Goal: Transaction & Acquisition: Purchase product/service

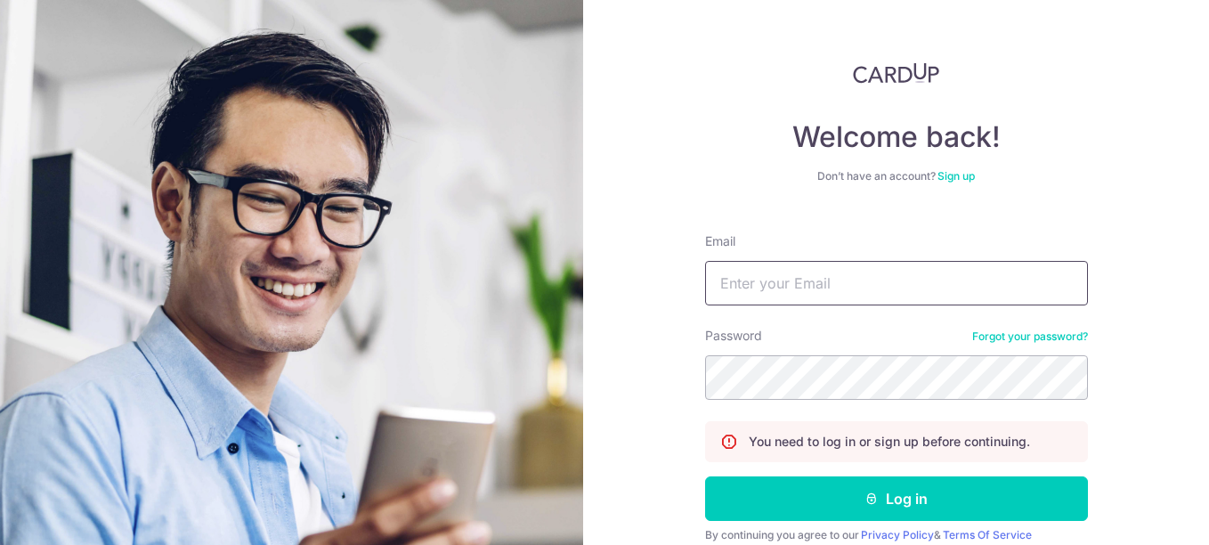
click at [844, 274] on input "Email" at bounding box center [896, 283] width 383 height 44
type input "[EMAIL_ADDRESS][DOMAIN_NAME]"
click at [705, 476] on button "Log in" at bounding box center [896, 498] width 383 height 44
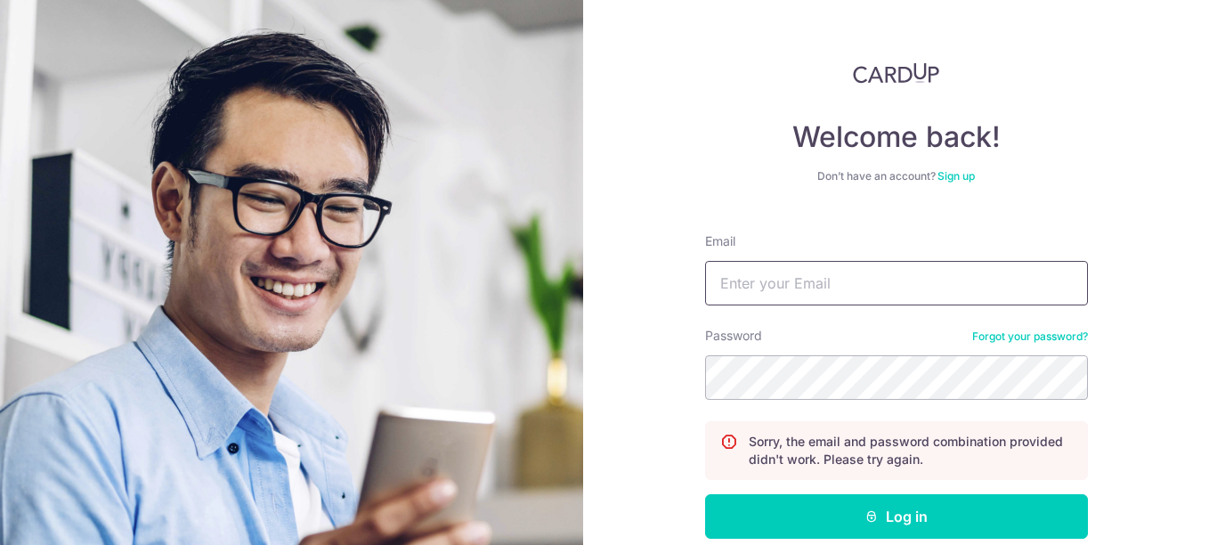
click at [821, 274] on input "Email" at bounding box center [896, 283] width 383 height 44
type input "[EMAIL_ADDRESS][DOMAIN_NAME]"
click at [705, 494] on button "Log in" at bounding box center [896, 516] width 383 height 44
click at [861, 292] on input "Email" at bounding box center [896, 283] width 383 height 44
click at [928, 268] on input "Email" at bounding box center [896, 283] width 383 height 44
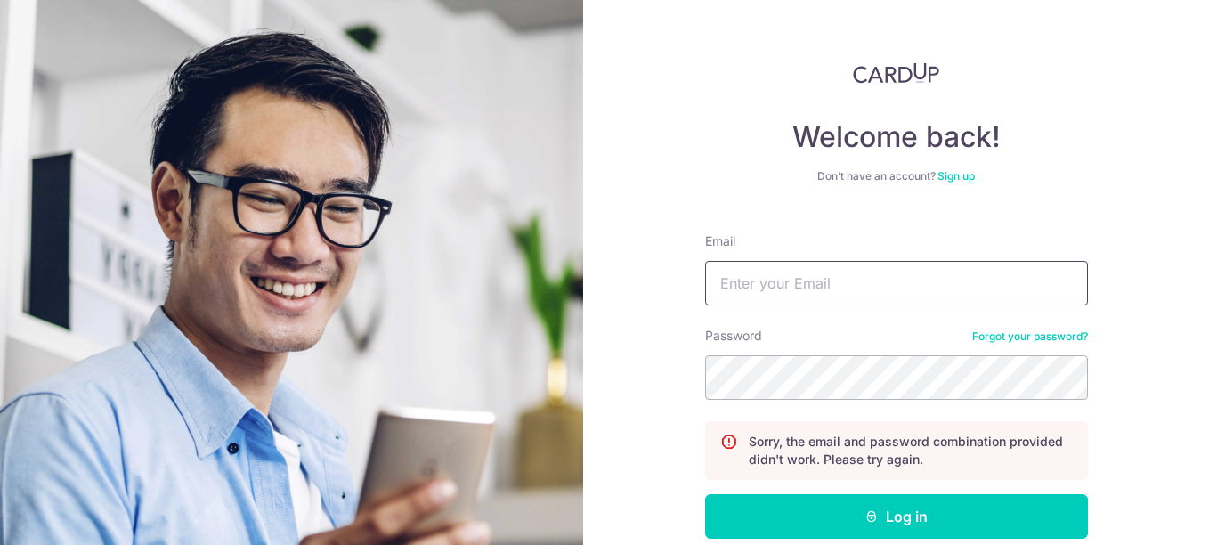
type input "[EMAIL_ADDRESS][DOMAIN_NAME]"
click at [705, 494] on button "Log in" at bounding box center [896, 516] width 383 height 44
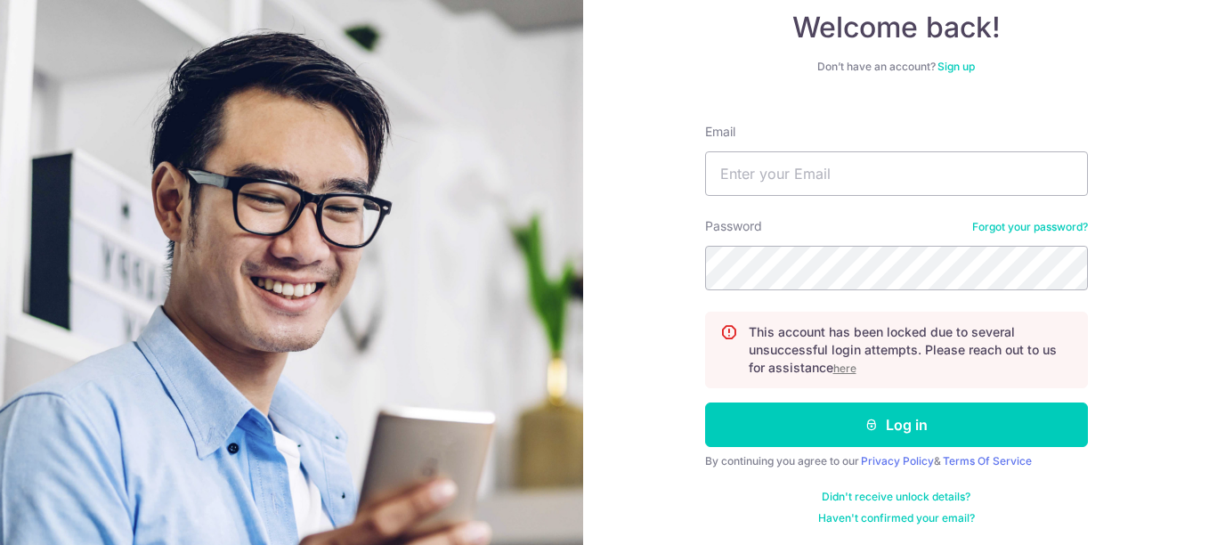
scroll to position [111, 0]
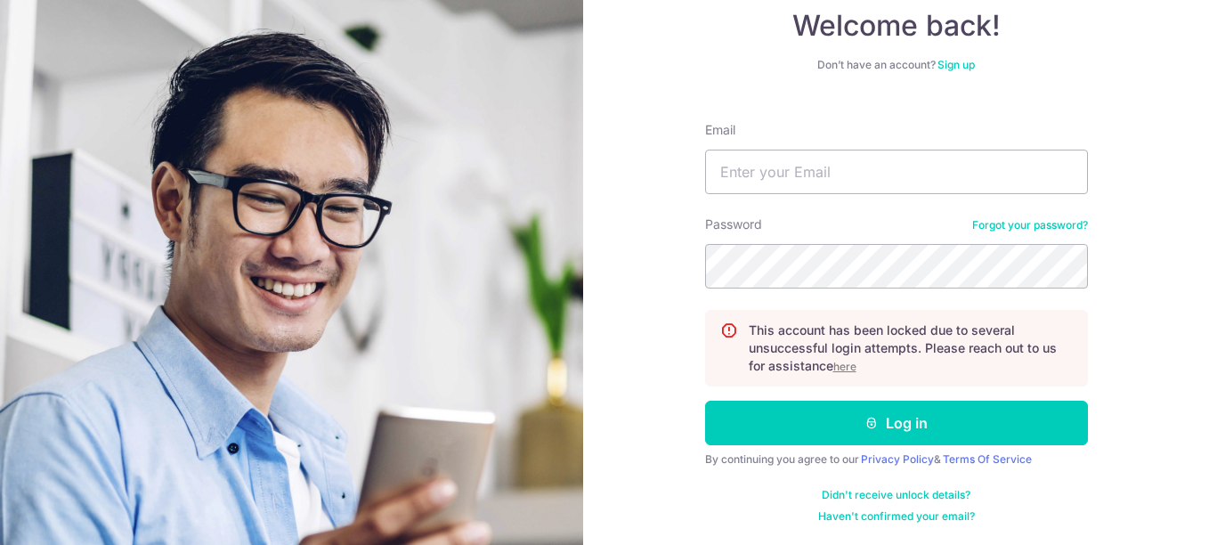
click at [837, 364] on u "here" at bounding box center [844, 366] width 23 height 13
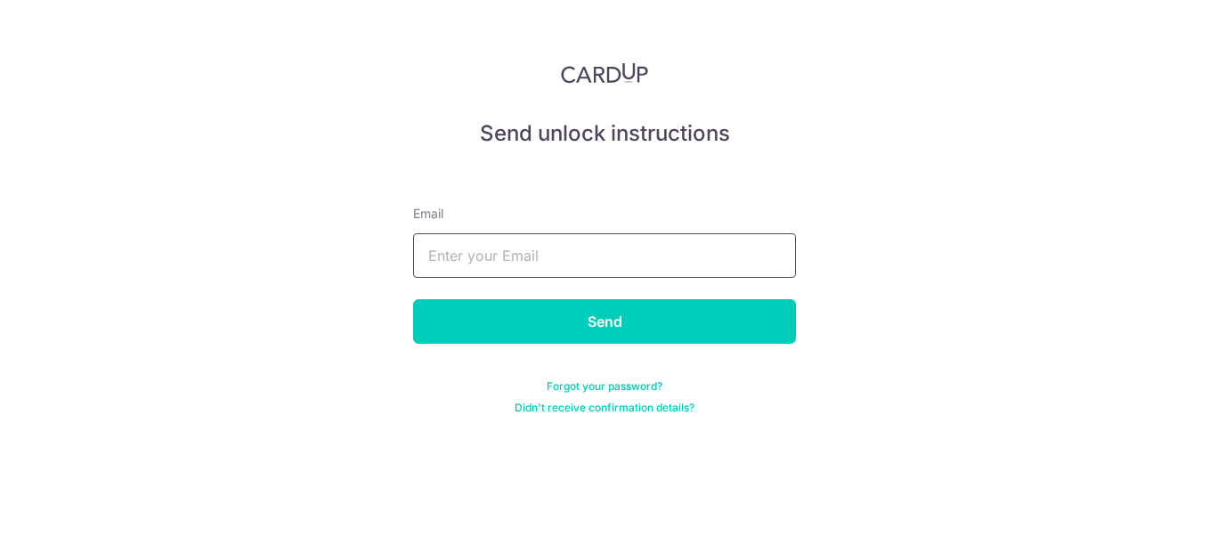
click at [740, 238] on input "text" at bounding box center [604, 255] width 383 height 44
click at [982, 306] on div "Send unlock instructions Email Send Forgot your password? Didn't receive confir…" at bounding box center [604, 272] width 1209 height 545
click at [732, 238] on input "text" at bounding box center [604, 255] width 383 height 44
type input "[EMAIL_ADDRESS][DOMAIN_NAME]"
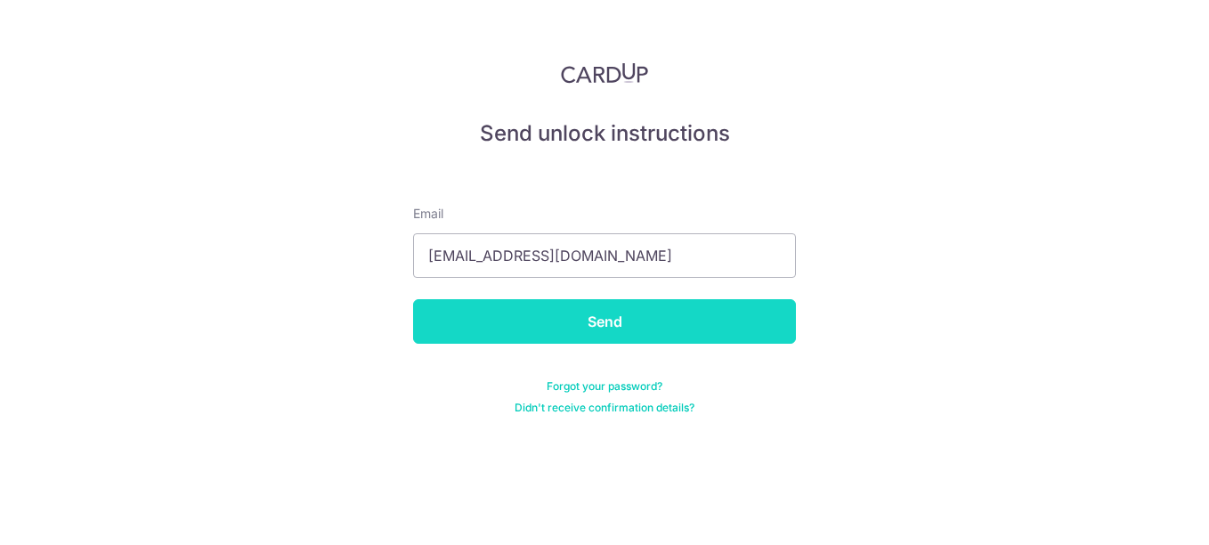
click at [627, 332] on input "Send" at bounding box center [604, 321] width 383 height 44
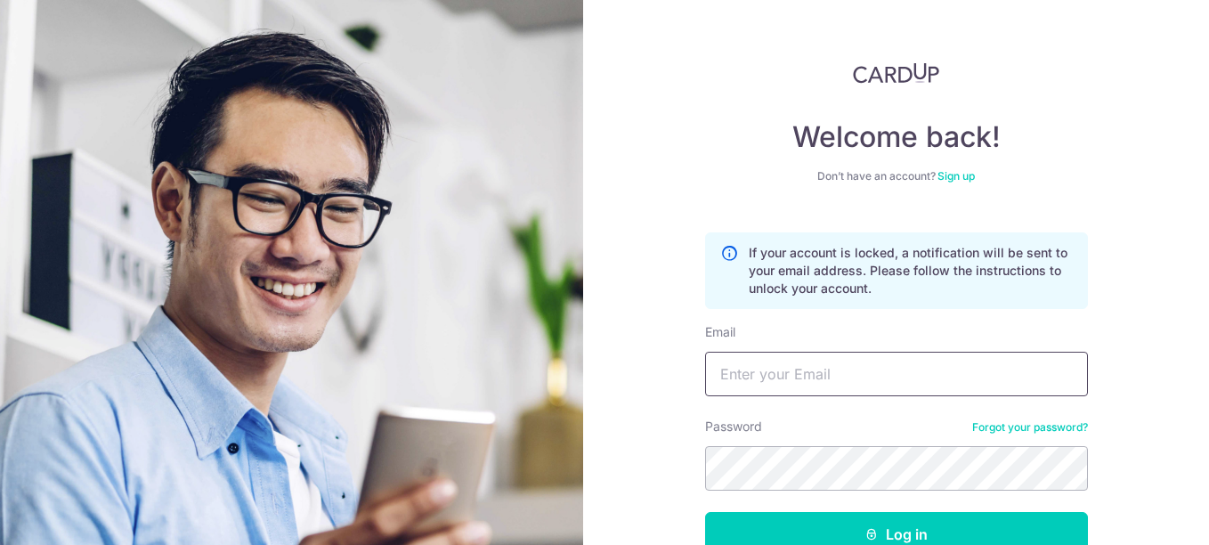
click at [851, 368] on input "Email" at bounding box center [896, 374] width 383 height 44
type input "[EMAIL_ADDRESS][DOMAIN_NAME]"
click at [705, 512] on button "Log in" at bounding box center [896, 534] width 383 height 44
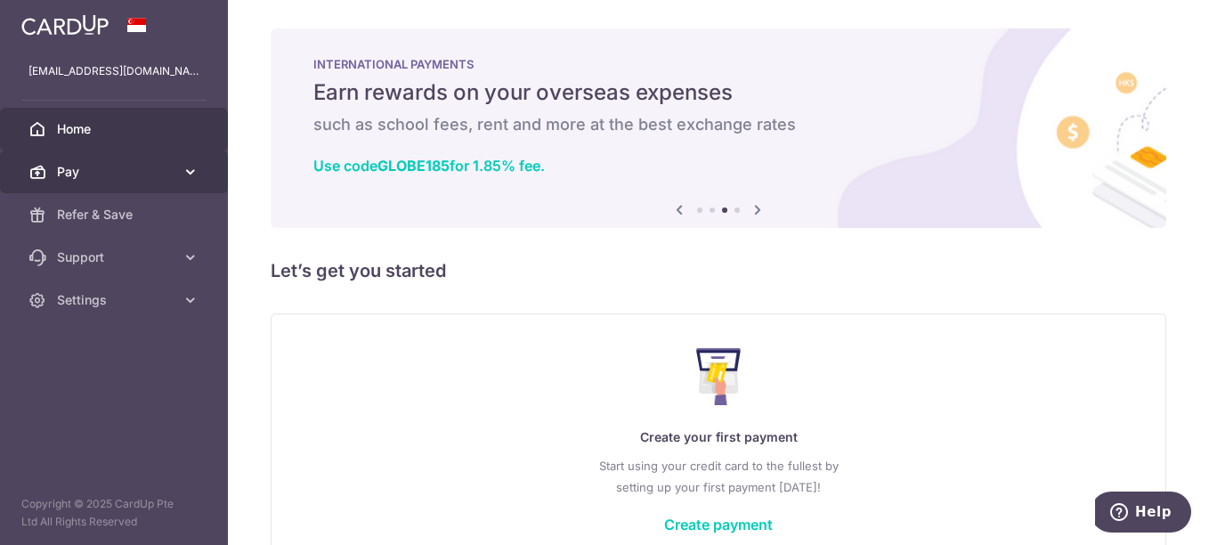
click at [113, 174] on span "Pay" at bounding box center [115, 172] width 117 height 18
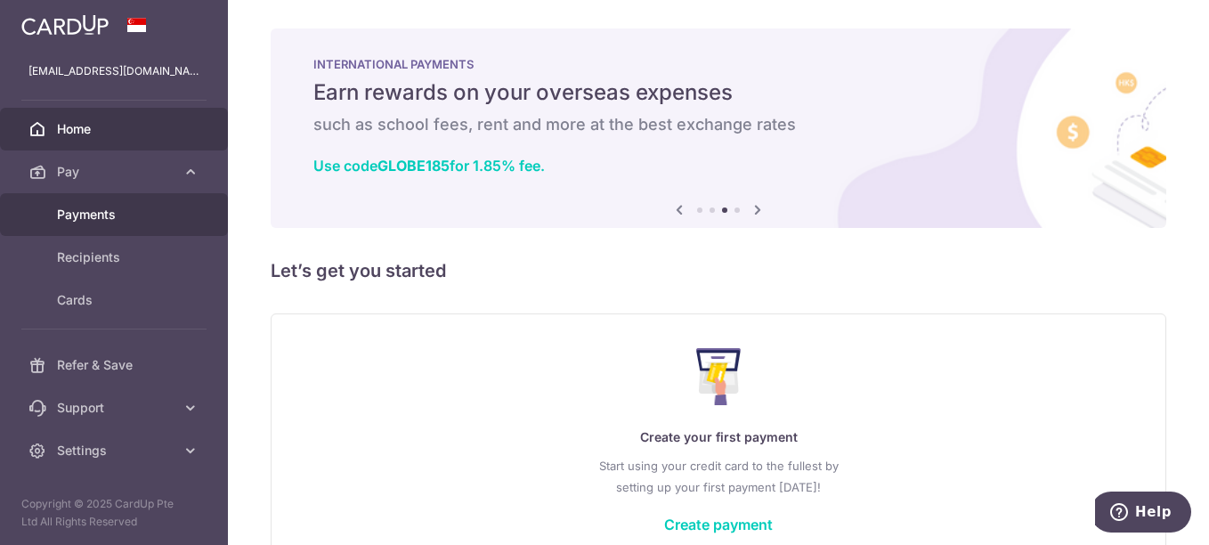
click at [110, 203] on link "Payments" at bounding box center [114, 214] width 228 height 43
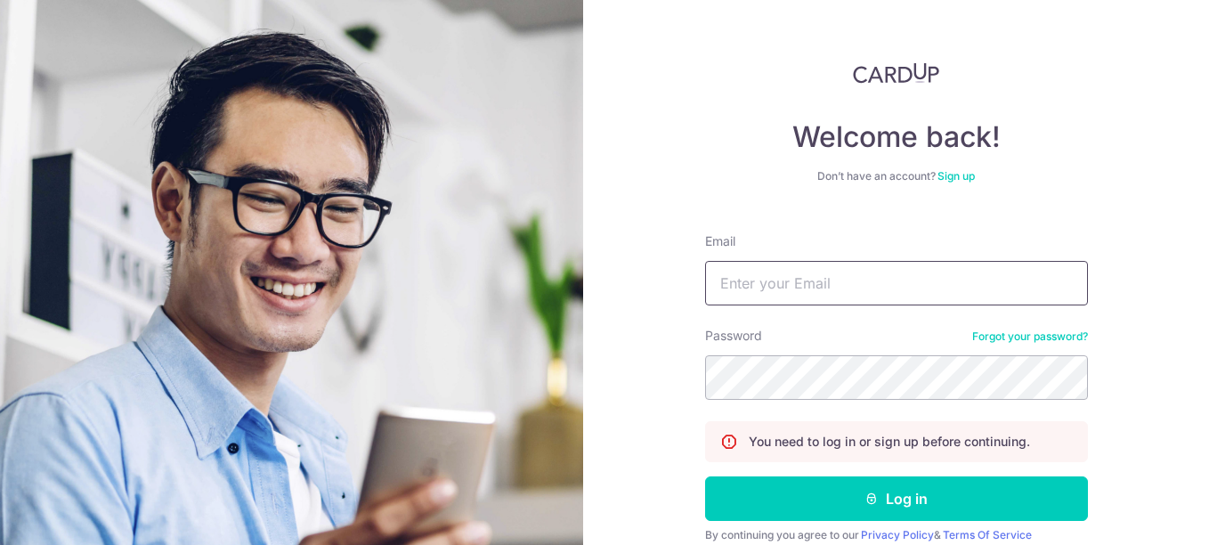
click at [924, 282] on input "Email" at bounding box center [896, 283] width 383 height 44
type input "radhialyana@gmail.com"
click at [705, 476] on button "Log in" at bounding box center [896, 498] width 383 height 44
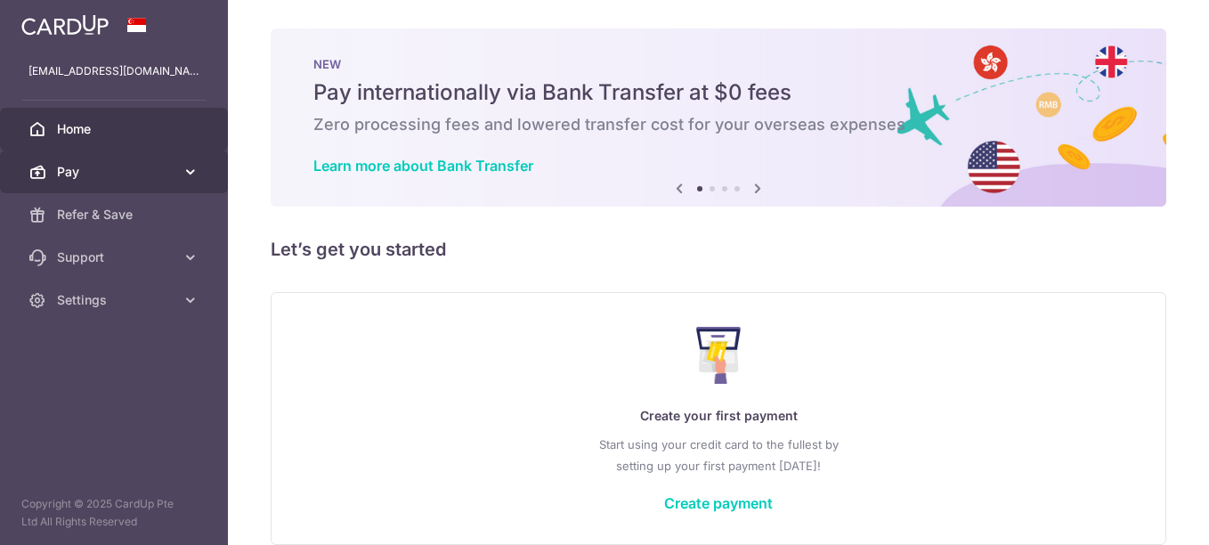
drag, startPoint x: 0, startPoint y: 0, endPoint x: 161, endPoint y: 166, distance: 231.0
click at [161, 166] on span "Pay" at bounding box center [115, 172] width 117 height 18
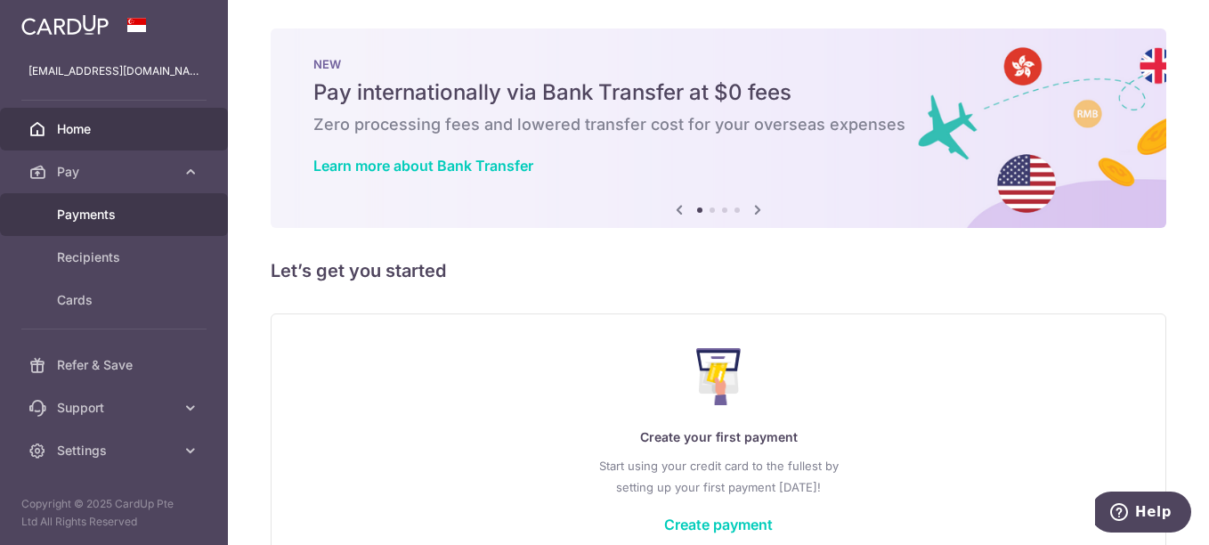
click at [134, 226] on link "Payments" at bounding box center [114, 214] width 228 height 43
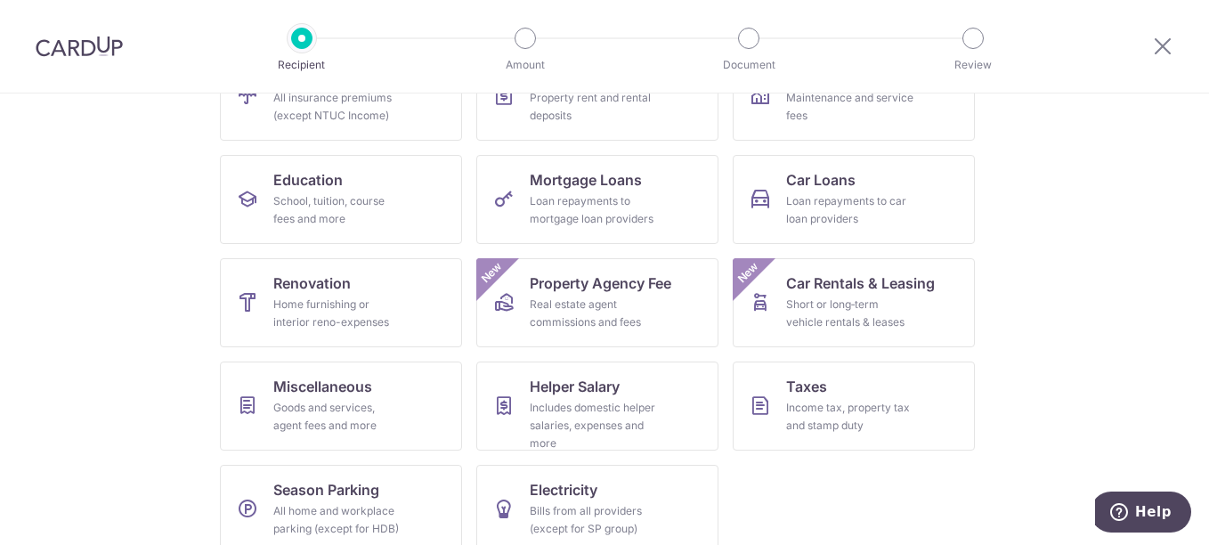
scroll to position [252, 0]
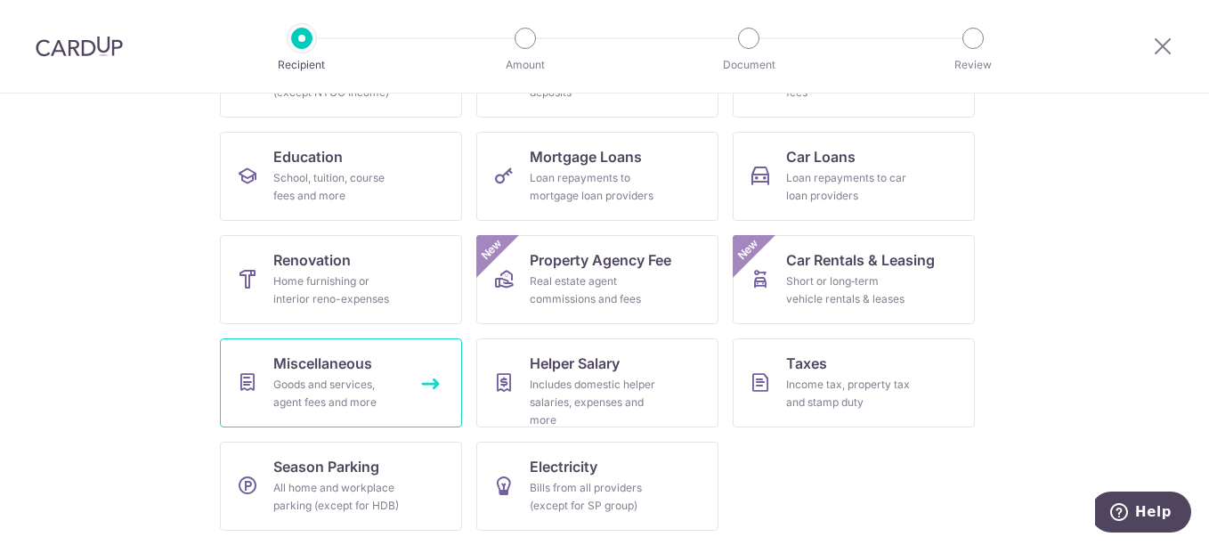
click at [360, 366] on span "Miscellaneous" at bounding box center [322, 362] width 99 height 21
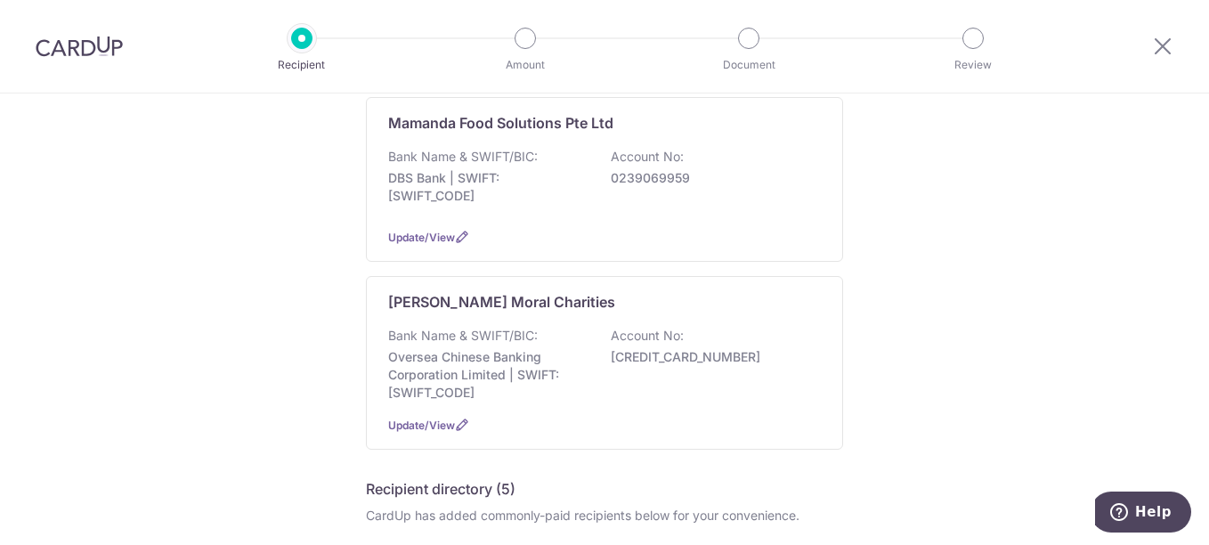
scroll to position [89, 0]
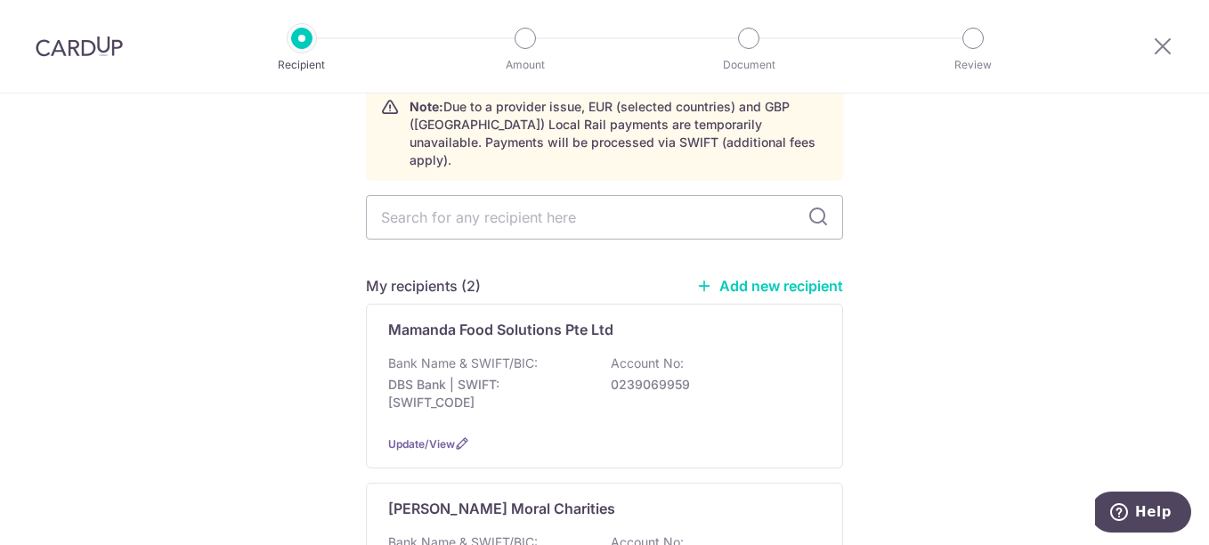
click at [750, 277] on link "Add new recipient" at bounding box center [769, 286] width 147 height 18
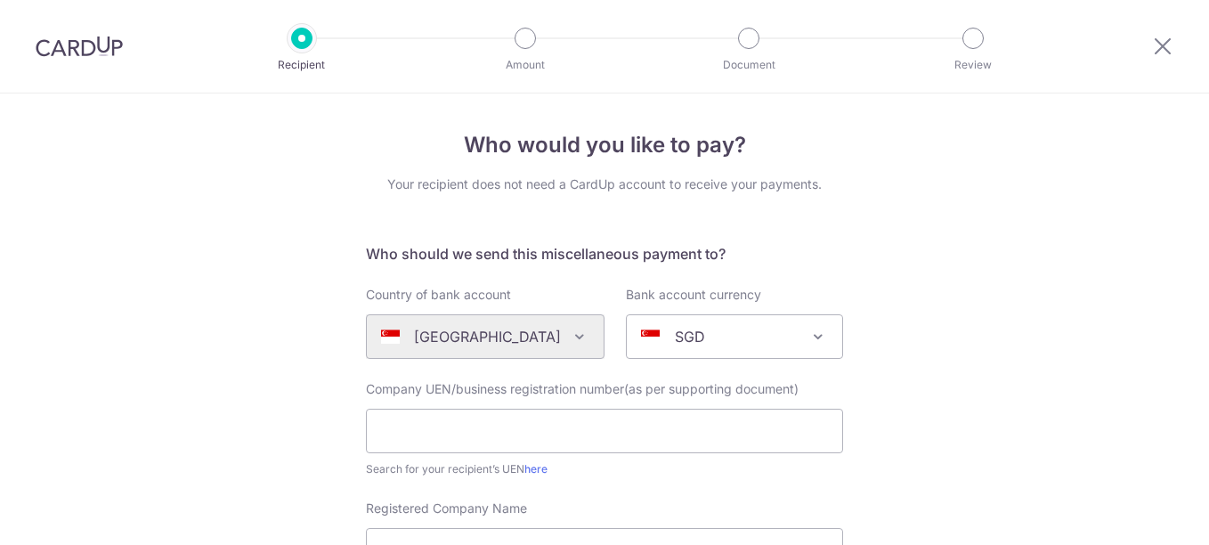
scroll to position [89, 0]
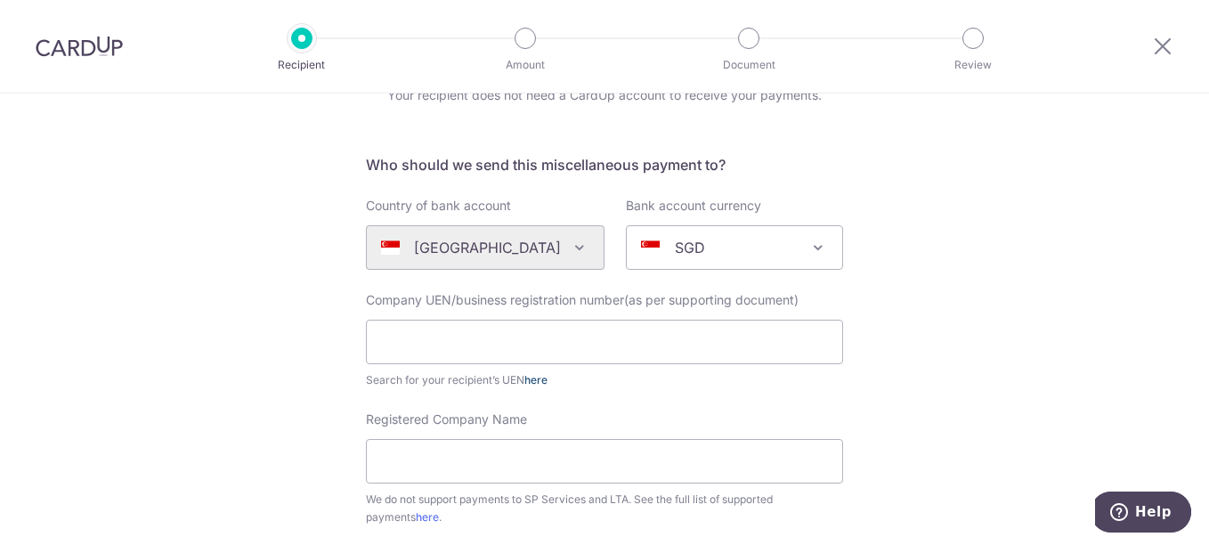
click at [530, 384] on link "here" at bounding box center [535, 379] width 23 height 13
click at [738, 336] on input "text" at bounding box center [604, 341] width 477 height 44
click at [612, 345] on input "text" at bounding box center [604, 341] width 477 height 44
type input "53435133J"
click at [619, 437] on div "Registered Company Name We do not support payments to SP Services and LTA. See …" at bounding box center [604, 468] width 477 height 116
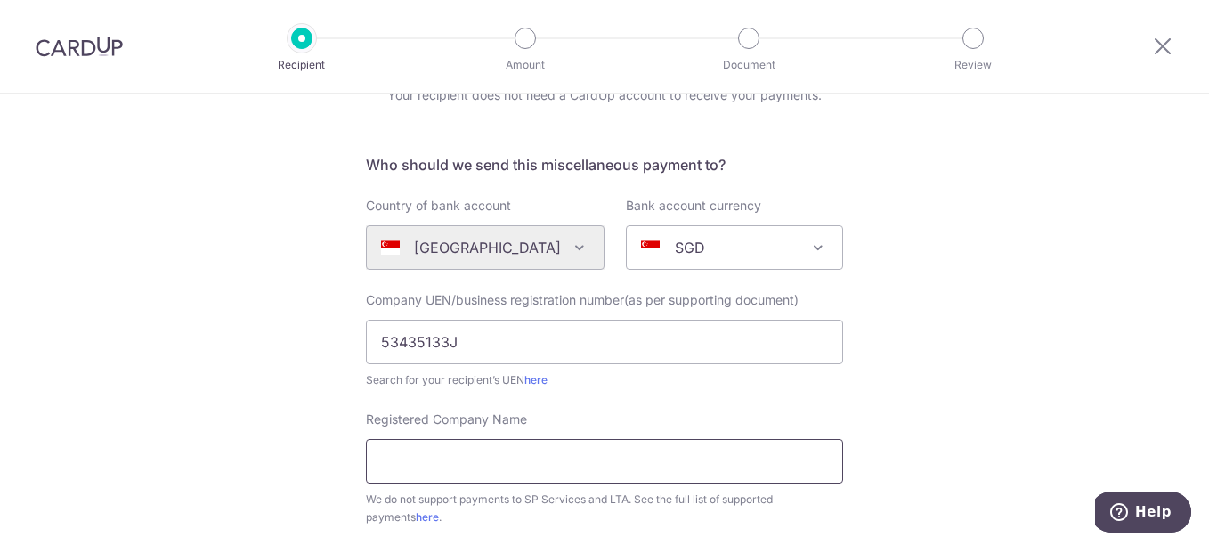
click at [613, 459] on input "Registered Company Name" at bounding box center [604, 461] width 477 height 44
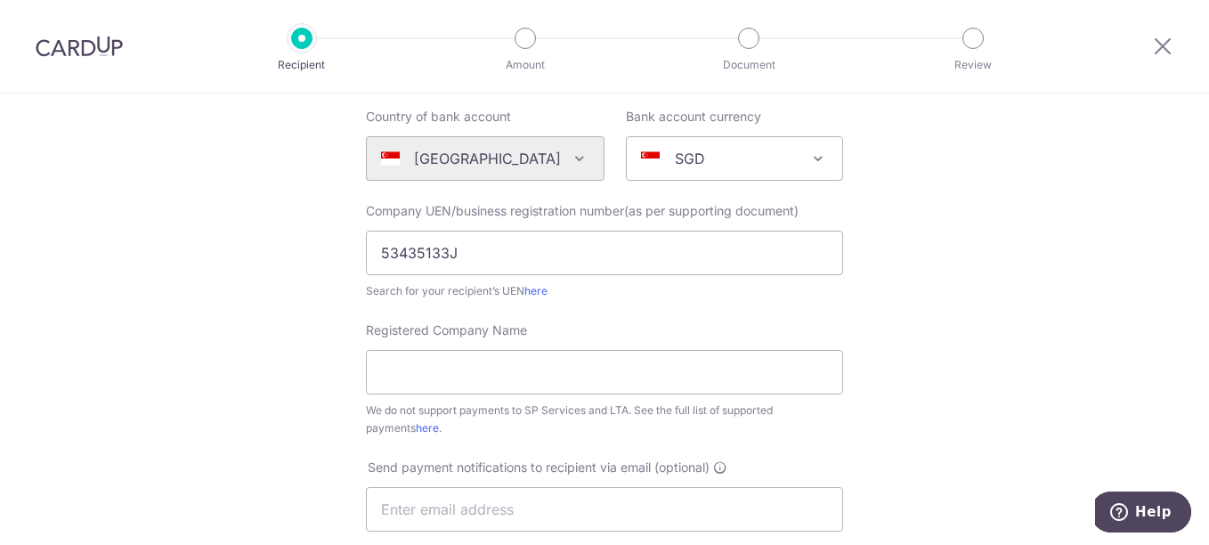
click at [1007, 410] on div "Who would you like to pay? Your recipient does not need a CardUp account to rec…" at bounding box center [604, 466] width 1209 height 1103
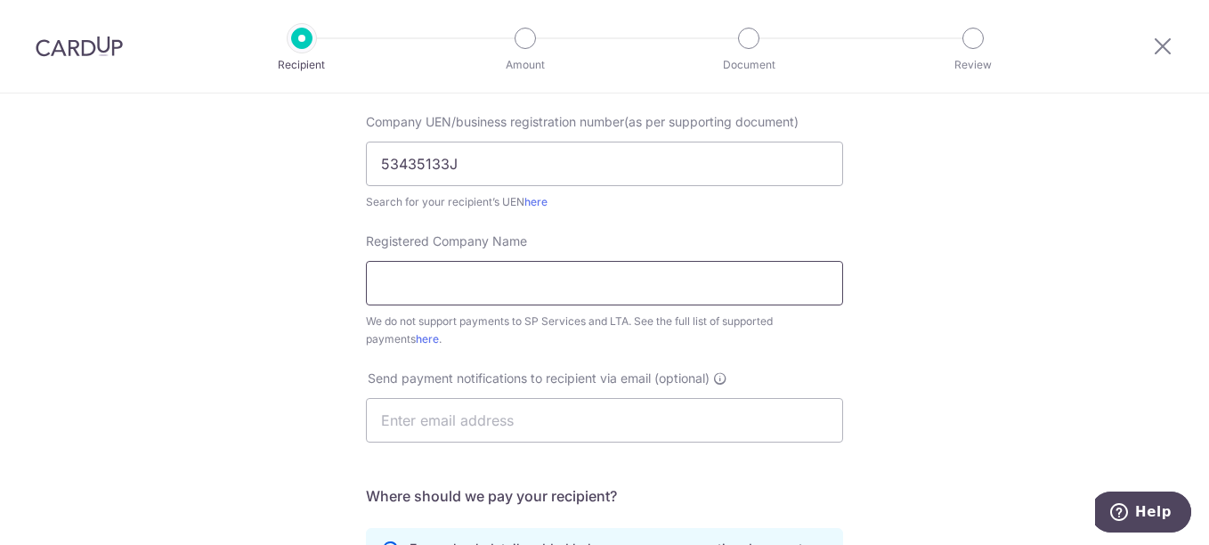
click at [547, 282] on input "Registered Company Name" at bounding box center [604, 283] width 477 height 44
click at [437, 281] on input "OctopusReels" at bounding box center [604, 283] width 477 height 44
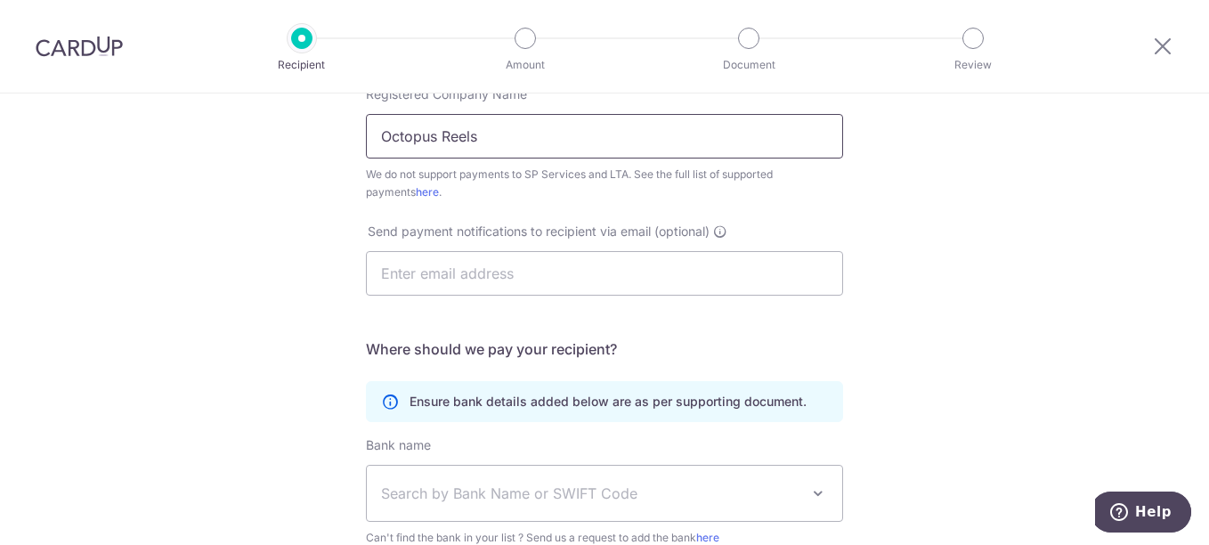
scroll to position [445, 0]
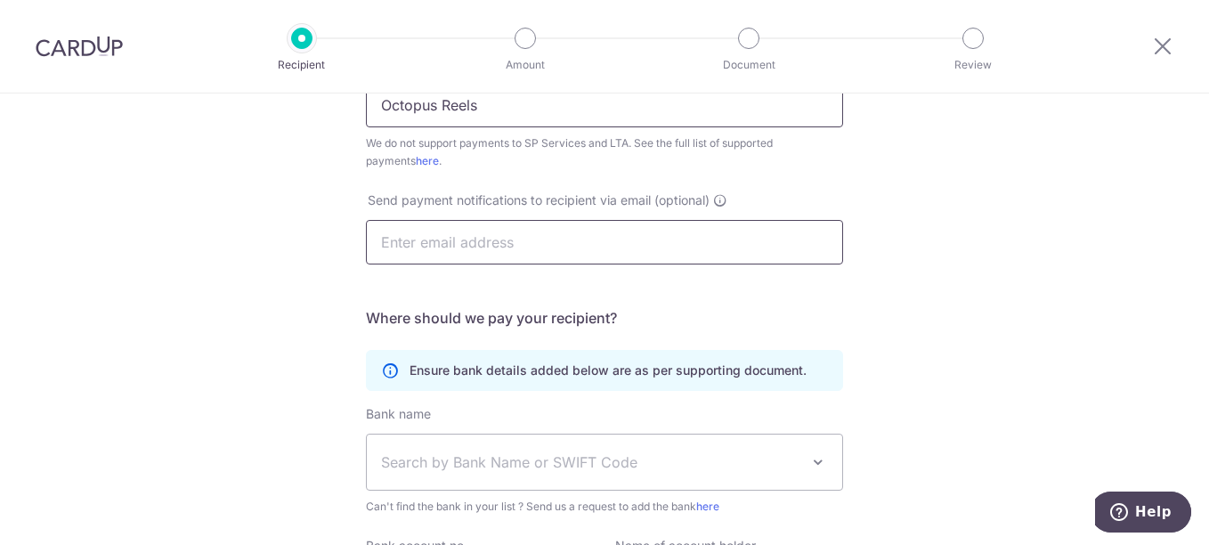
type input "Octopus Reels"
click at [449, 244] on input "text" at bounding box center [604, 242] width 477 height 44
type input "leeyana_rin@hotmail.com"
click at [1101, 332] on div "Who would you like to pay? Your recipient does not need a CardUp account to rec…" at bounding box center [604, 199] width 1209 height 1103
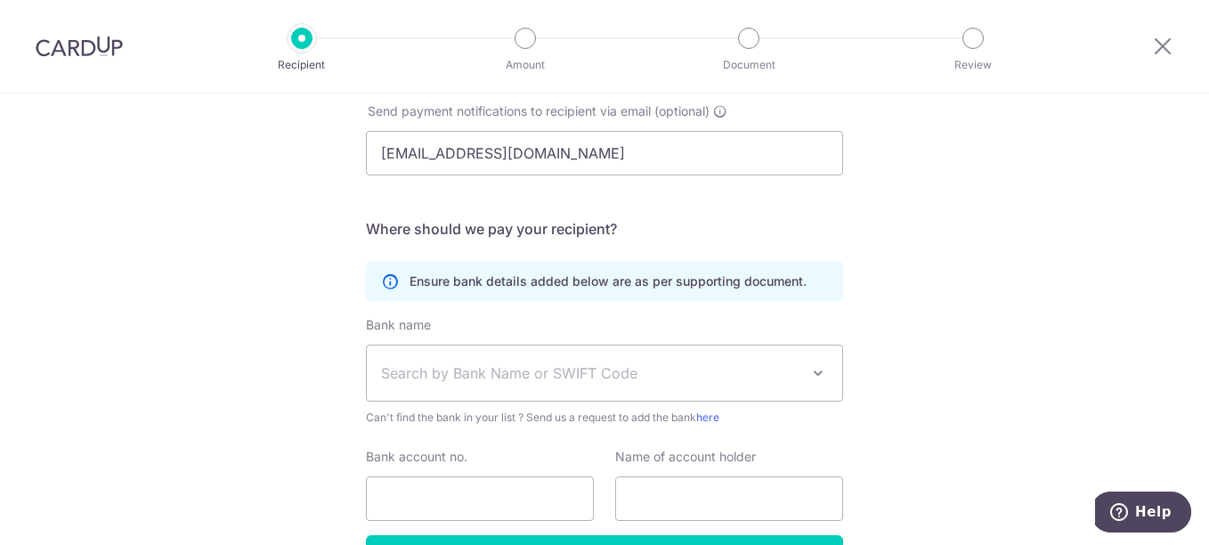
scroll to position [623, 0]
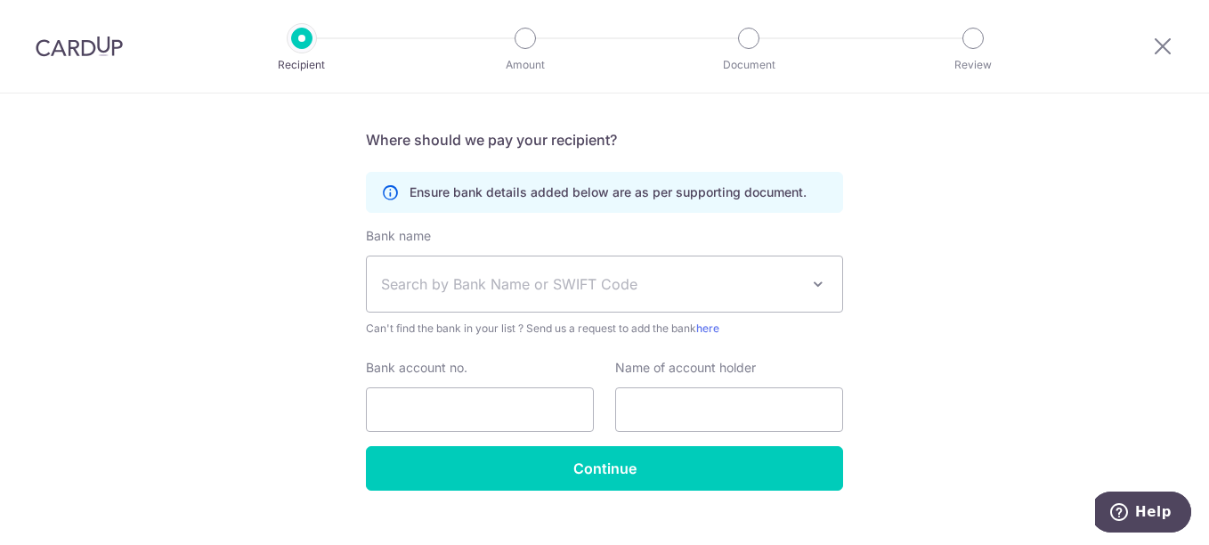
click at [748, 281] on span "Search by Bank Name or SWIFT Code" at bounding box center [590, 283] width 418 height 21
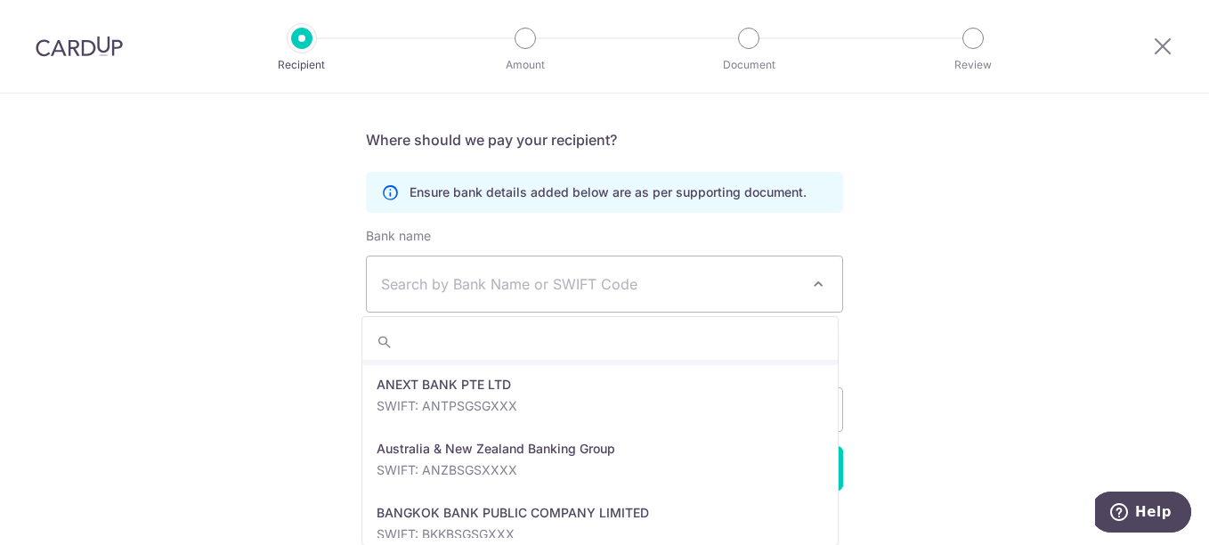
scroll to position [89, 0]
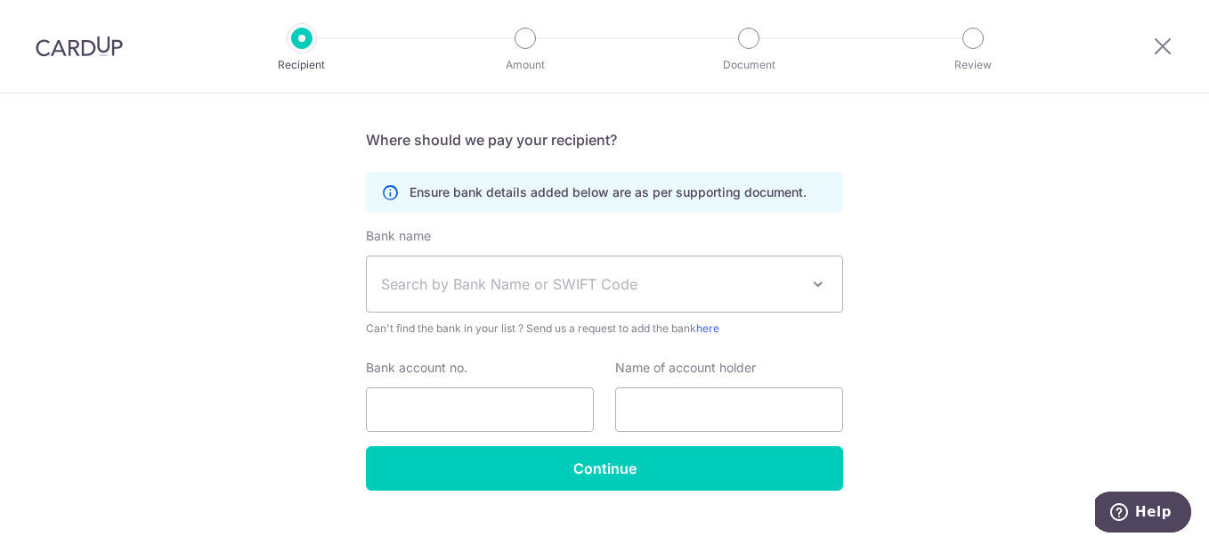
click at [660, 296] on span "Search by Bank Name or SWIFT Code" at bounding box center [604, 283] width 475 height 55
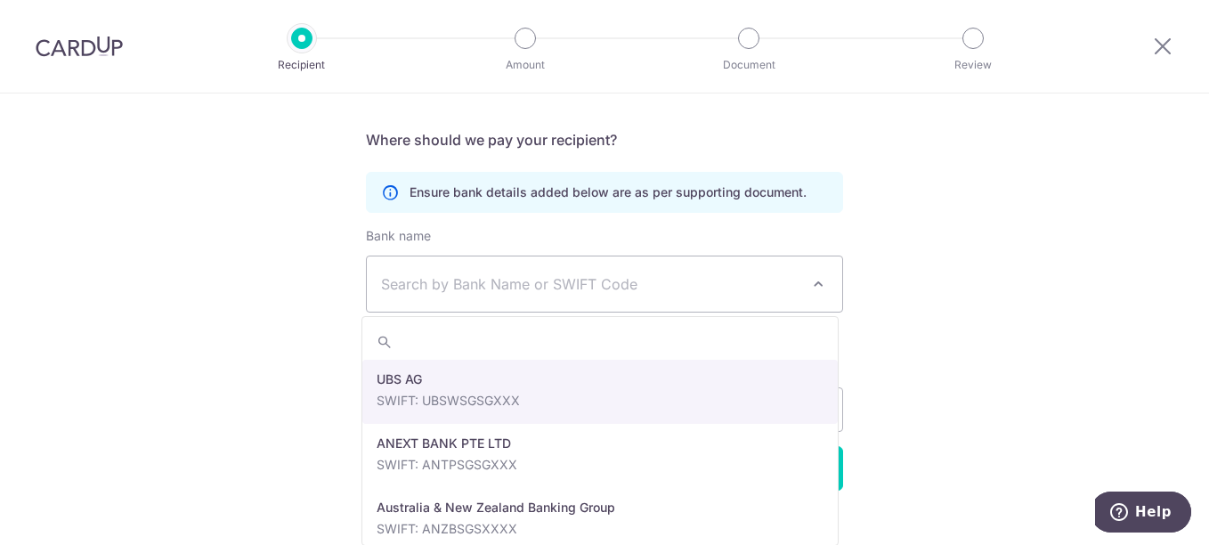
click at [660, 296] on span "Search by Bank Name or SWIFT Code" at bounding box center [604, 283] width 475 height 55
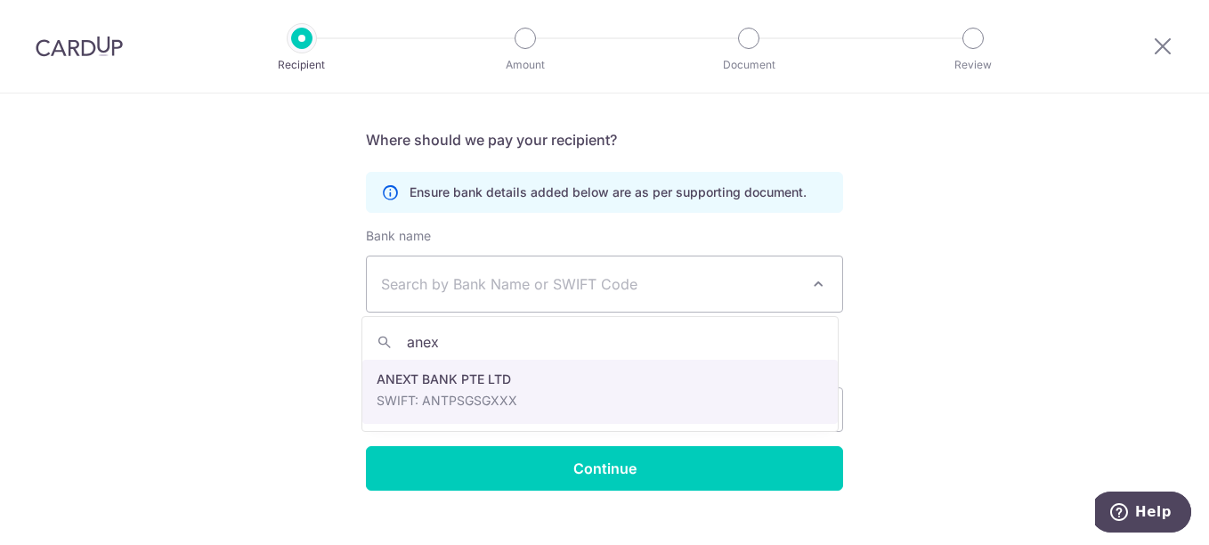
type input "anex"
select select "22506"
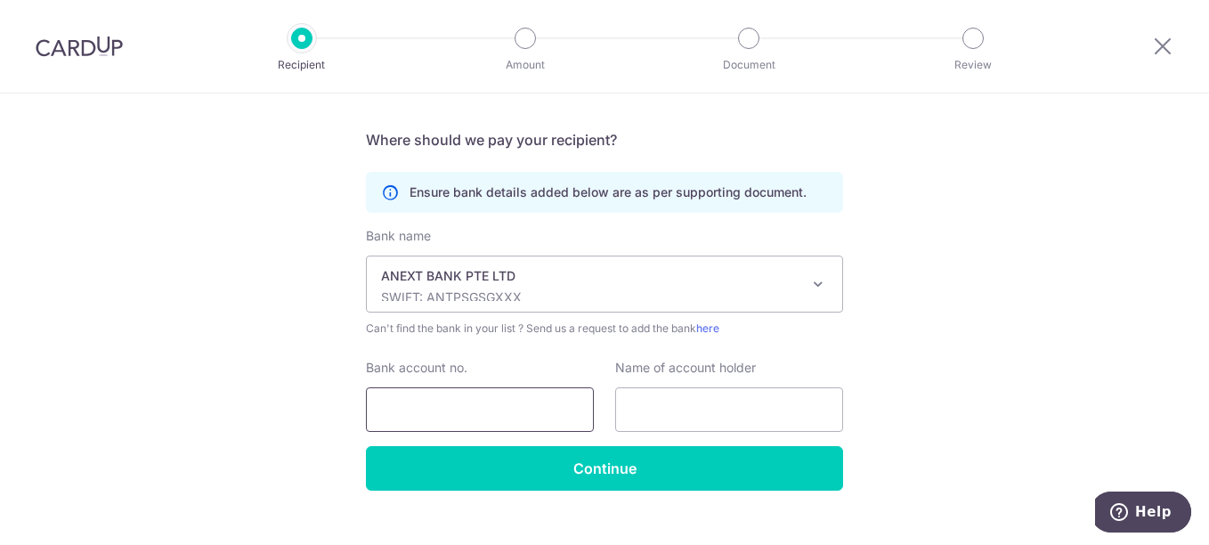
click at [495, 418] on input "Bank account no." at bounding box center [480, 409] width 228 height 44
type input "11786224128"
type input "Octopus Reels"
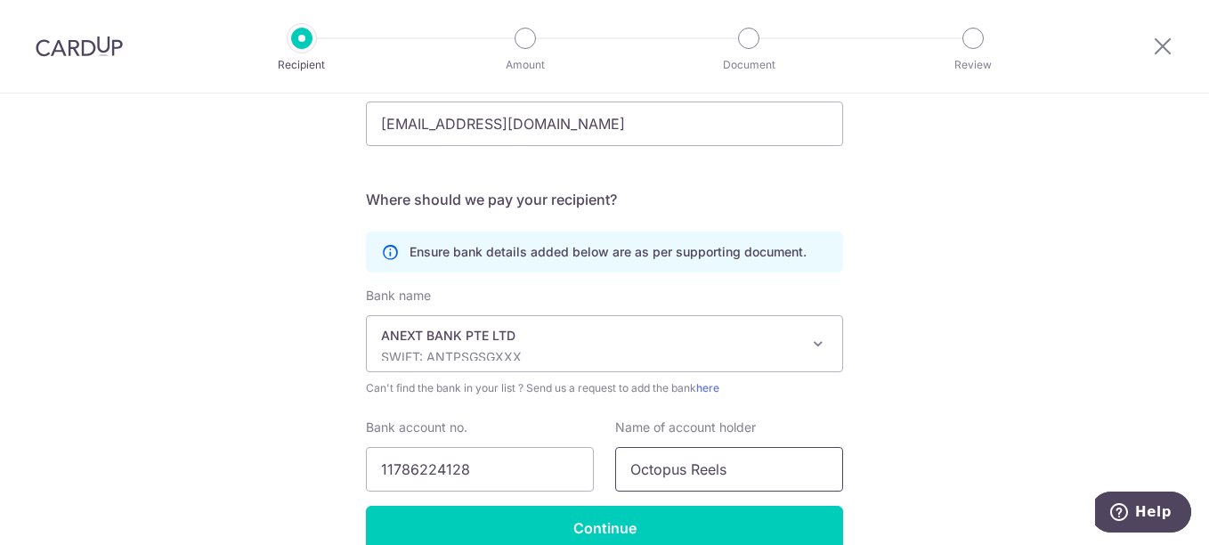
scroll to position [652, 0]
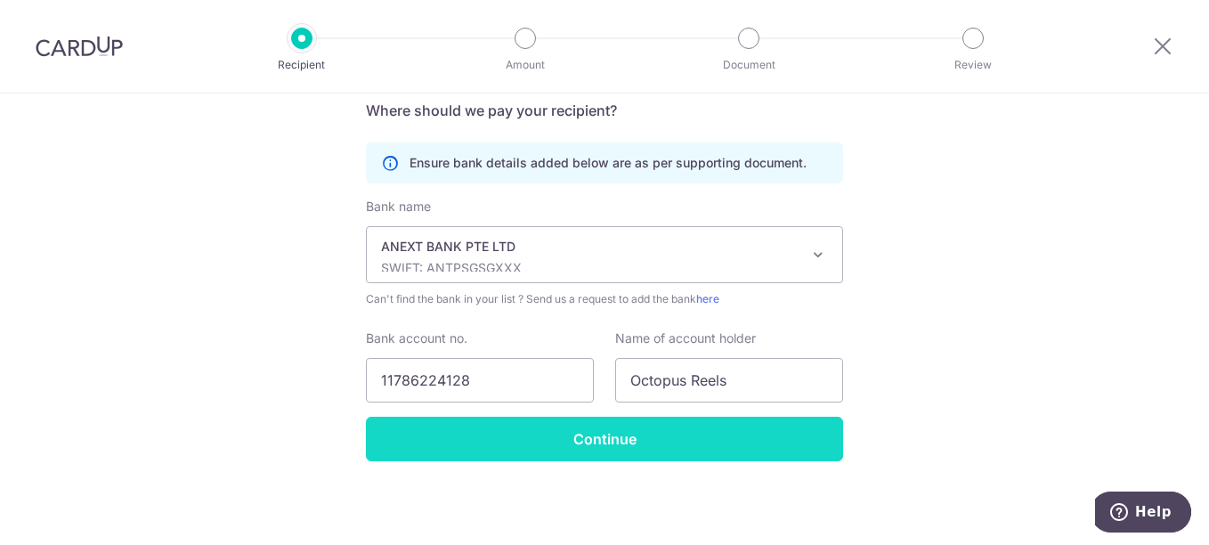
click at [733, 422] on input "Continue" at bounding box center [604, 438] width 477 height 44
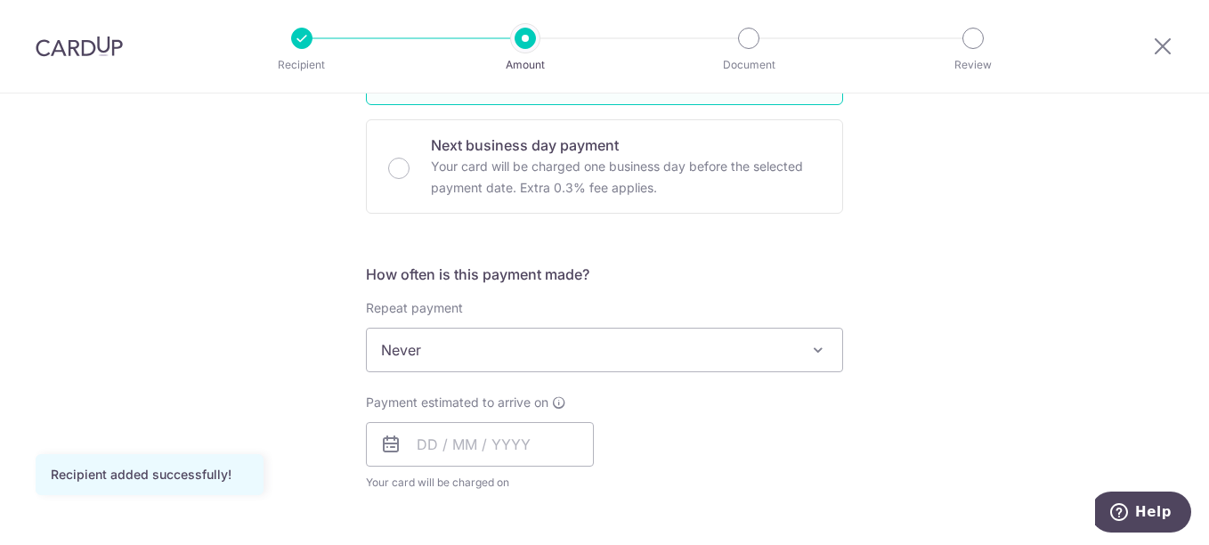
scroll to position [534, 0]
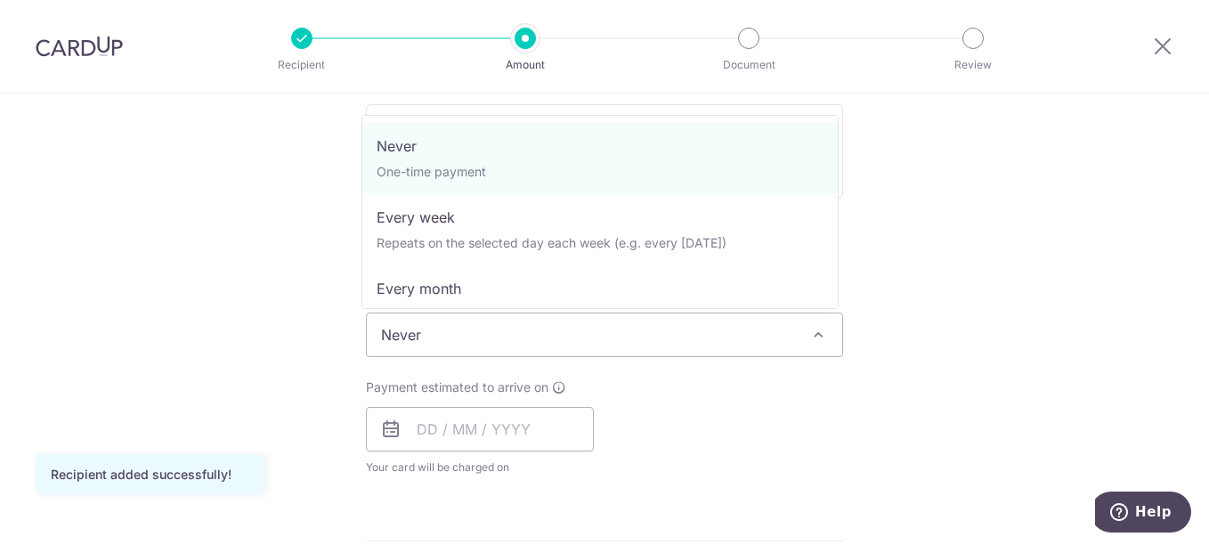
click at [808, 345] on span "Never" at bounding box center [604, 334] width 475 height 43
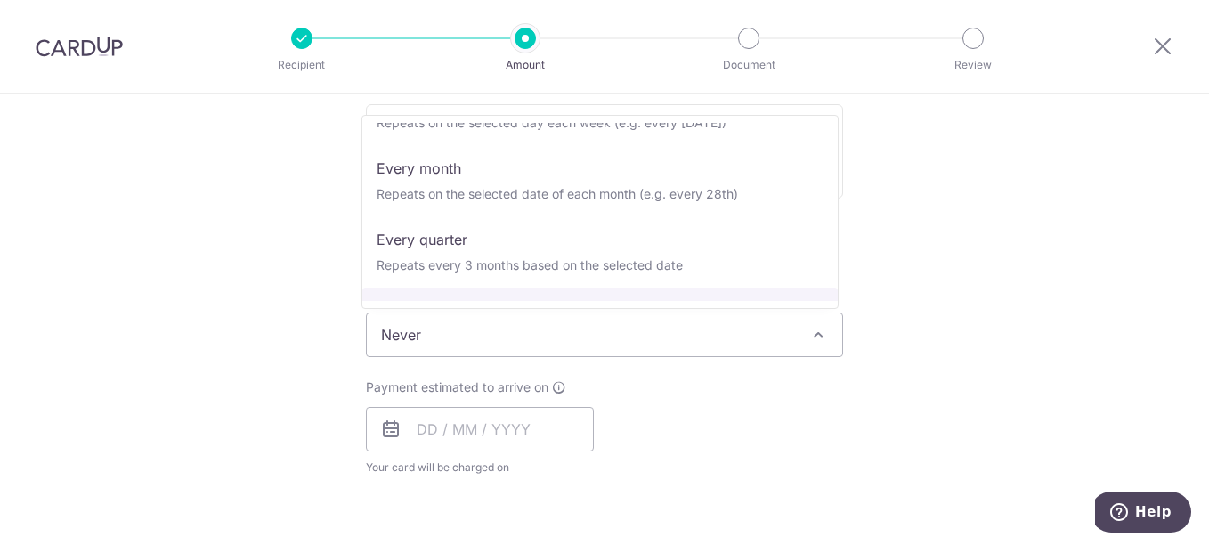
scroll to position [89, 0]
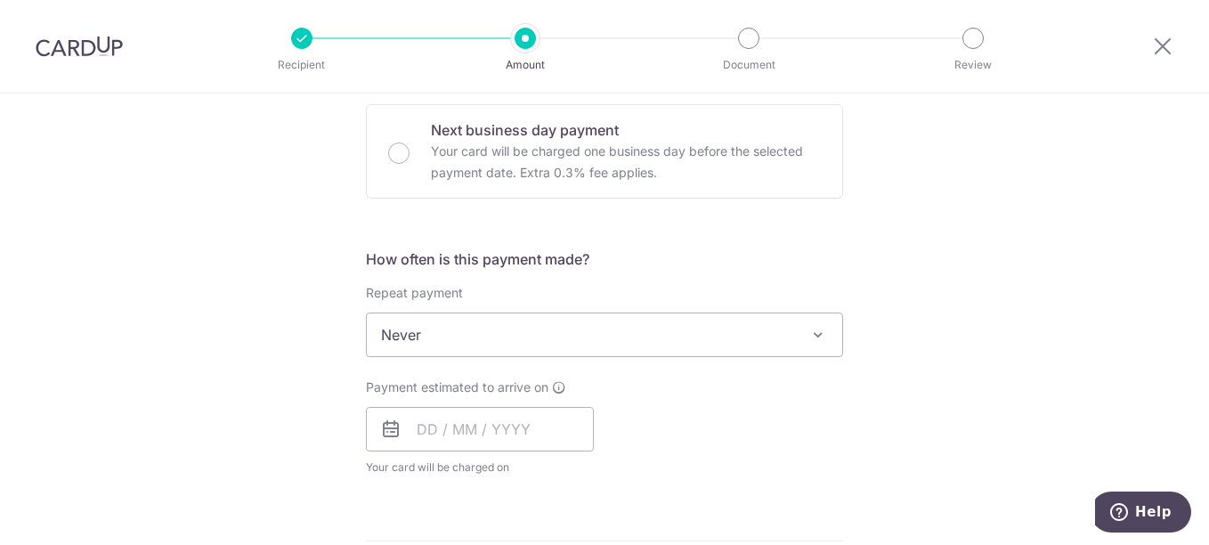
click at [909, 287] on div "Tell us more about your payment Enter payment amount SGD Recipient added succes…" at bounding box center [604, 364] width 1209 height 1610
click at [492, 423] on input "text" at bounding box center [480, 429] width 228 height 44
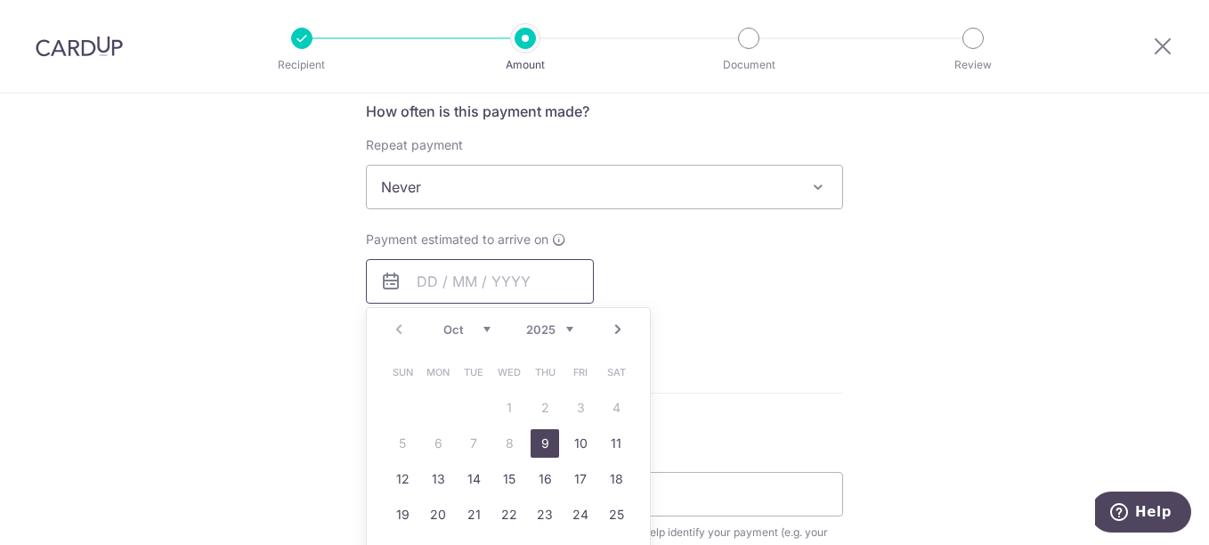
scroll to position [712, 0]
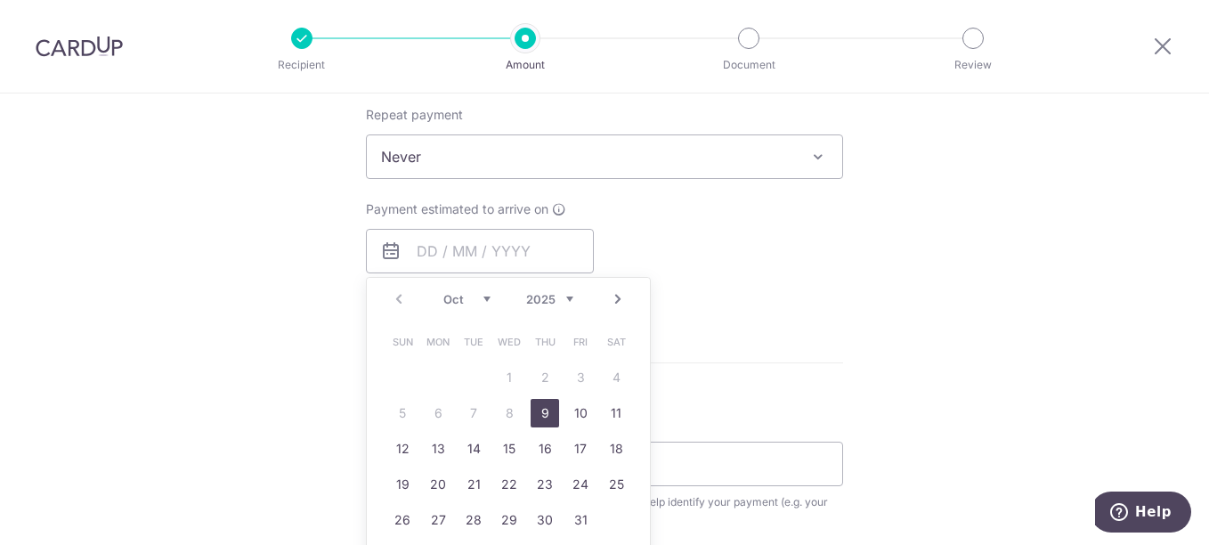
click at [536, 412] on link "9" at bounding box center [544, 413] width 28 height 28
type input "09/10/2025"
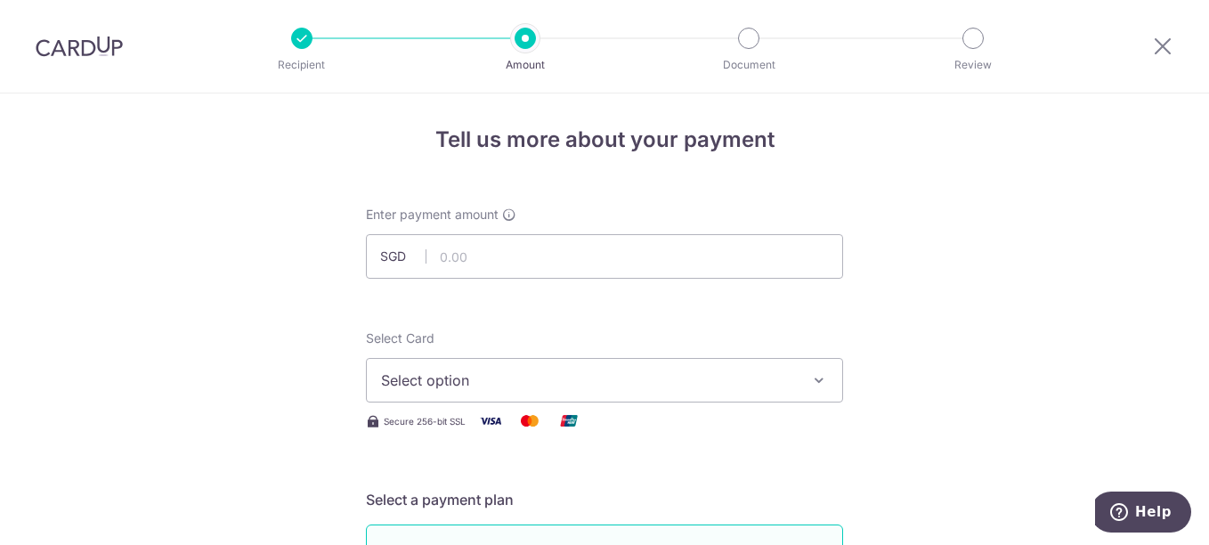
scroll to position [0, 0]
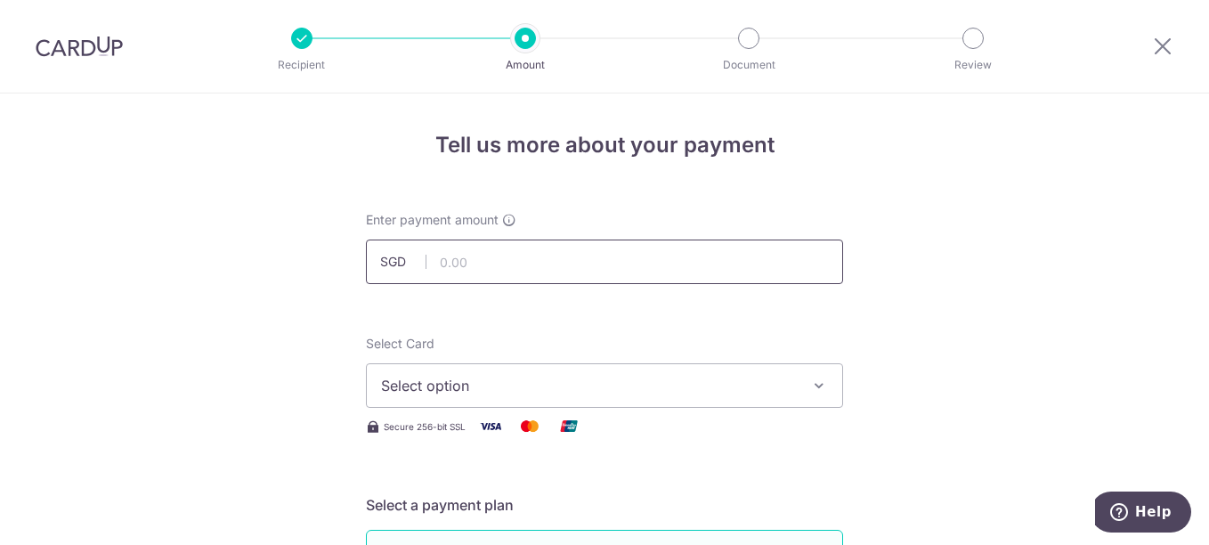
click at [622, 266] on input "text" at bounding box center [604, 261] width 477 height 44
type input "170.00"
click at [628, 390] on span "Select option" at bounding box center [588, 385] width 415 height 21
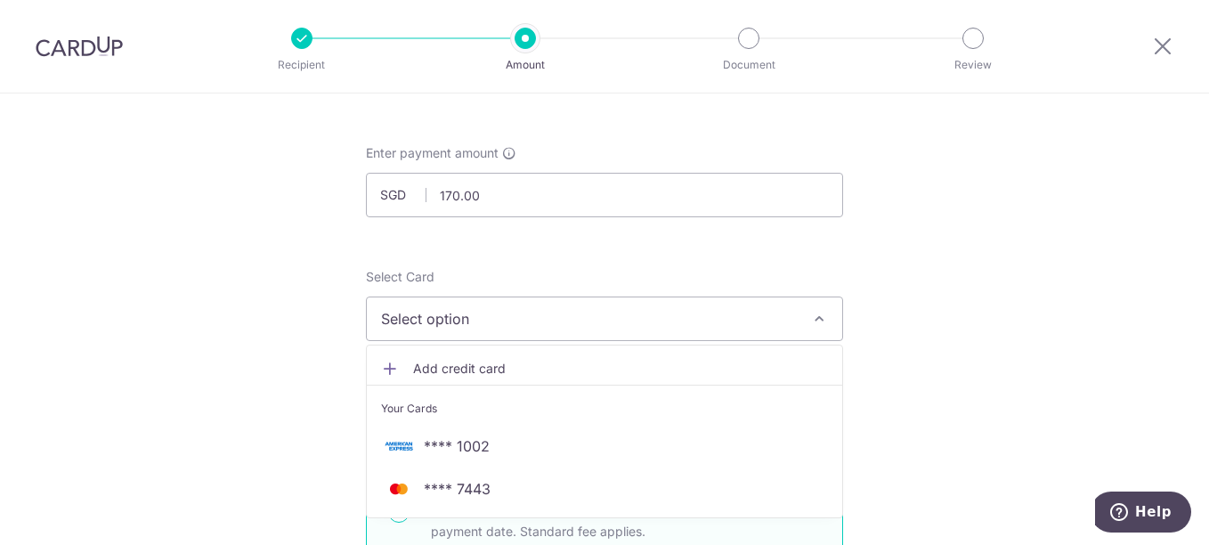
scroll to position [89, 0]
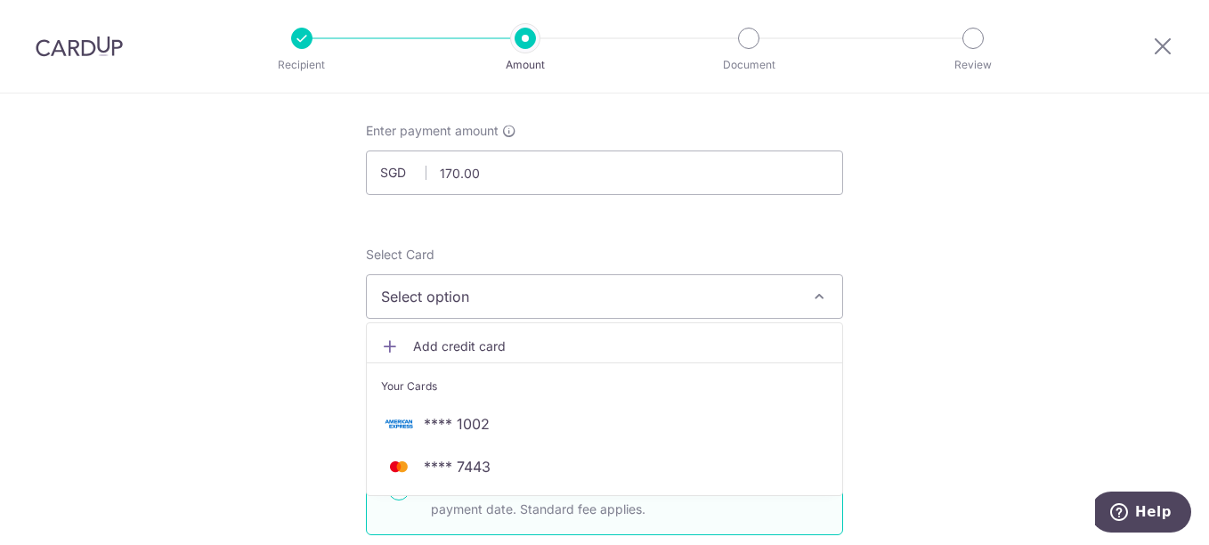
click at [520, 348] on span "Add credit card" at bounding box center [620, 346] width 415 height 18
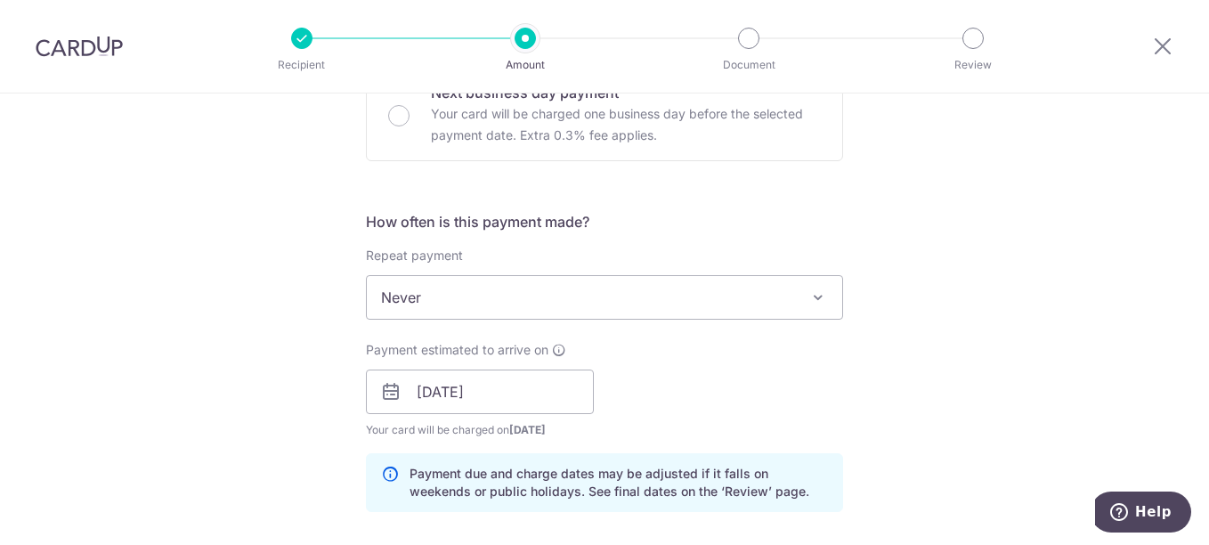
scroll to position [1068, 0]
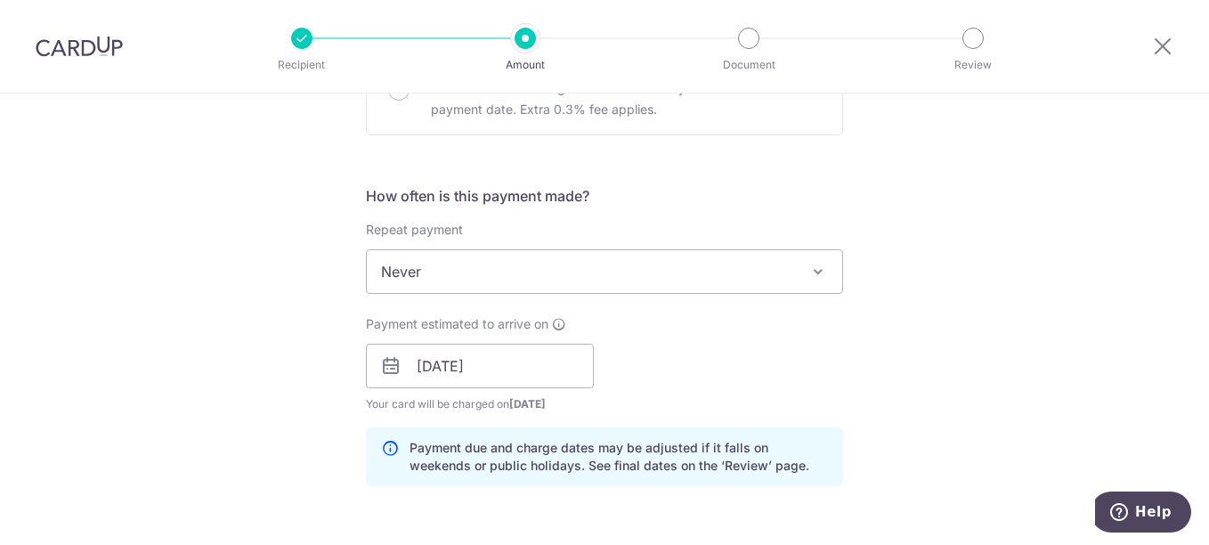
click at [699, 278] on span "Never" at bounding box center [604, 271] width 475 height 43
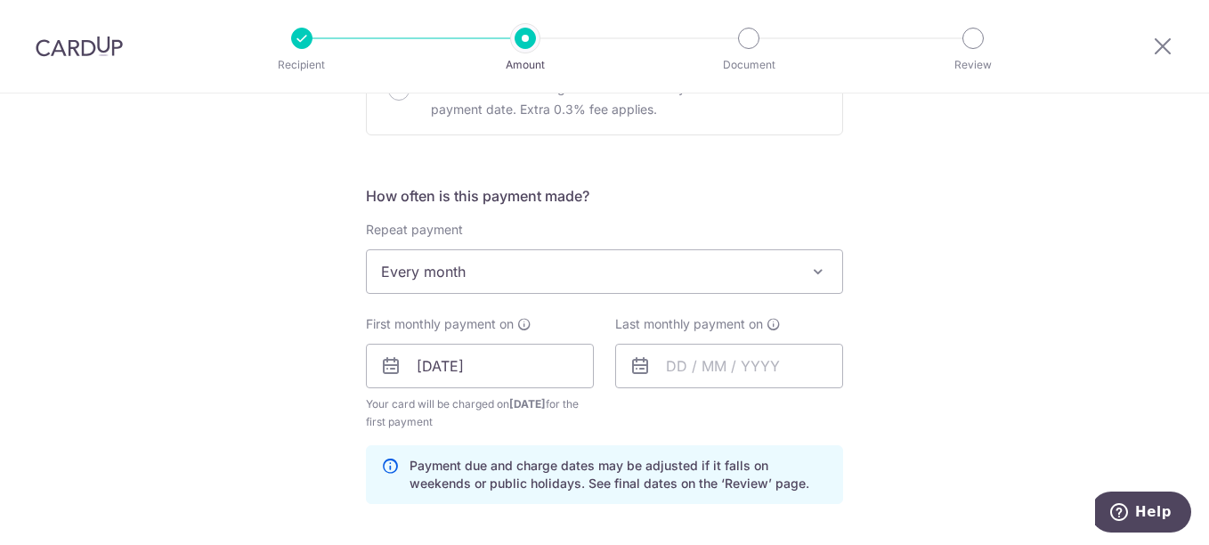
click at [654, 279] on span "Every month" at bounding box center [604, 271] width 475 height 43
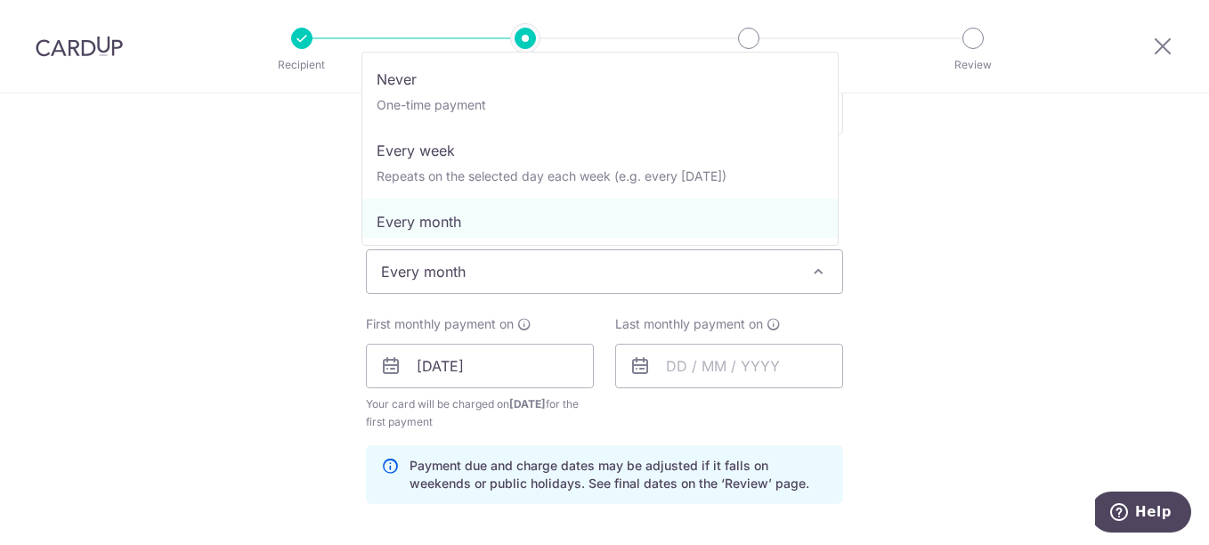
scroll to position [0, 0]
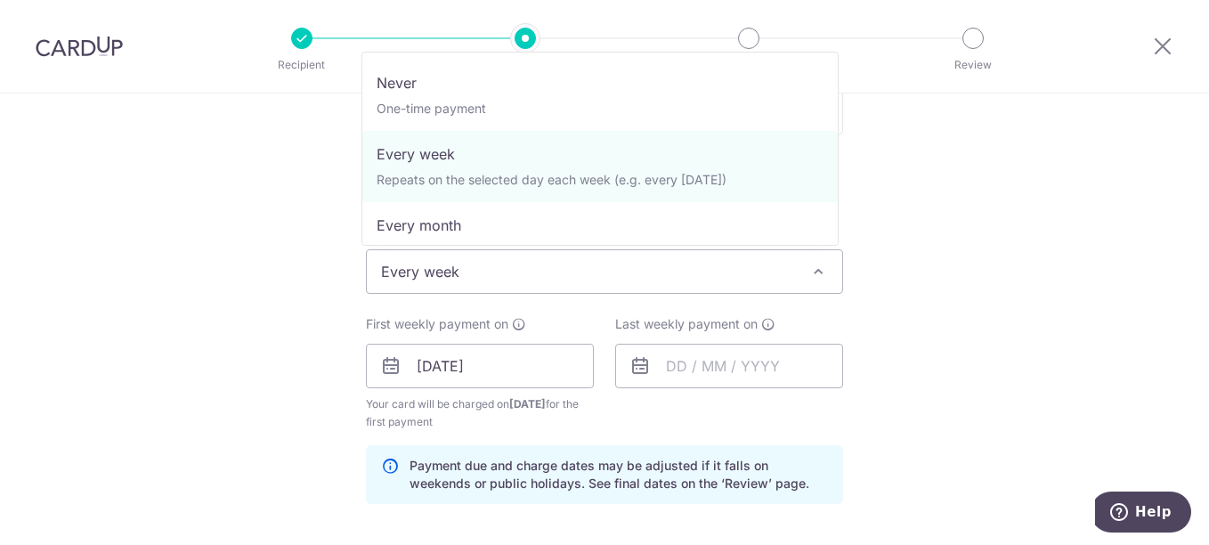
click at [657, 261] on span "Every week" at bounding box center [604, 271] width 475 height 43
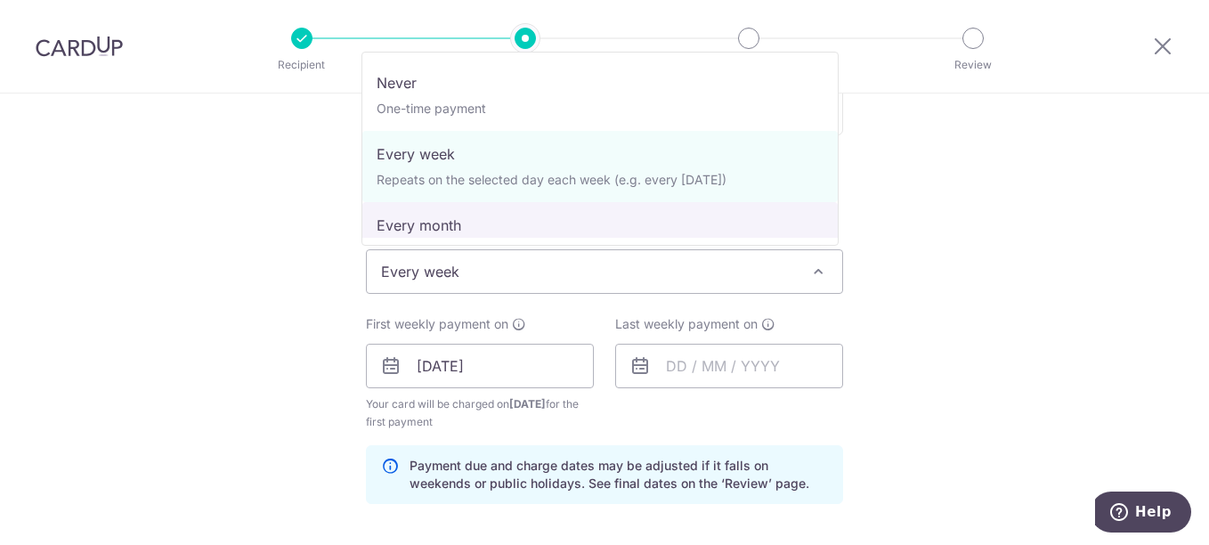
select select "3"
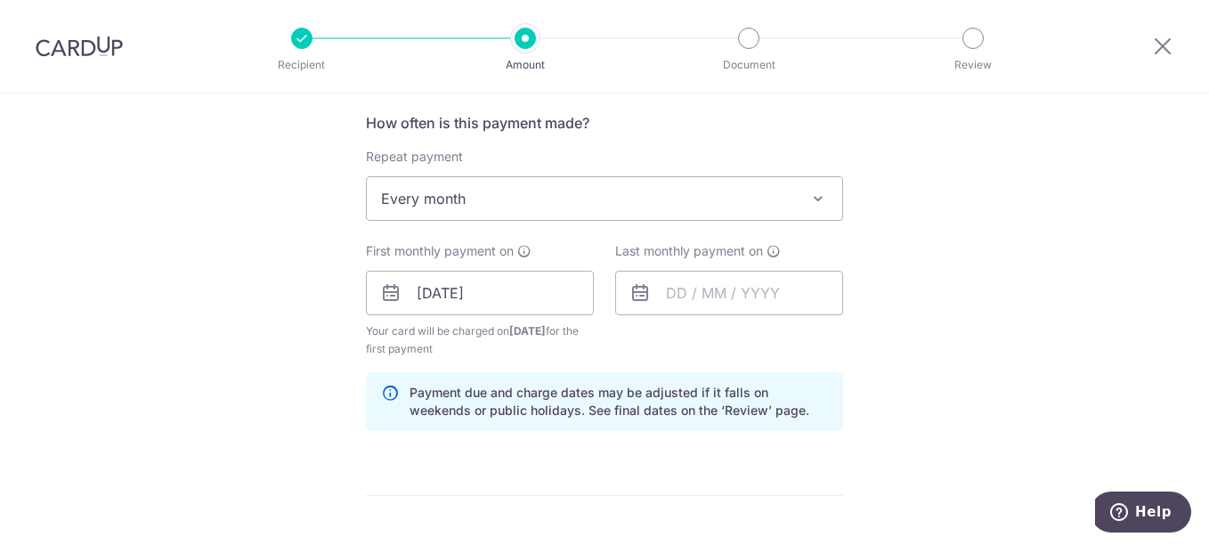
scroll to position [1157, 0]
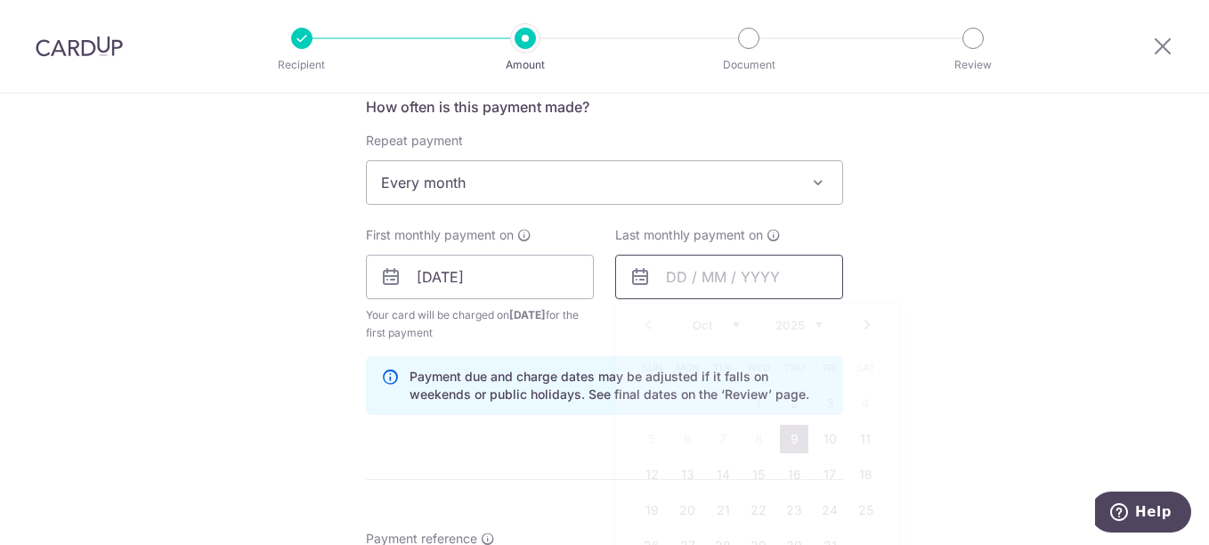
click at [762, 267] on input "text" at bounding box center [729, 277] width 228 height 44
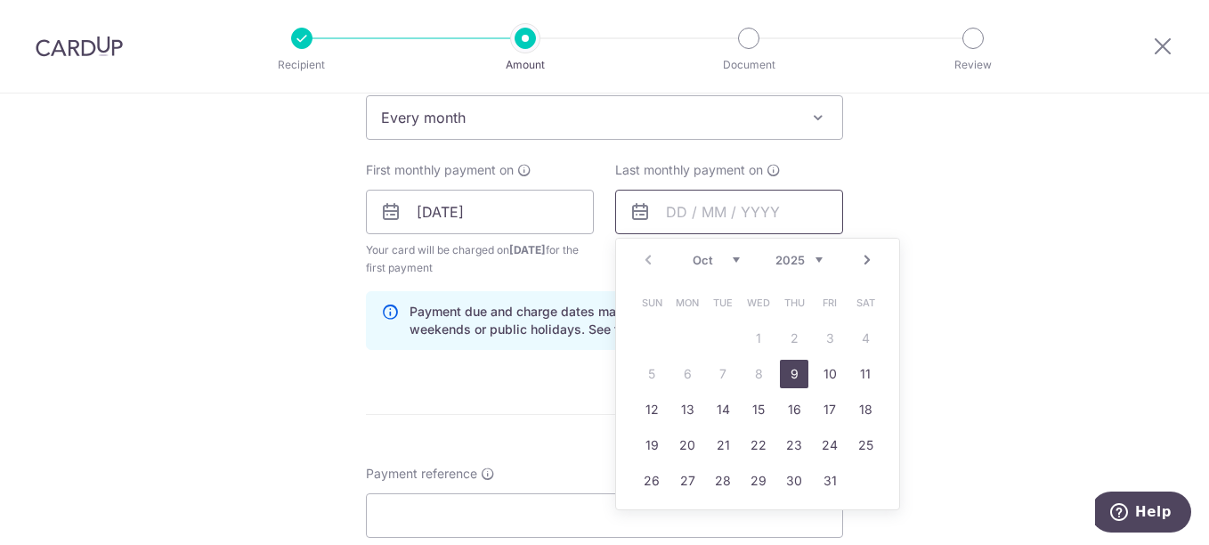
scroll to position [1246, 0]
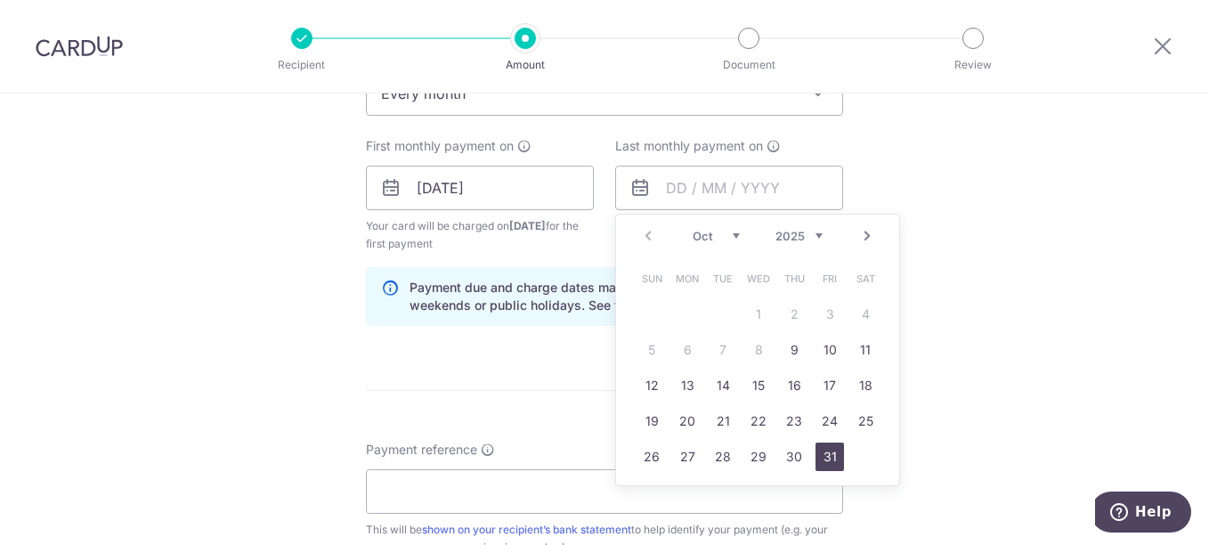
click at [826, 461] on link "31" at bounding box center [829, 456] width 28 height 28
type input "31/10/2025"
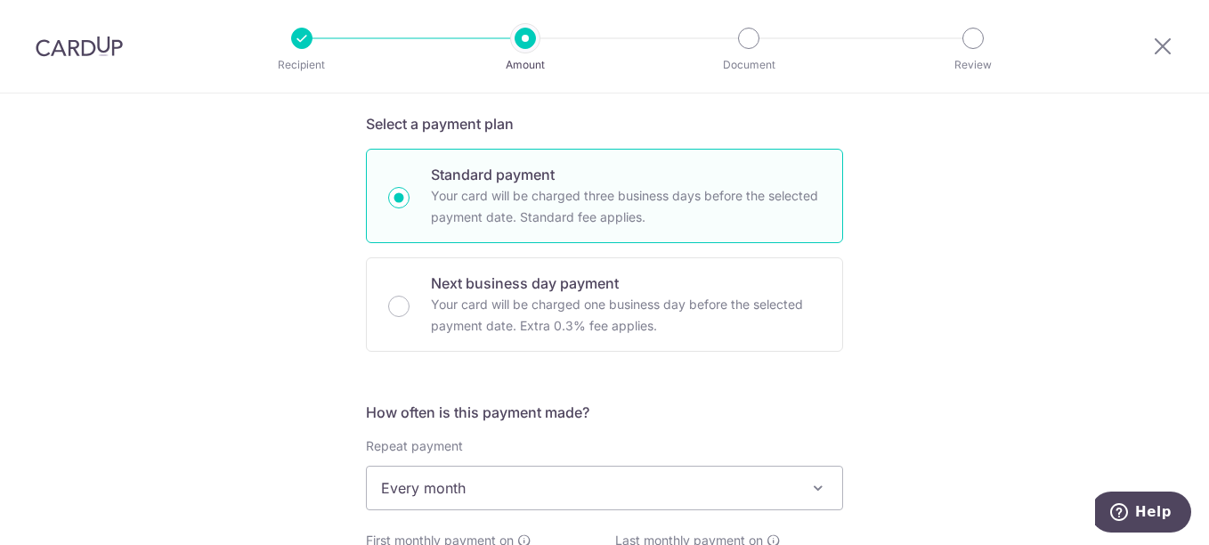
scroll to position [979, 0]
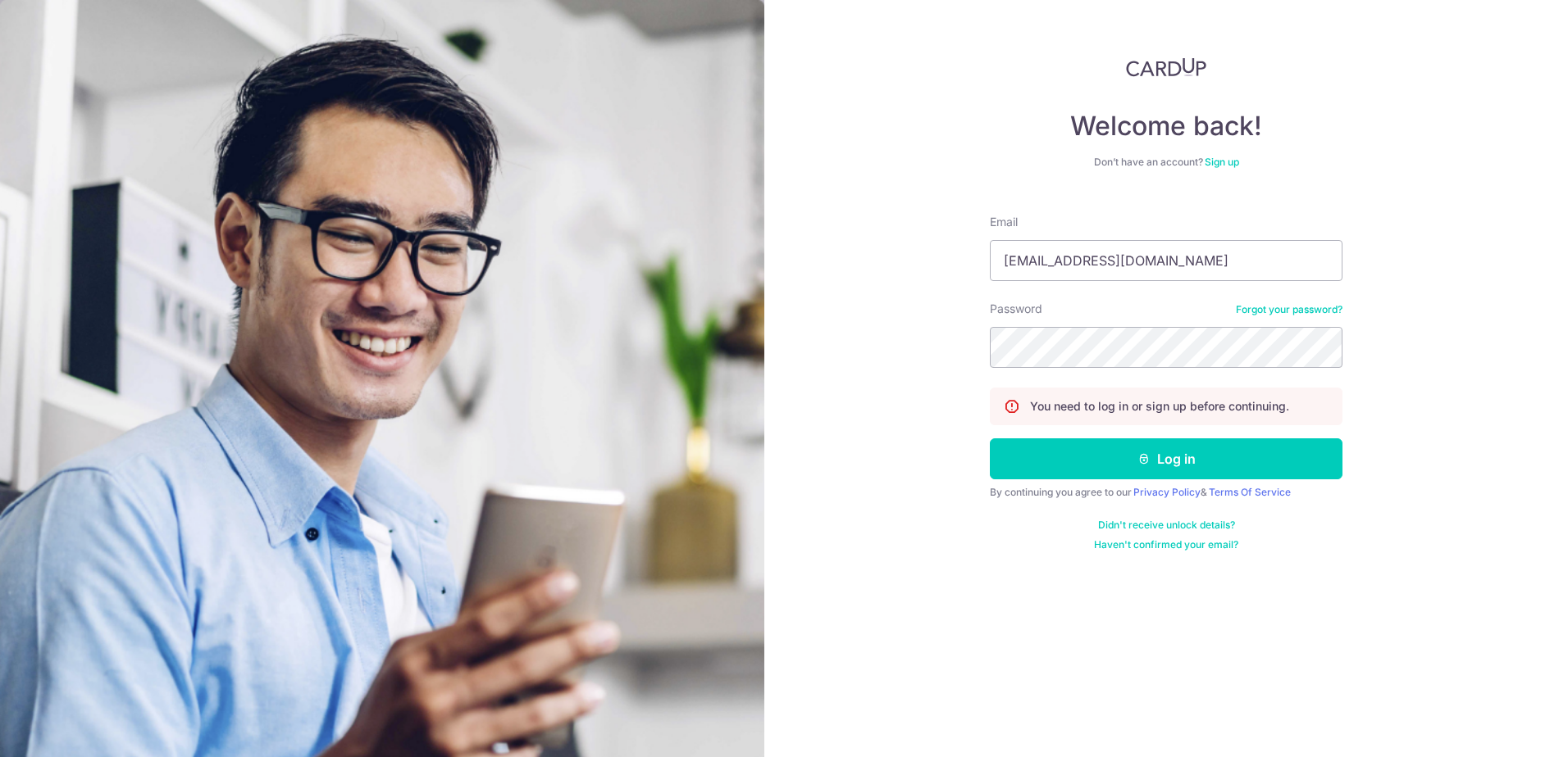
click at [989, 438] on button "Log in" at bounding box center [1165, 459] width 353 height 41
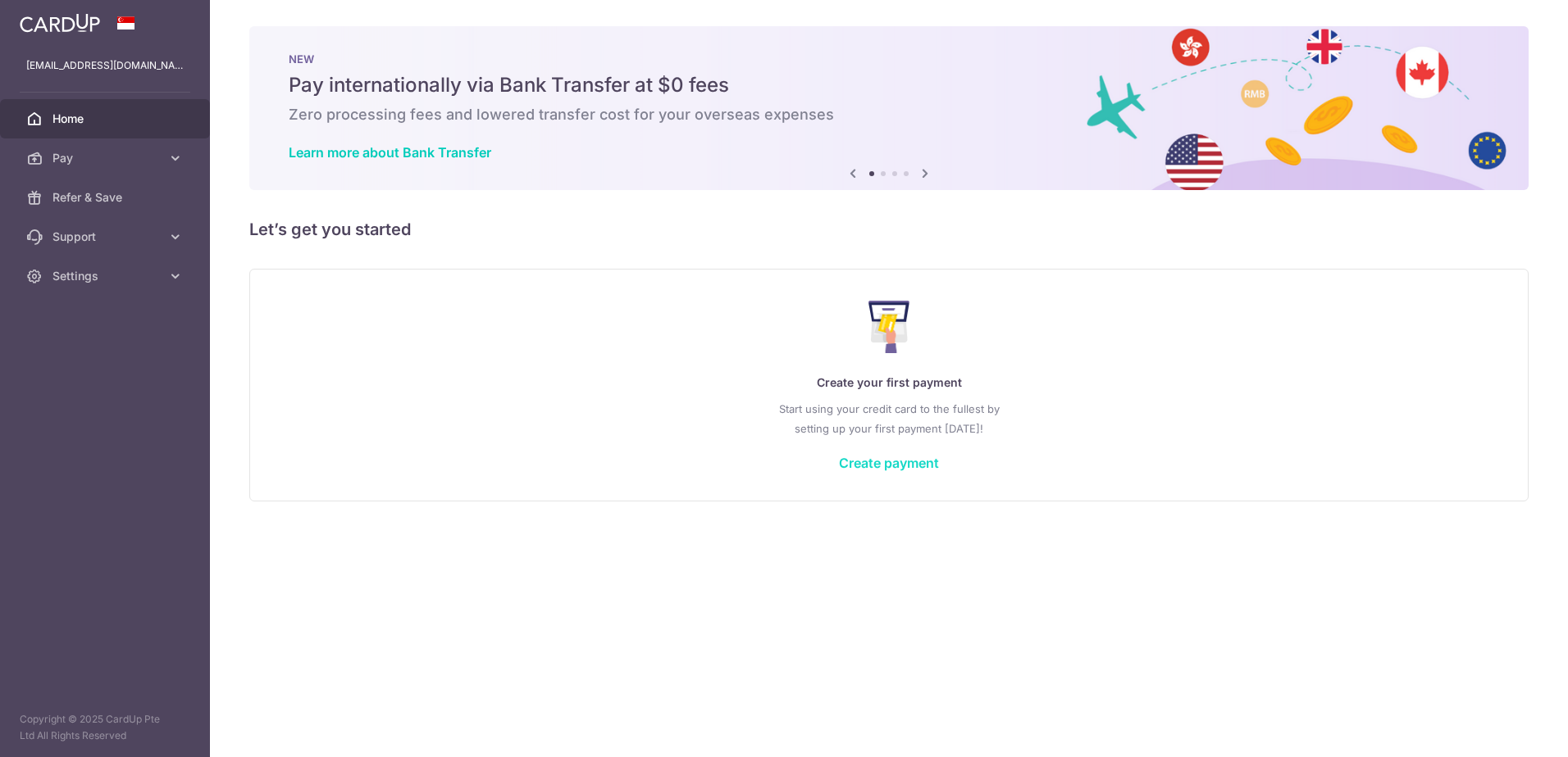
click at [871, 466] on link "Create payment" at bounding box center [888, 463] width 100 height 17
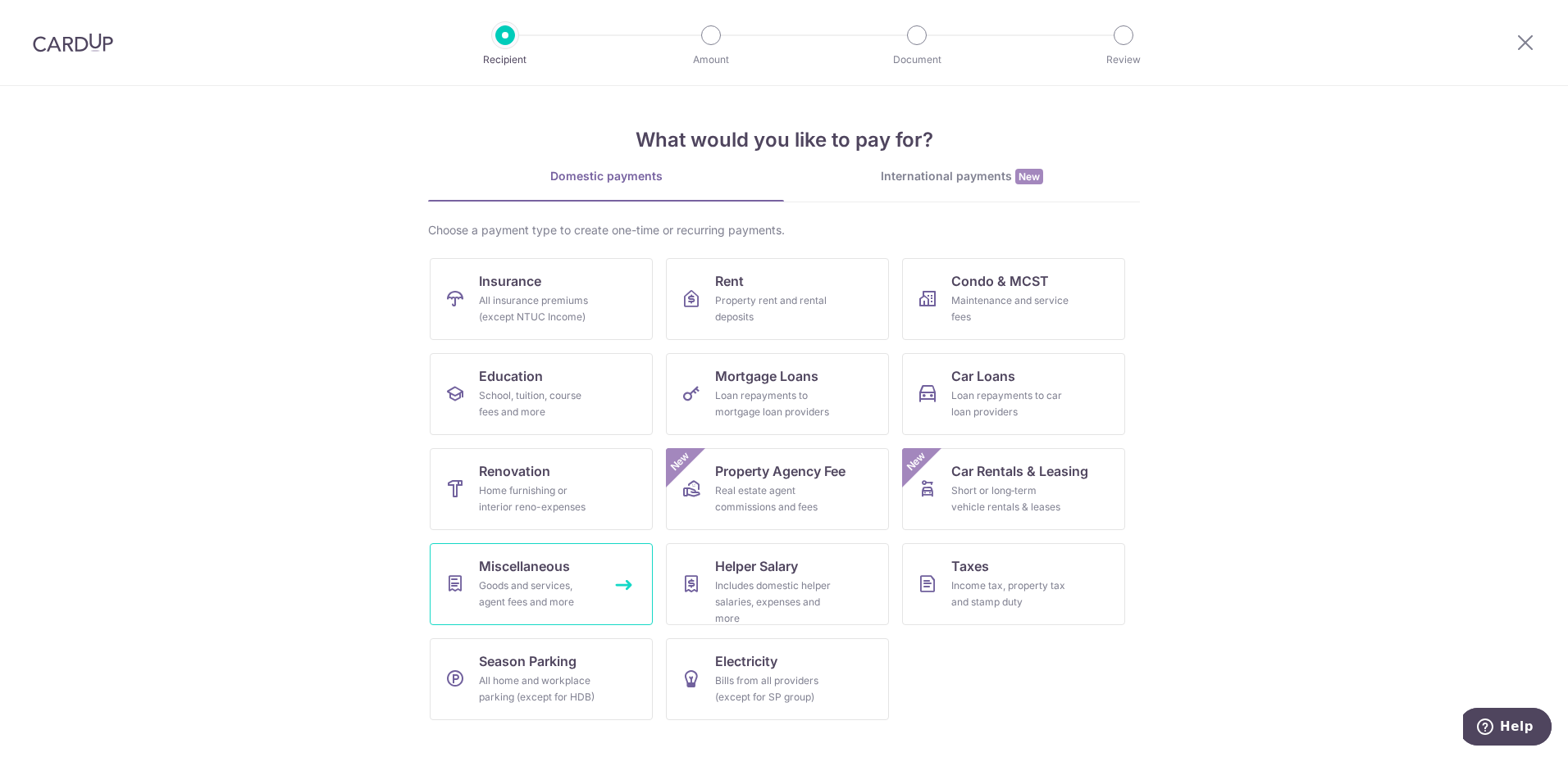
click at [589, 576] on link "Miscellaneous Goods and services, agent fees and more" at bounding box center [541, 584] width 223 height 82
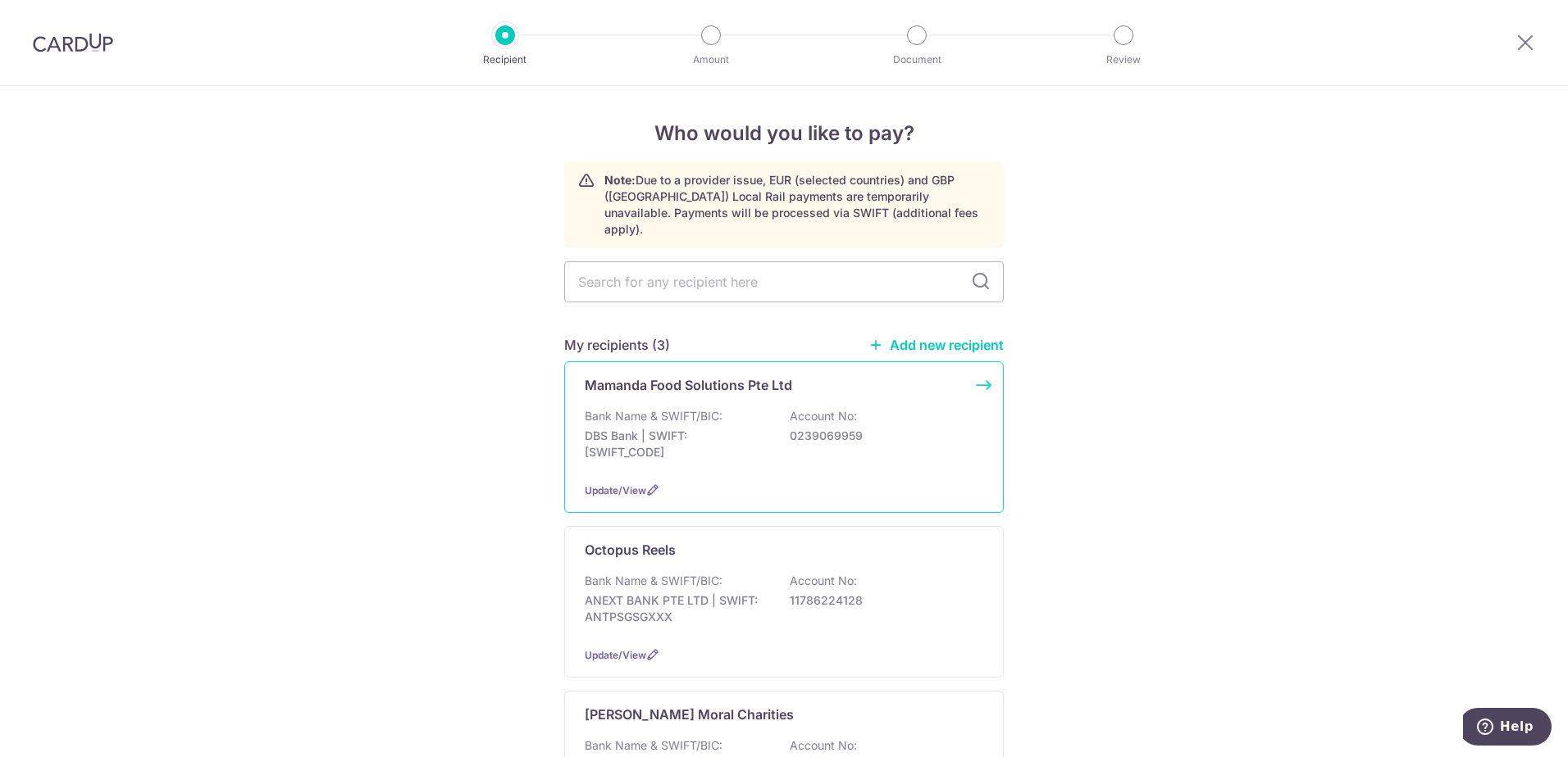
click at [873, 408] on div "Bank Name & SWIFT/BIC: DBS Bank | SWIFT: DBSSSGSGXXX Account No: 0239069959" at bounding box center [784, 438] width 398 height 61
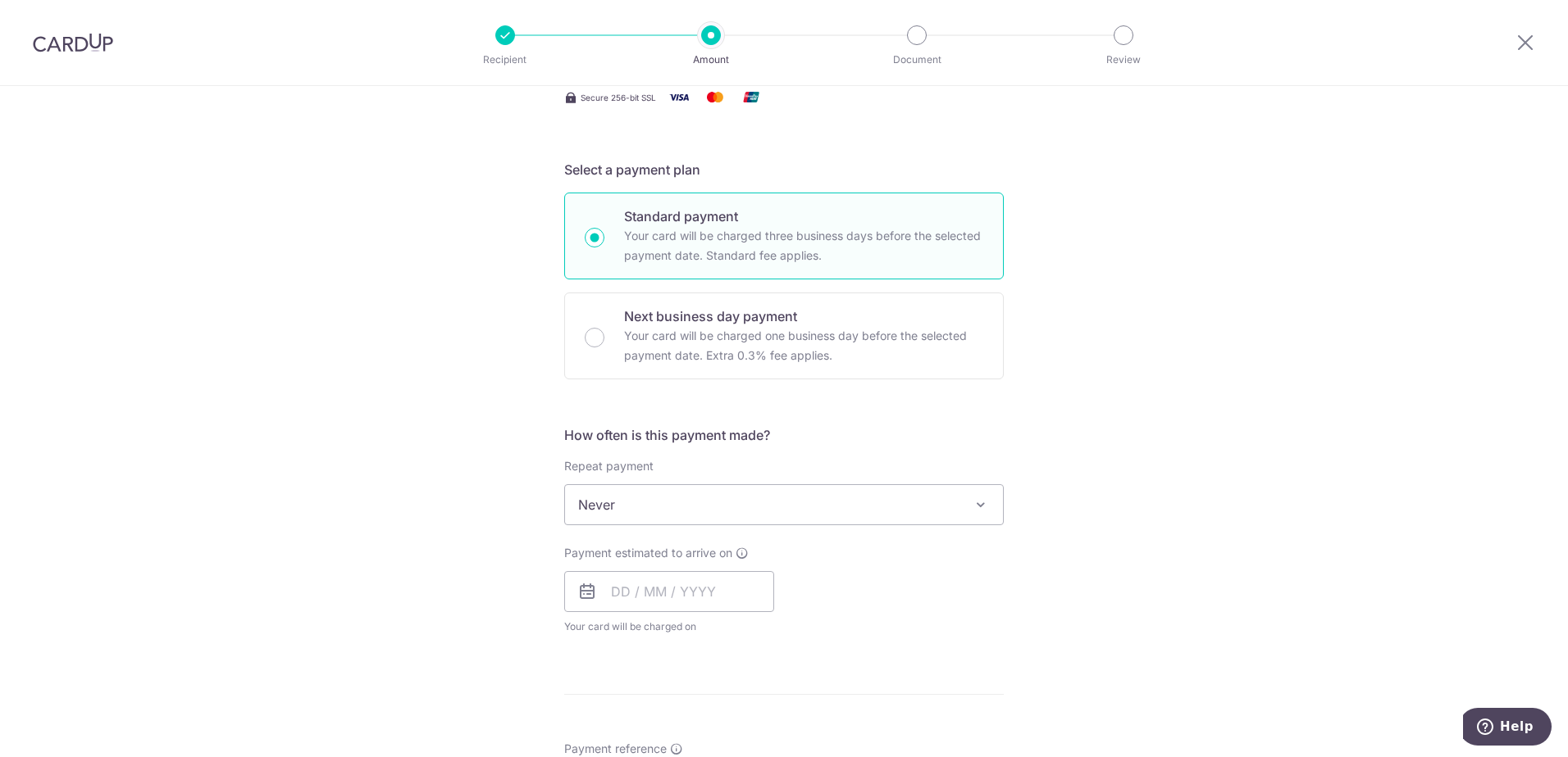
scroll to position [156, 0]
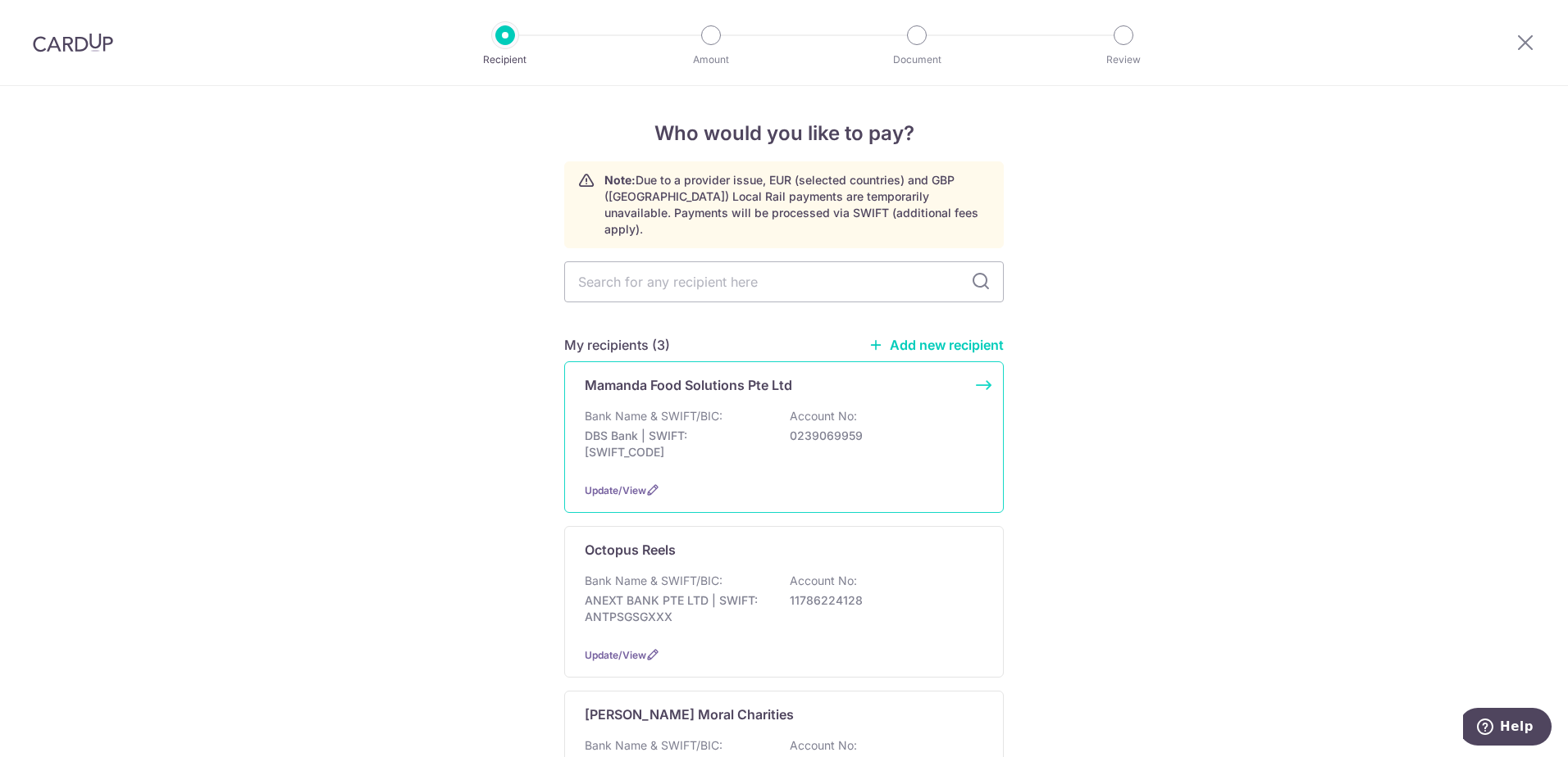
click at [826, 428] on p "0239069959" at bounding box center [881, 437] width 183 height 17
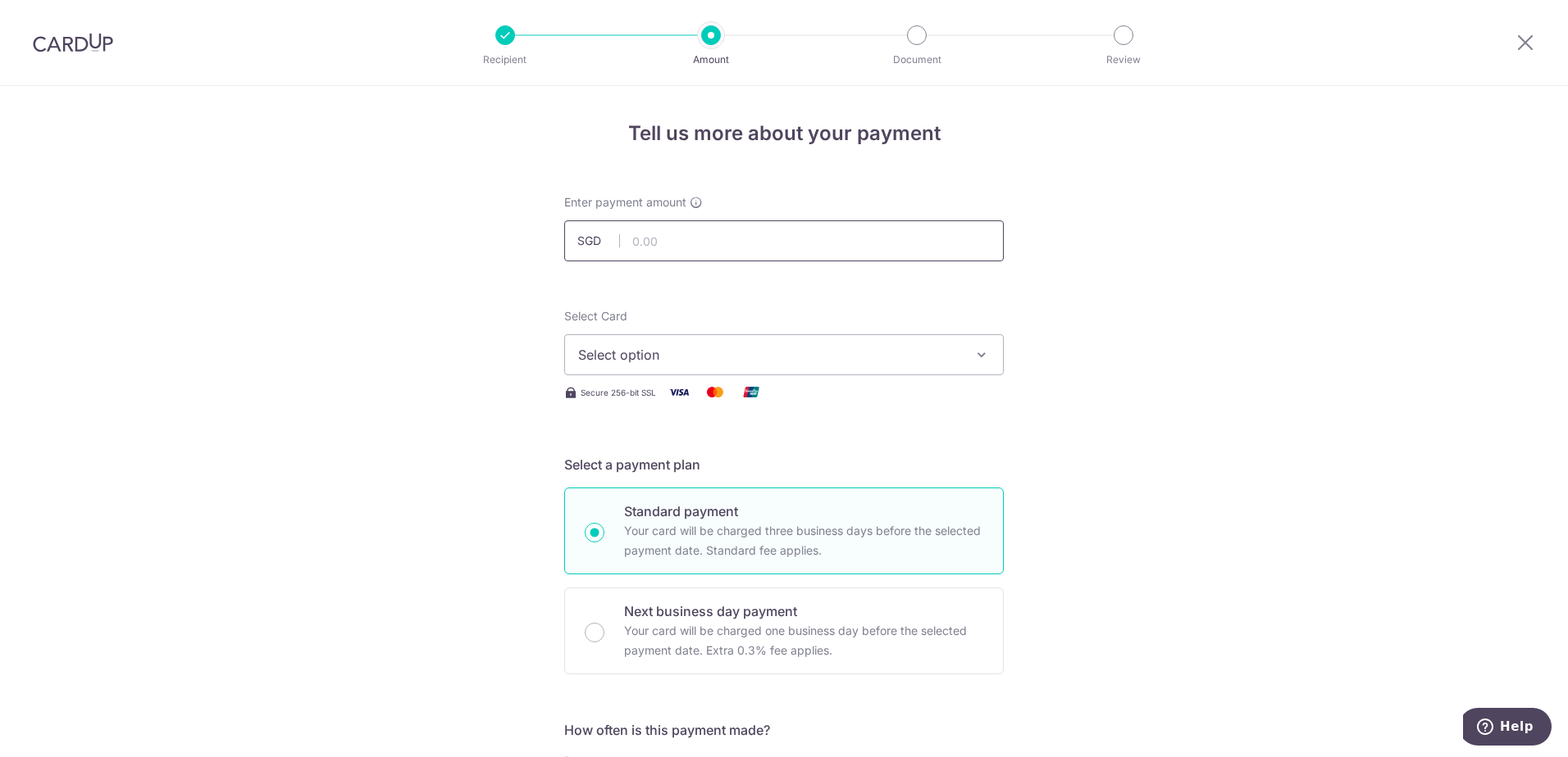
click at [754, 249] on input "text" at bounding box center [783, 240] width 439 height 41
type input "4,673.21"
click at [916, 357] on span "Select option" at bounding box center [768, 355] width 382 height 19
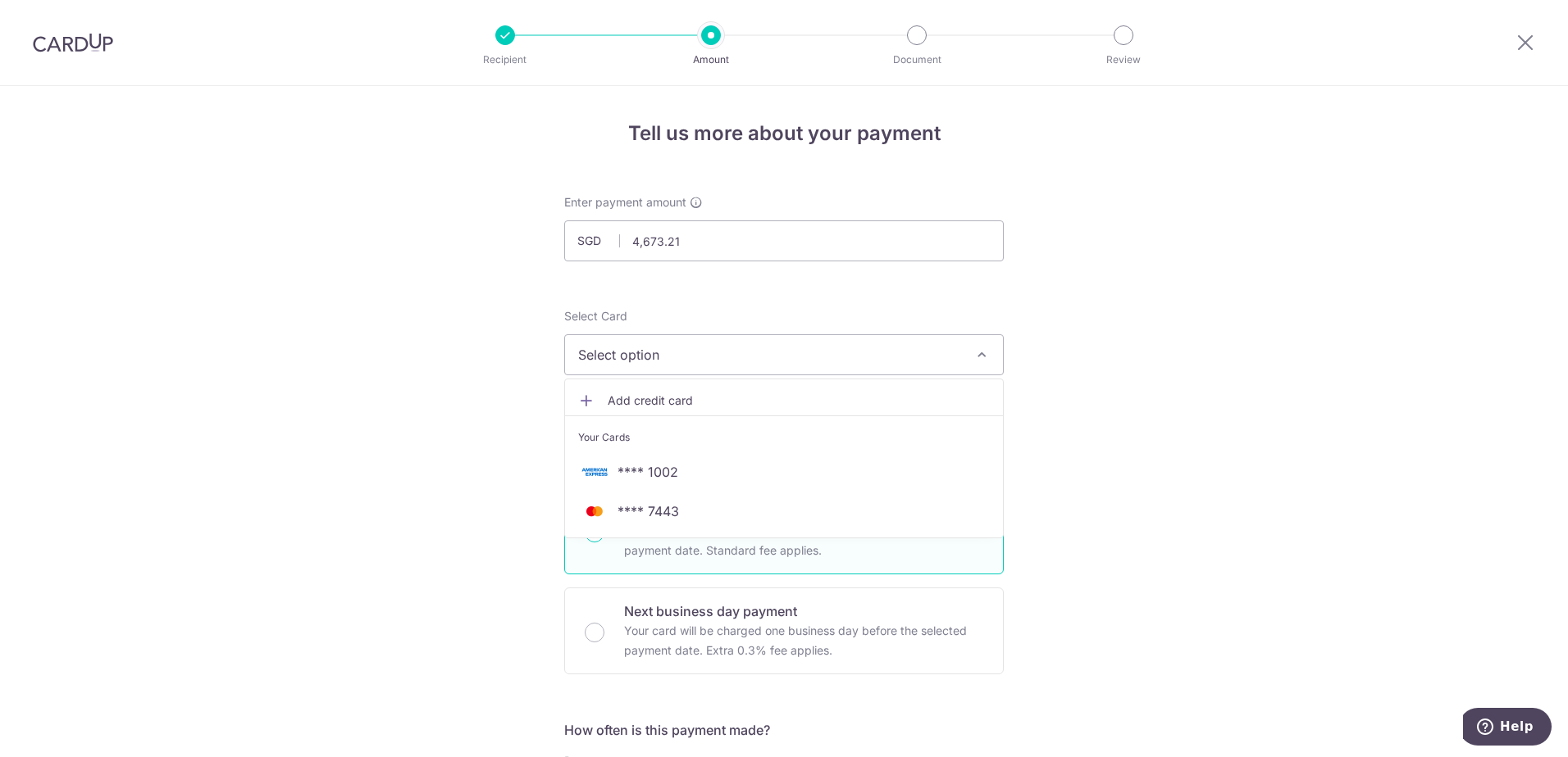
click at [661, 400] on span "Add credit card" at bounding box center [798, 401] width 382 height 17
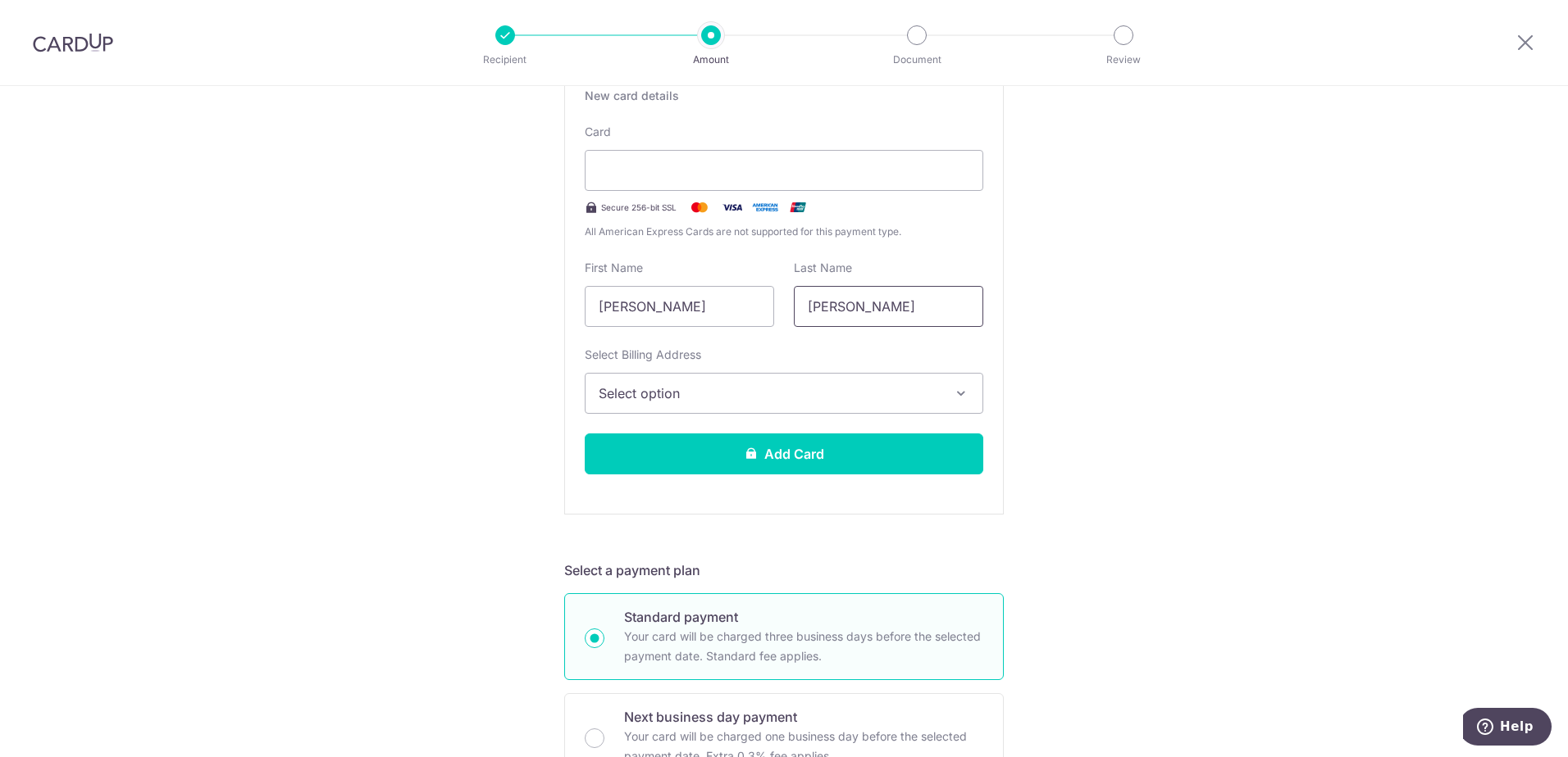
scroll to position [410, 0]
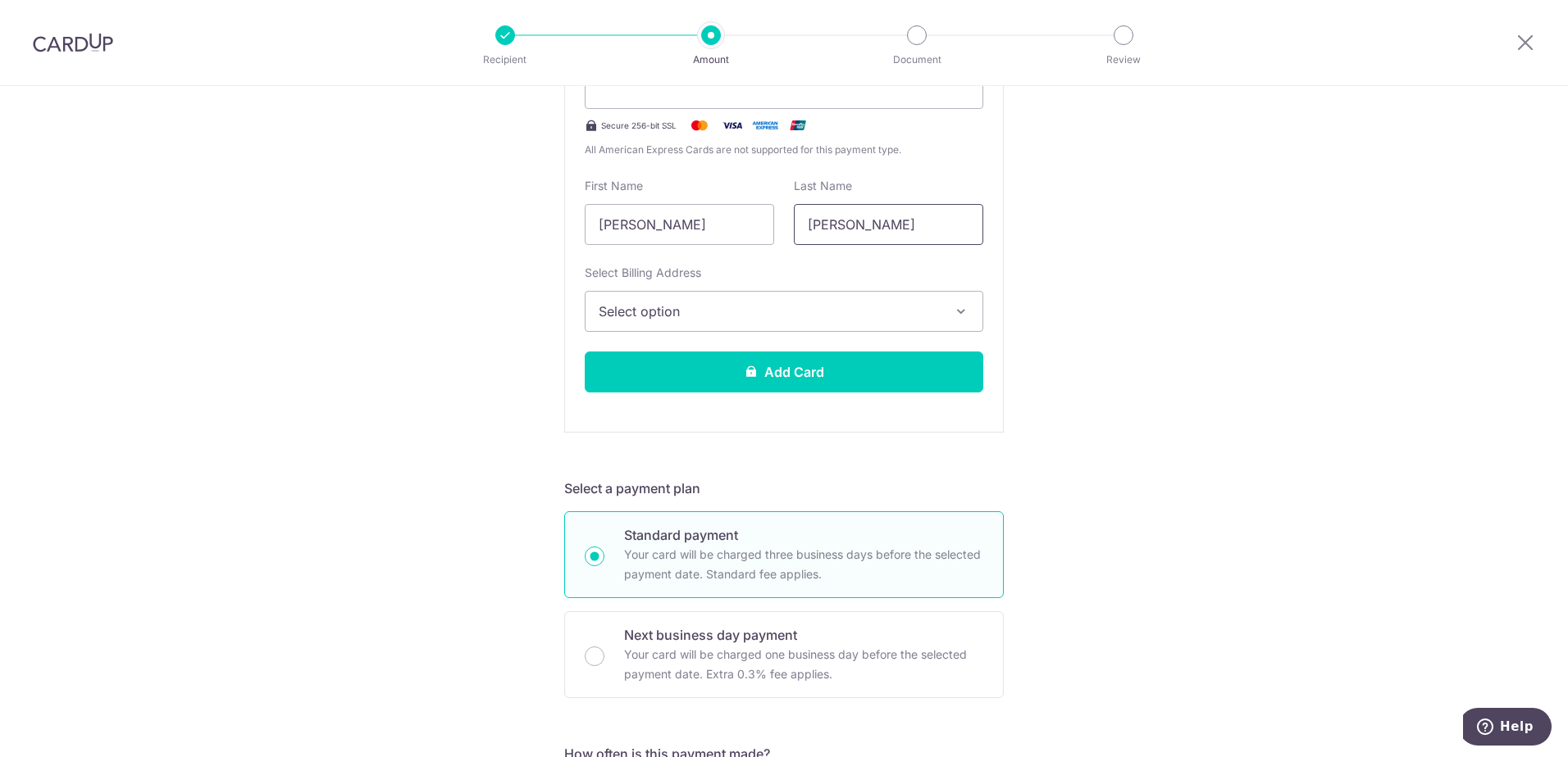
click at [864, 313] on span "Select option" at bounding box center [769, 310] width 341 height 19
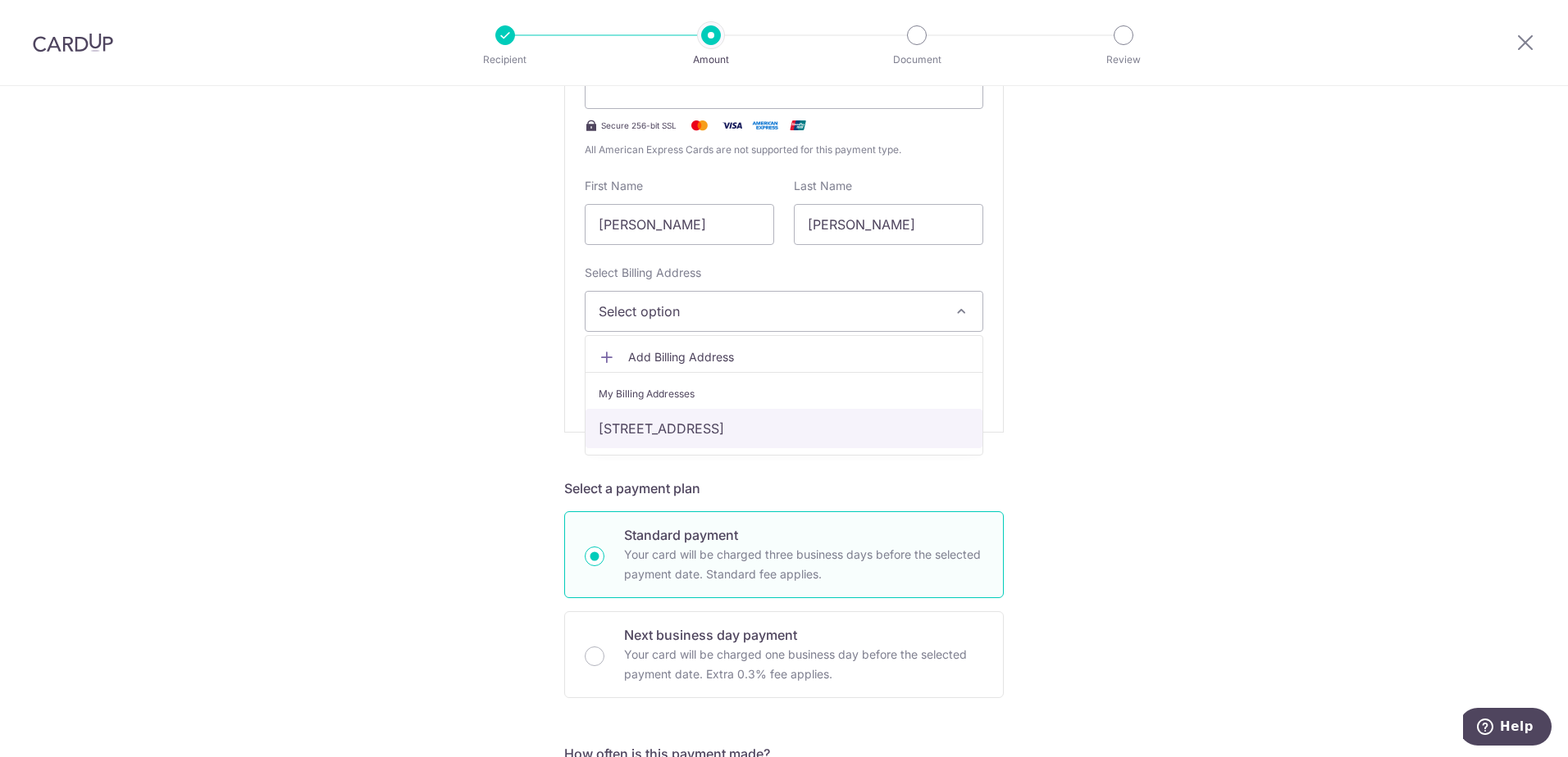
click at [812, 433] on link "[STREET_ADDRESS]" at bounding box center [783, 428] width 397 height 40
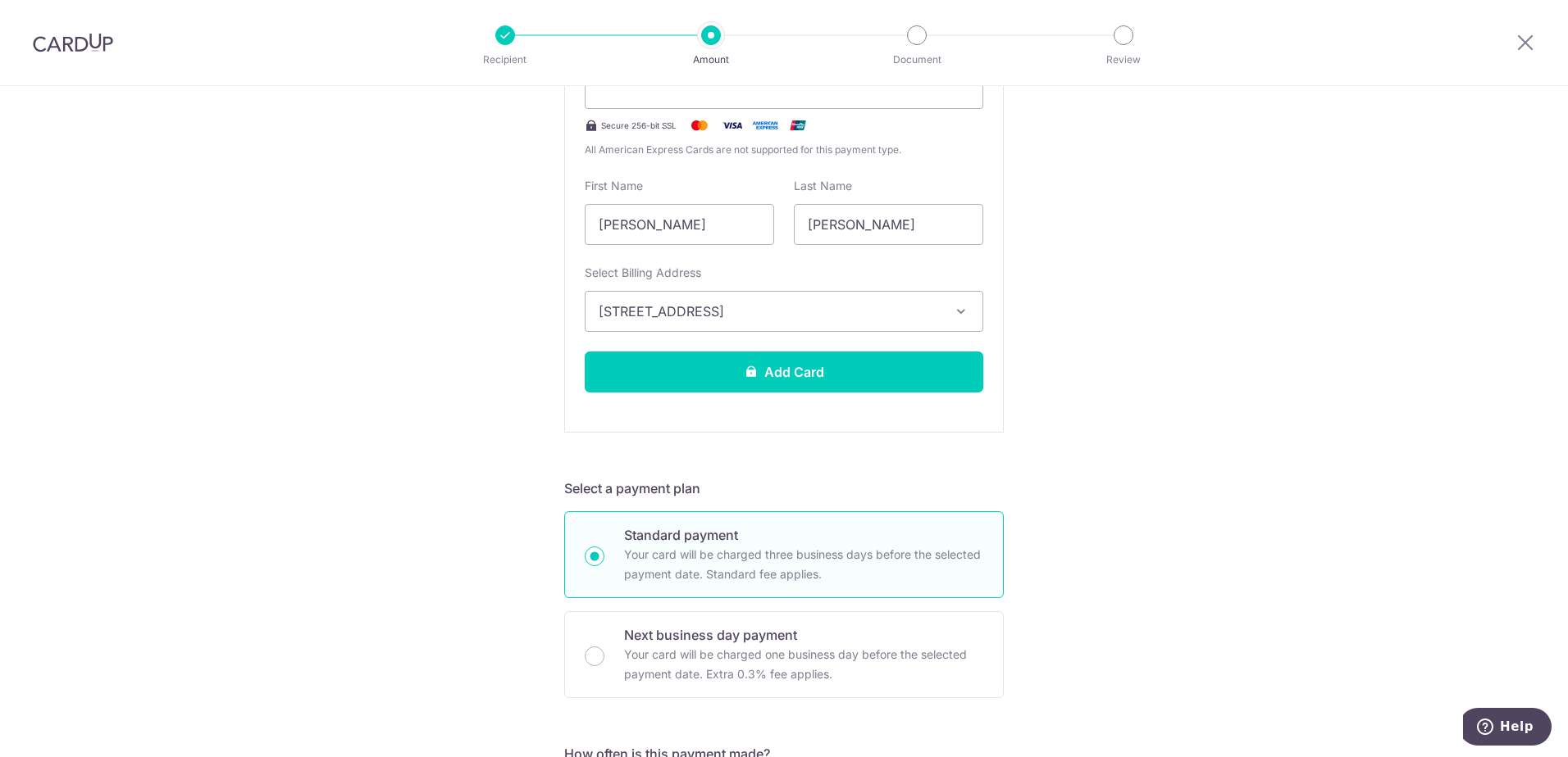
scroll to position [492, 0]
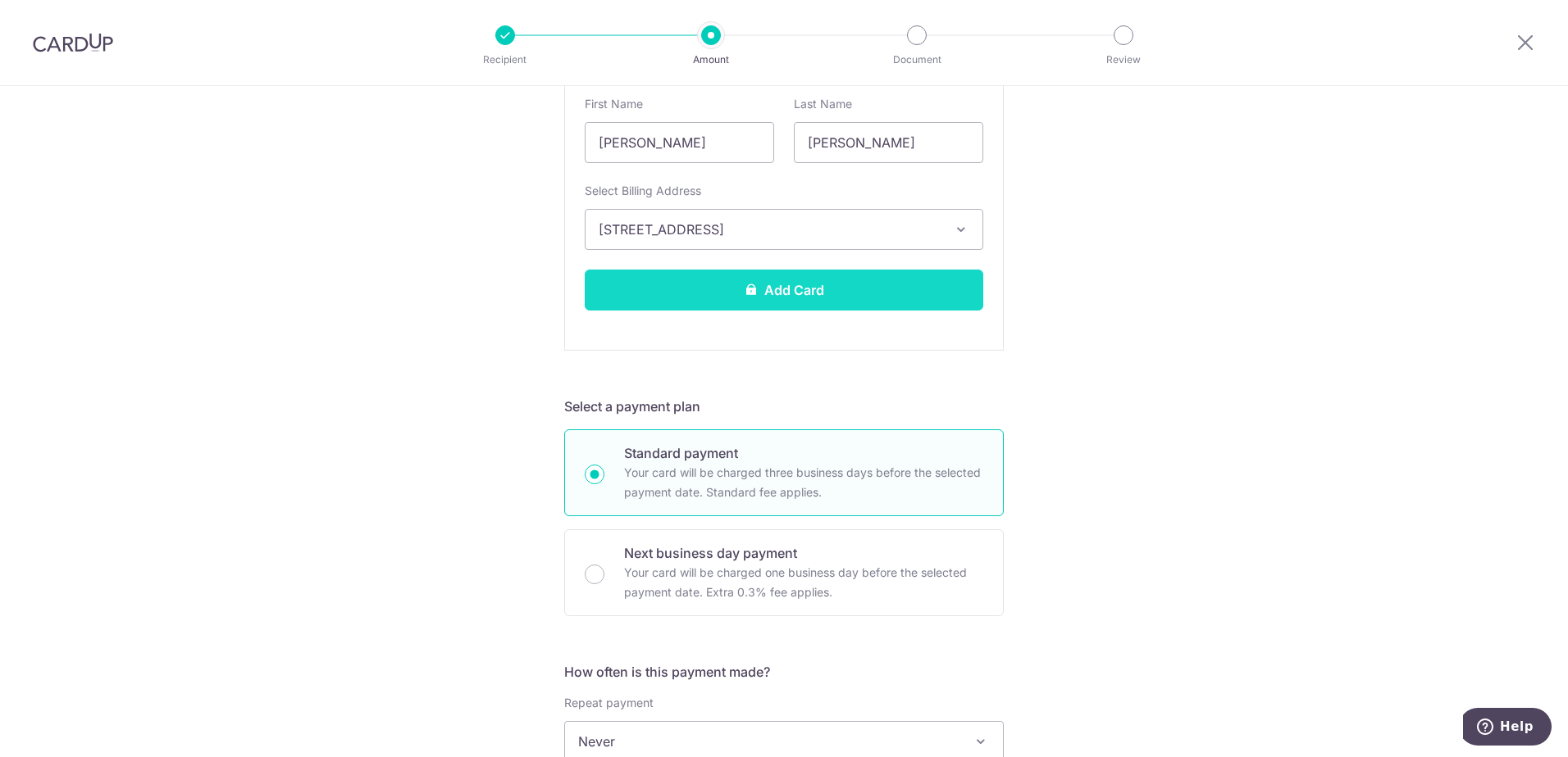
click at [850, 283] on button "Add Card" at bounding box center [784, 290] width 398 height 41
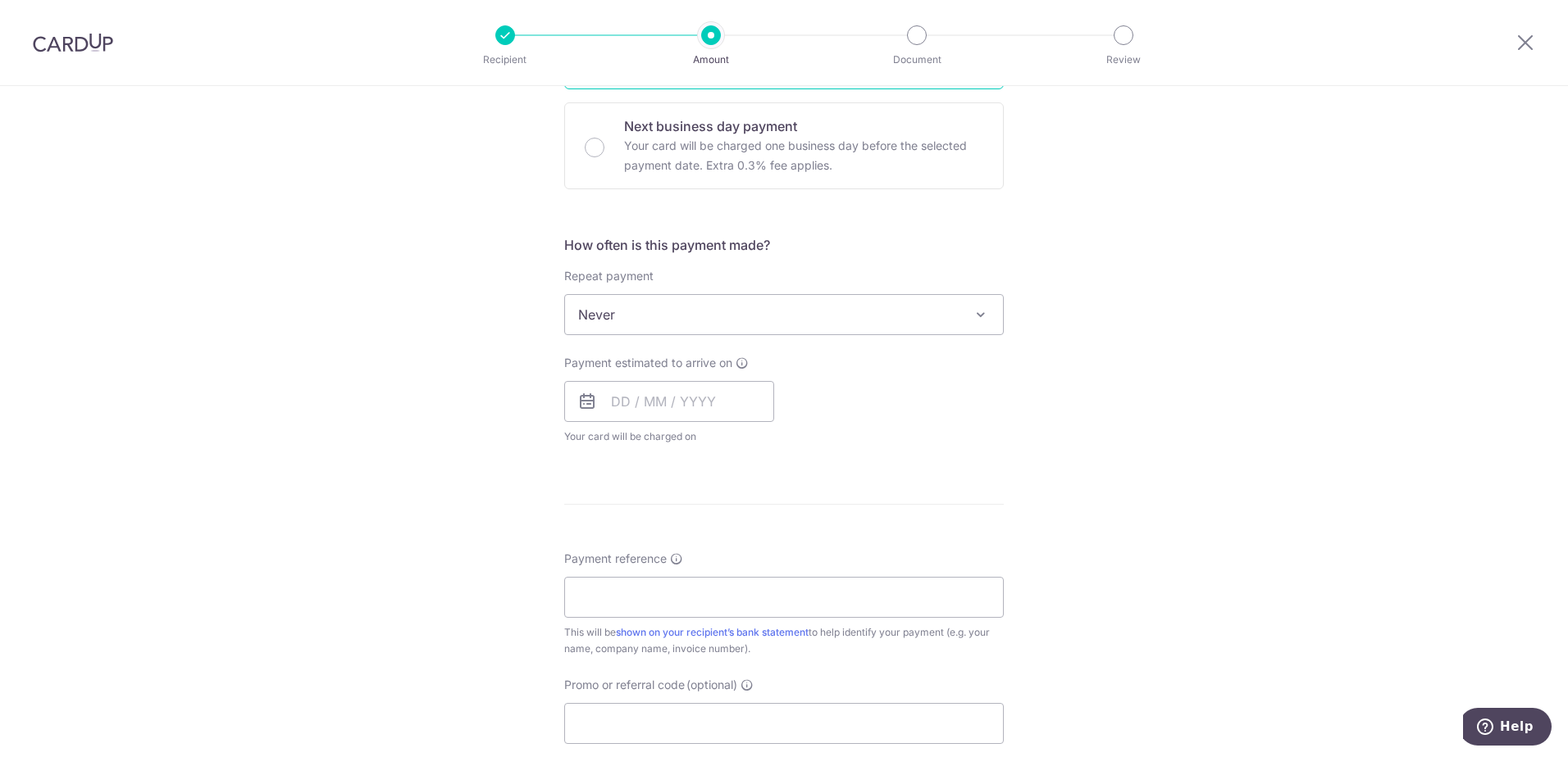
scroll to position [492, 0]
click at [695, 394] on input "text" at bounding box center [669, 395] width 210 height 41
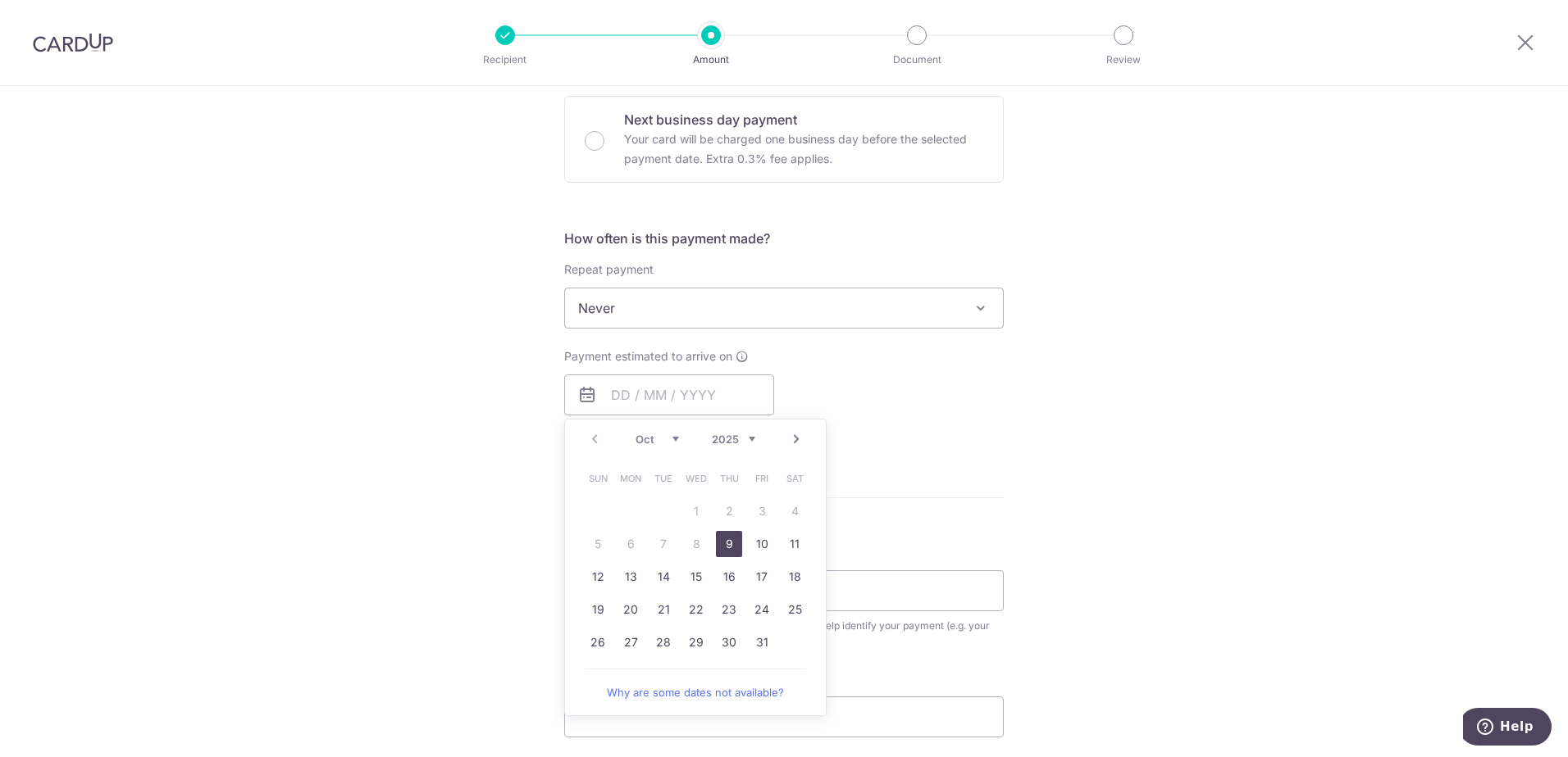
click at [722, 541] on link "9" at bounding box center [729, 544] width 26 height 26
type input "09/10/2025"
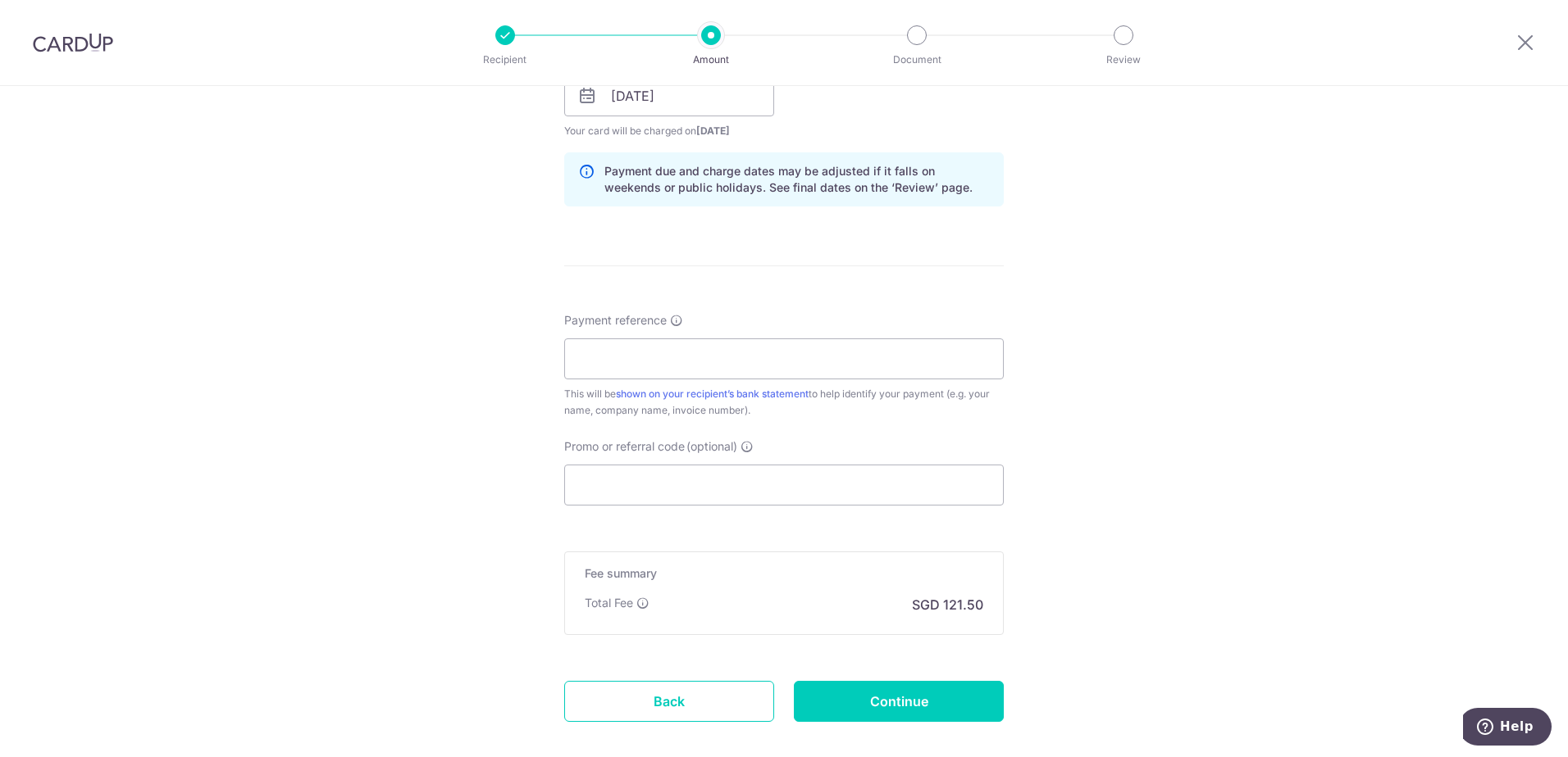
scroll to position [820, 0]
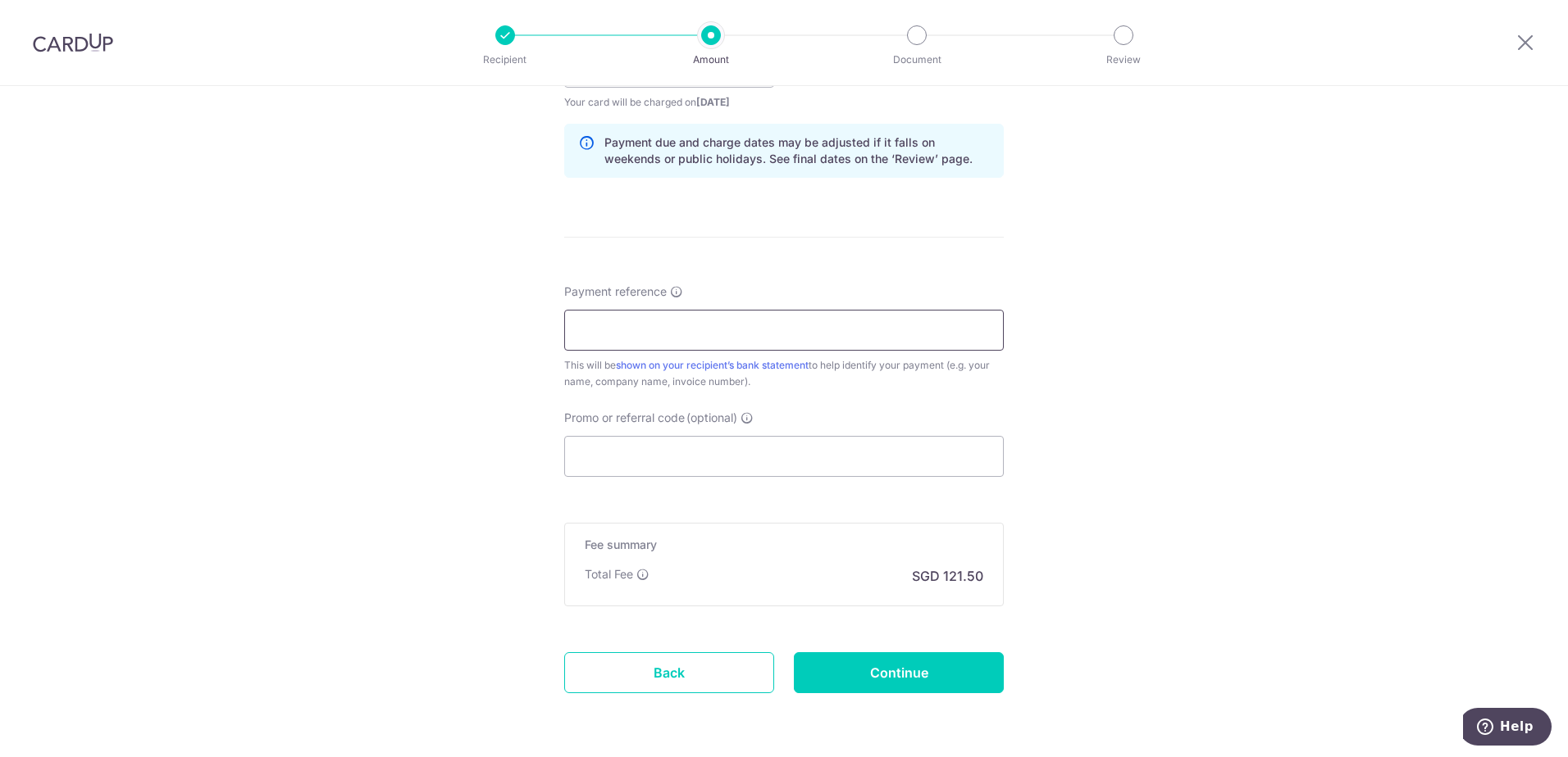
click at [976, 333] on input "Payment reference" at bounding box center [783, 330] width 439 height 41
click at [585, 323] on input "Payment reference" at bounding box center [783, 330] width 439 height 41
paste input "INV-2213112"
type input "INV-2213112 Lyana Zhairil 01.11"
click at [817, 452] on input "Promo or referral code (optional)" at bounding box center [783, 456] width 439 height 41
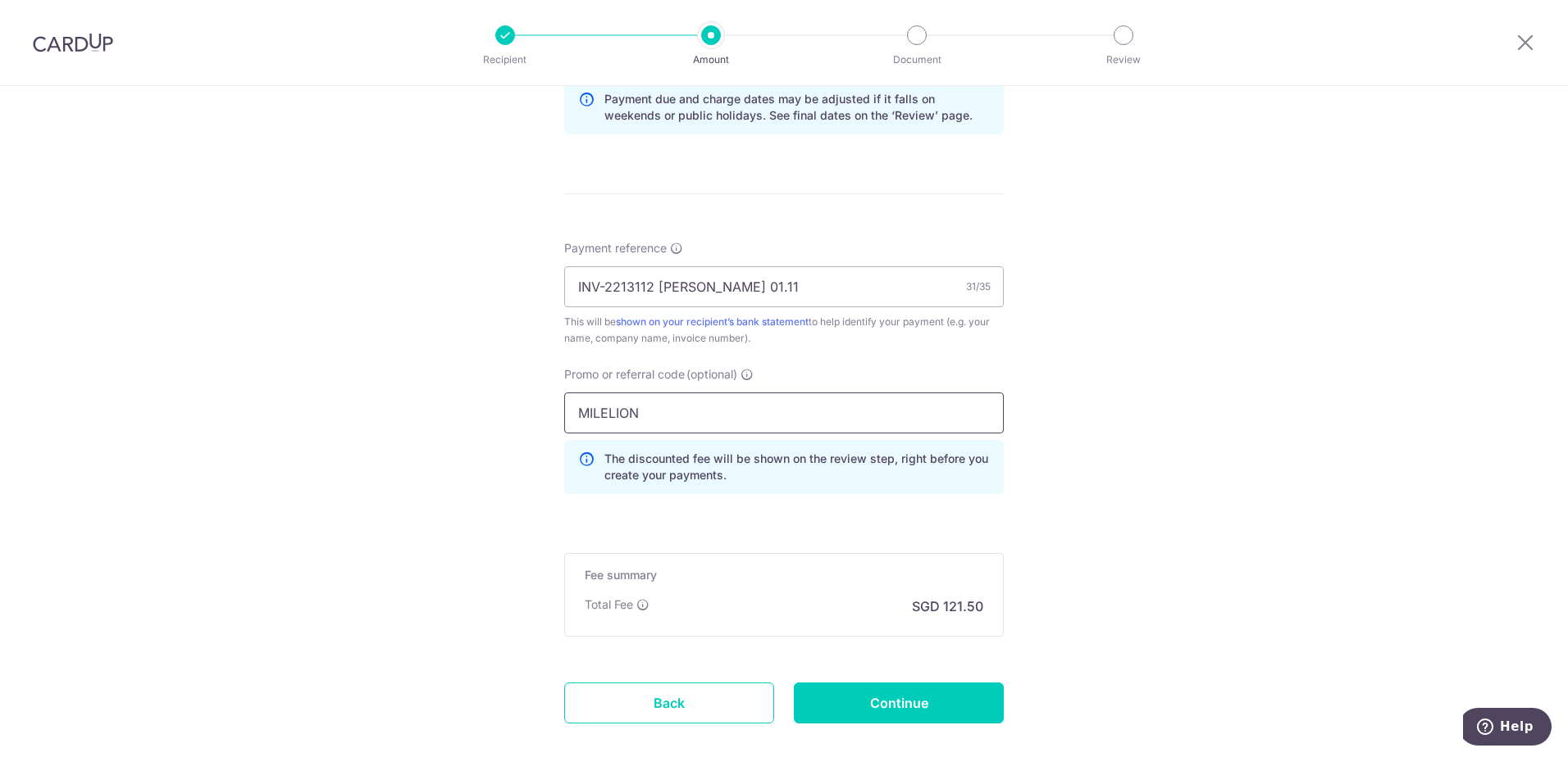
scroll to position [902, 0]
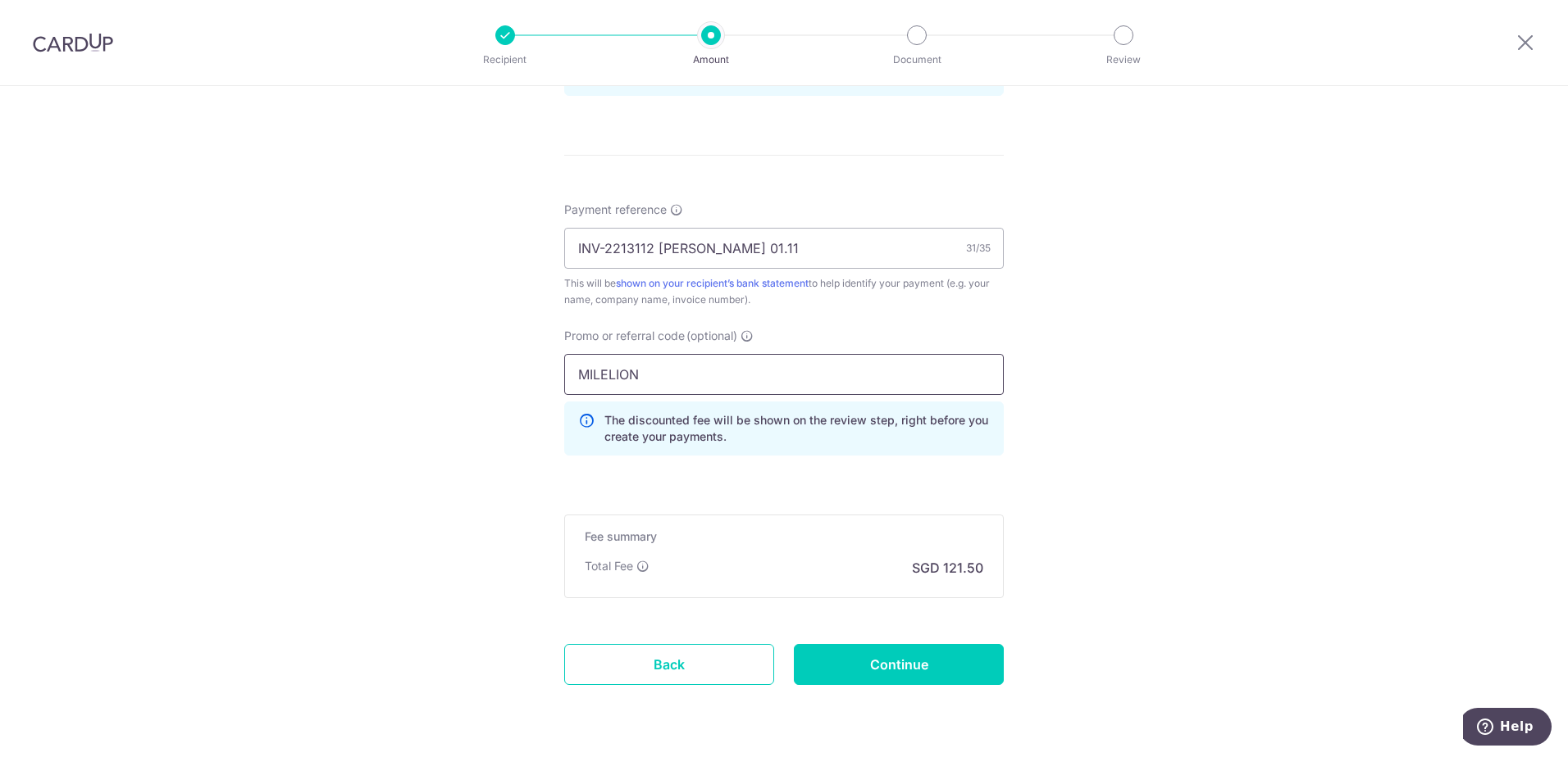
type input "MILELION"
click at [969, 678] on input "Continue" at bounding box center [898, 664] width 210 height 41
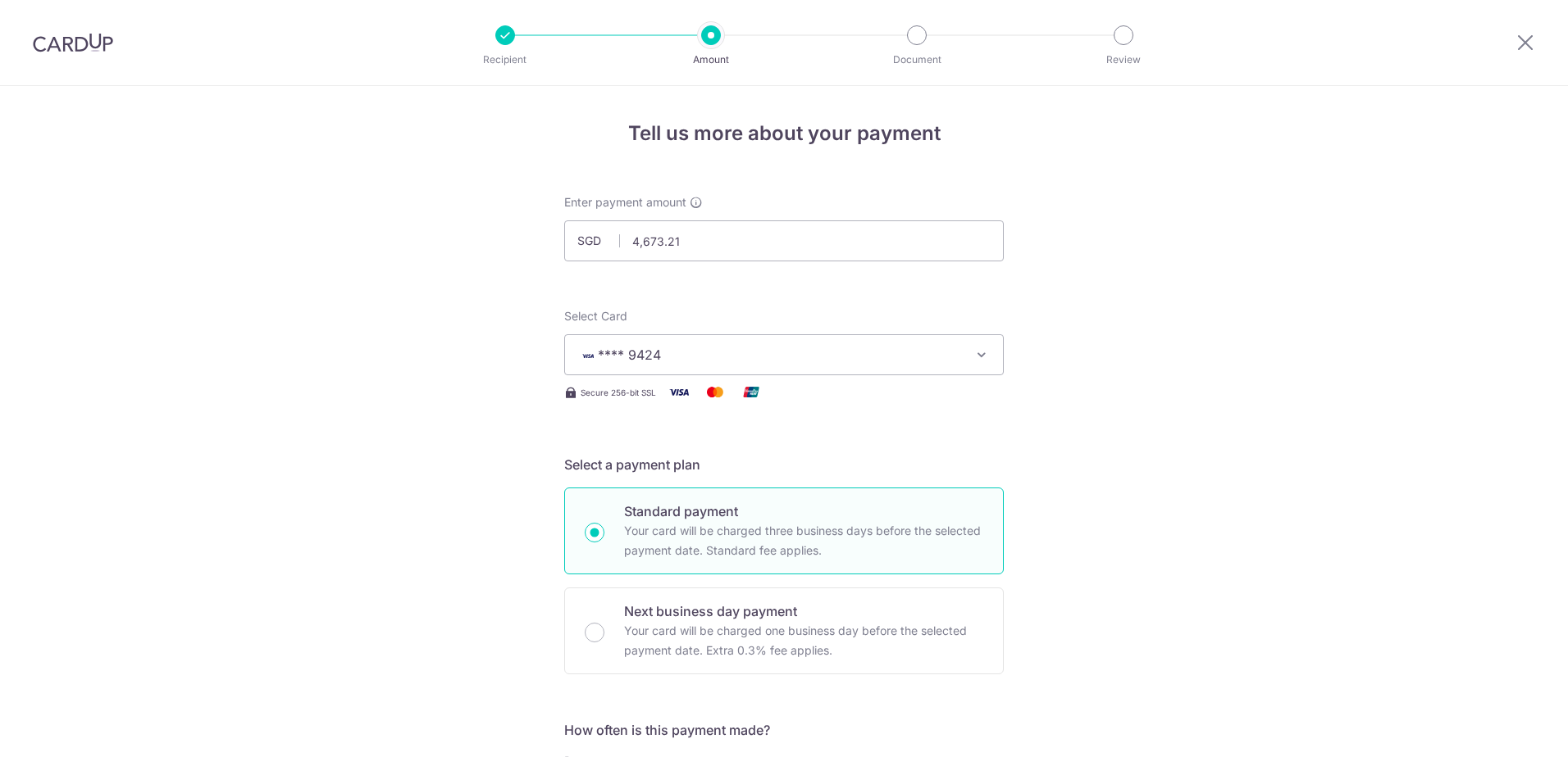
scroll to position [975, 0]
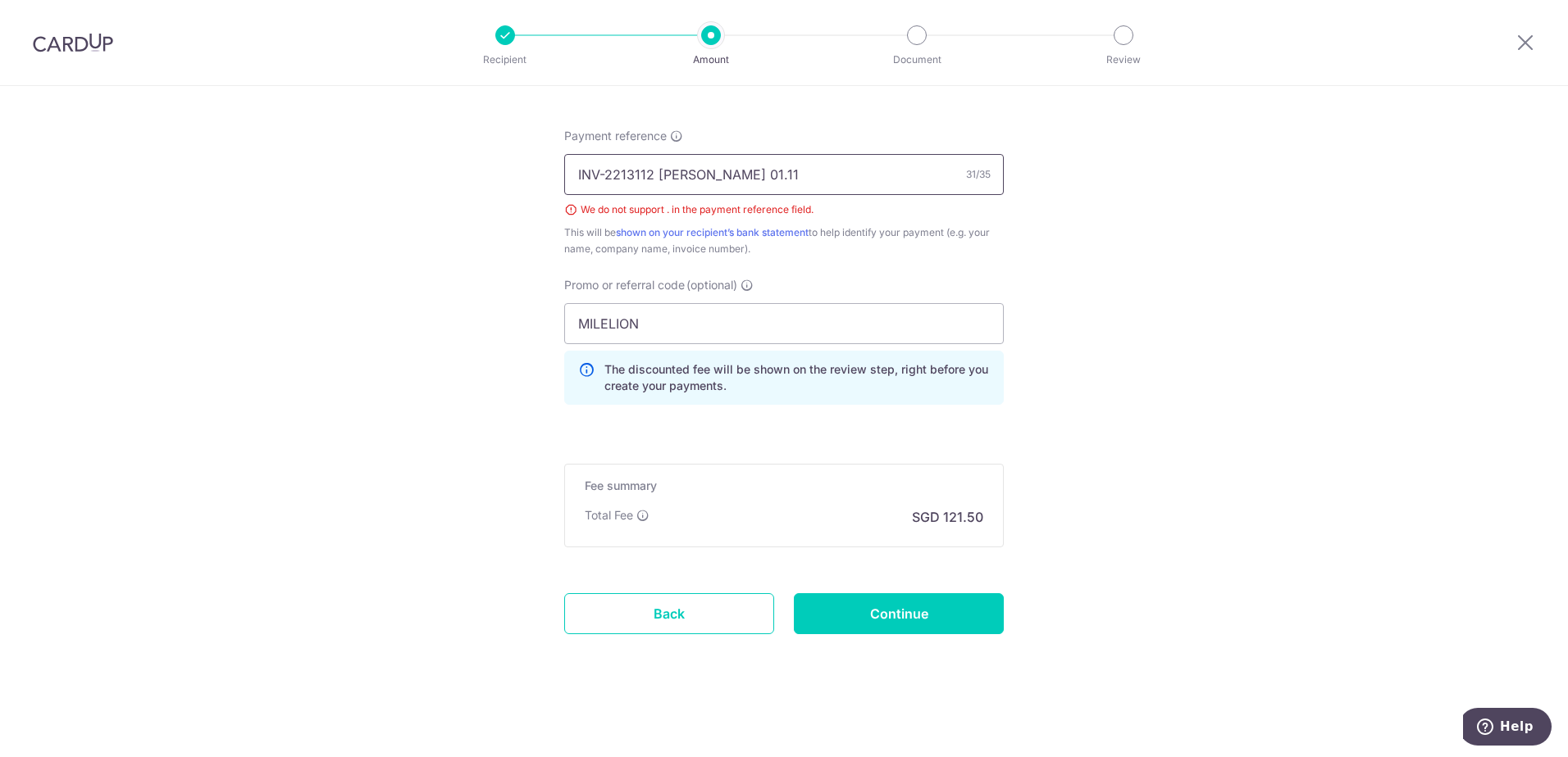
click at [753, 171] on input "INV-2213112 Lyana Zhairil 01.11" at bounding box center [783, 174] width 439 height 41
type input "INV-2213112 Lyana Zhairil 01Nov"
click at [947, 622] on input "Continue" at bounding box center [898, 613] width 210 height 41
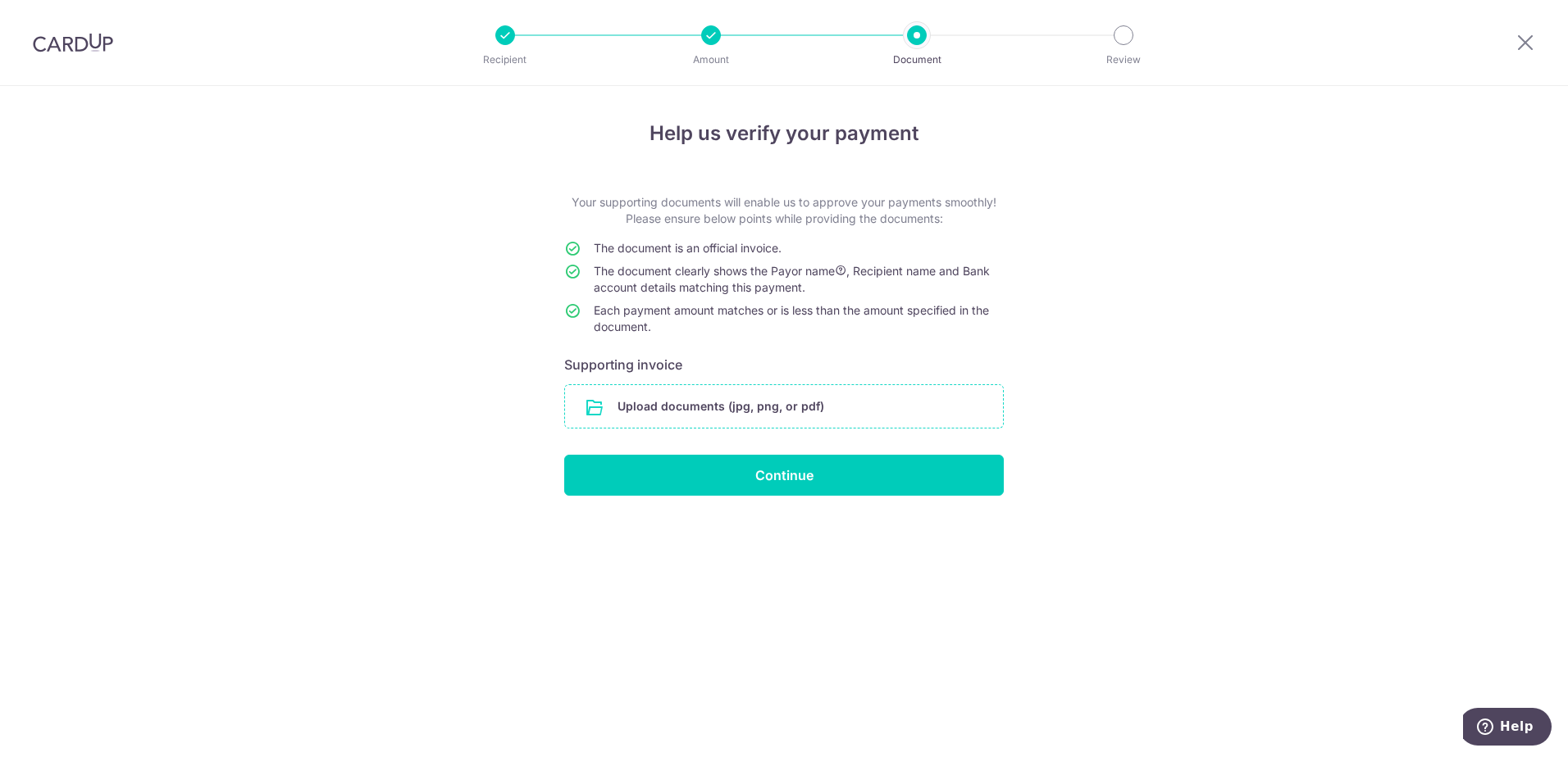
click at [852, 395] on input "file" at bounding box center [783, 406] width 438 height 42
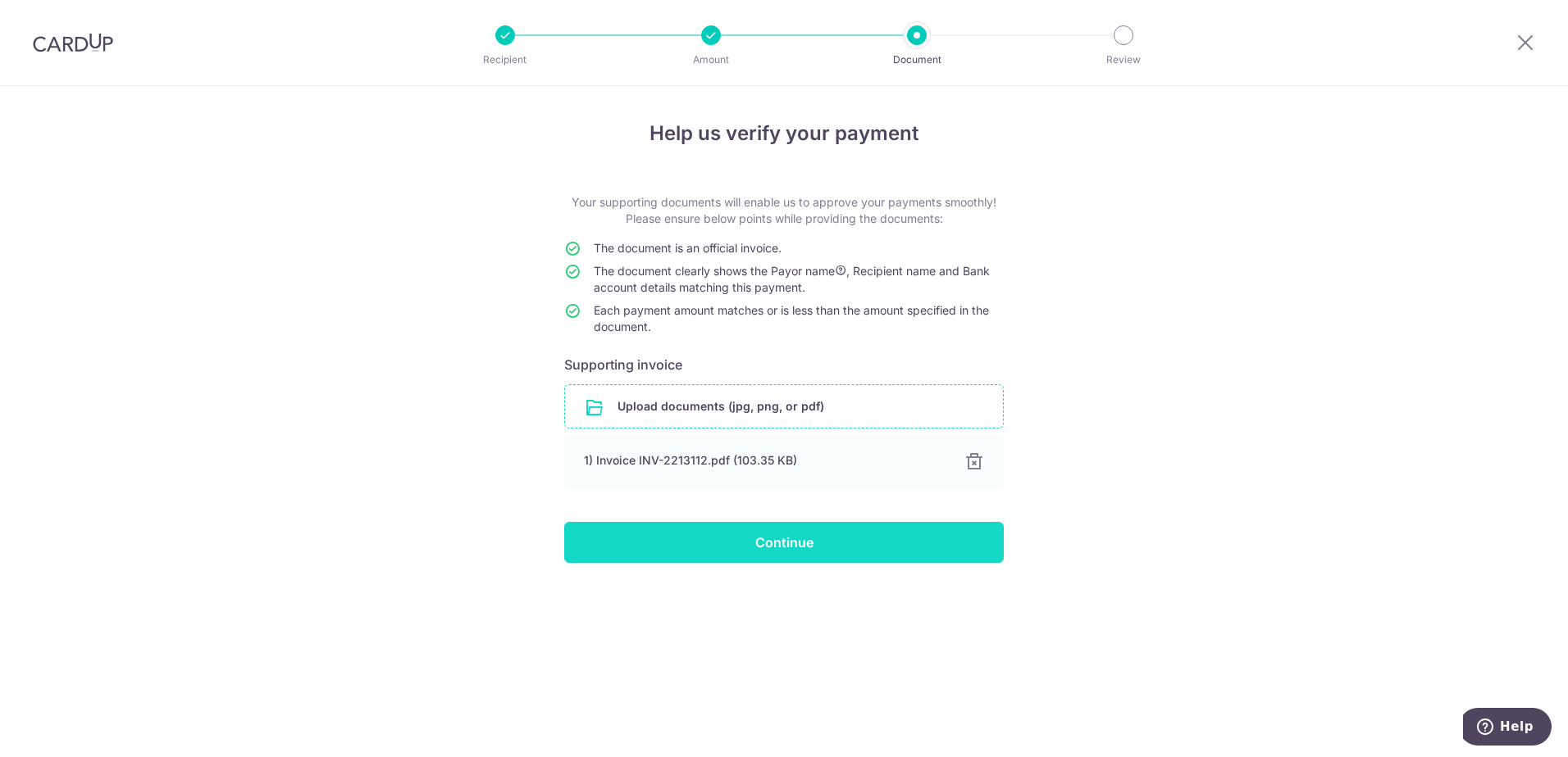
click at [915, 546] on input "Continue" at bounding box center [783, 542] width 439 height 41
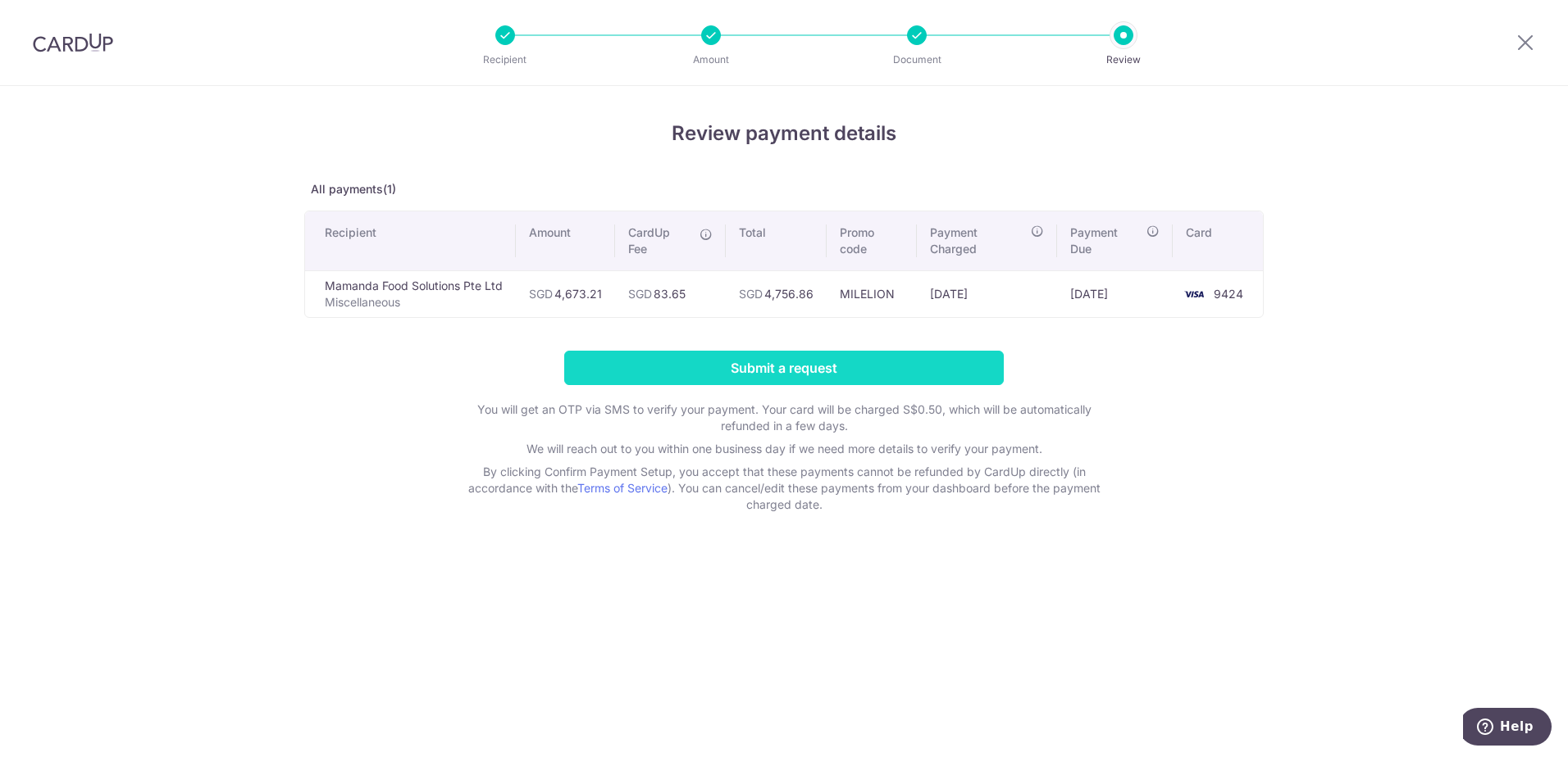
click at [950, 361] on input "Submit a request" at bounding box center [783, 367] width 439 height 34
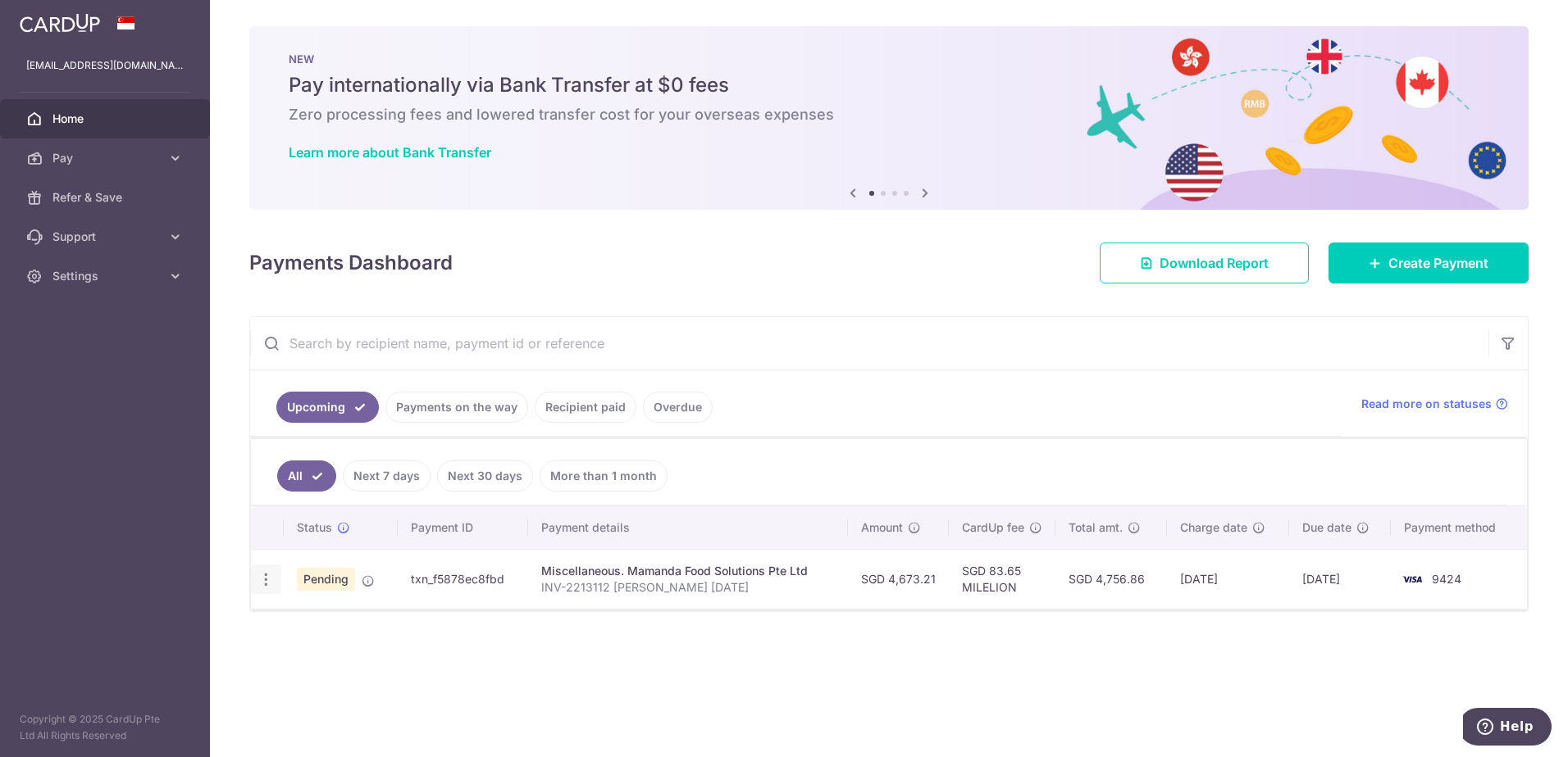
click at [263, 582] on icon "button" at bounding box center [265, 579] width 18 height 17
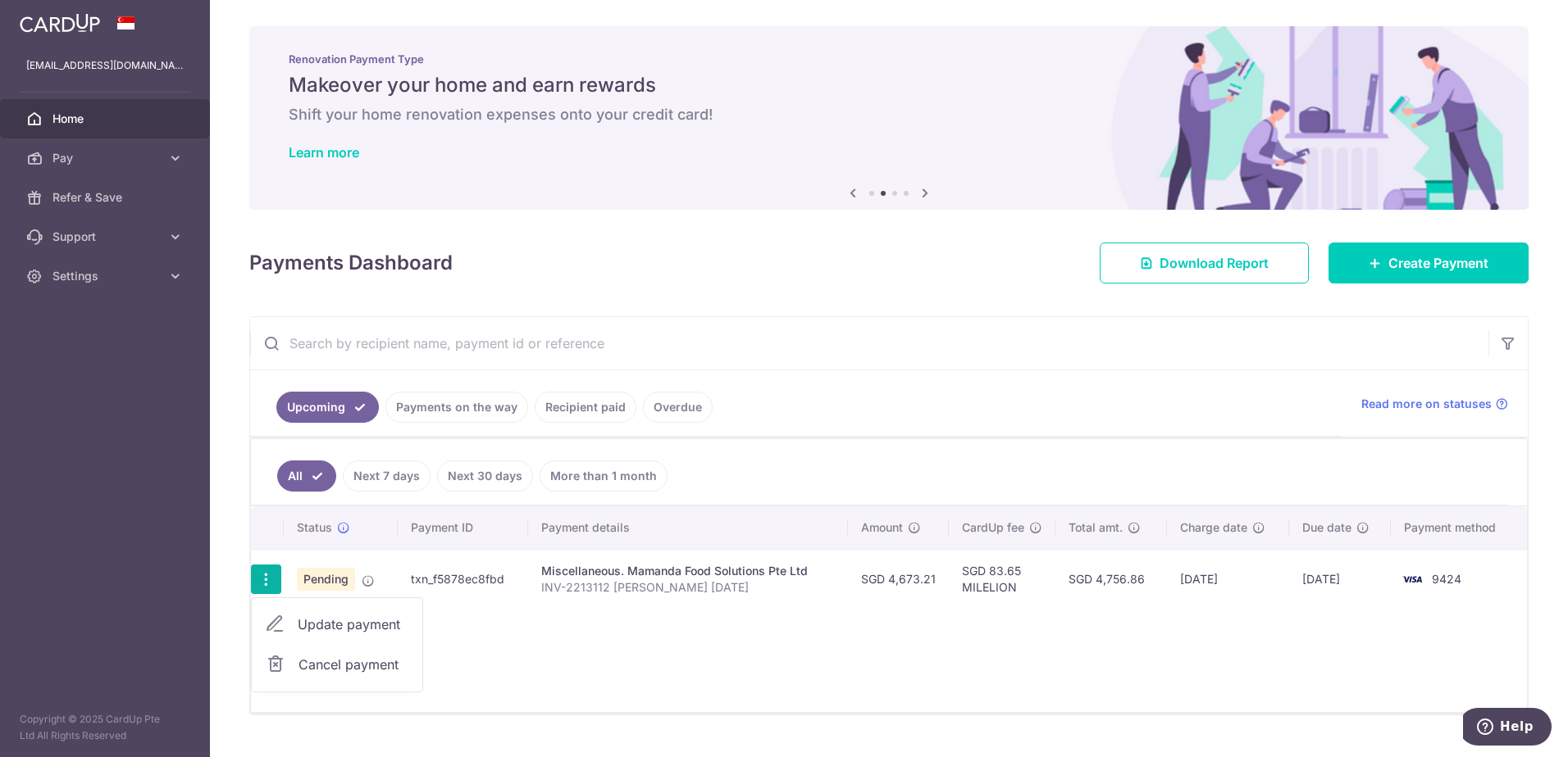
click at [830, 665] on div "Status Payment ID Payment details Amount CardUp fee Total amt. Charge date Due …" at bounding box center [888, 609] width 1276 height 205
click at [1412, 266] on span "Create Payment" at bounding box center [1438, 262] width 100 height 19
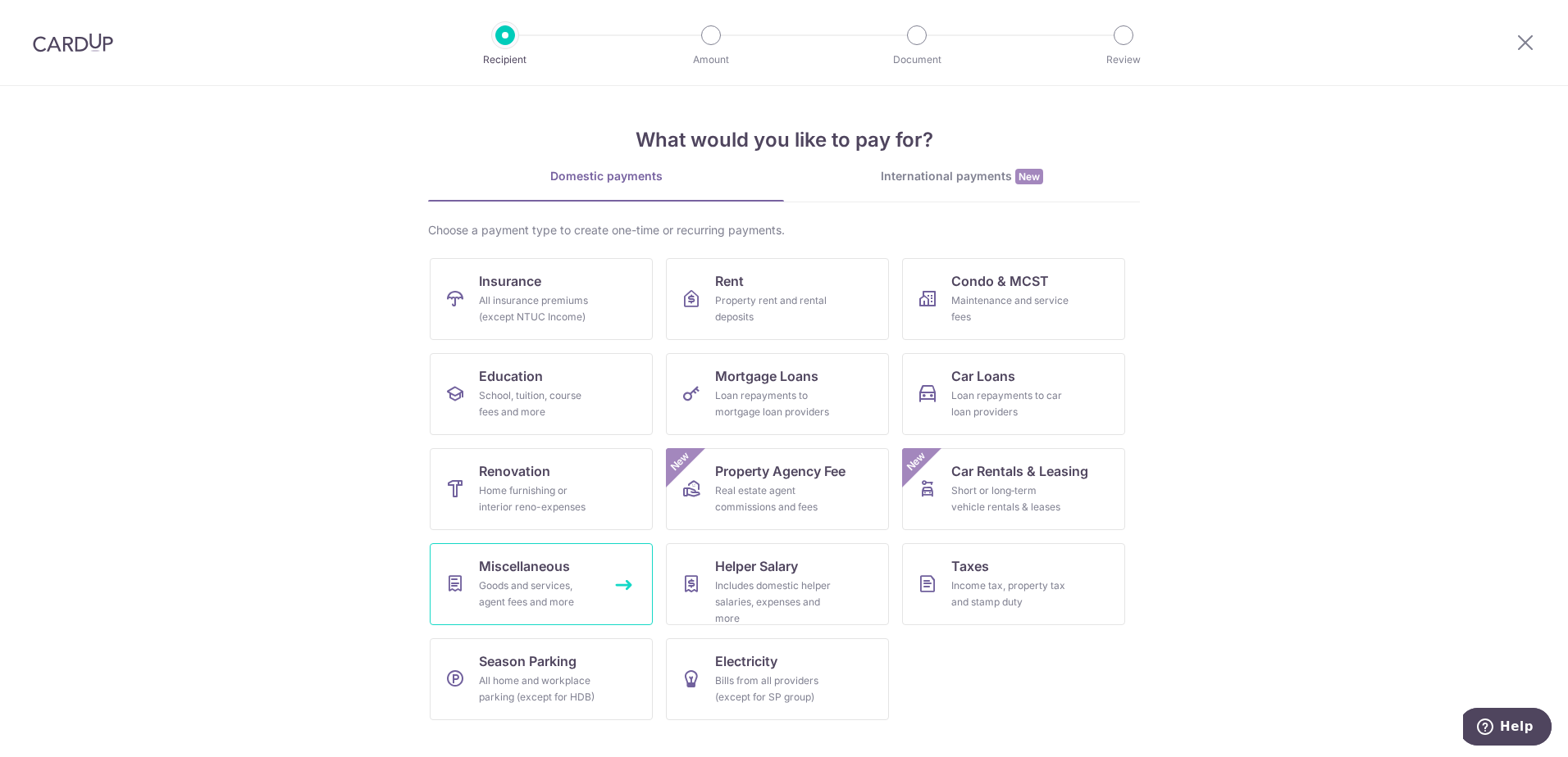
click at [579, 578] on div "Goods and services, agent fees and more" at bounding box center [538, 594] width 118 height 33
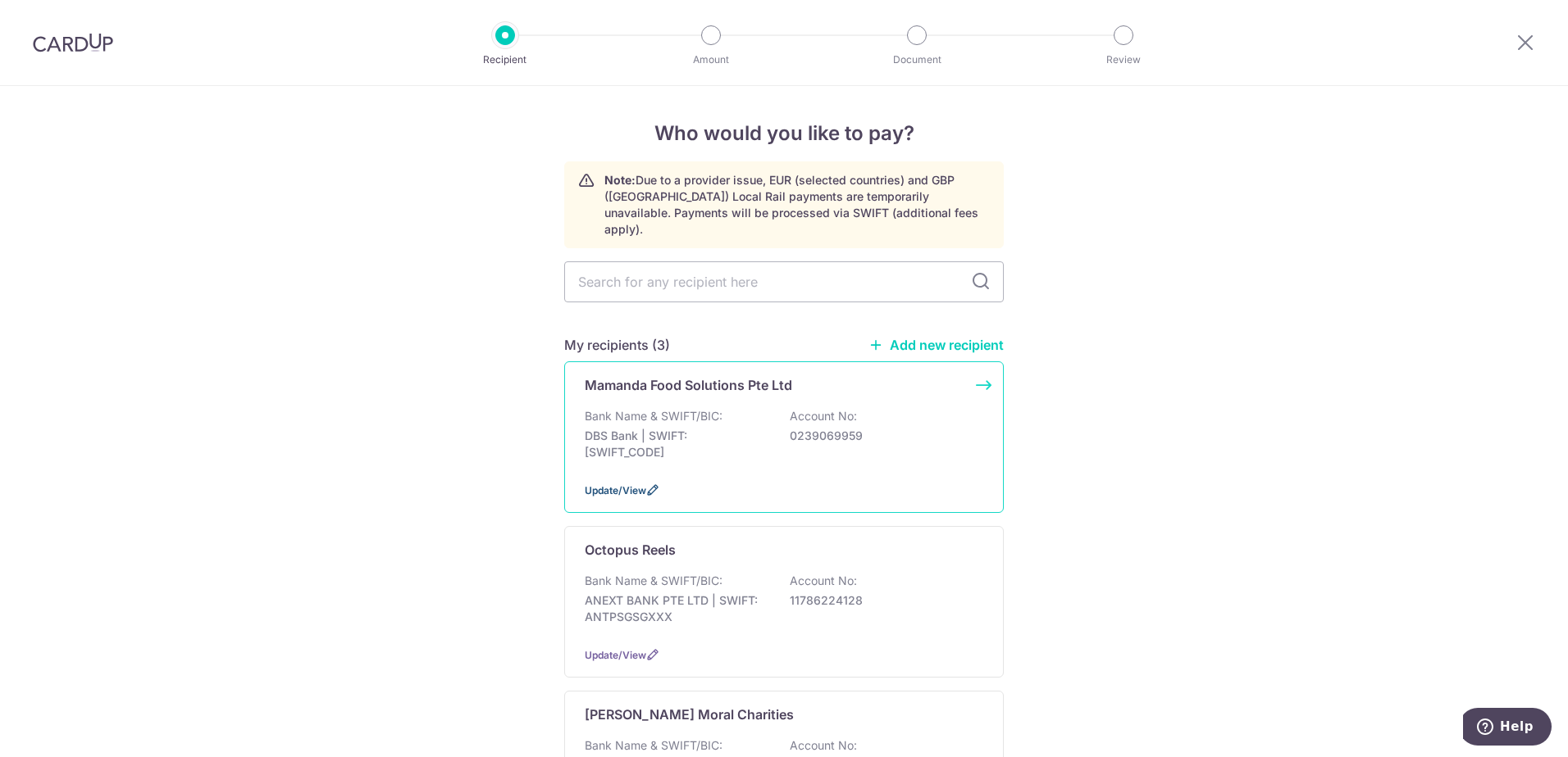
click at [600, 484] on span "Update/View" at bounding box center [615, 490] width 62 height 12
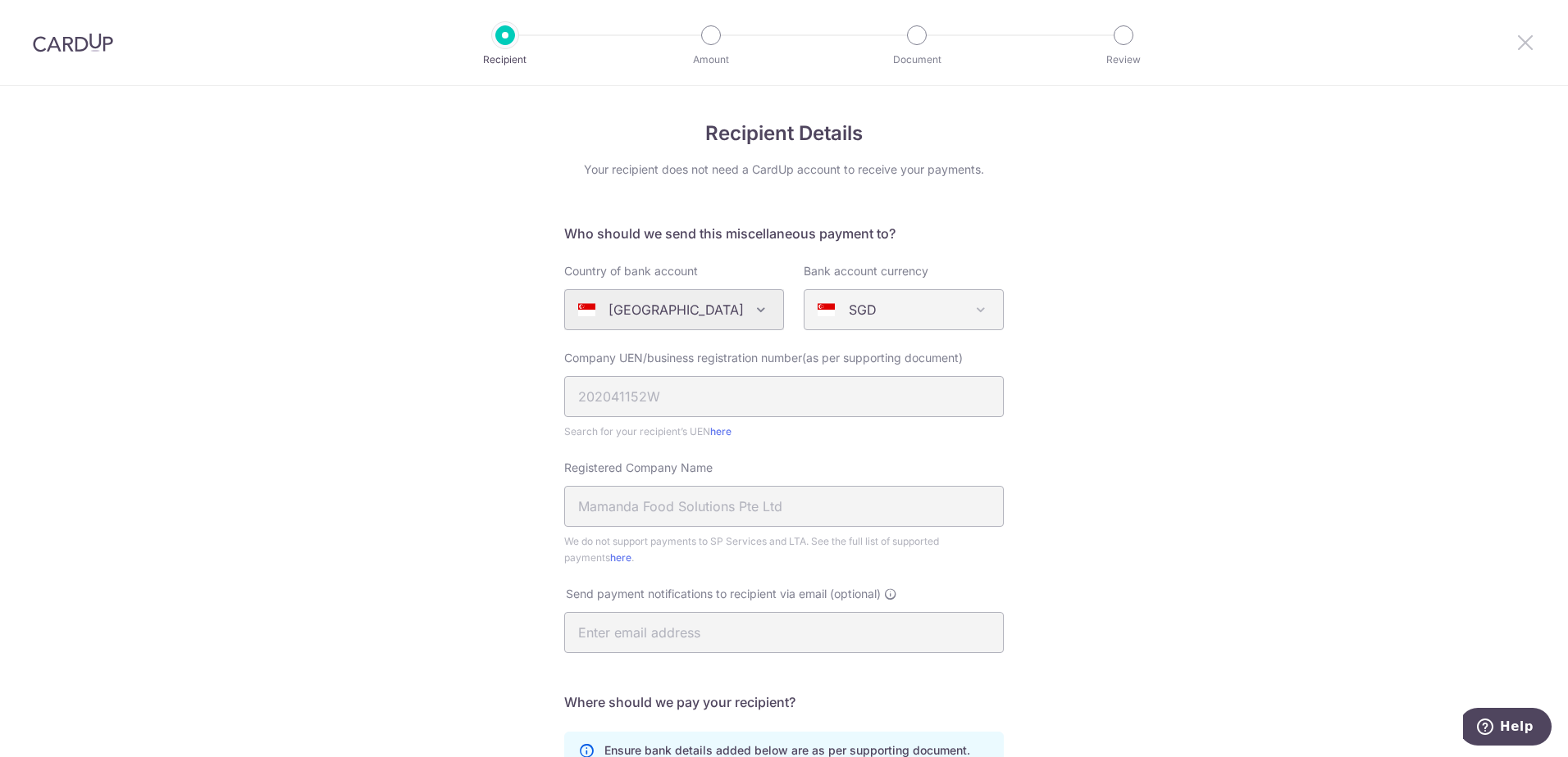
click at [1529, 41] on icon at bounding box center [1525, 42] width 19 height 20
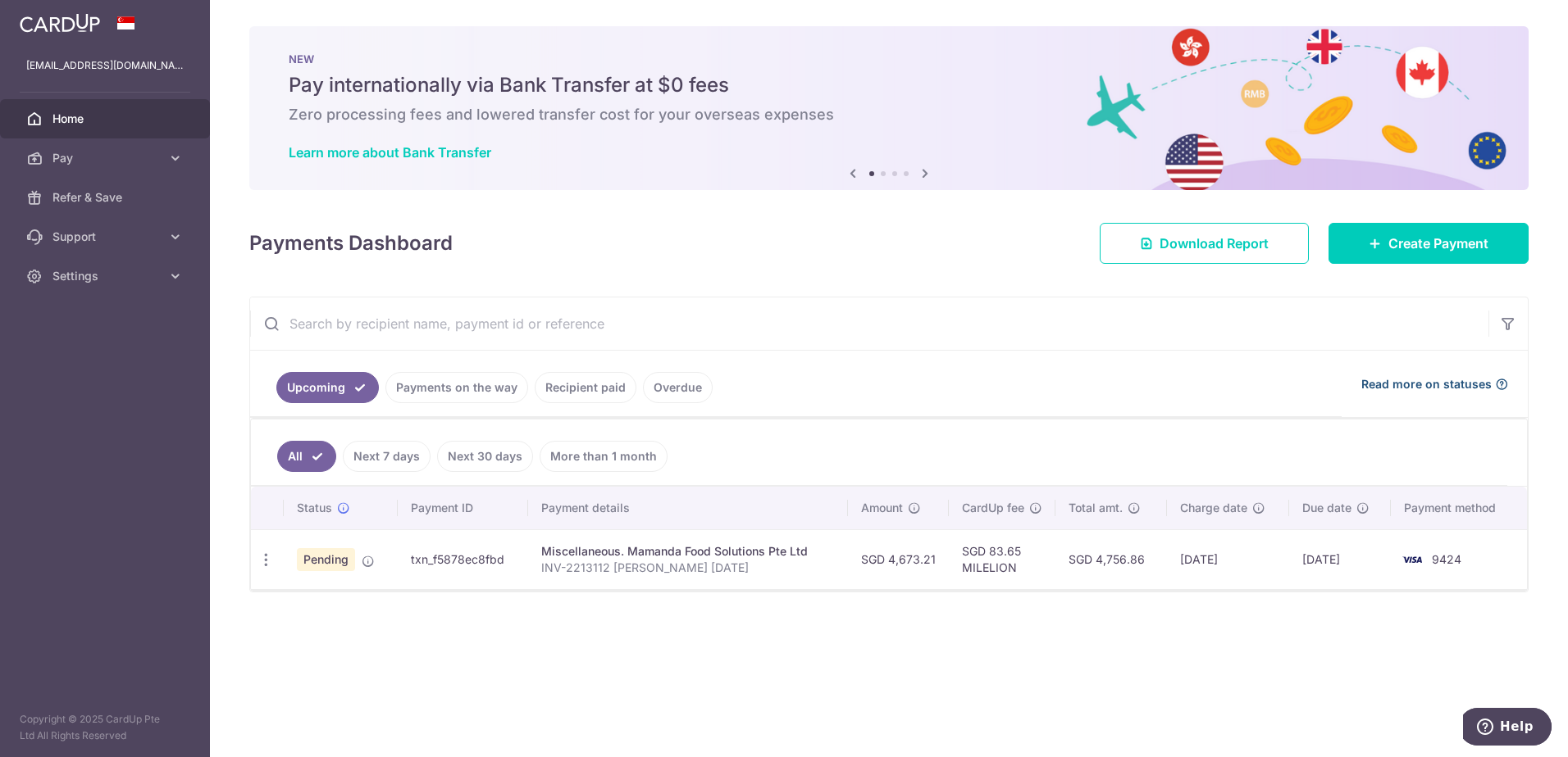
click at [1483, 383] on span "Read more on statuses" at bounding box center [1425, 384] width 130 height 17
click at [1409, 250] on span "Create Payment" at bounding box center [1438, 243] width 100 height 19
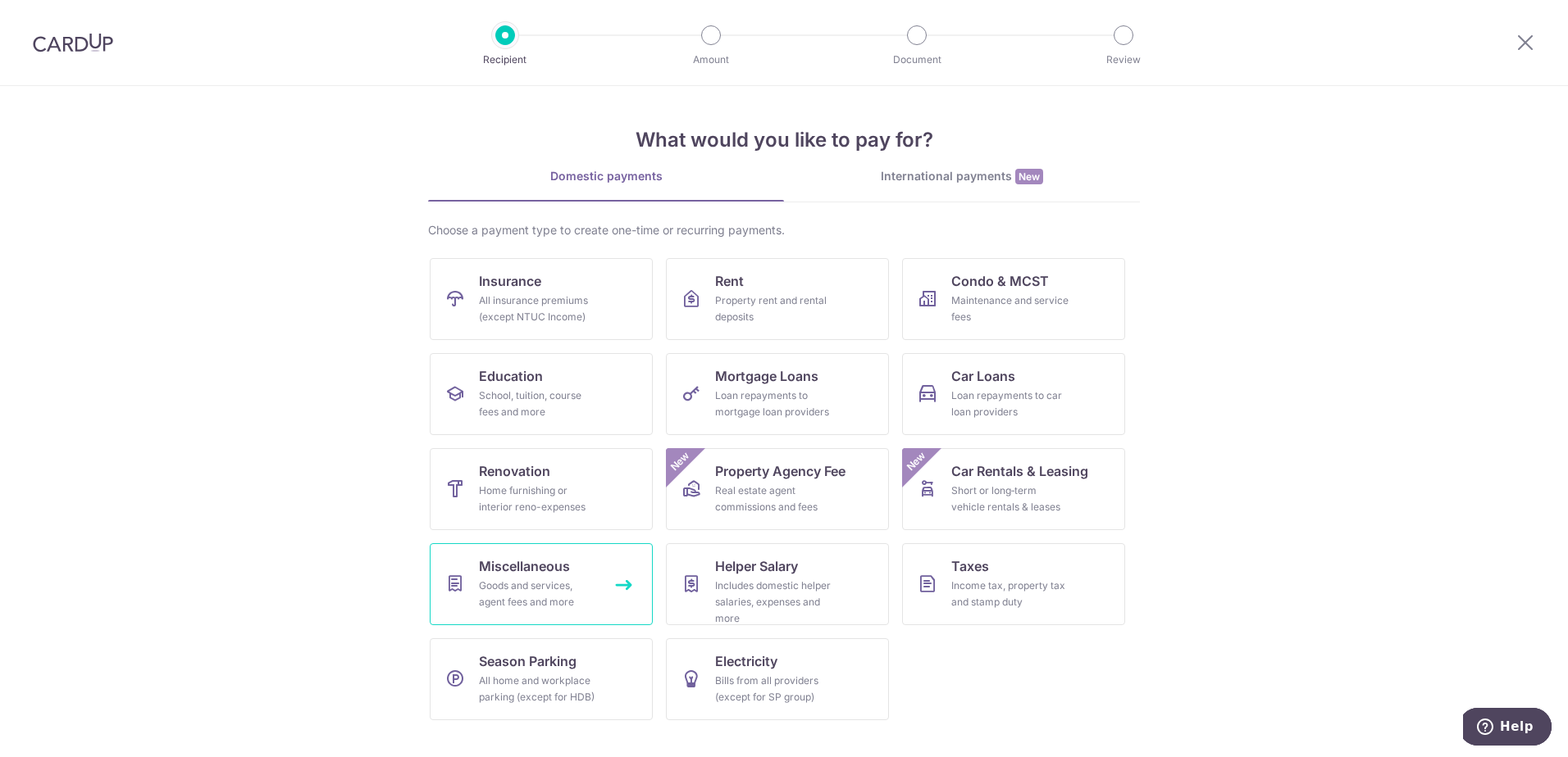
click at [532, 599] on div "Goods and services, agent fees and more" at bounding box center [538, 594] width 118 height 33
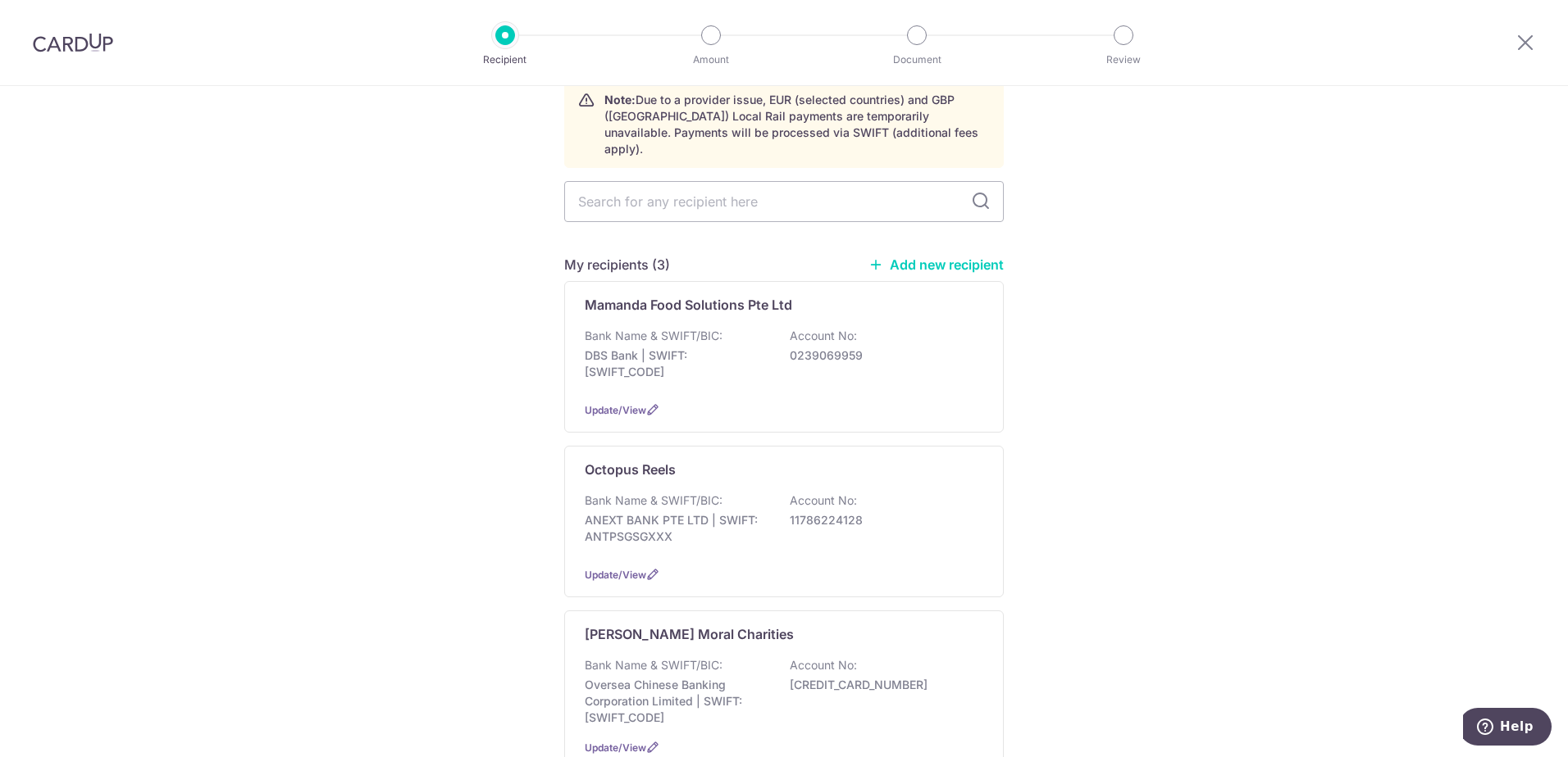
scroll to position [82, 0]
drag, startPoint x: 924, startPoint y: 239, endPoint x: 1016, endPoint y: 227, distance: 92.8
click at [924, 255] on link "Add new recipient" at bounding box center [935, 263] width 135 height 17
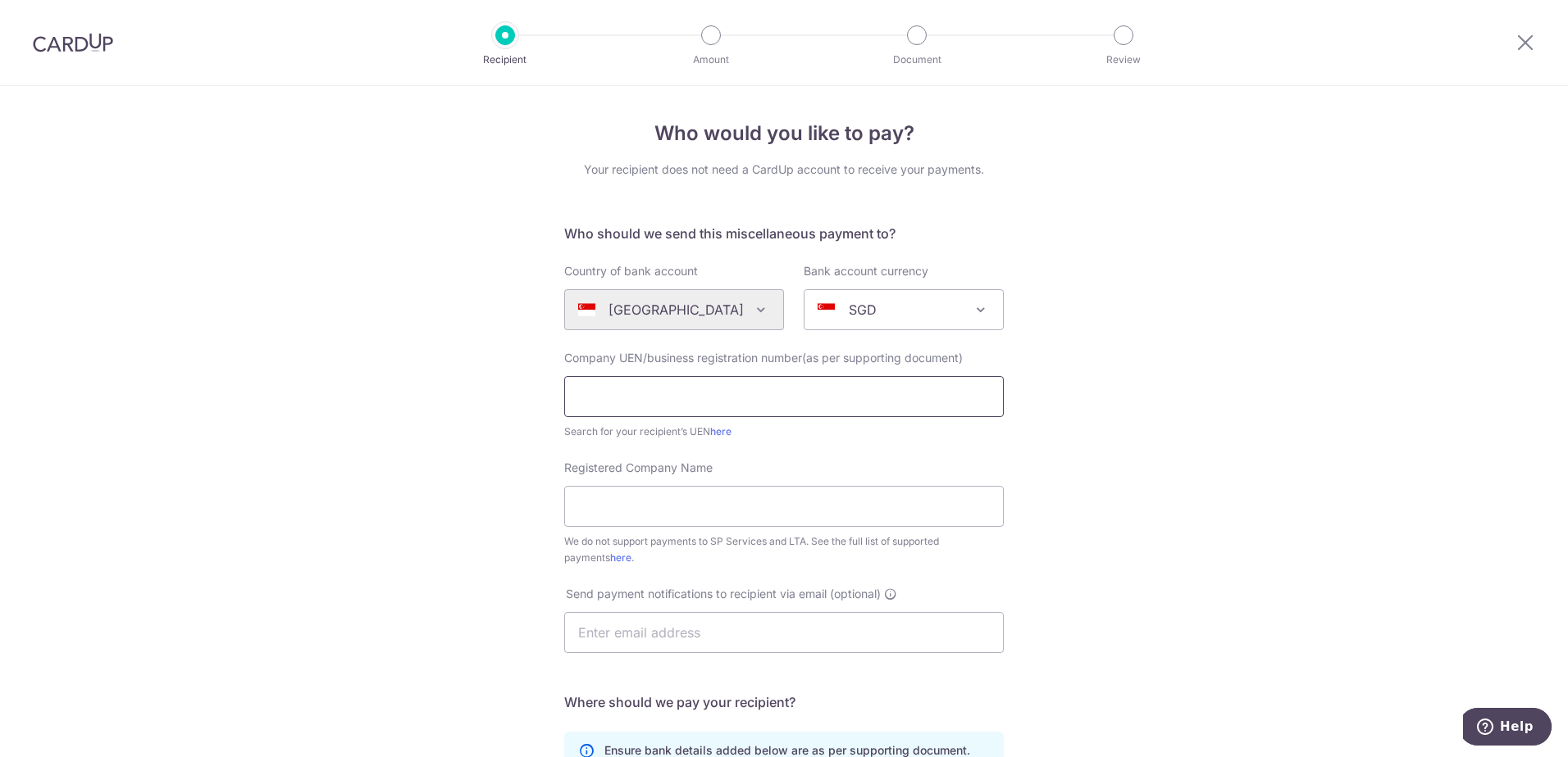
click at [853, 382] on input "text" at bounding box center [783, 396] width 439 height 41
click at [843, 392] on input "W" at bounding box center [783, 396] width 439 height 41
type input "W"
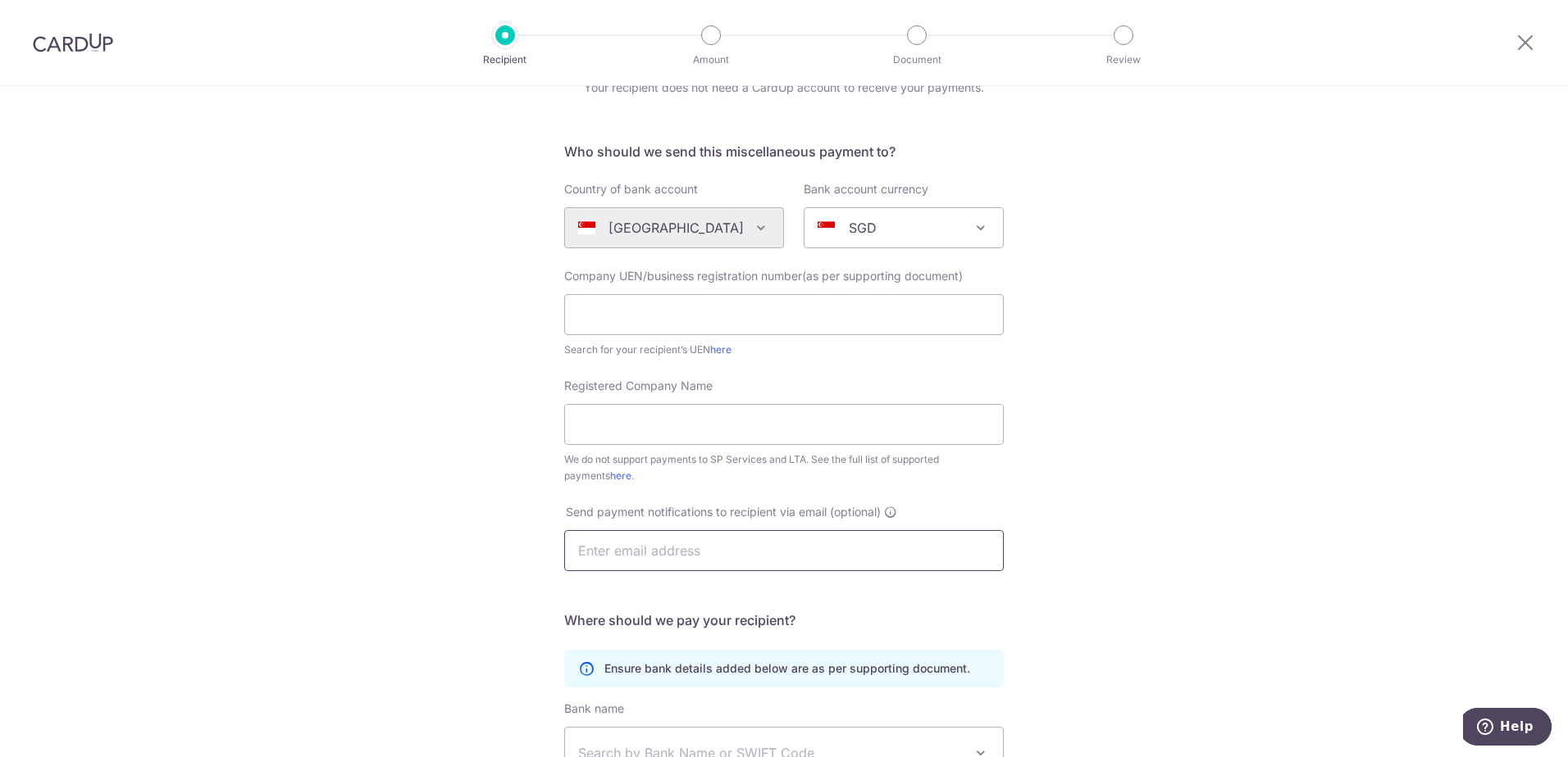
click at [676, 540] on input "text" at bounding box center [783, 551] width 439 height 41
type input "leeyana_rin@hotmail.com"
type input "Radhia Lyana binte Mohammad Azrin"
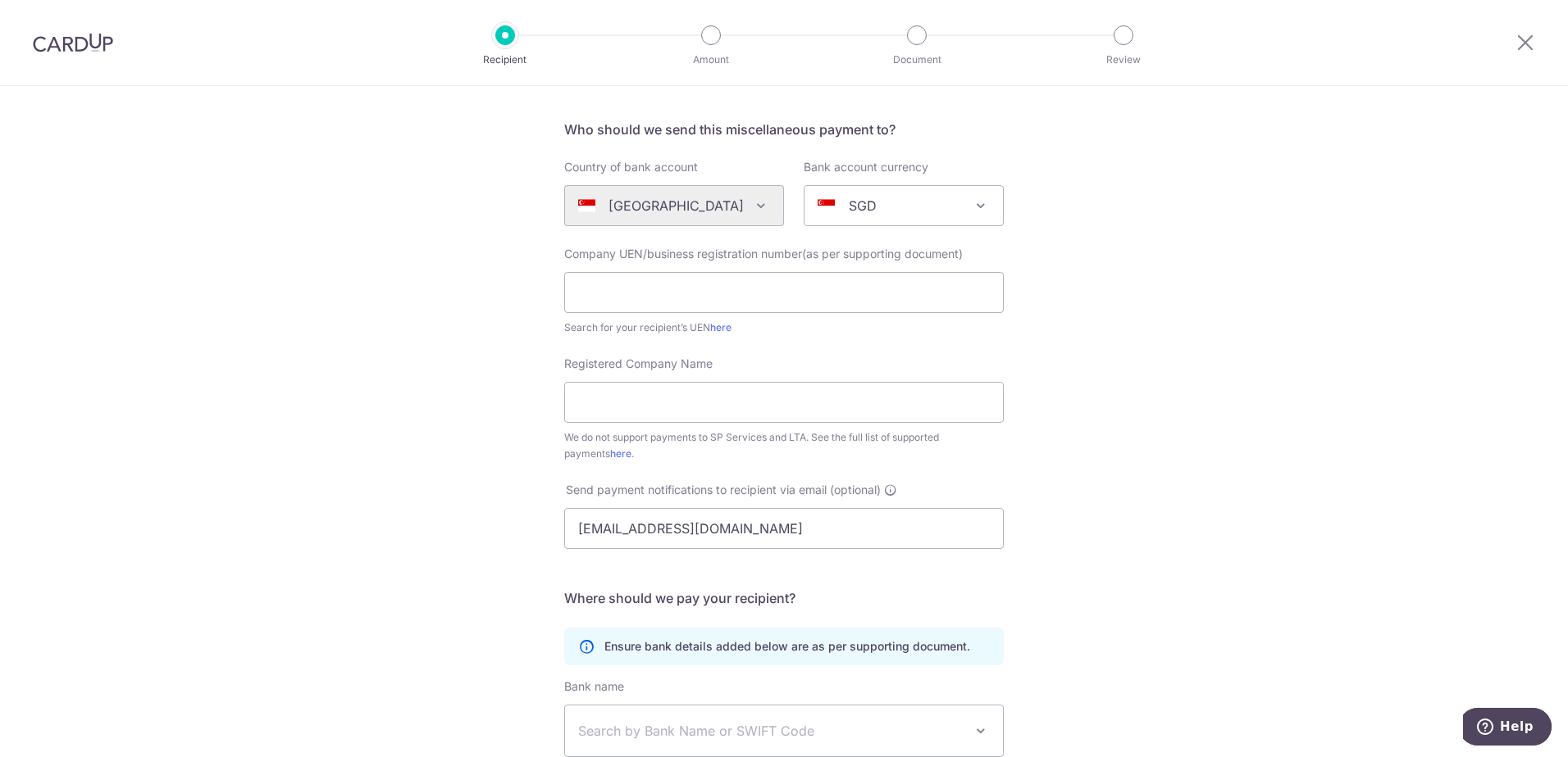
click at [1097, 487] on div "Who would you like to pay? Your recipient does not need a CardUp account to rec…" at bounding box center [784, 489] width 1568 height 1016
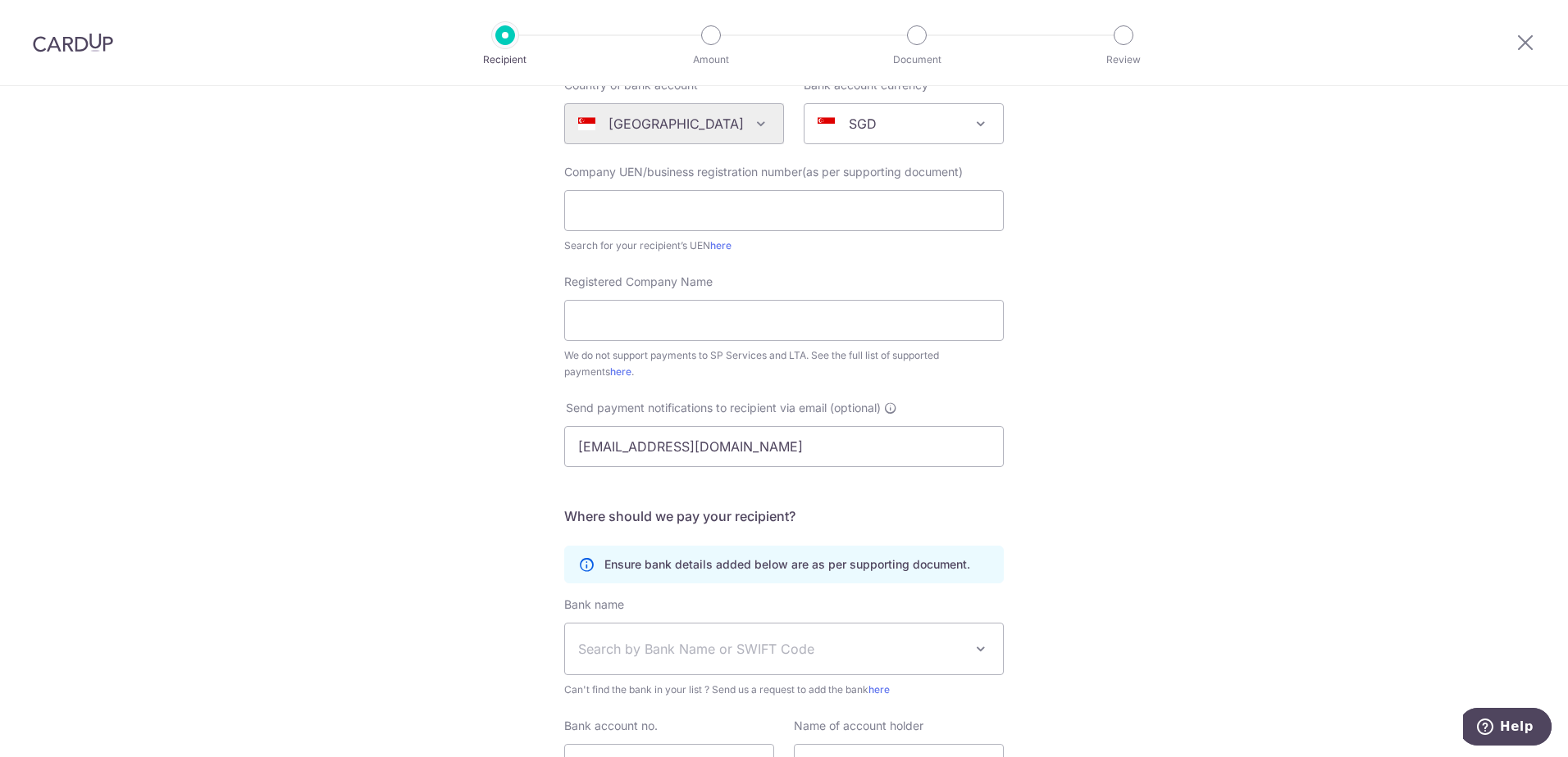
scroll to position [268, 0]
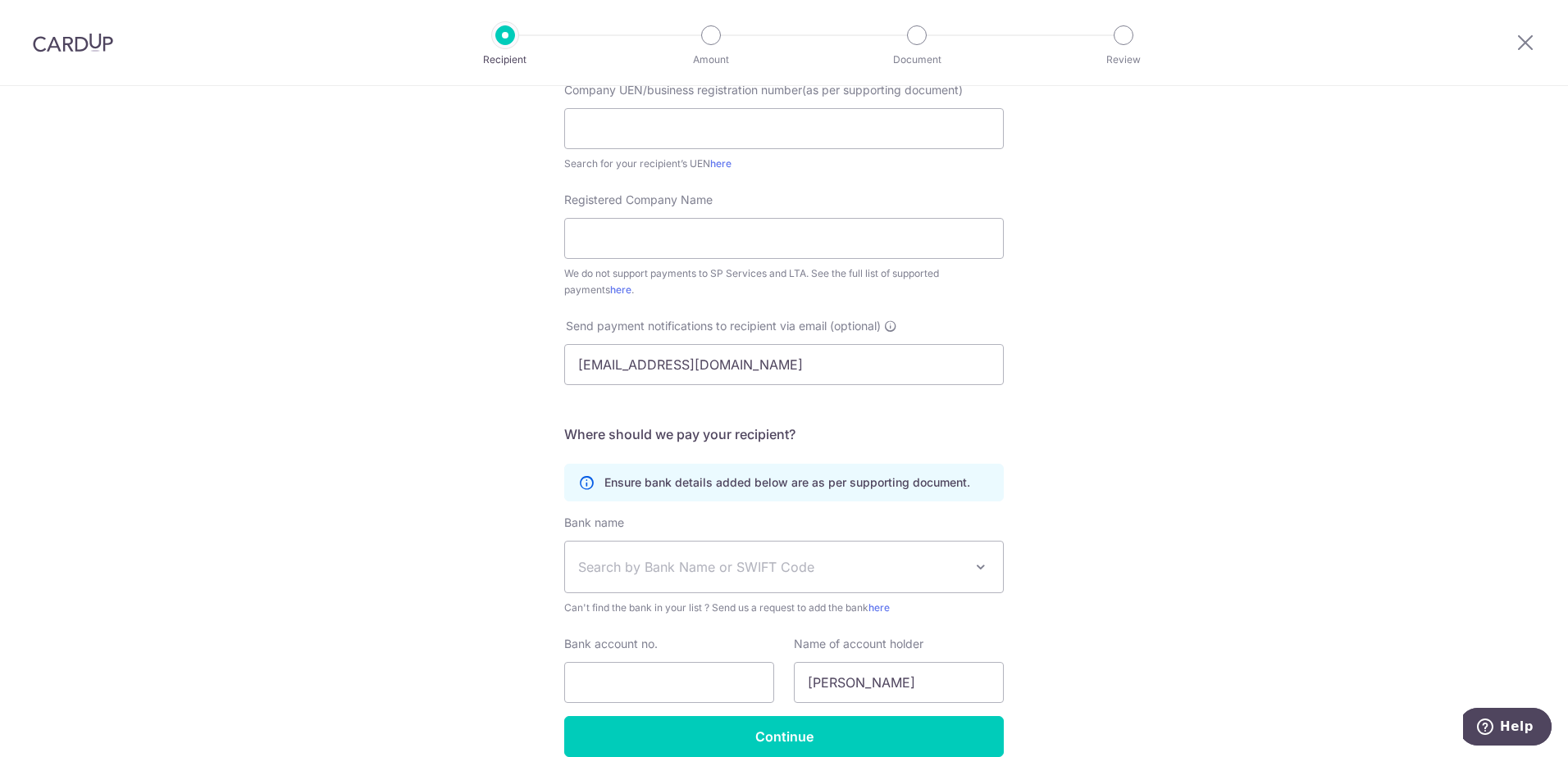
click at [888, 566] on span "Search by Bank Name or SWIFT Code" at bounding box center [770, 566] width 385 height 19
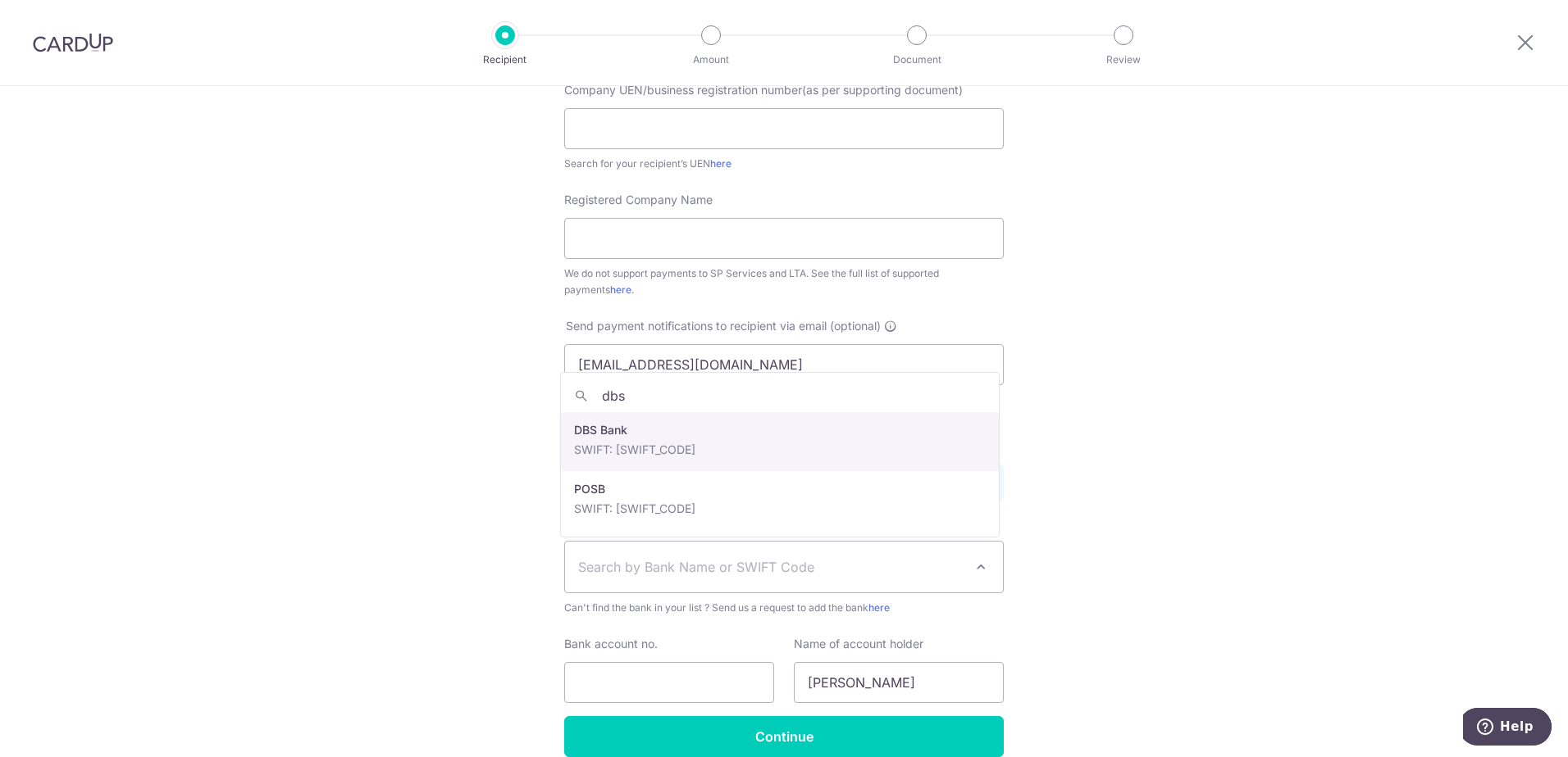
type input "dbs"
select select "6"
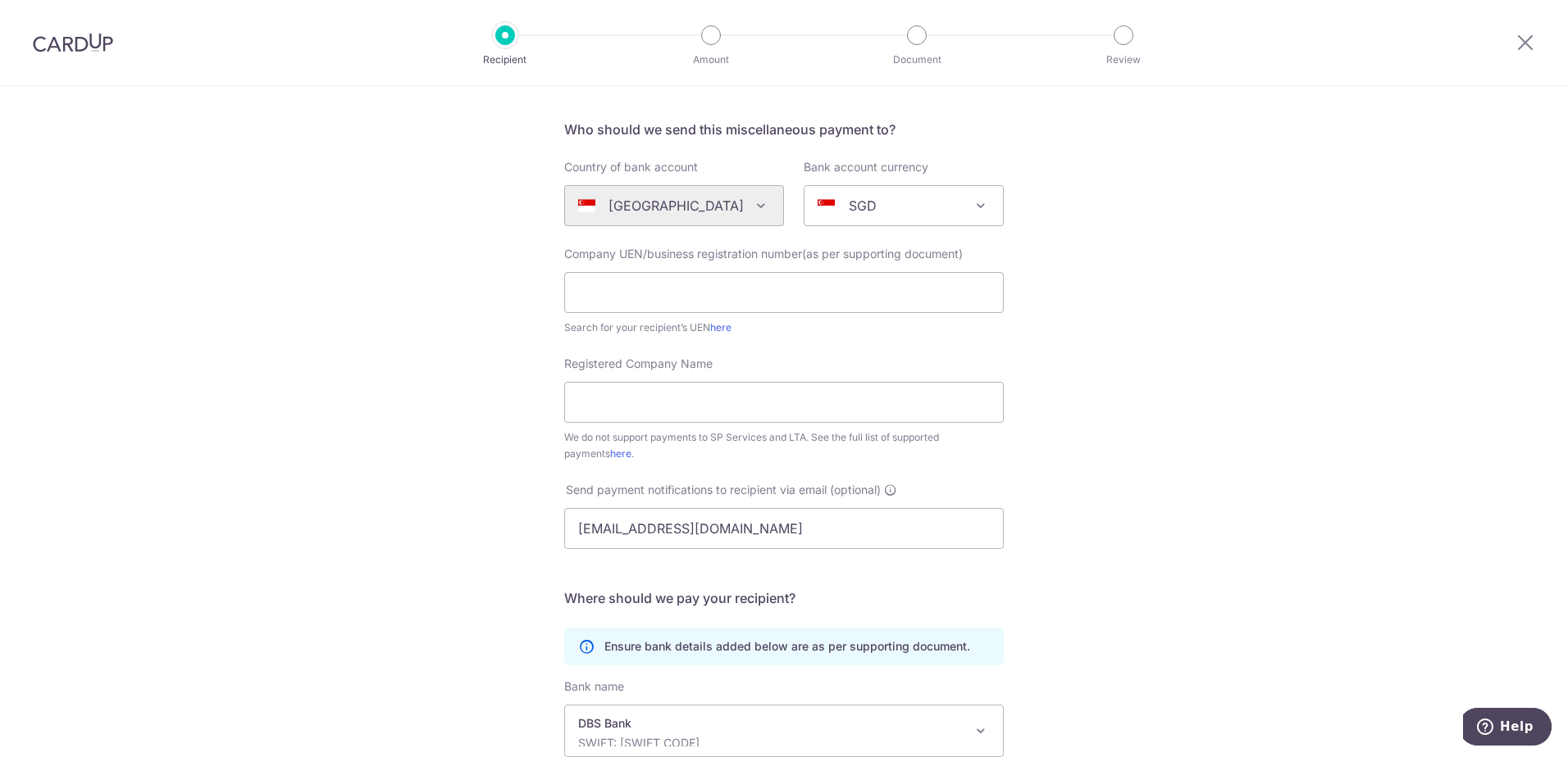
scroll to position [0, 0]
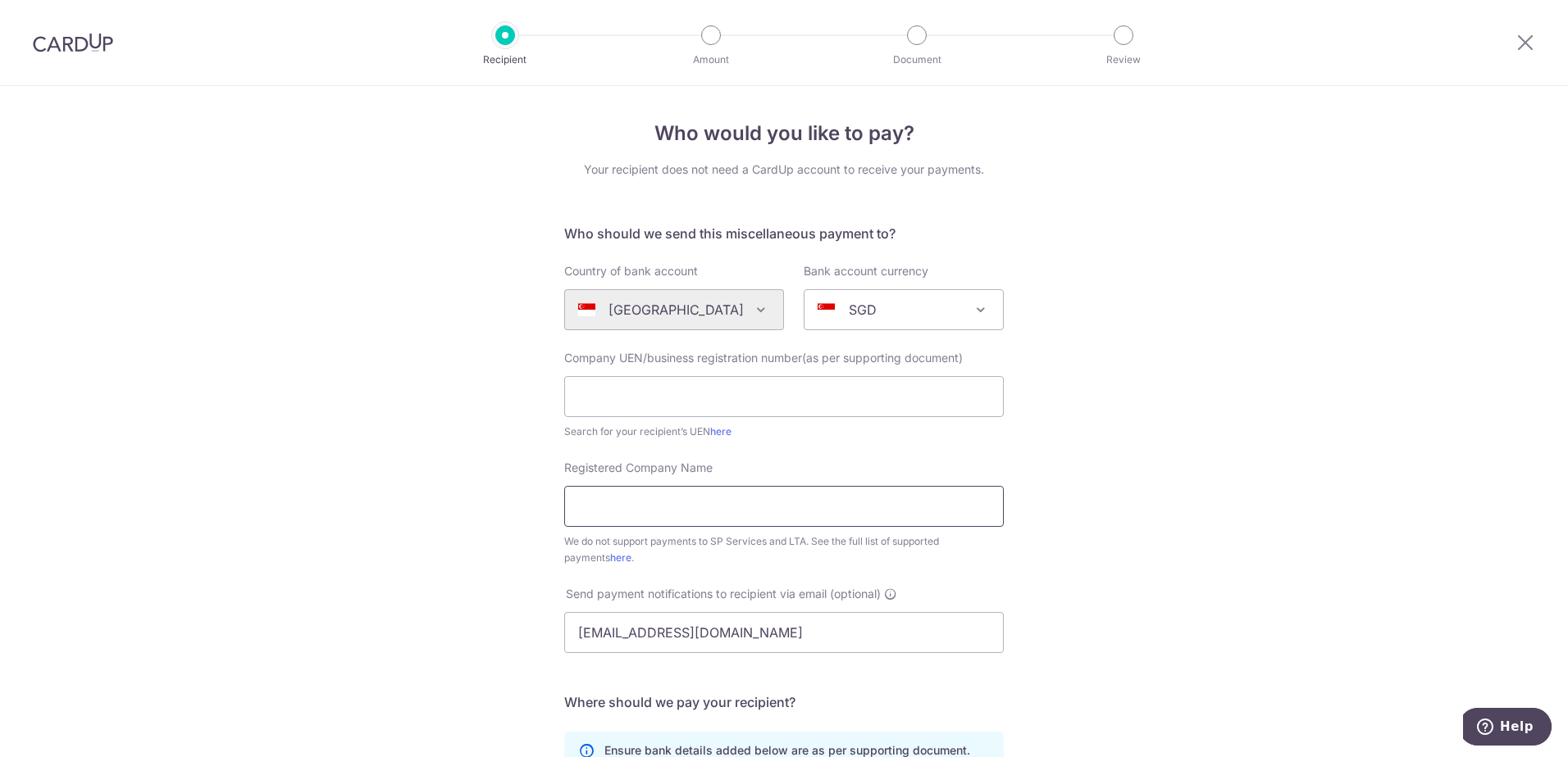
click at [690, 507] on input "Registered Company Name" at bounding box center [783, 507] width 439 height 41
paste input "Weekend Stories"
type input "Weekend Stories"
click at [617, 403] on input "text" at bounding box center [783, 396] width 439 height 41
paste input "53438286W"
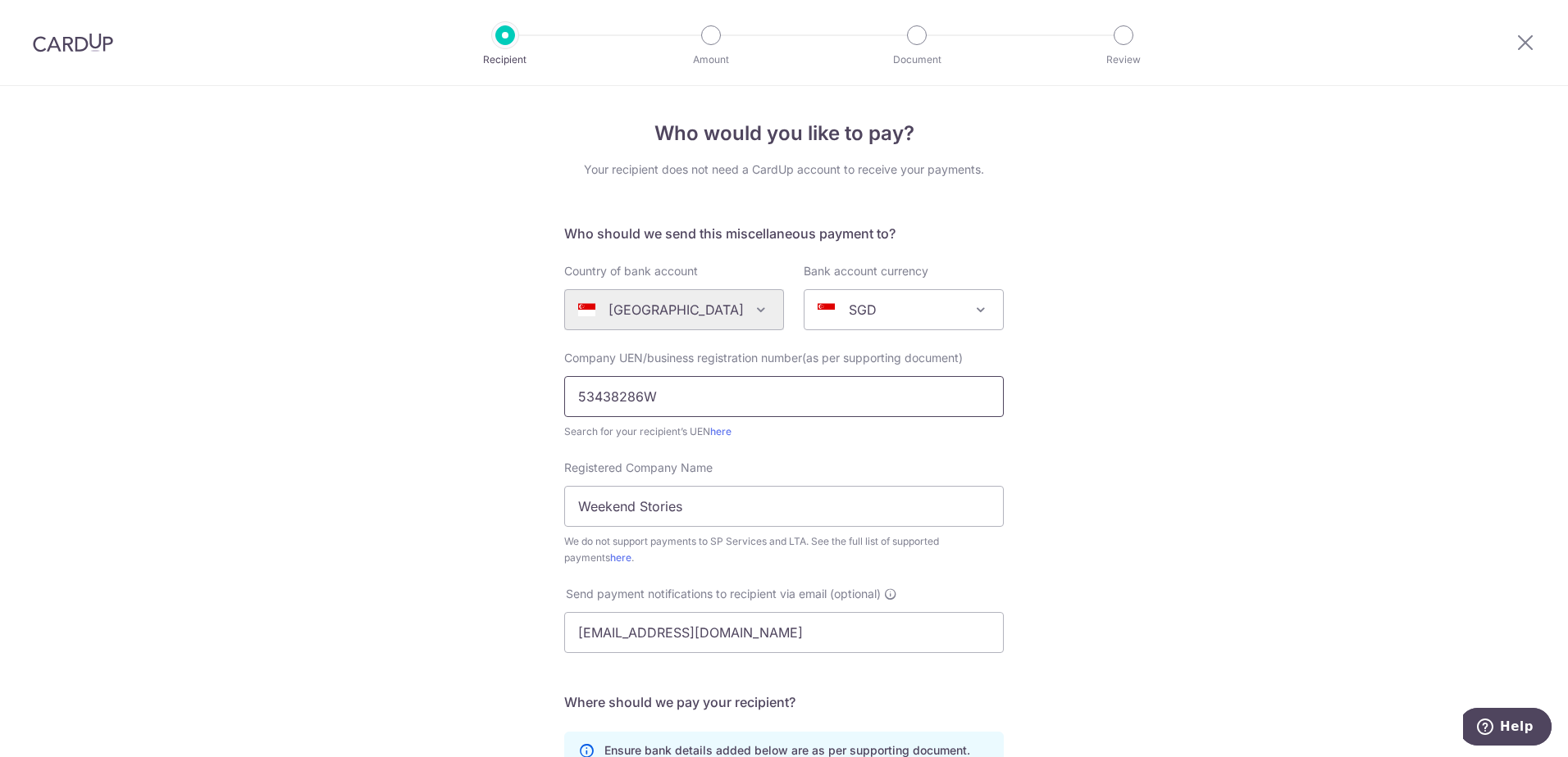
type input "53438286W"
click at [1184, 413] on div "Who would you like to pay? Your recipient does not need a CardUp account to rec…" at bounding box center [784, 593] width 1568 height 1016
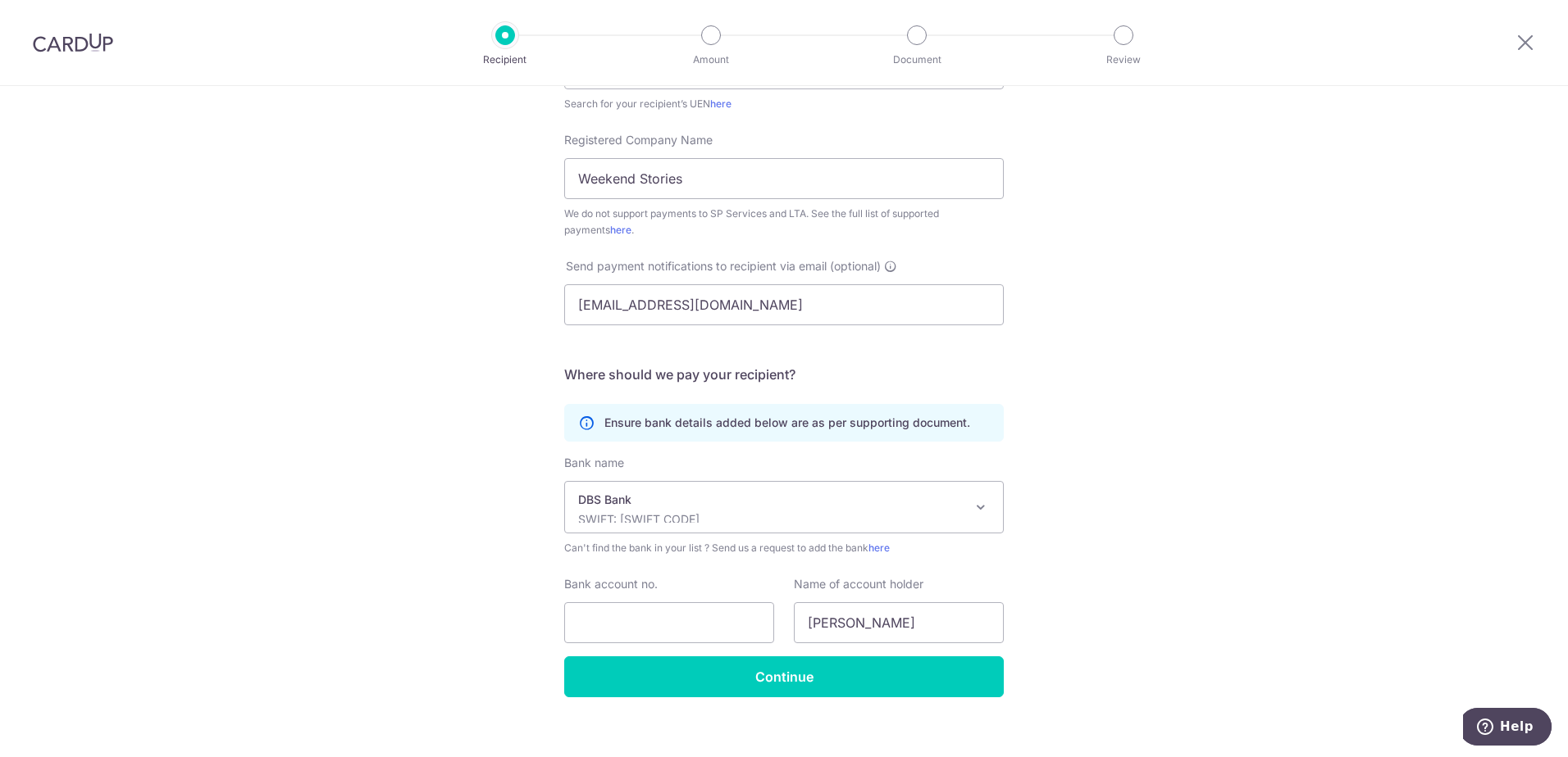
scroll to position [345, 0]
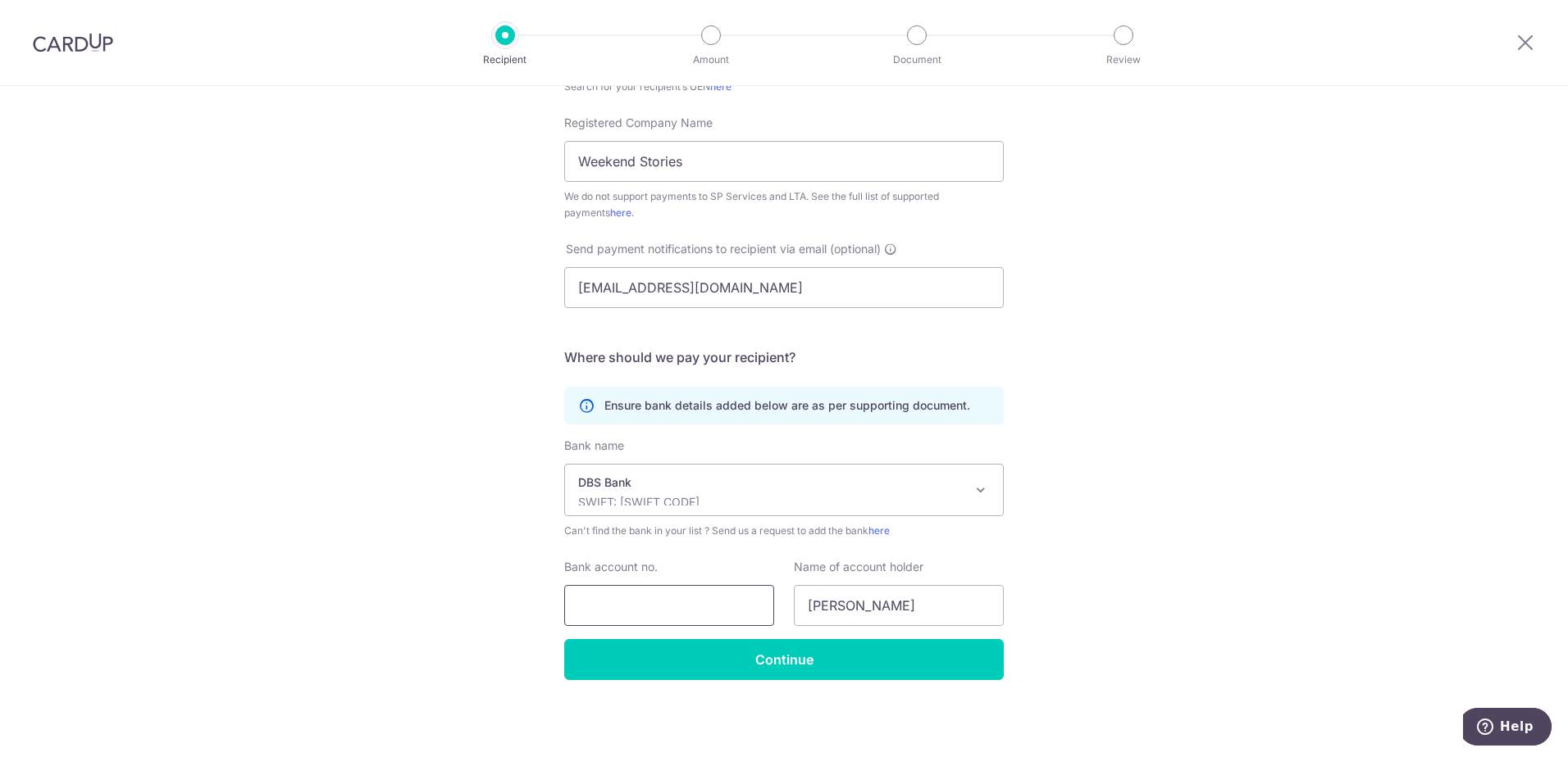
click at [654, 590] on input "Bank account no." at bounding box center [669, 605] width 210 height 41
paste input "8852-1584-5755"
click at [647, 607] on input "8852-1584-5755" at bounding box center [669, 605] width 210 height 41
click at [610, 605] on input "8852-15845755" at bounding box center [669, 605] width 210 height 41
drag, startPoint x: 574, startPoint y: 605, endPoint x: 482, endPoint y: 605, distance: 92.0
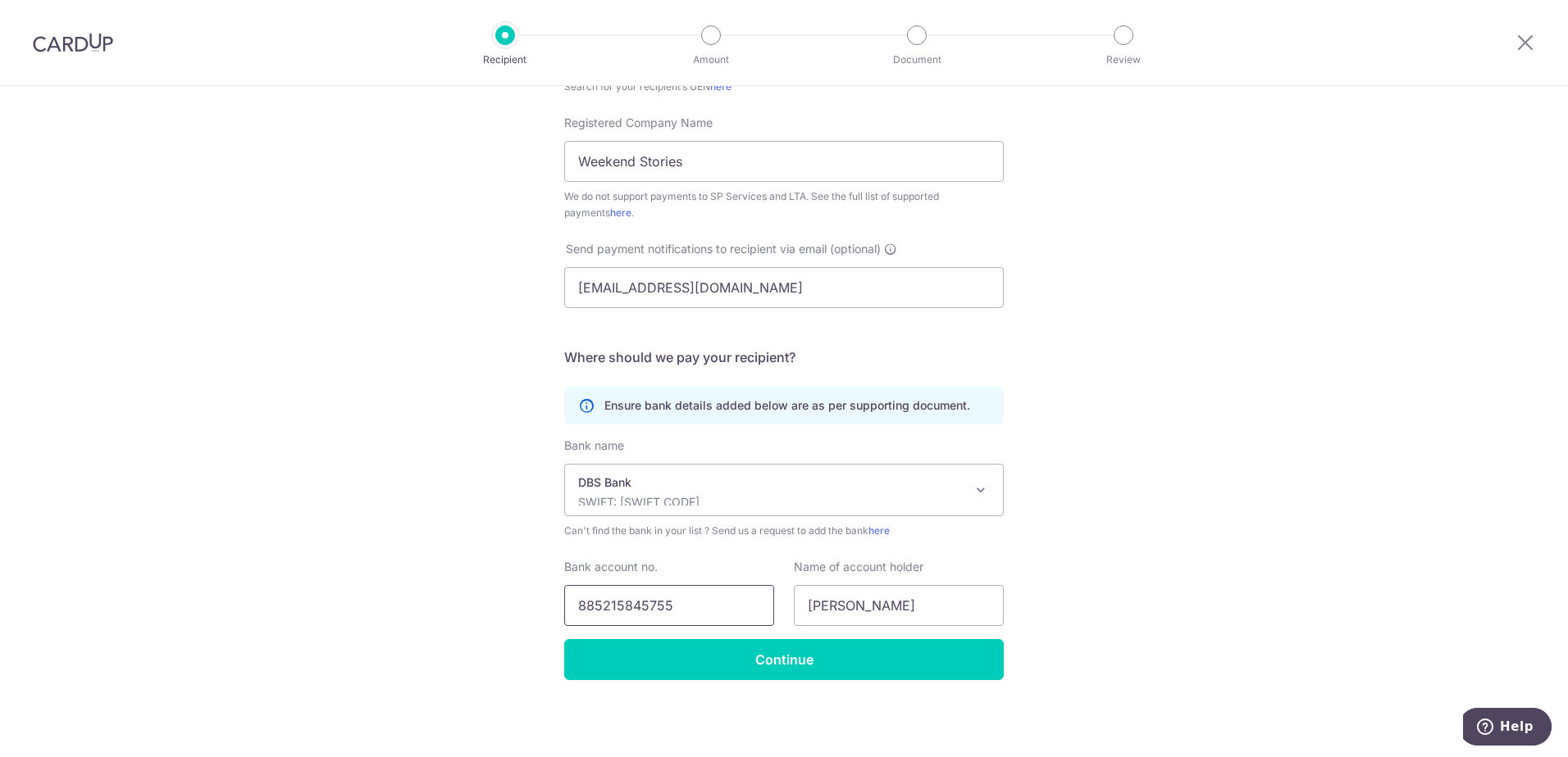
click at [482, 605] on div "Who would you like to pay? Your recipient does not need a CardUp account to rec…" at bounding box center [784, 249] width 1568 height 1016
type input "885215845755"
click at [482, 605] on div "Who would you like to pay? Your recipient does not need a CardUp account to rec…" at bounding box center [784, 249] width 1568 height 1016
drag, startPoint x: 699, startPoint y: 158, endPoint x: 551, endPoint y: 158, distance: 148.0
click at [555, 158] on div "Registered Company Name Weekend Stories We do not support payments to SP Servic…" at bounding box center [784, 169] width 459 height 107
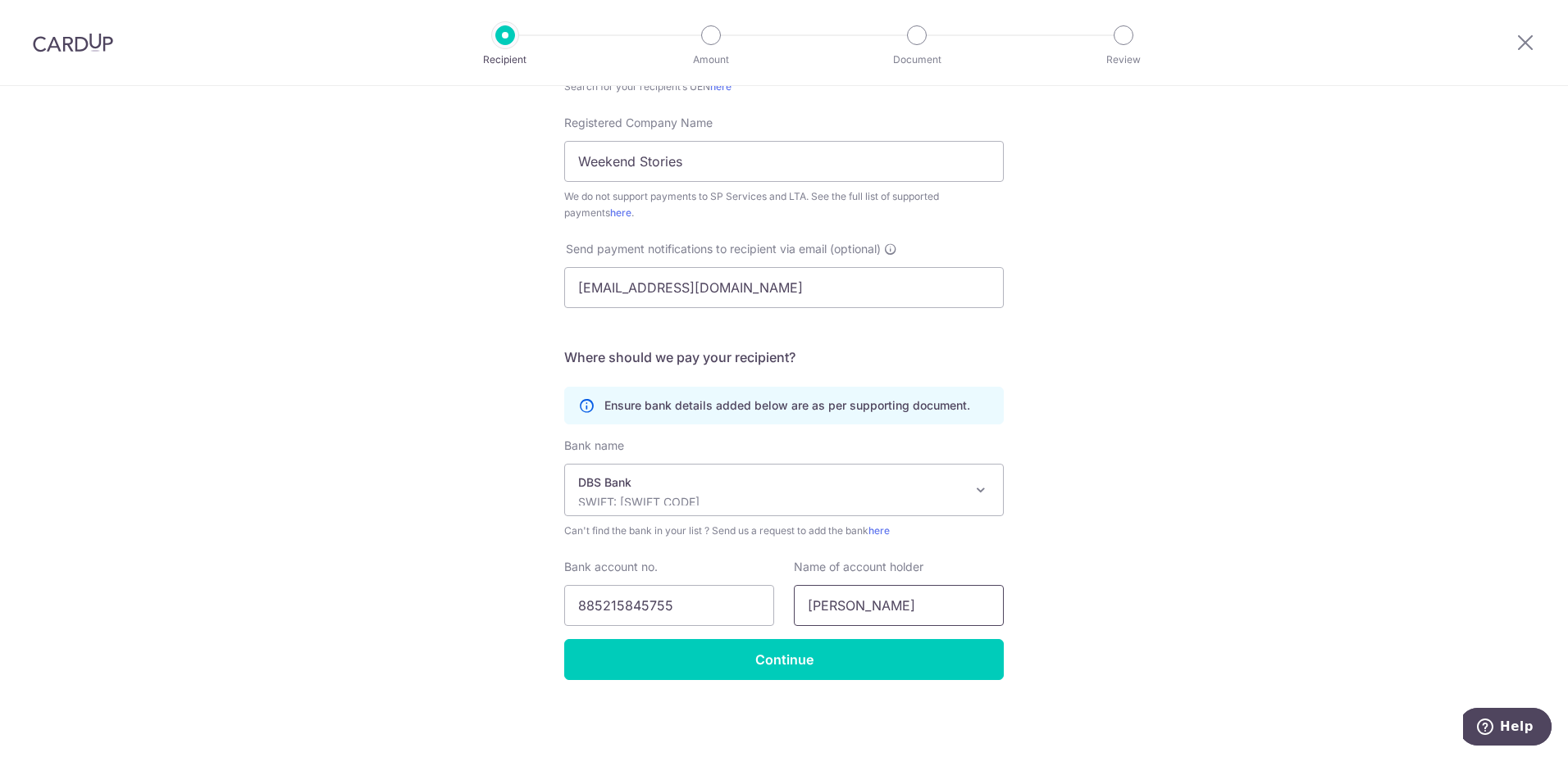
paste input "Weekend Stories"
type input "Weekend Stories"
click at [1270, 623] on div "Who would you like to pay? Your recipient does not need a CardUp account to rec…" at bounding box center [784, 249] width 1568 height 1016
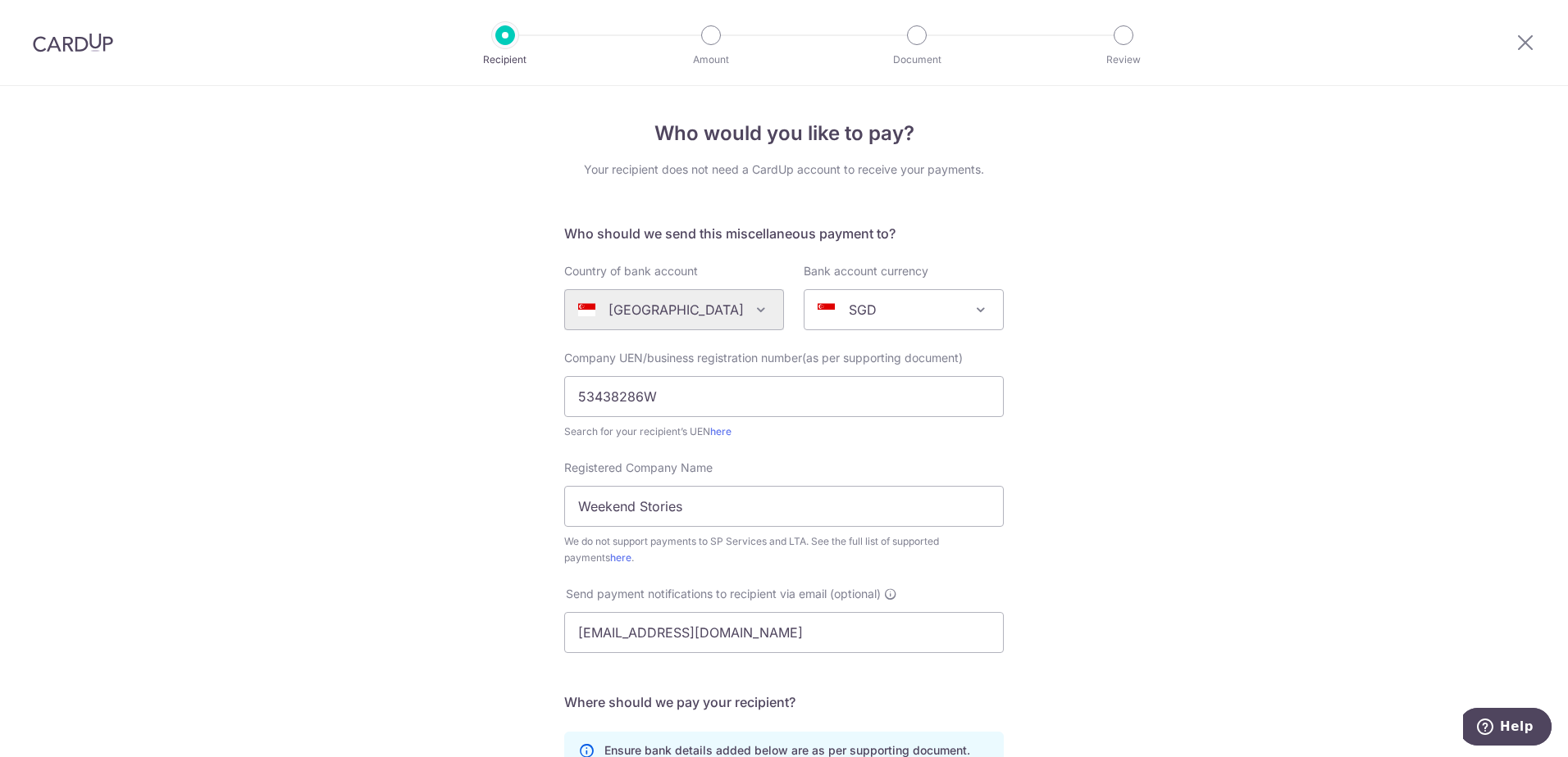
scroll to position [82, 0]
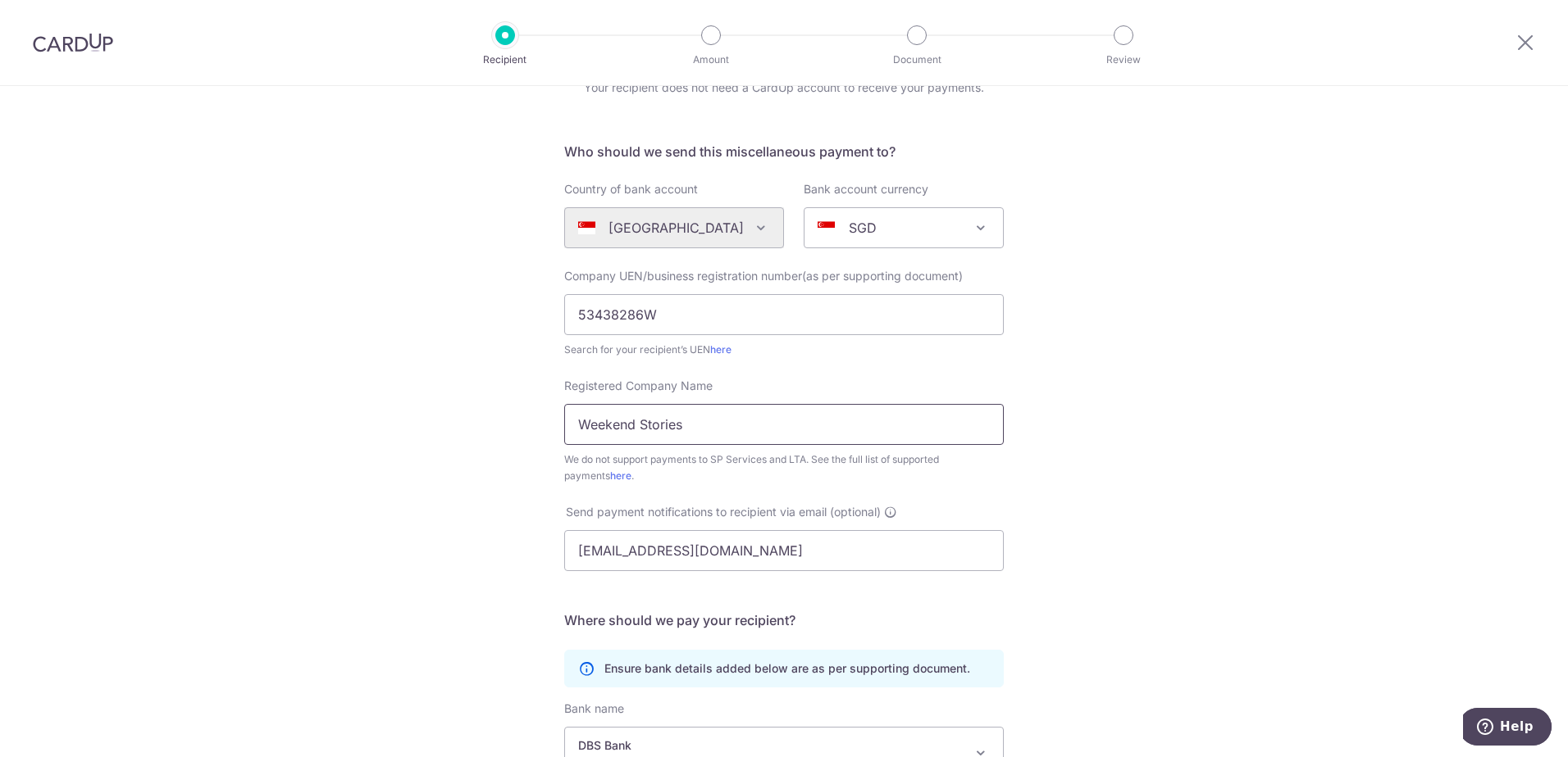
click at [712, 431] on input "Weekend Stories" at bounding box center [783, 425] width 439 height 41
drag, startPoint x: 778, startPoint y: 551, endPoint x: 449, endPoint y: 550, distance: 329.0
click at [449, 550] on div "Who would you like to pay? Your recipient does not need a CardUp account to rec…" at bounding box center [784, 511] width 1568 height 1016
paste input "weekendstoriesco@g"
type input "weekendstoriesco@gmail.com"
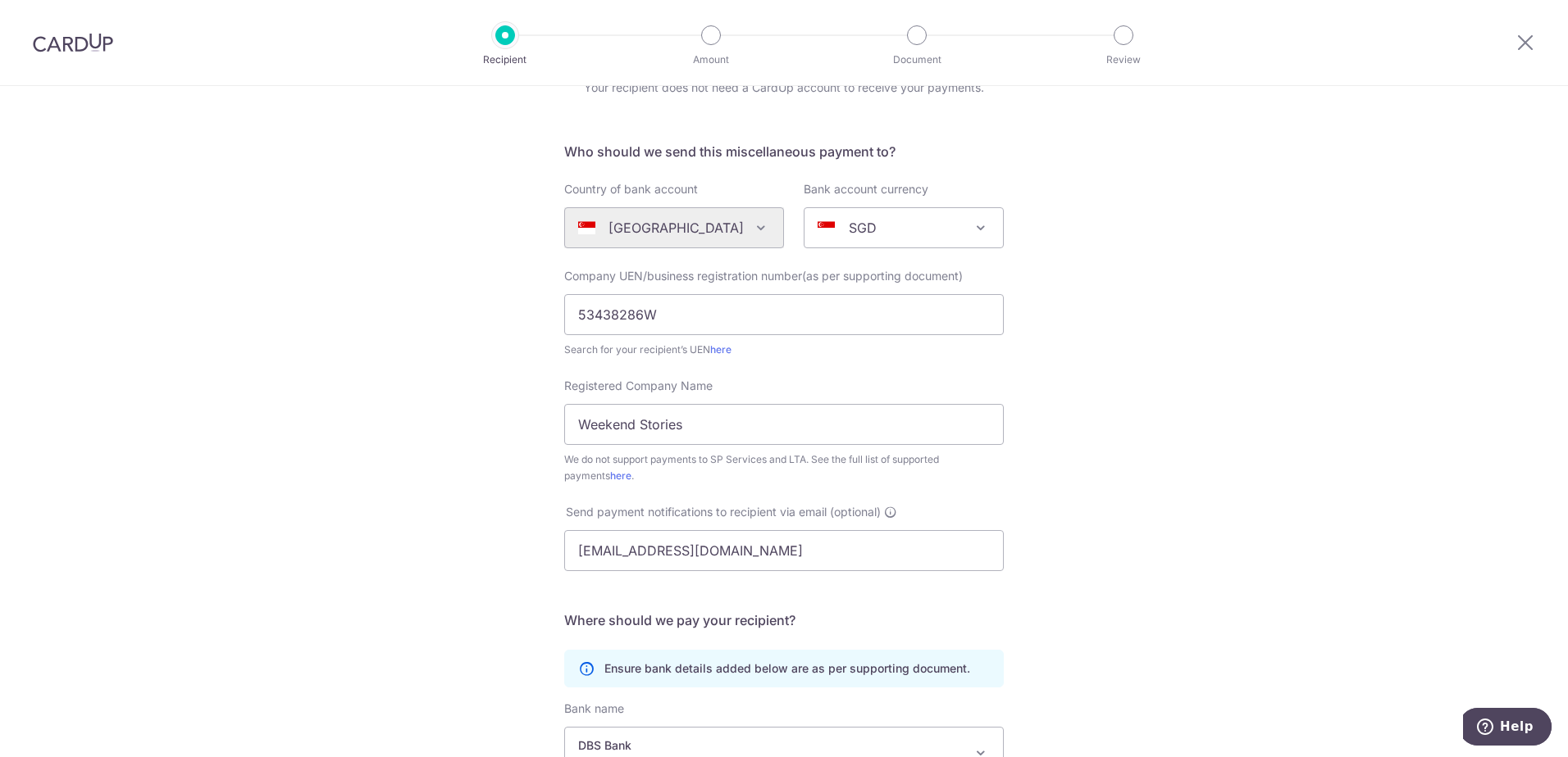
click at [480, 541] on div "Who would you like to pay? Your recipient does not need a CardUp account to rec…" at bounding box center [784, 511] width 1568 height 1016
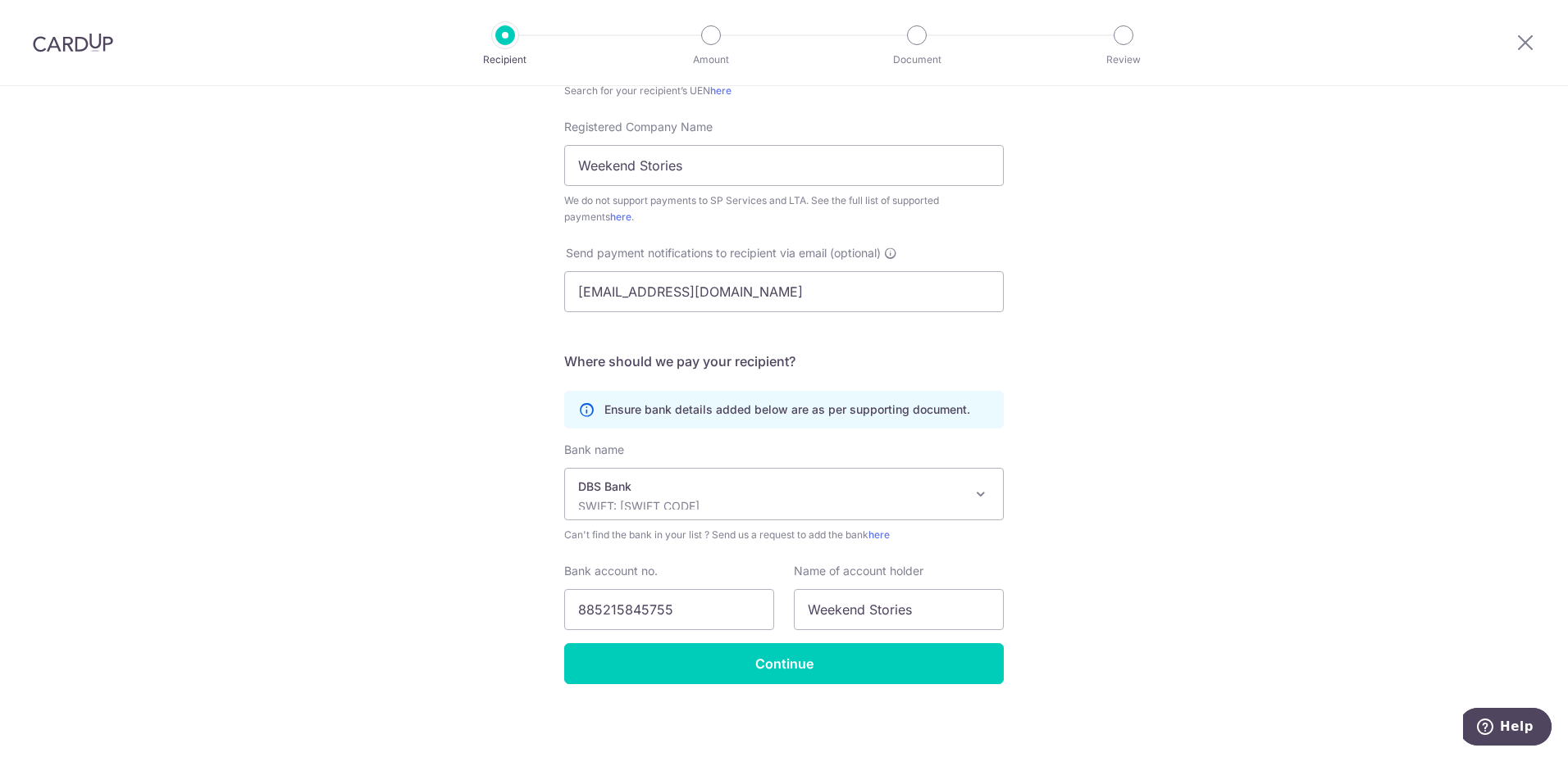
scroll to position [345, 0]
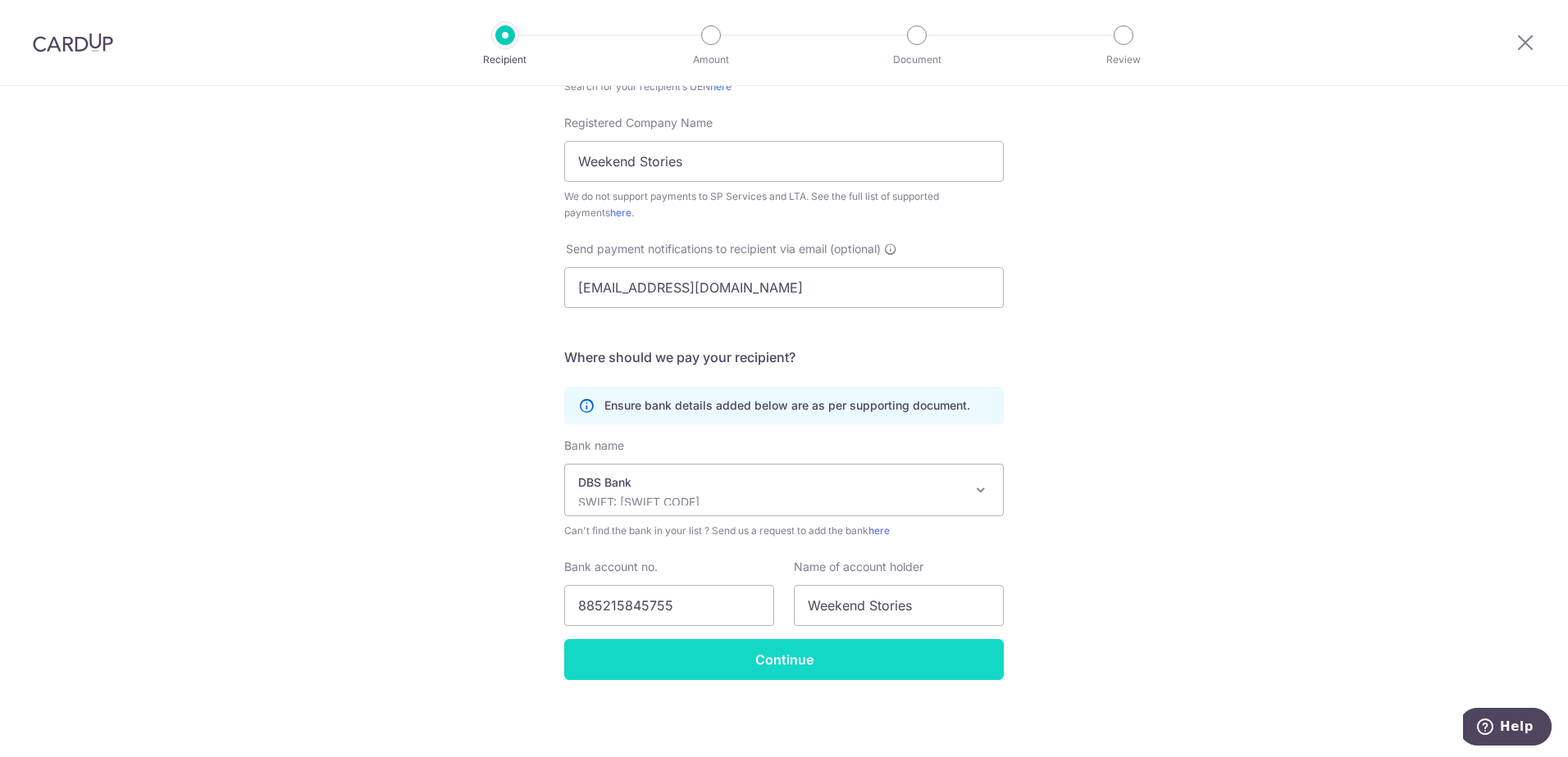
click at [955, 675] on input "Continue" at bounding box center [783, 659] width 439 height 41
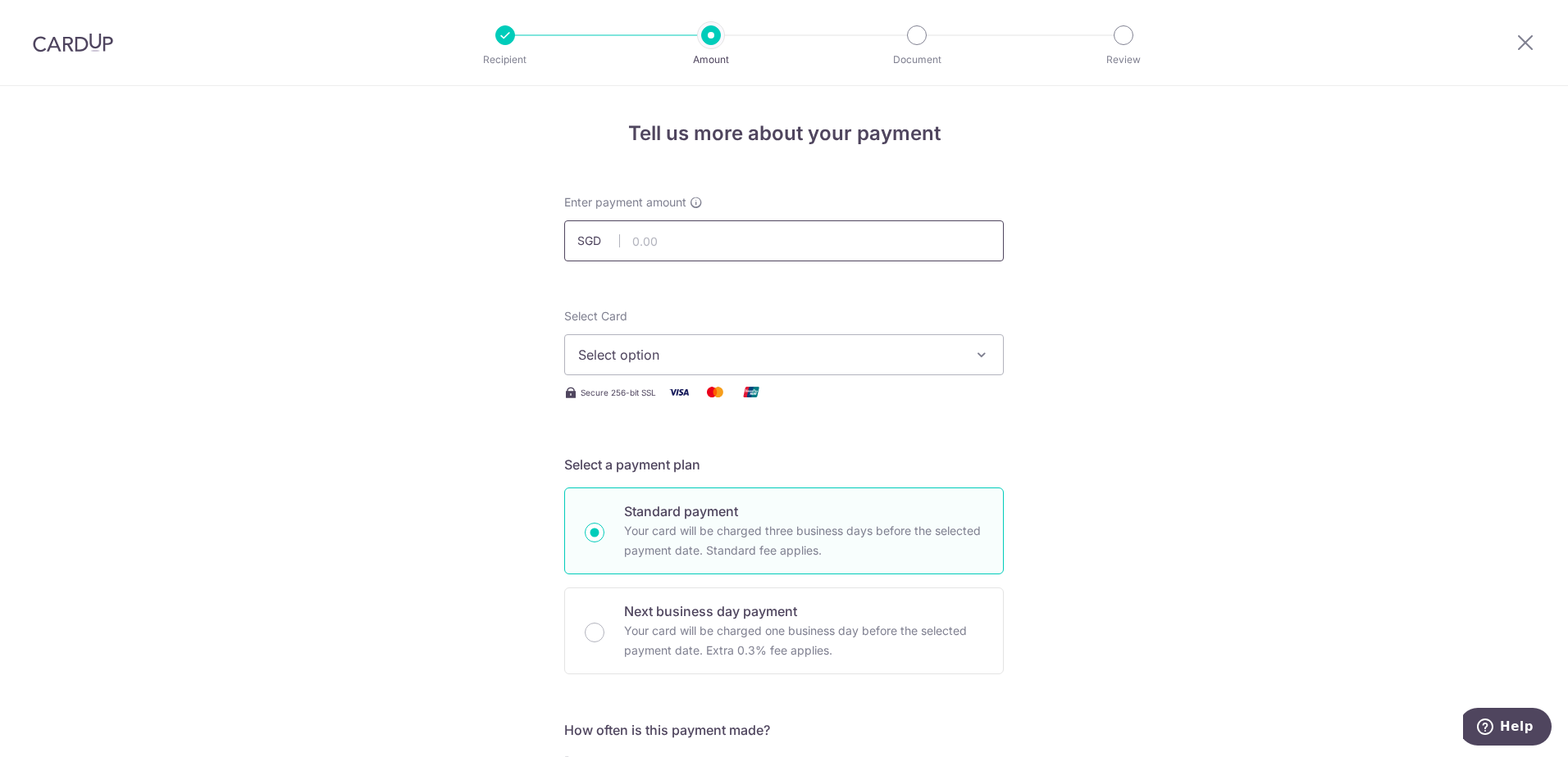
click at [713, 239] on input "text" at bounding box center [783, 240] width 439 height 41
type input "2,660.00"
click at [982, 361] on icon "button" at bounding box center [981, 355] width 17 height 17
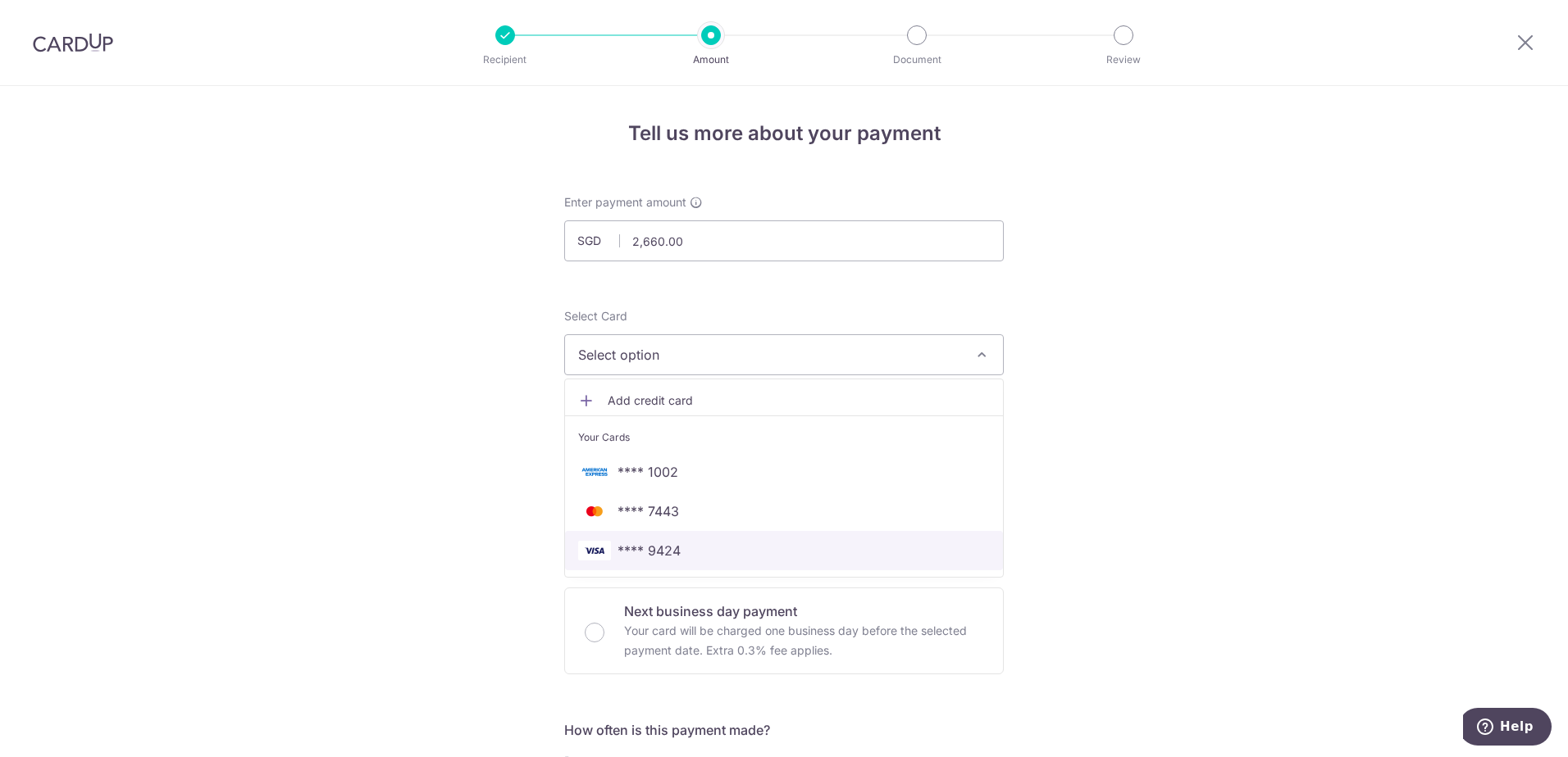
click at [633, 553] on span "**** 9424" at bounding box center [649, 550] width 64 height 19
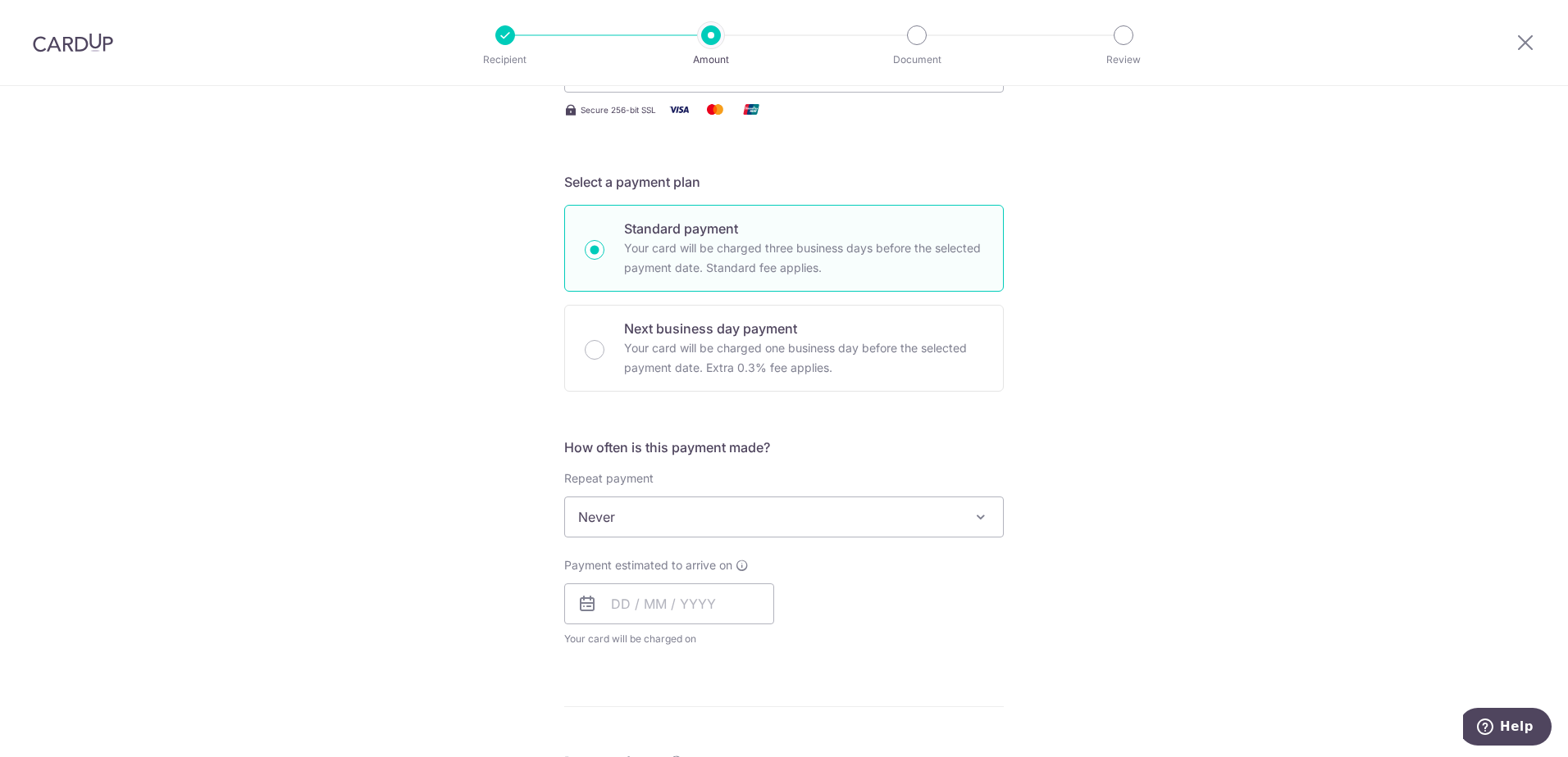
scroll to position [328, 0]
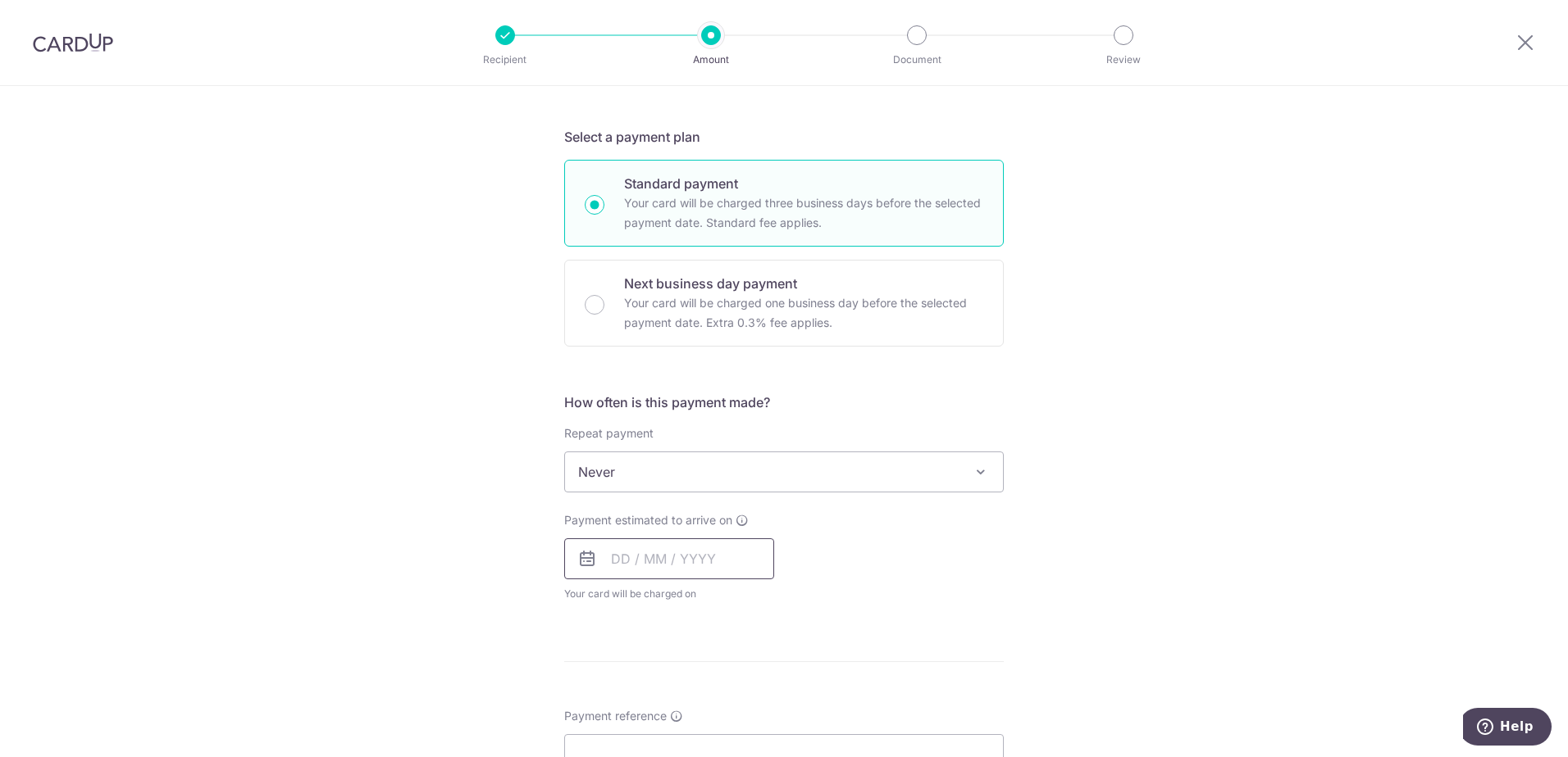
click at [654, 566] on input "text" at bounding box center [669, 559] width 210 height 41
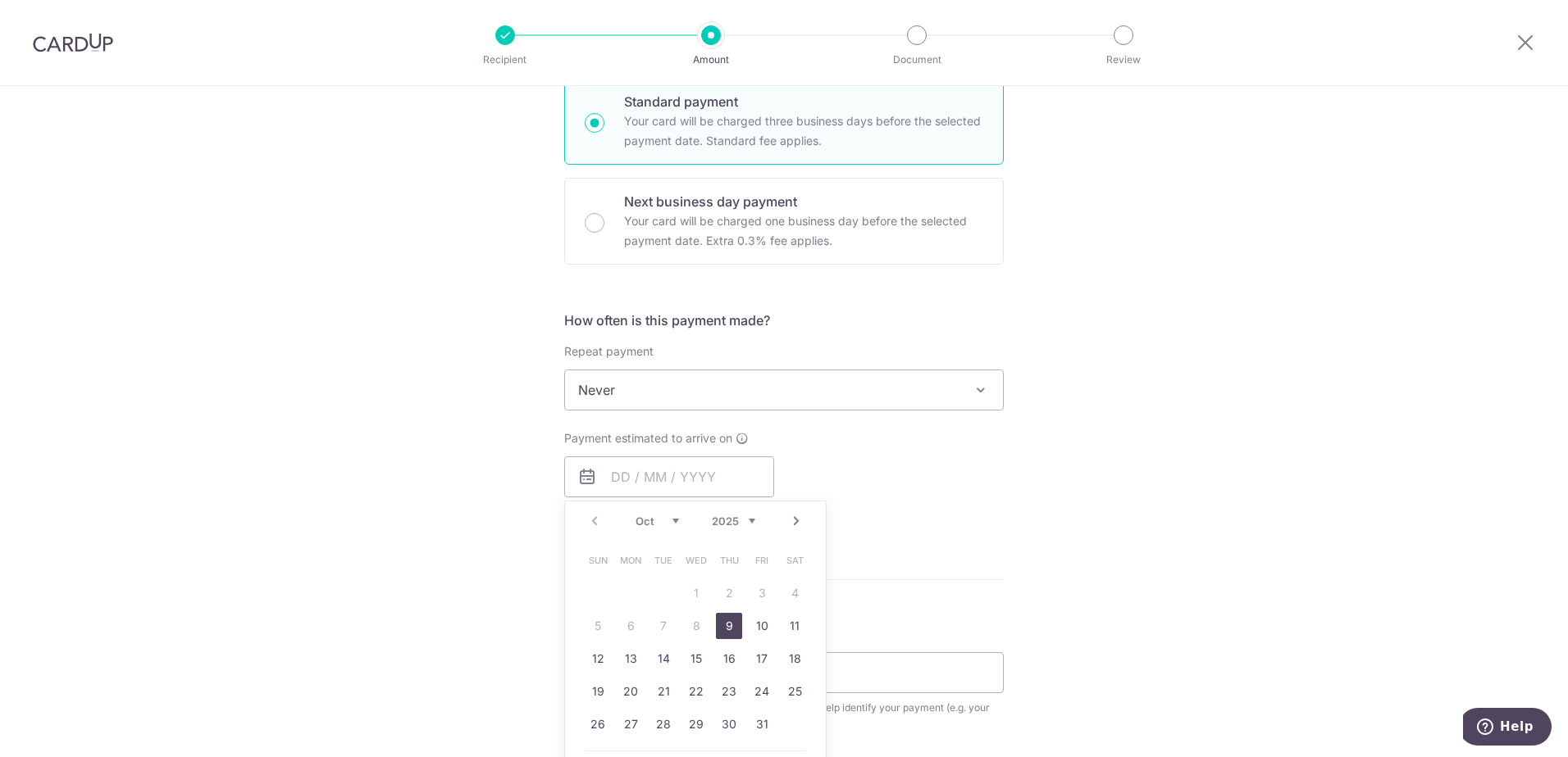
click at [721, 623] on link "9" at bounding box center [729, 626] width 26 height 26
type input "[DATE]"
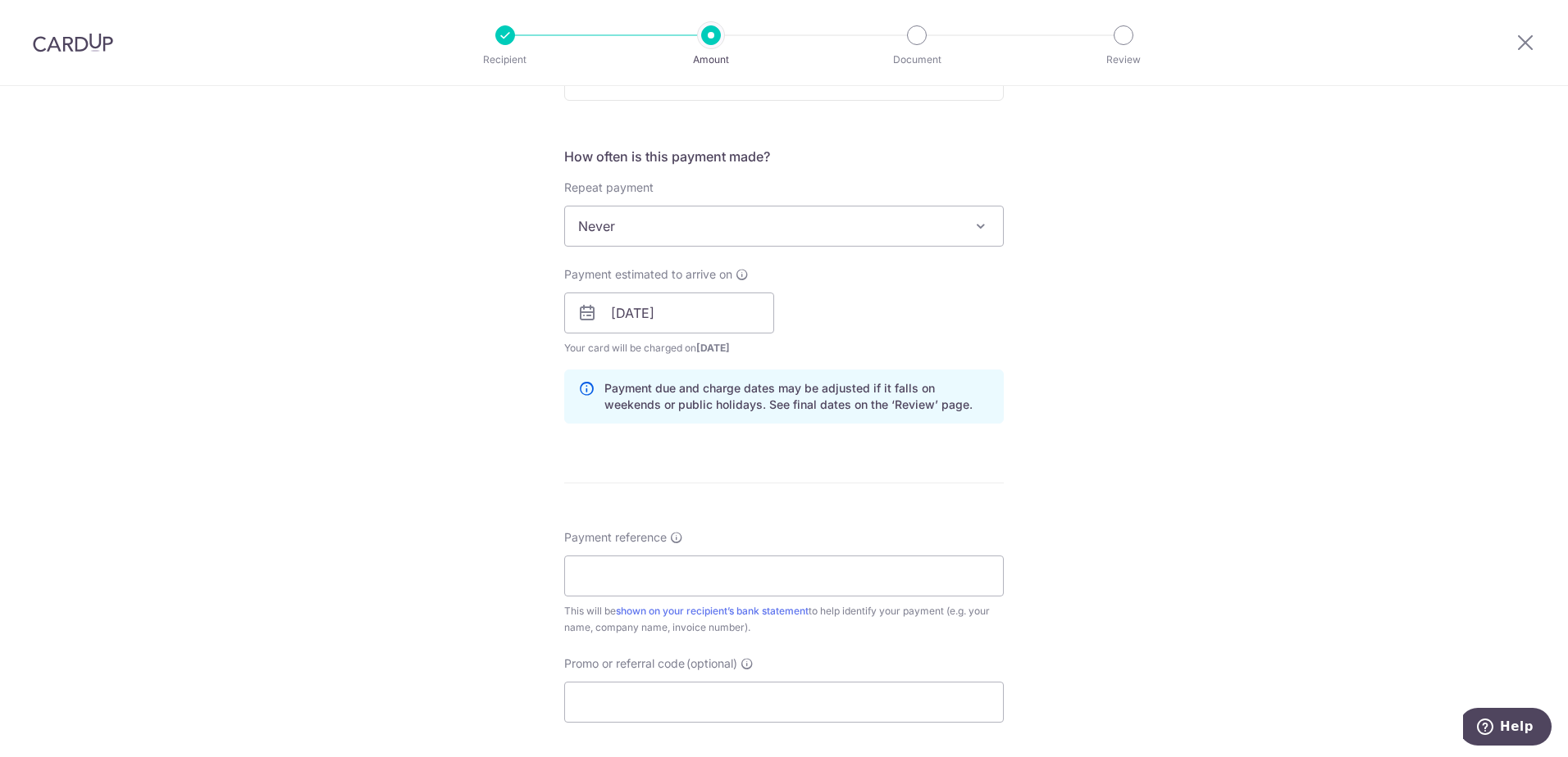
scroll to position [656, 0]
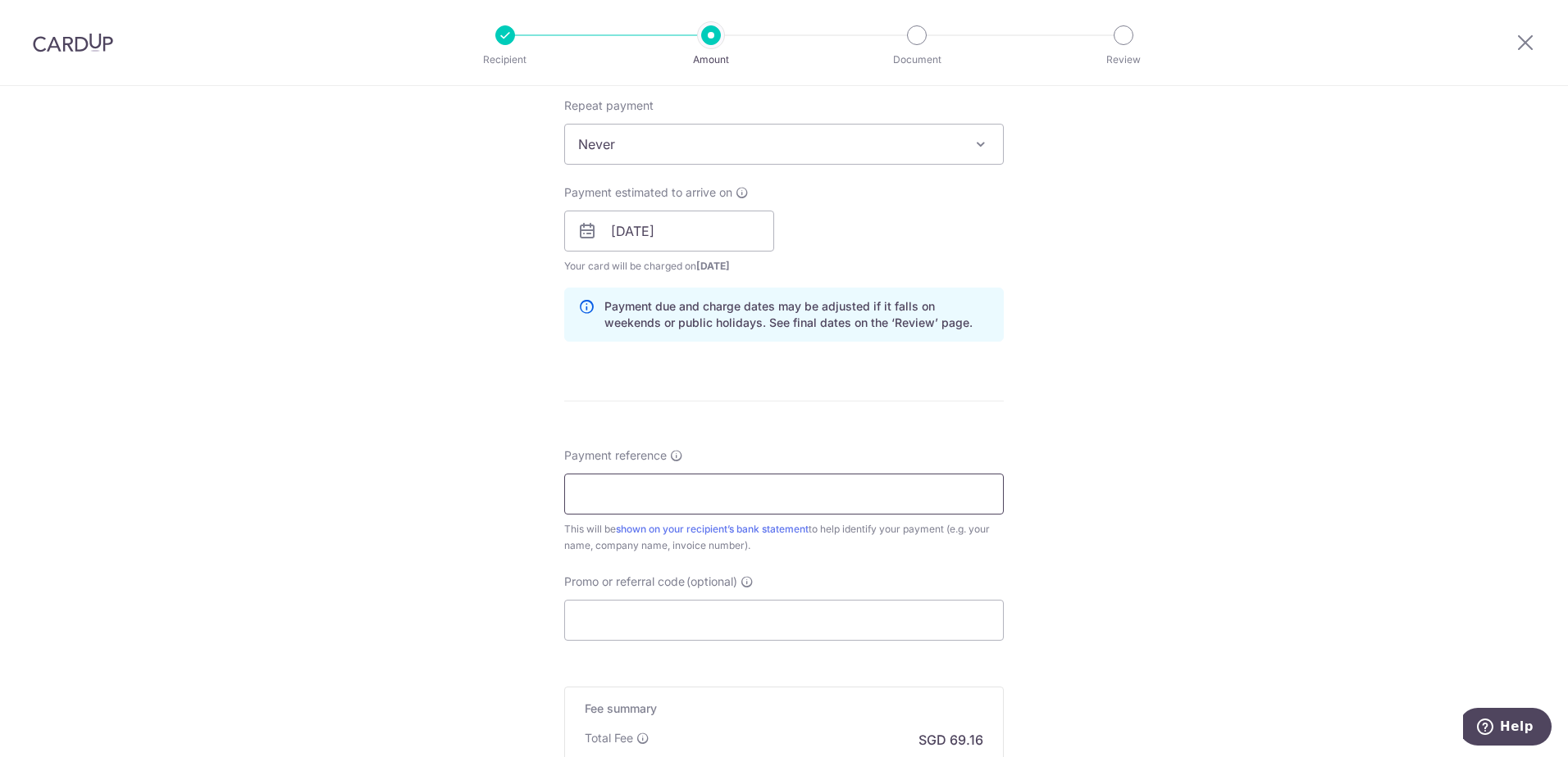
click at [951, 493] on input "Payment reference" at bounding box center [783, 494] width 439 height 41
click at [691, 494] on input "Payment reference" at bounding box center [783, 494] width 439 height 41
paste input "20250817"
type input "20250817 Zhairil Lyana 01Nov"
click at [1129, 479] on div "Tell us more about your payment Enter payment amount SGD 2,660.00 2660.00 Recip…" at bounding box center [784, 205] width 1568 height 1550
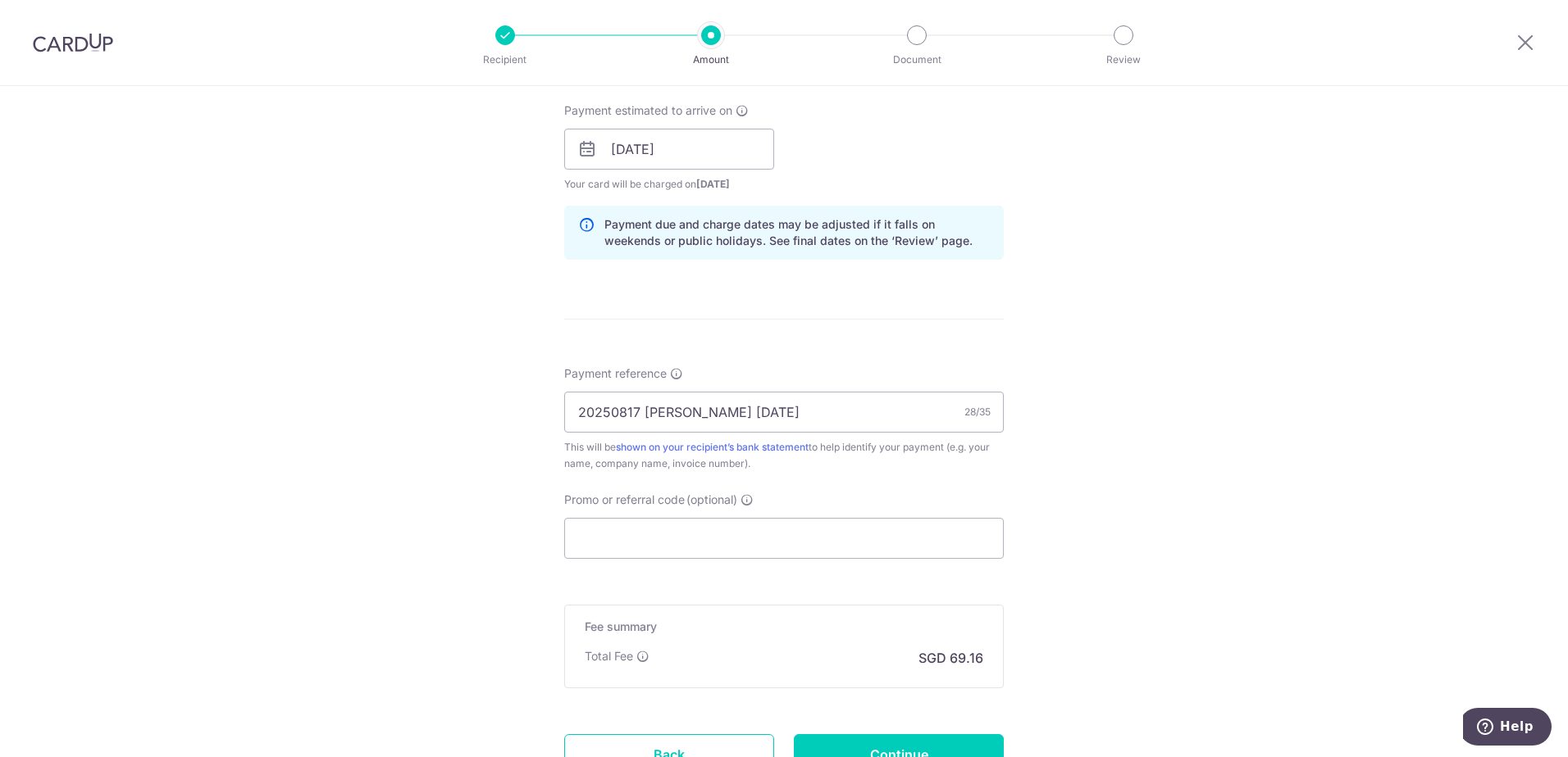
scroll to position [820, 0]
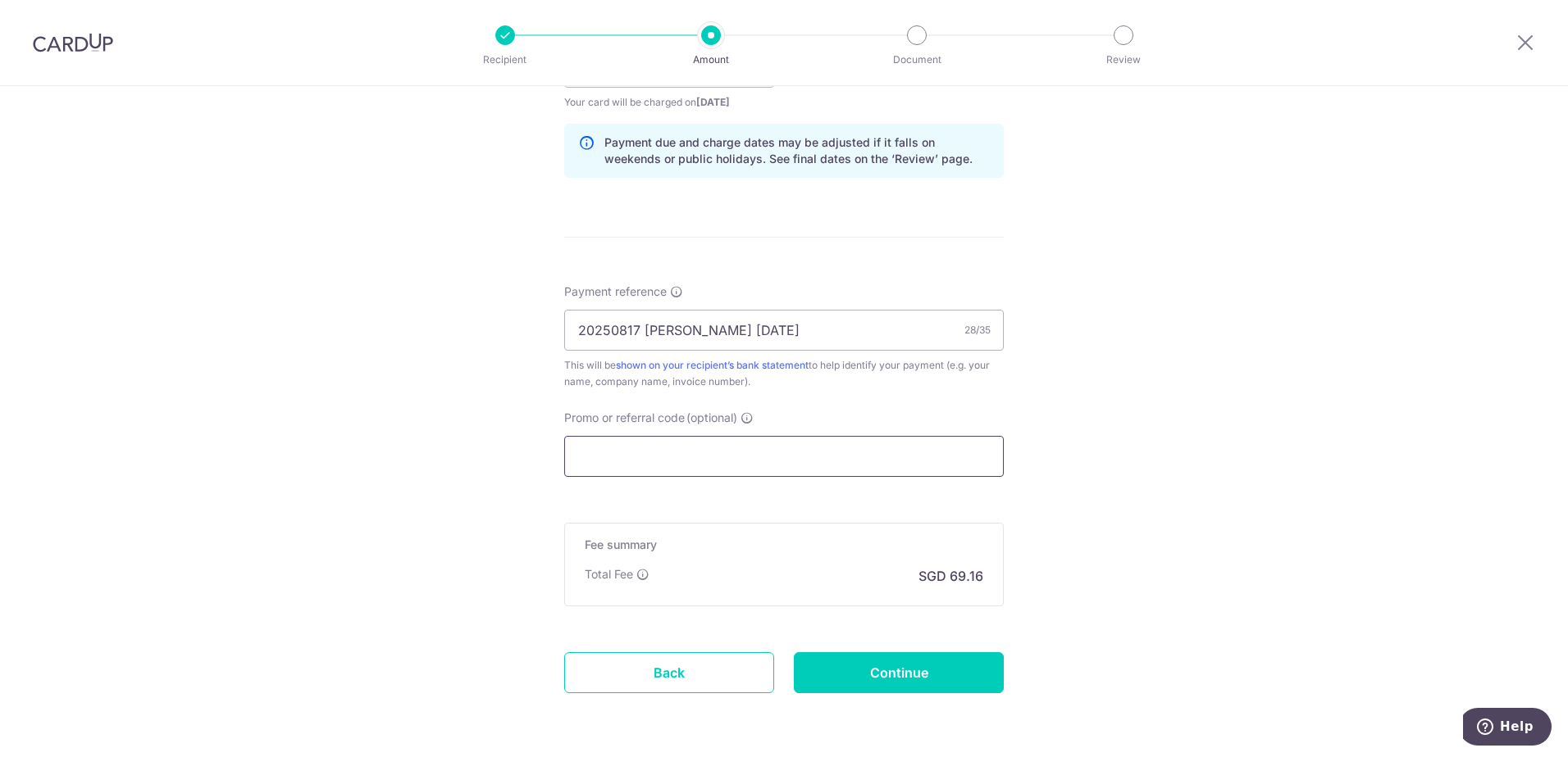
click at [970, 457] on input "Promo or referral code (optional)" at bounding box center [783, 456] width 439 height 41
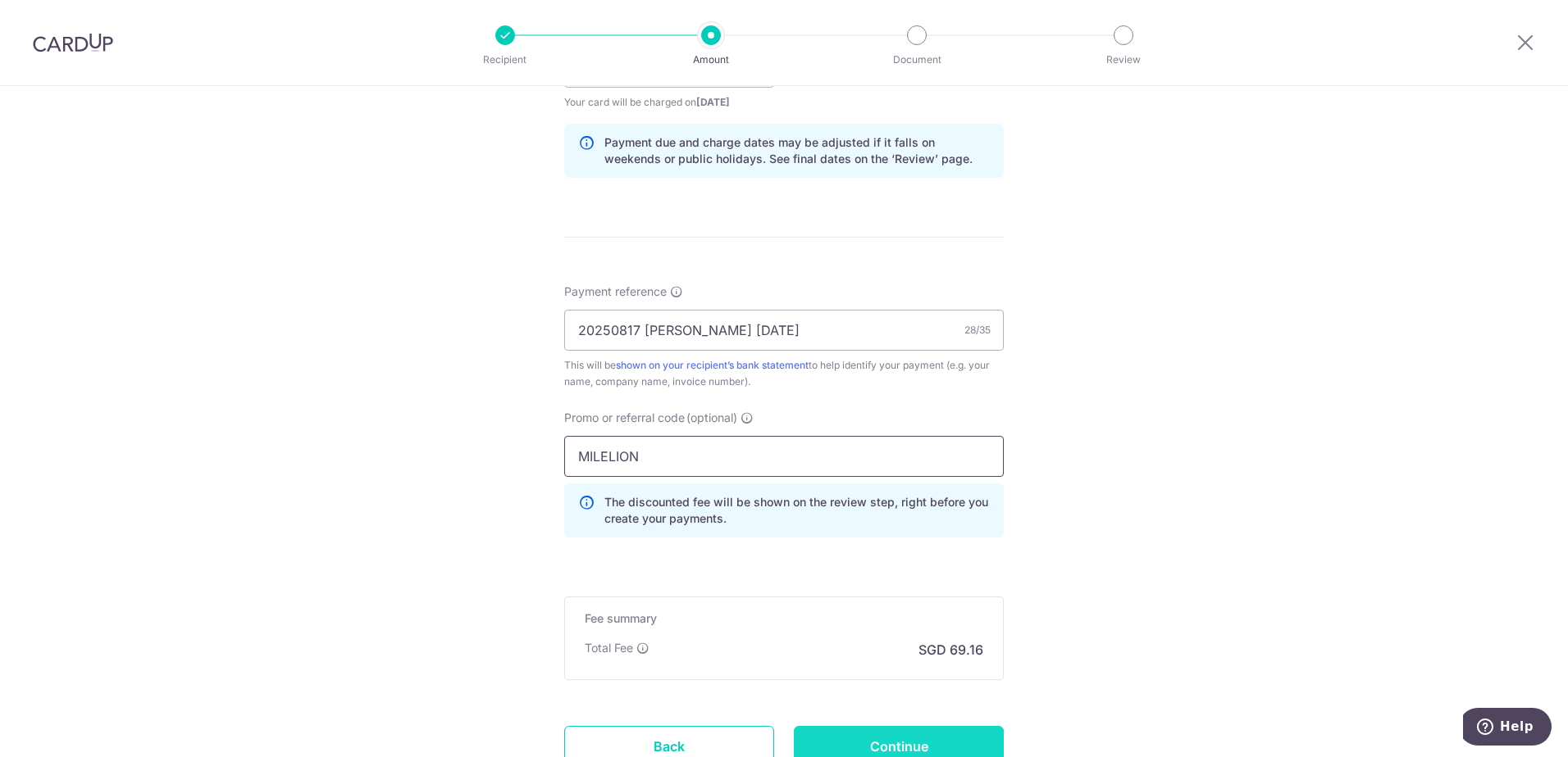
type input "MILELION"
click at [950, 745] on input "Continue" at bounding box center [898, 746] width 210 height 41
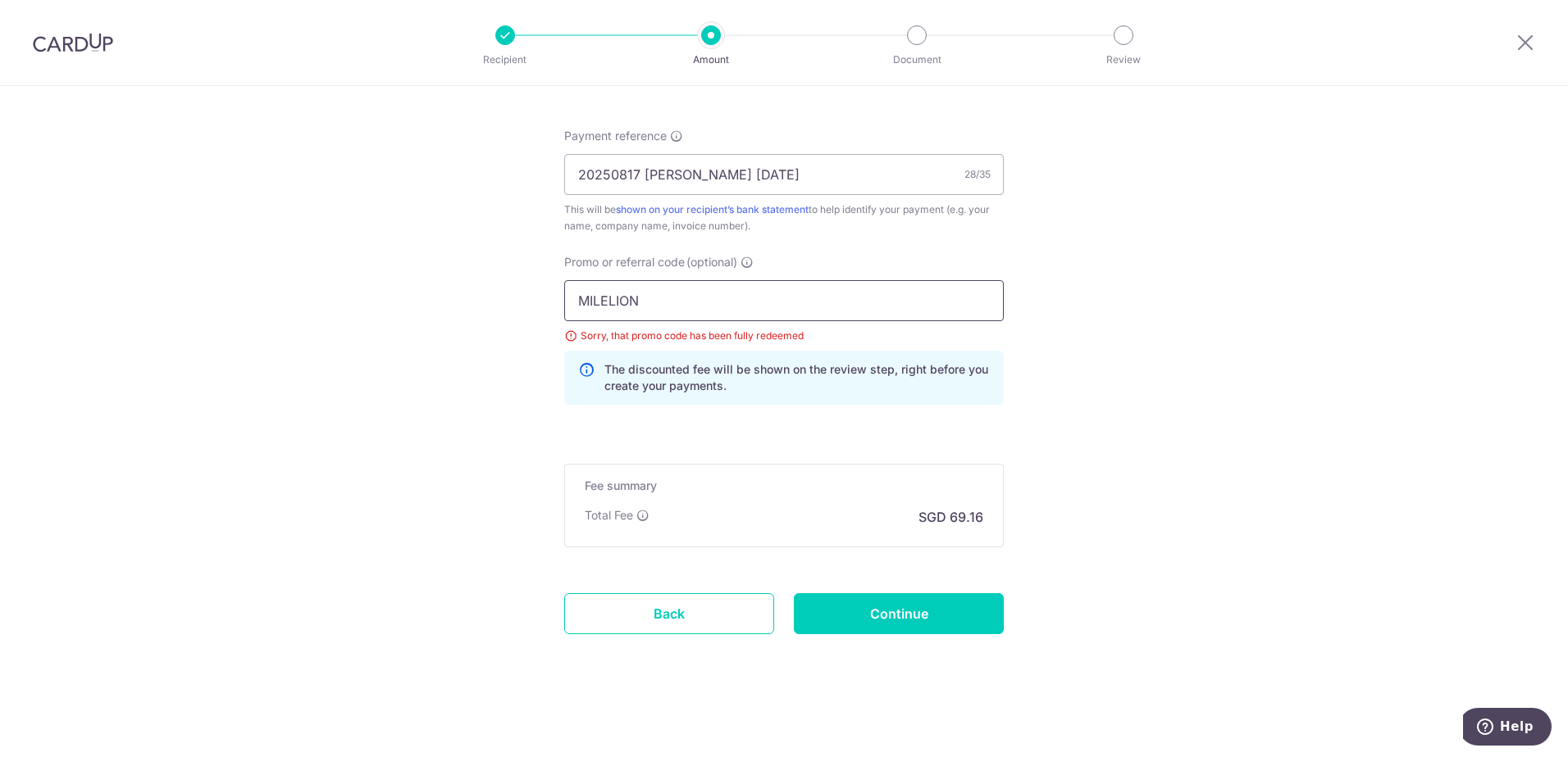
drag, startPoint x: 661, startPoint y: 297, endPoint x: 510, endPoint y: 301, distance: 151.1
type input "SETHISFY"
click at [946, 623] on input "Continue" at bounding box center [898, 613] width 210 height 41
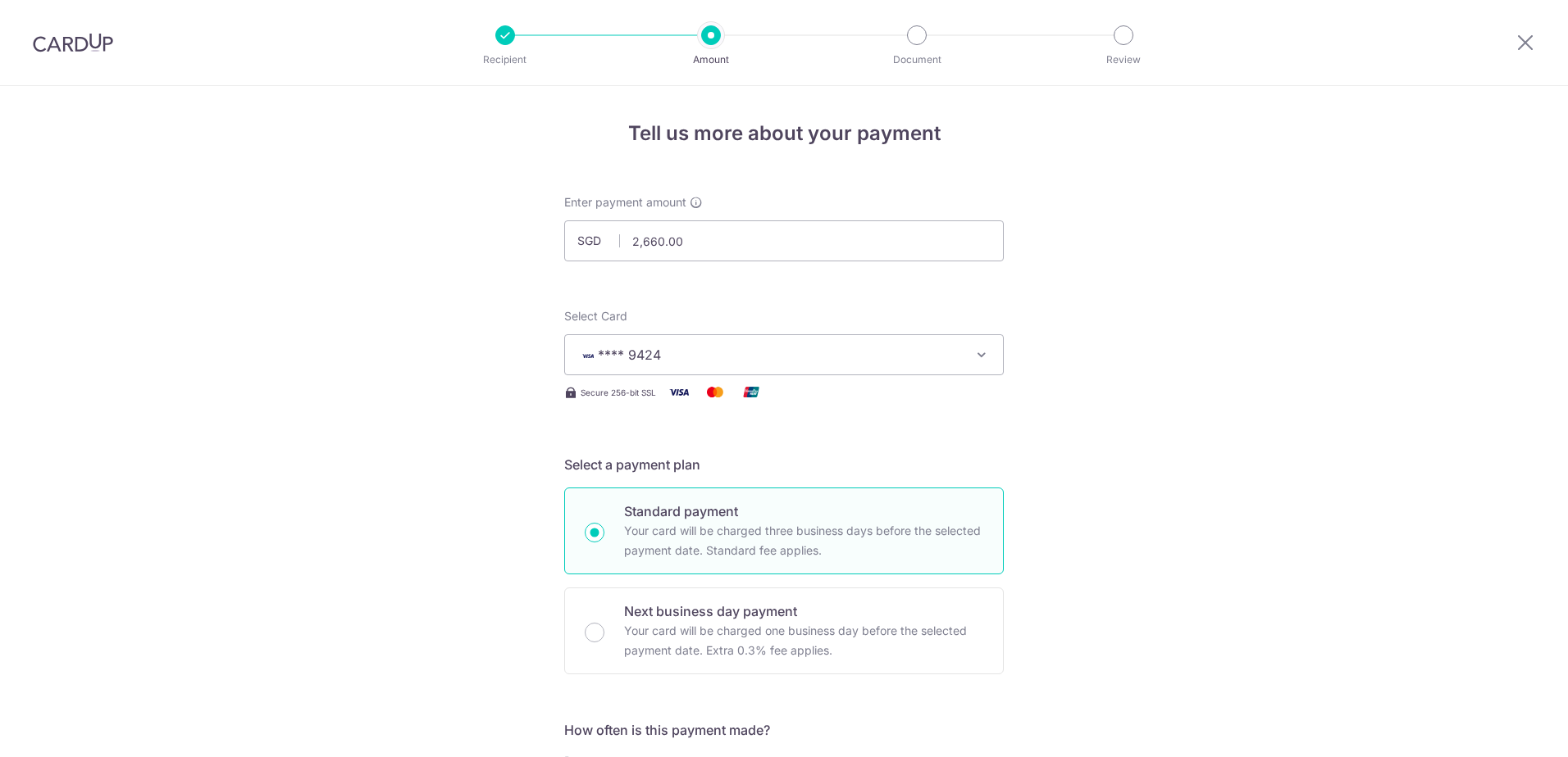
scroll to position [975, 0]
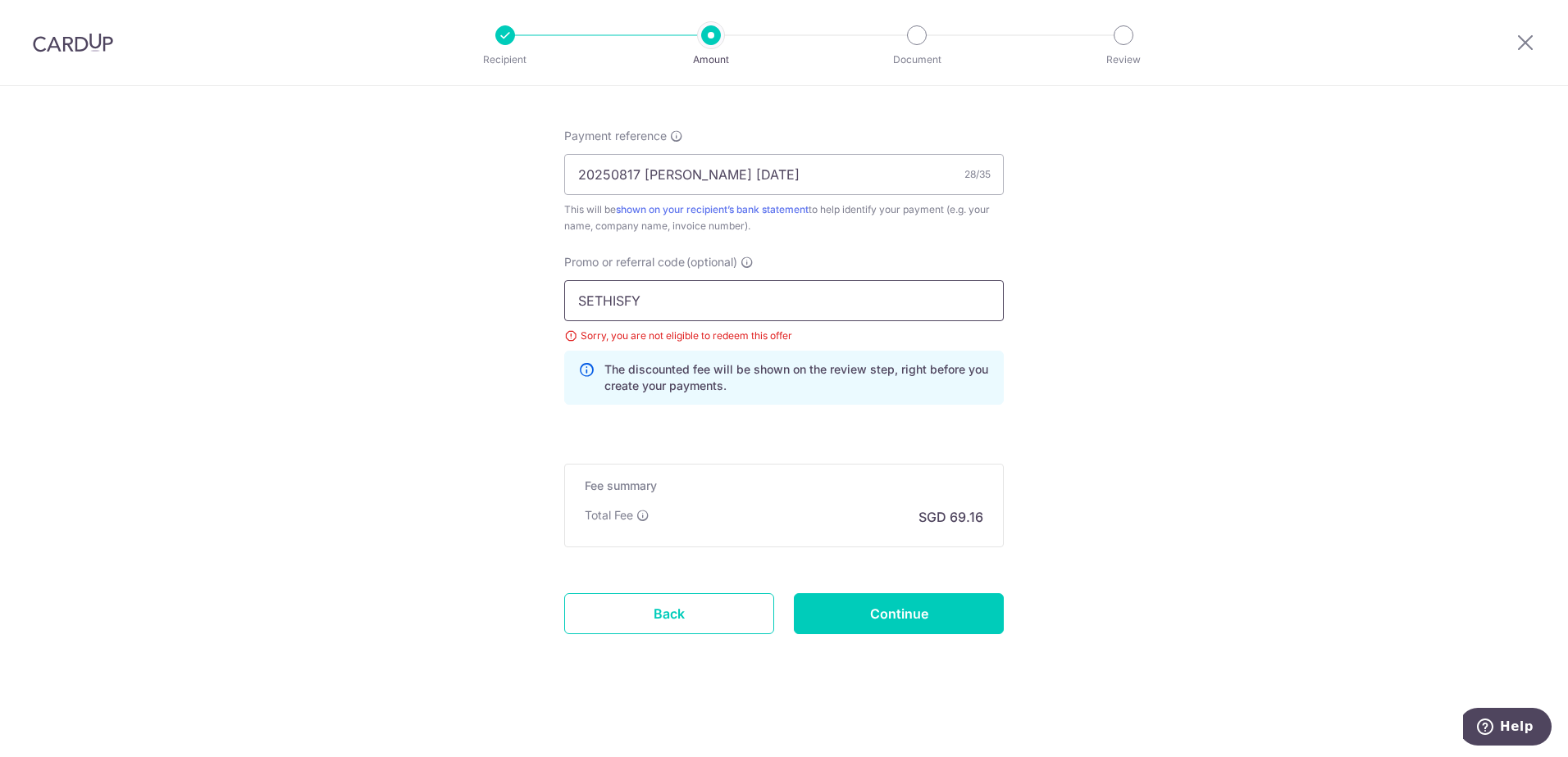
click at [926, 309] on input "SETHISFY" at bounding box center [783, 300] width 439 height 41
type input "REC185"
click at [955, 606] on input "Continue" at bounding box center [898, 613] width 210 height 41
click at [941, 308] on input "REC185" at bounding box center [783, 300] width 439 height 41
type input "VTAX25ONE"
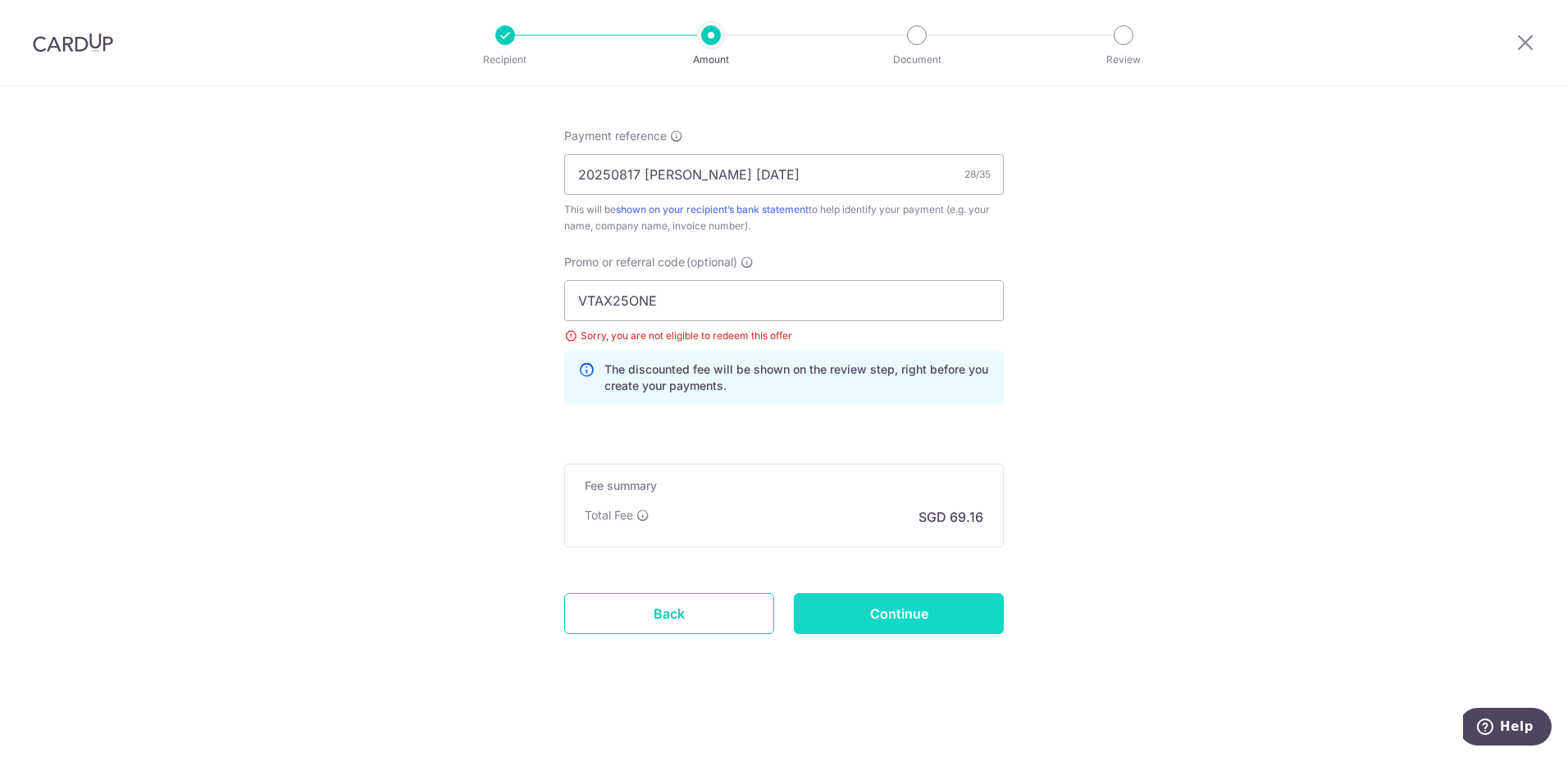
click at [889, 609] on input "Continue" at bounding box center [898, 613] width 210 height 41
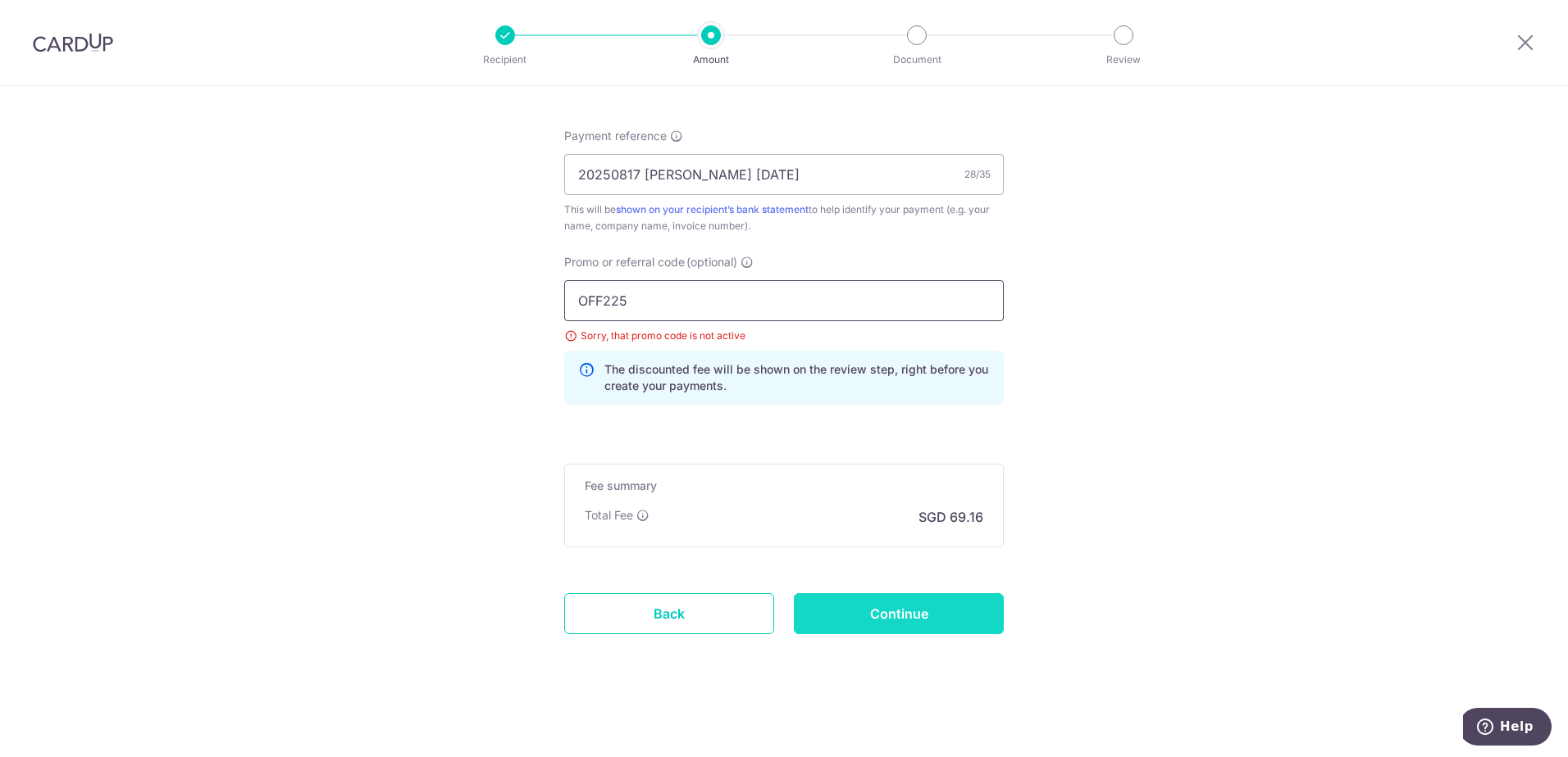
type input "OFF225"
click at [949, 628] on input "Continue" at bounding box center [898, 613] width 210 height 41
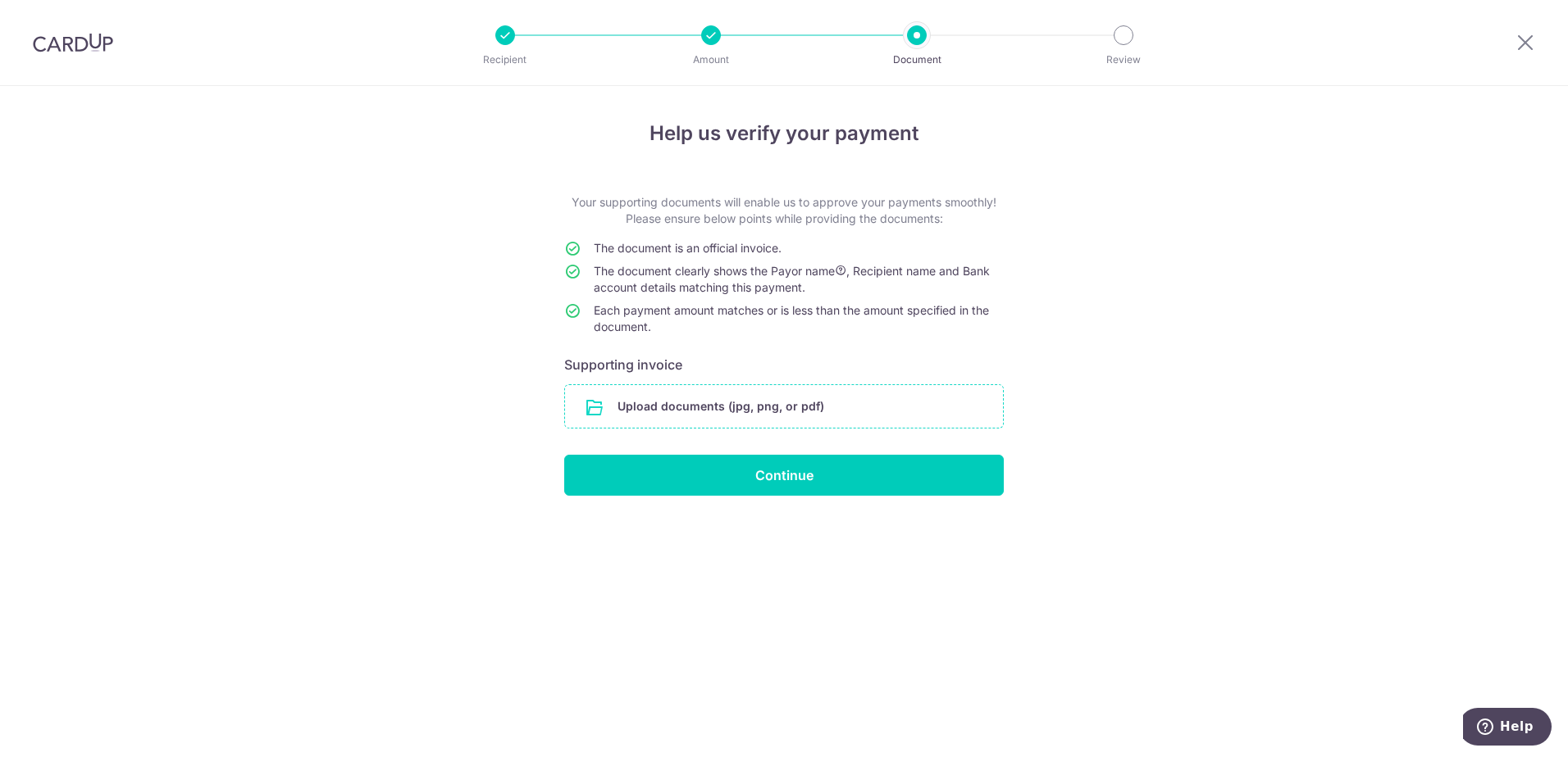
click at [889, 414] on input "file" at bounding box center [783, 406] width 438 height 42
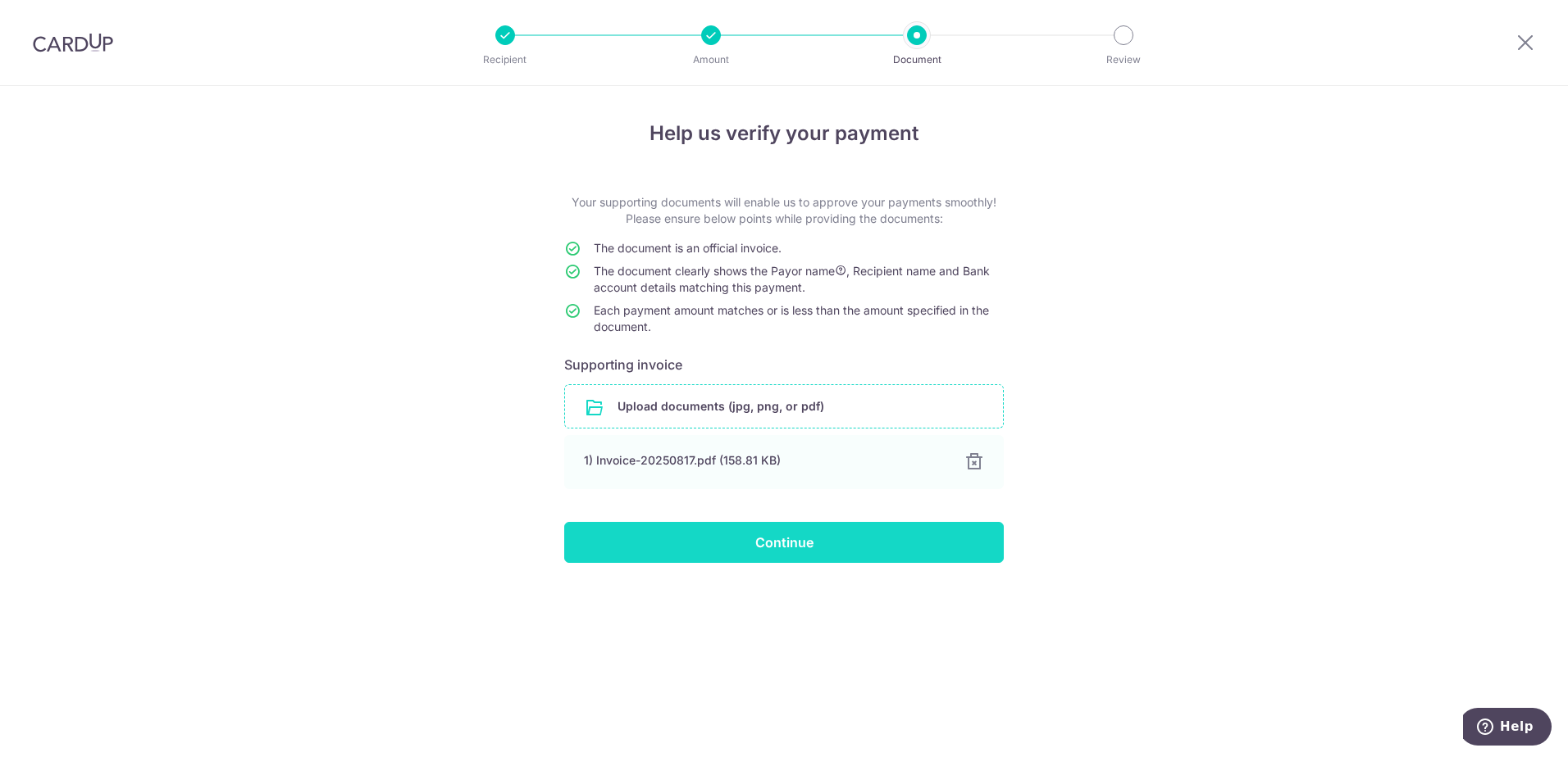
click at [759, 536] on input "Continue" at bounding box center [783, 542] width 439 height 41
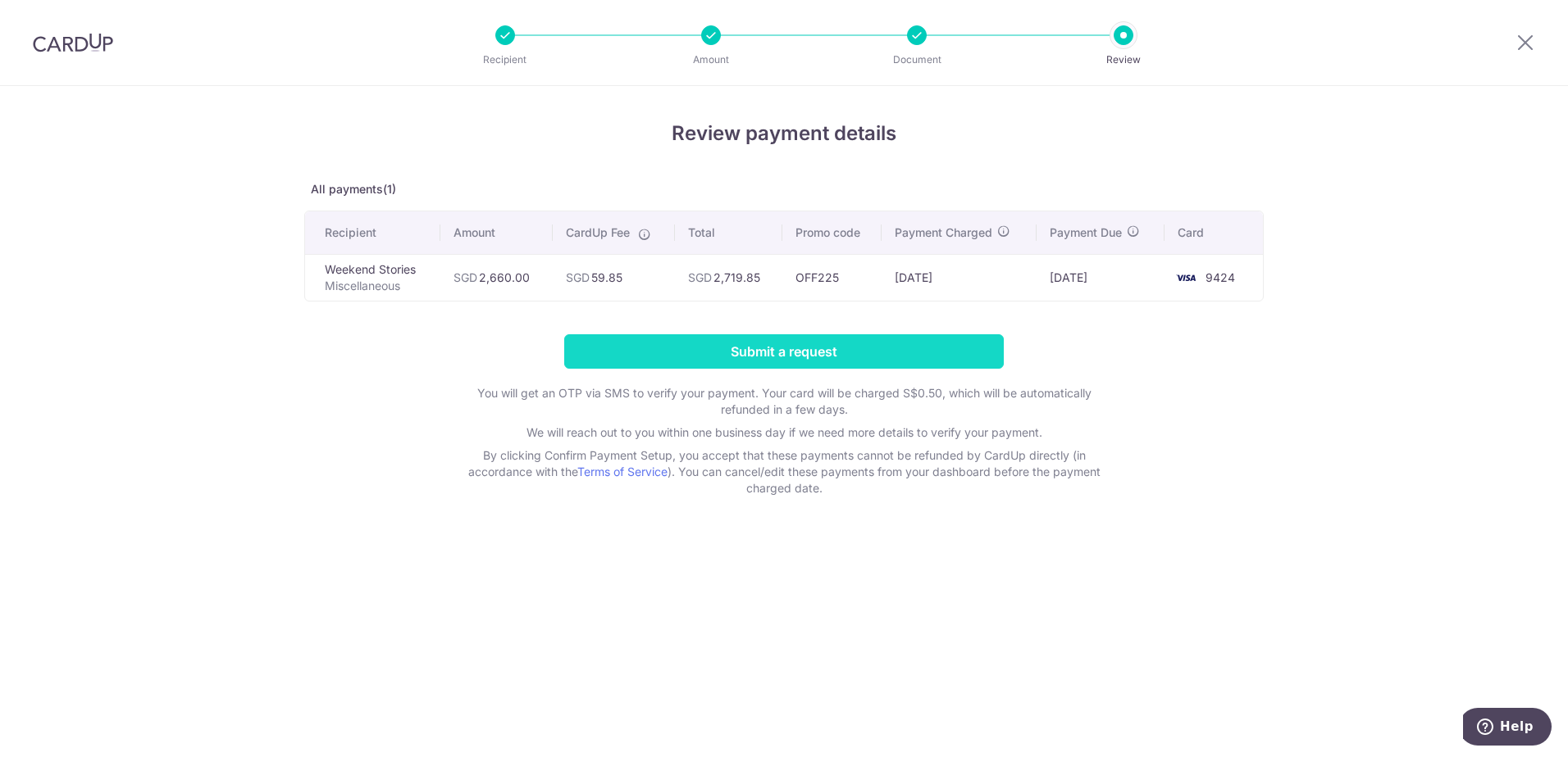
click at [979, 357] on input "Submit a request" at bounding box center [783, 351] width 439 height 34
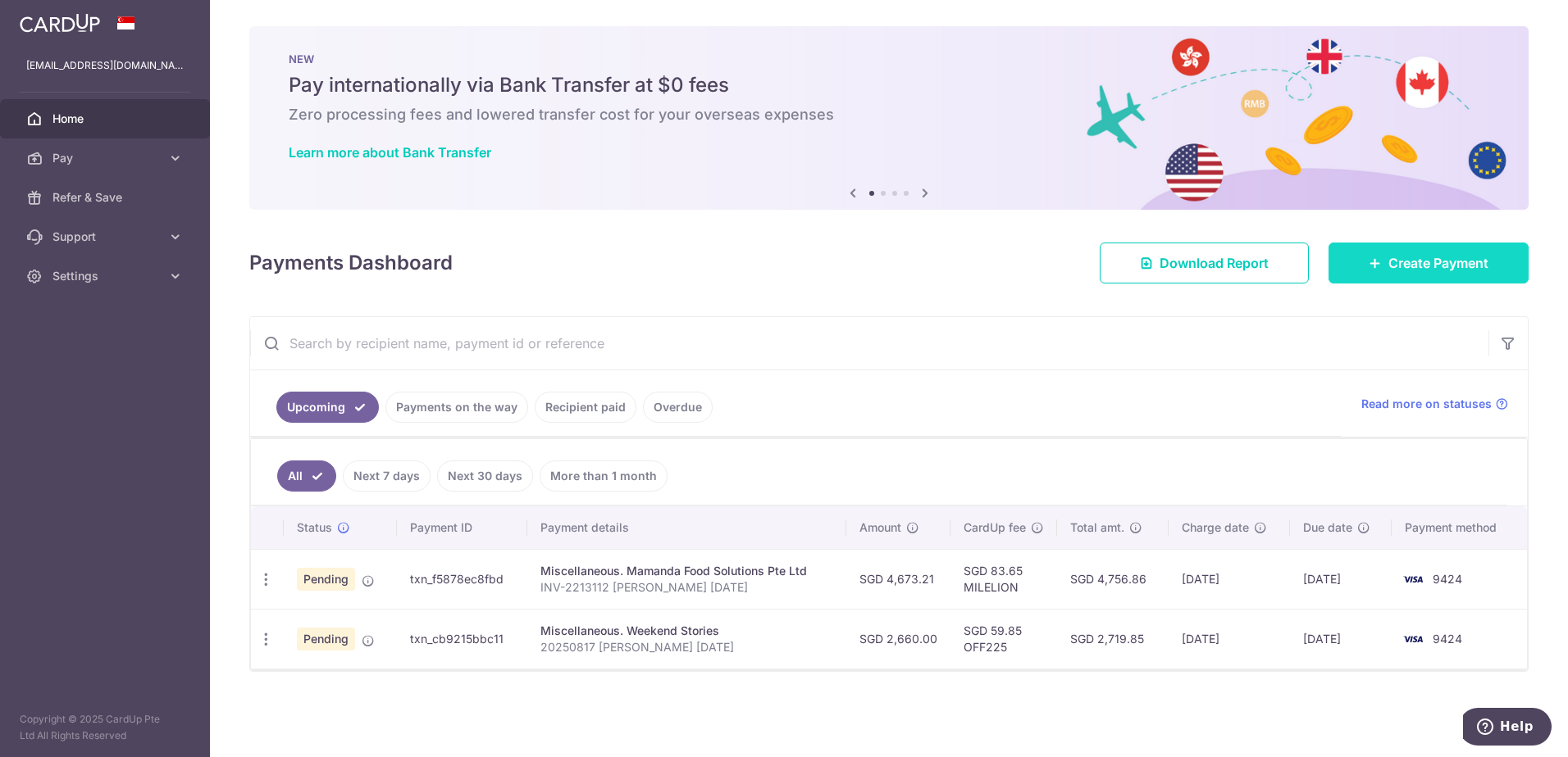
drag, startPoint x: 1470, startPoint y: 273, endPoint x: 1462, endPoint y: 283, distance: 12.8
click at [1470, 273] on link "Create Payment" at bounding box center [1428, 262] width 200 height 41
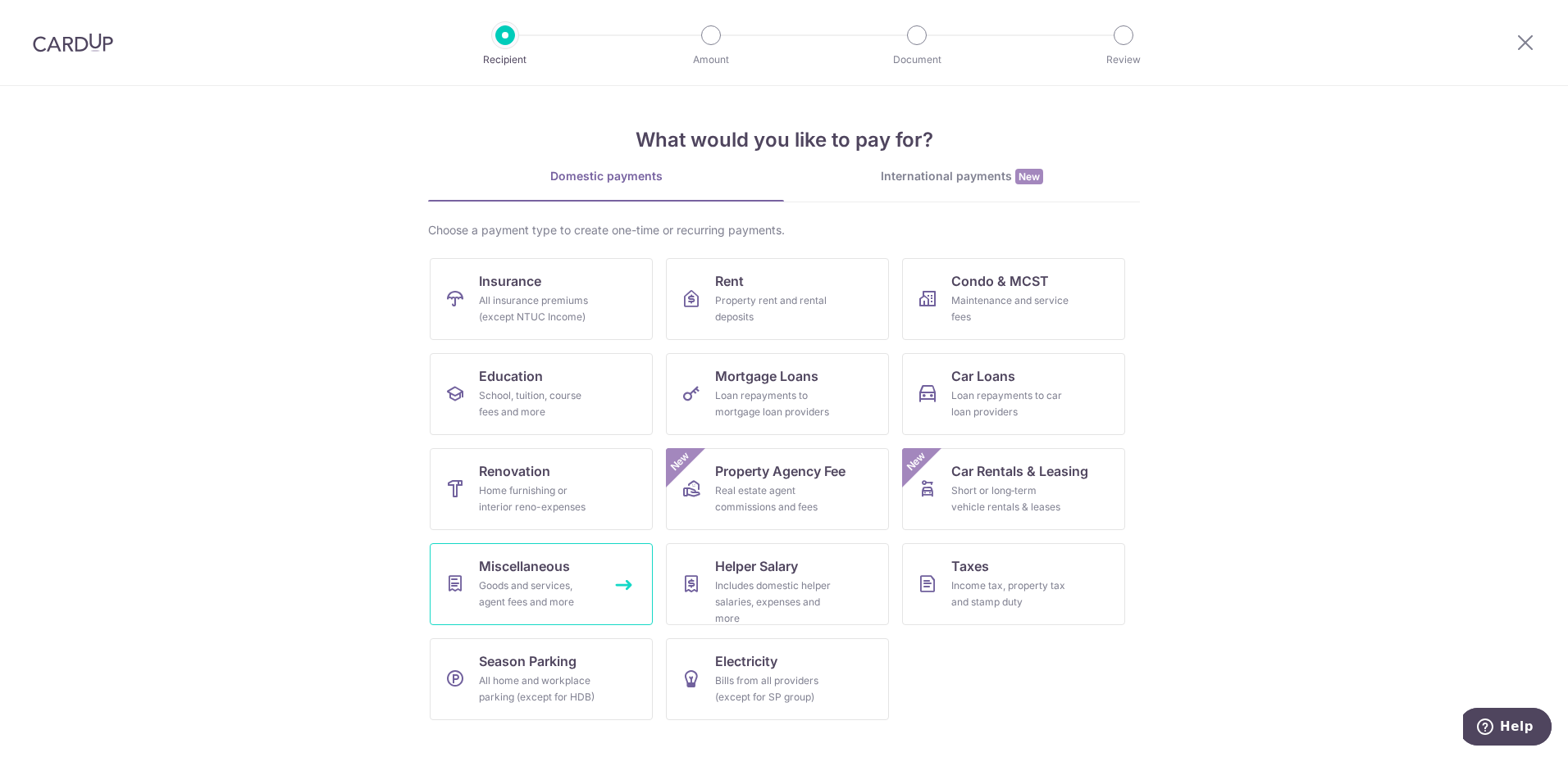
click at [517, 557] on span "Miscellaneous" at bounding box center [524, 565] width 91 height 19
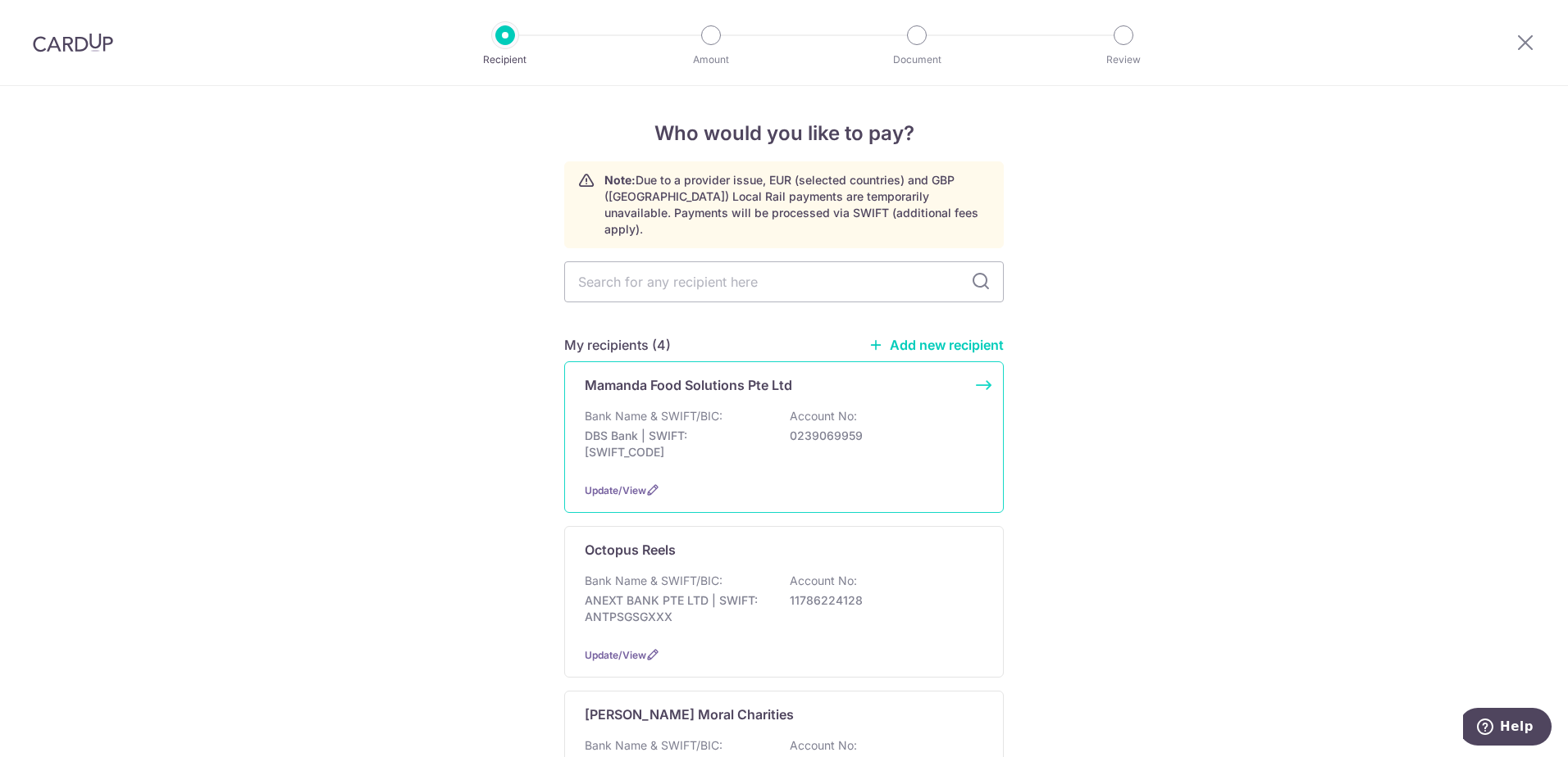
scroll to position [82, 0]
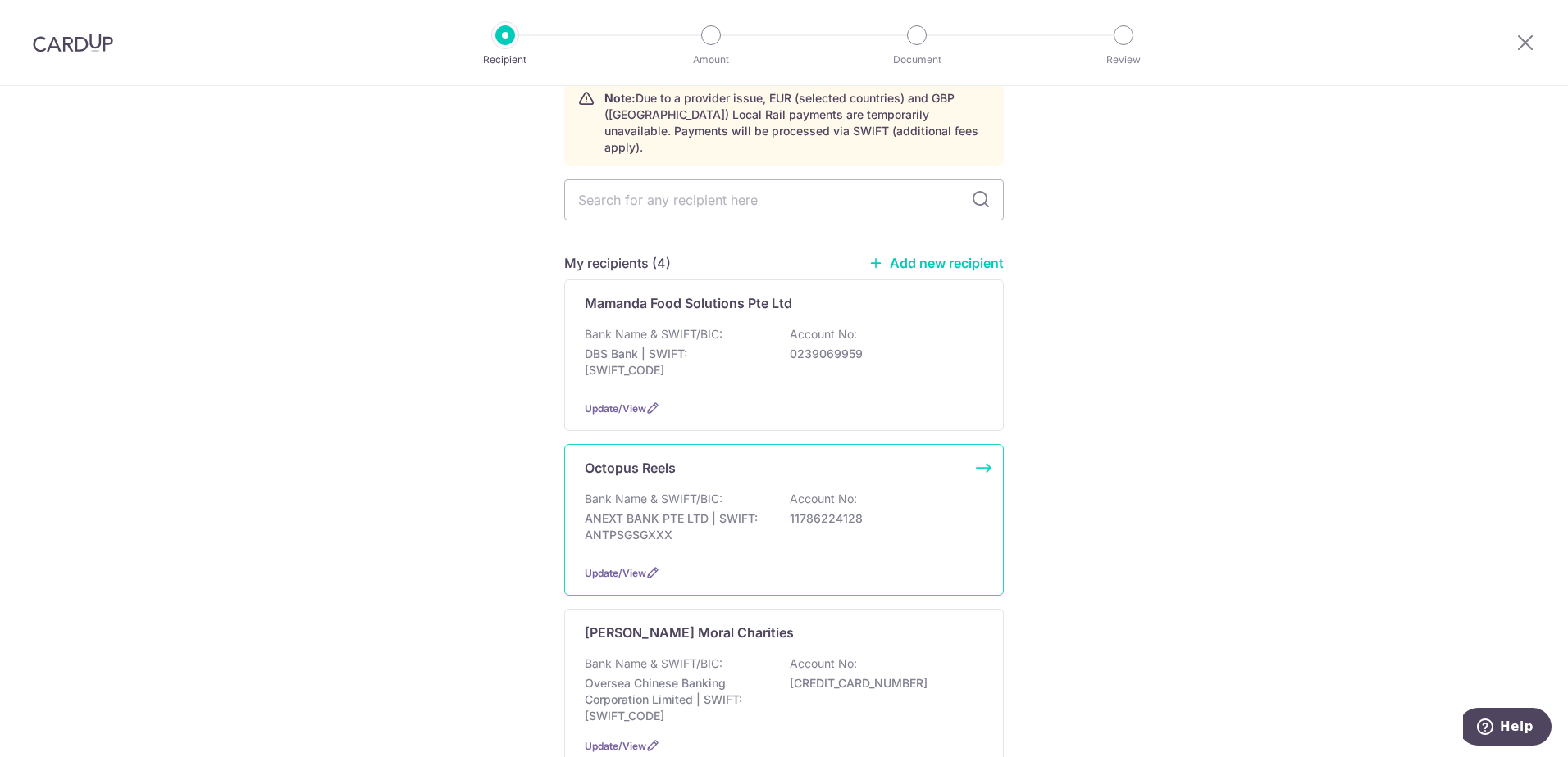
click at [613, 565] on div "Update/View" at bounding box center [784, 573] width 398 height 17
click at [619, 567] on span "Update/View" at bounding box center [615, 573] width 62 height 12
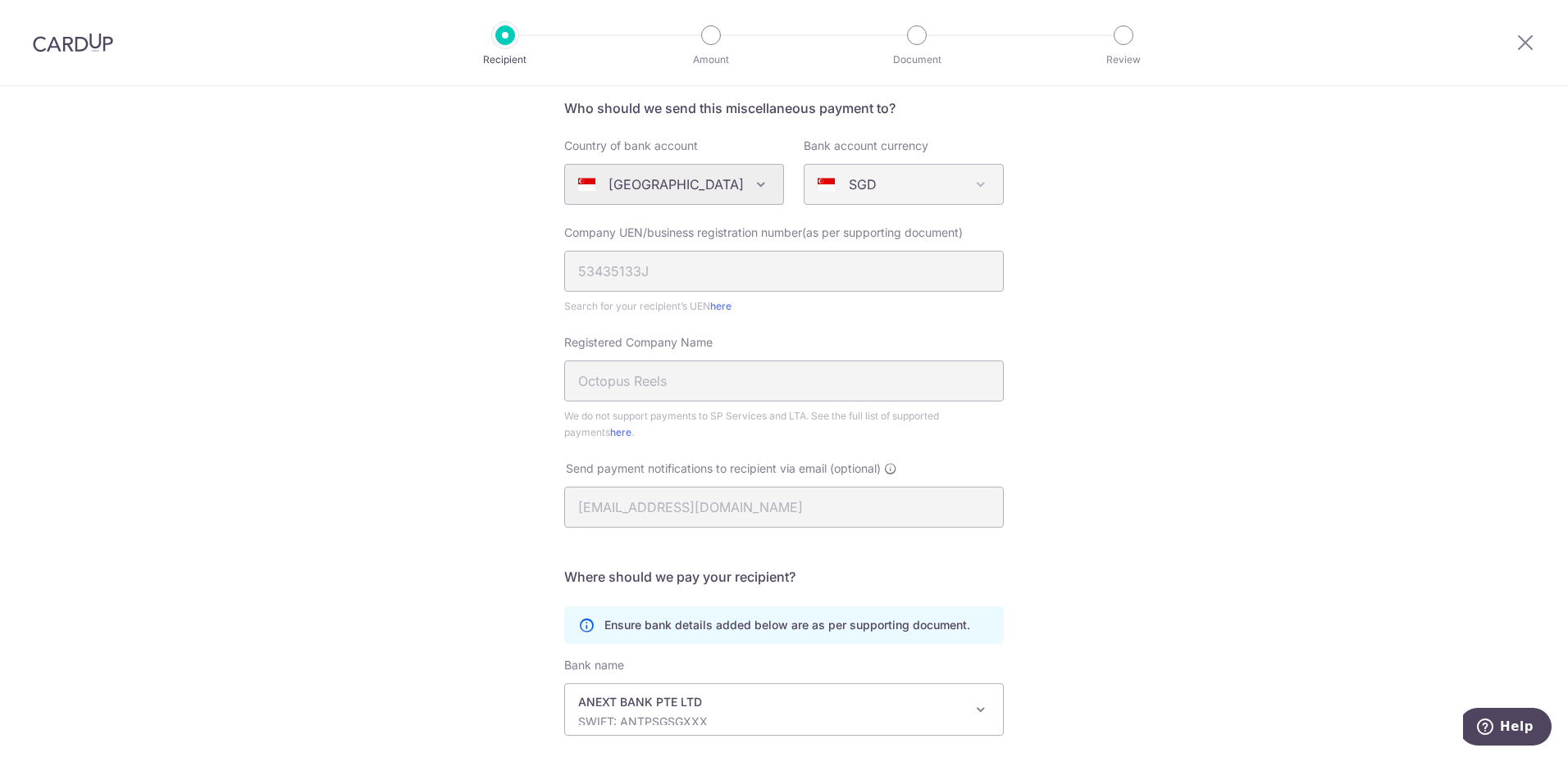
scroll to position [322, 0]
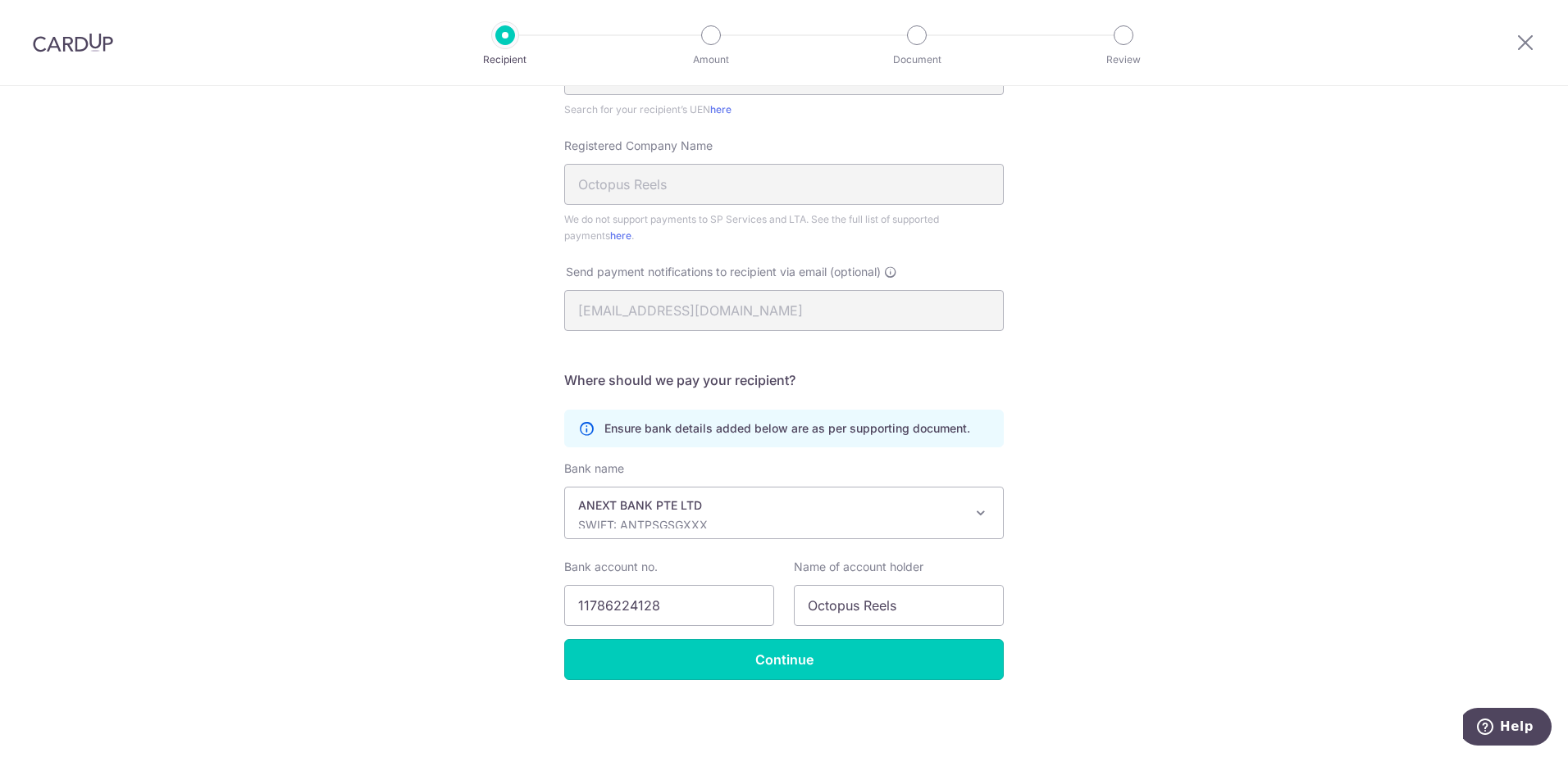
drag, startPoint x: 873, startPoint y: 661, endPoint x: 1038, endPoint y: 567, distance: 189.9
click at [873, 661] on input "Continue" at bounding box center [783, 659] width 439 height 41
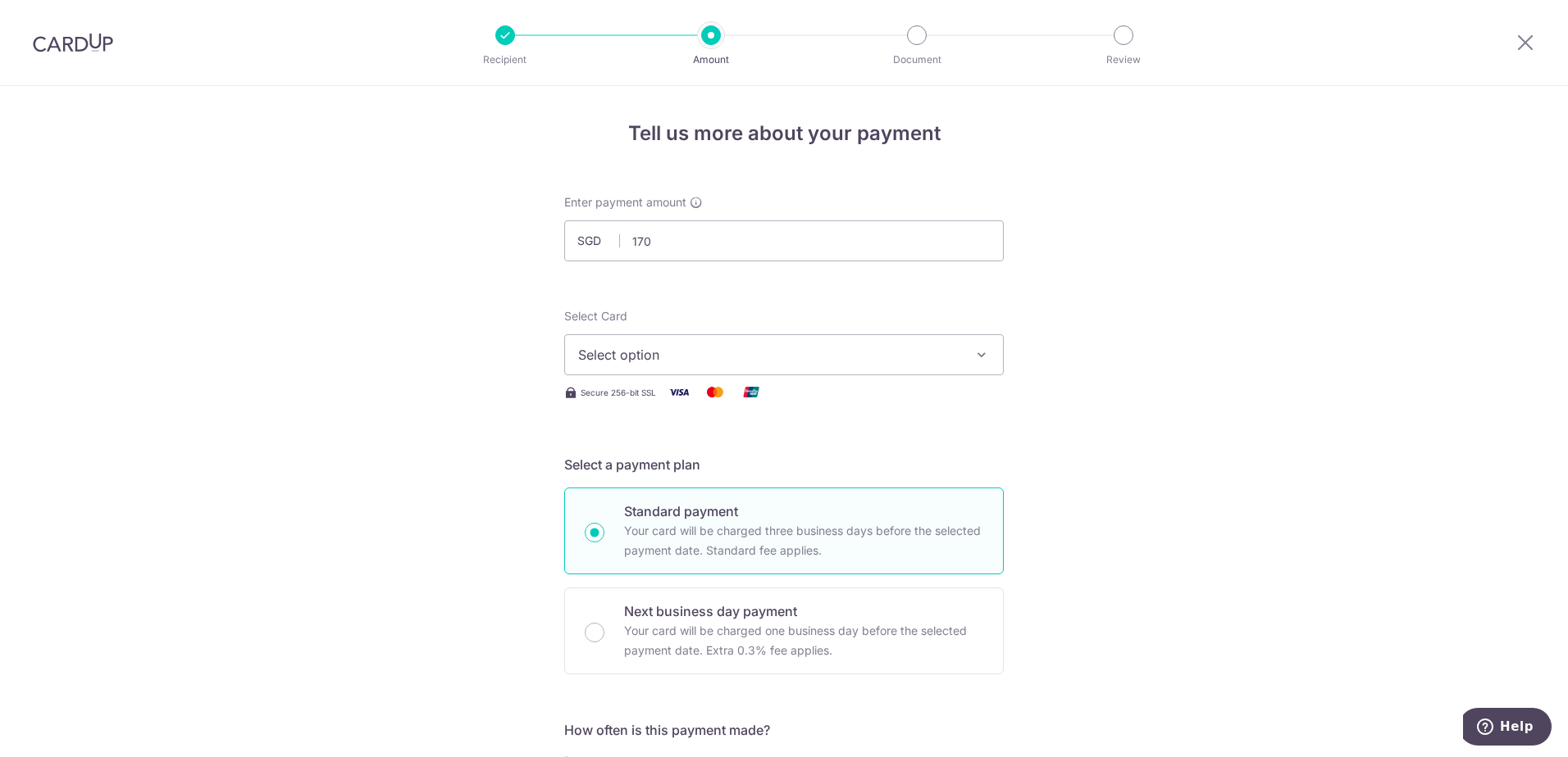
type input "170.00"
click at [905, 373] on button "Select option" at bounding box center [783, 355] width 439 height 41
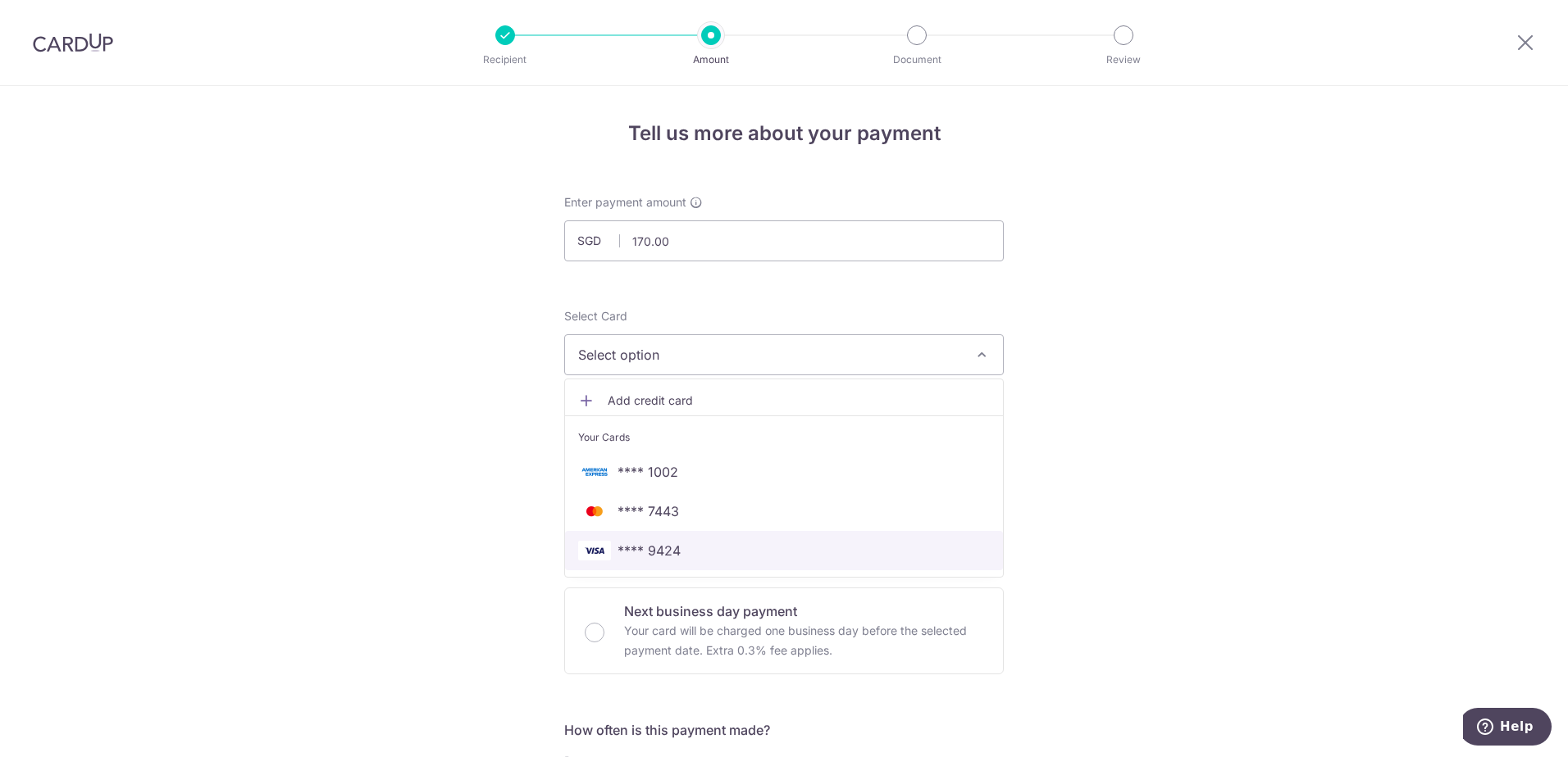
drag, startPoint x: 647, startPoint y: 553, endPoint x: 662, endPoint y: 530, distance: 27.5
click at [647, 553] on span "**** 9424" at bounding box center [649, 550] width 64 height 19
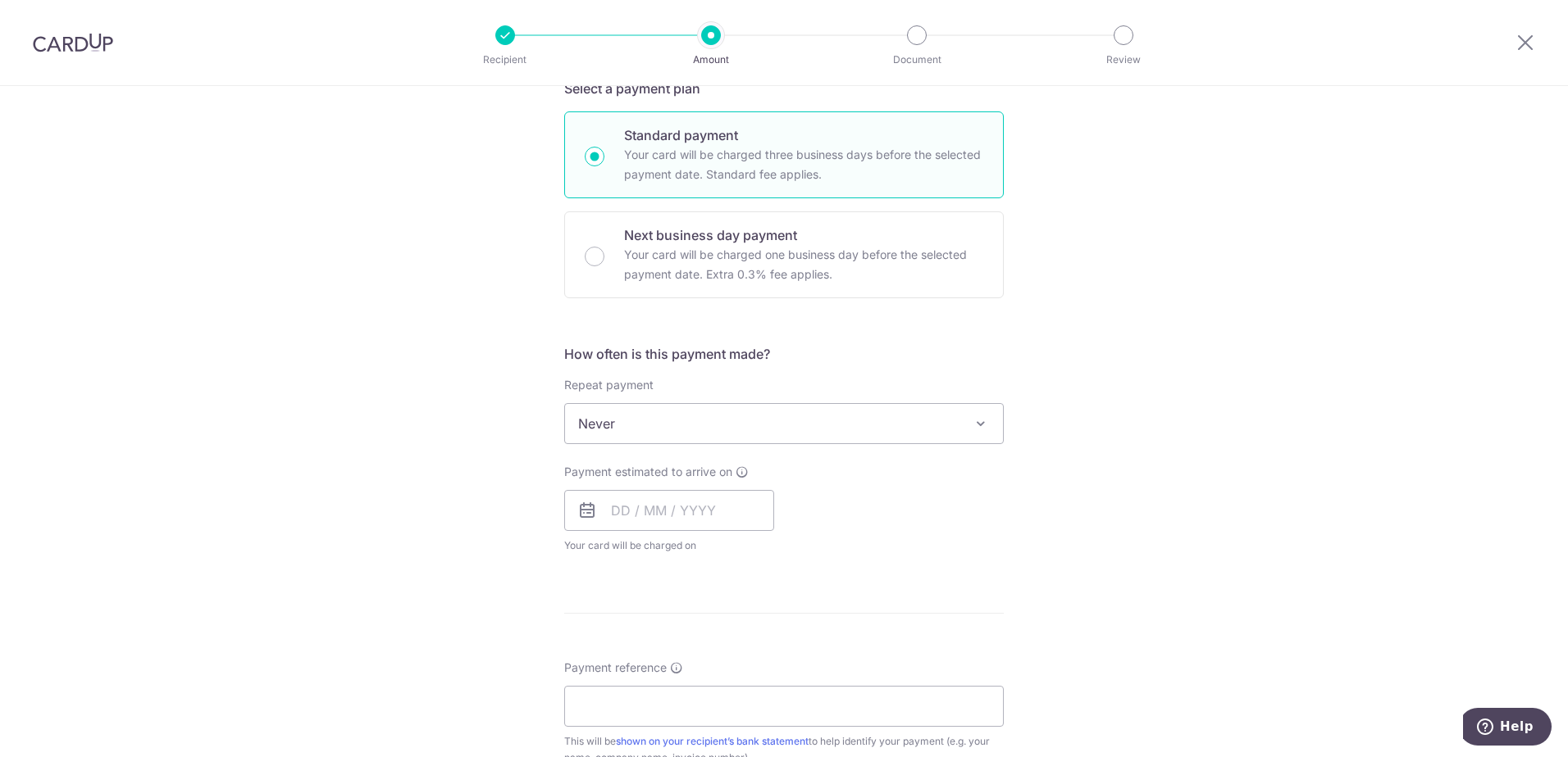
scroll to position [410, 0]
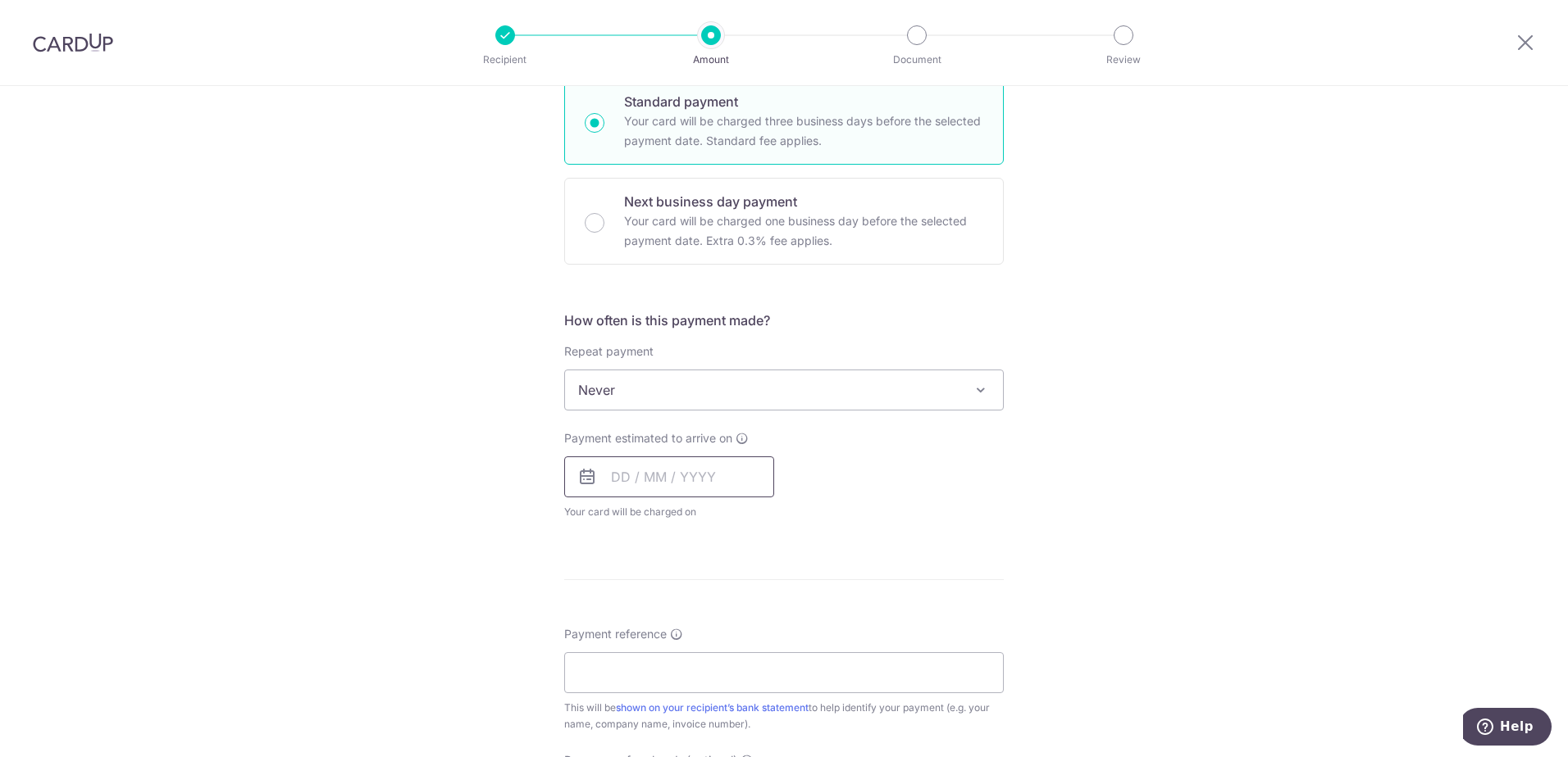
click at [635, 466] on input "text" at bounding box center [669, 477] width 210 height 41
click at [729, 629] on link "9" at bounding box center [729, 626] width 26 height 26
type input "[DATE]"
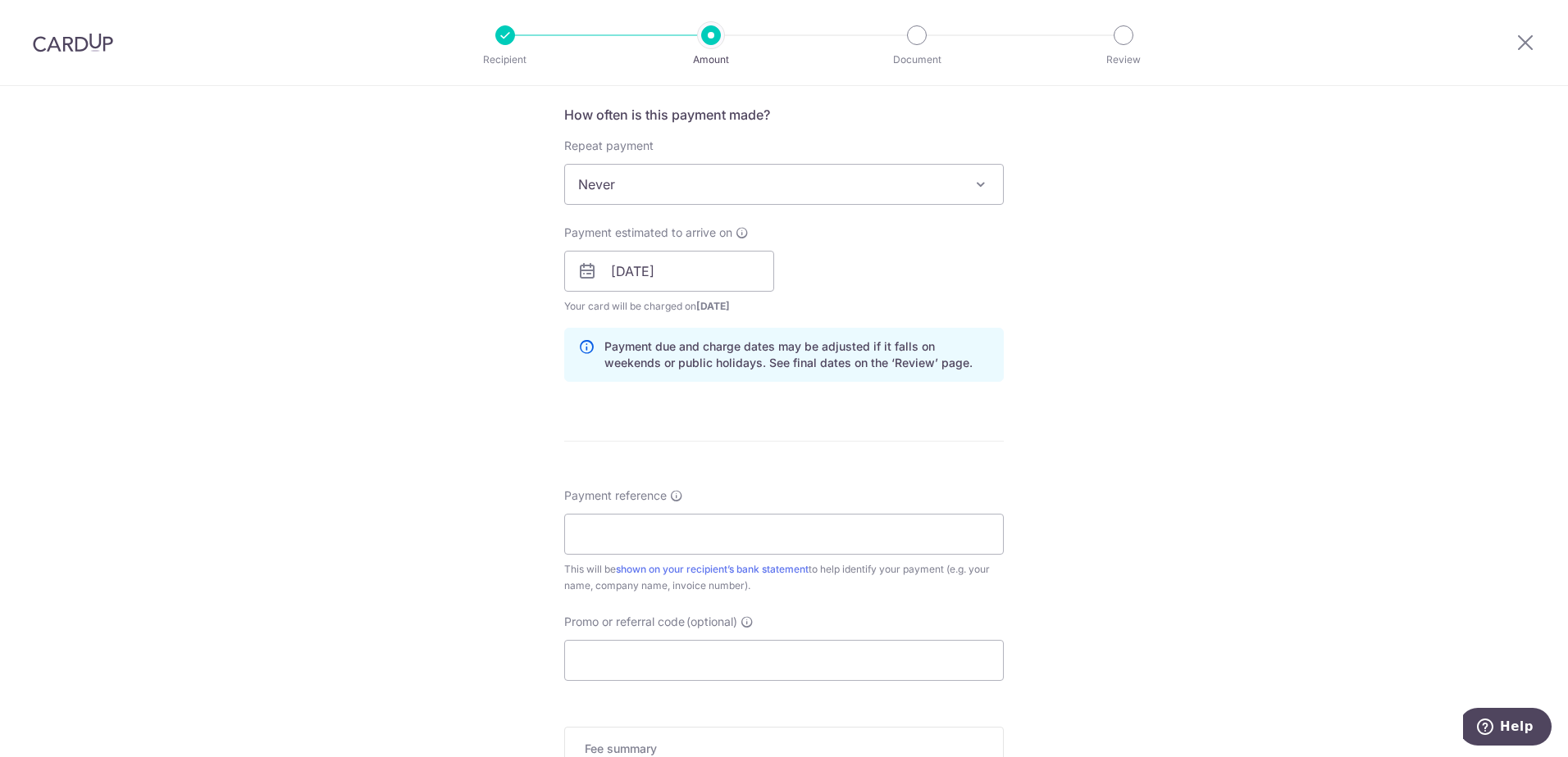
scroll to position [656, 0]
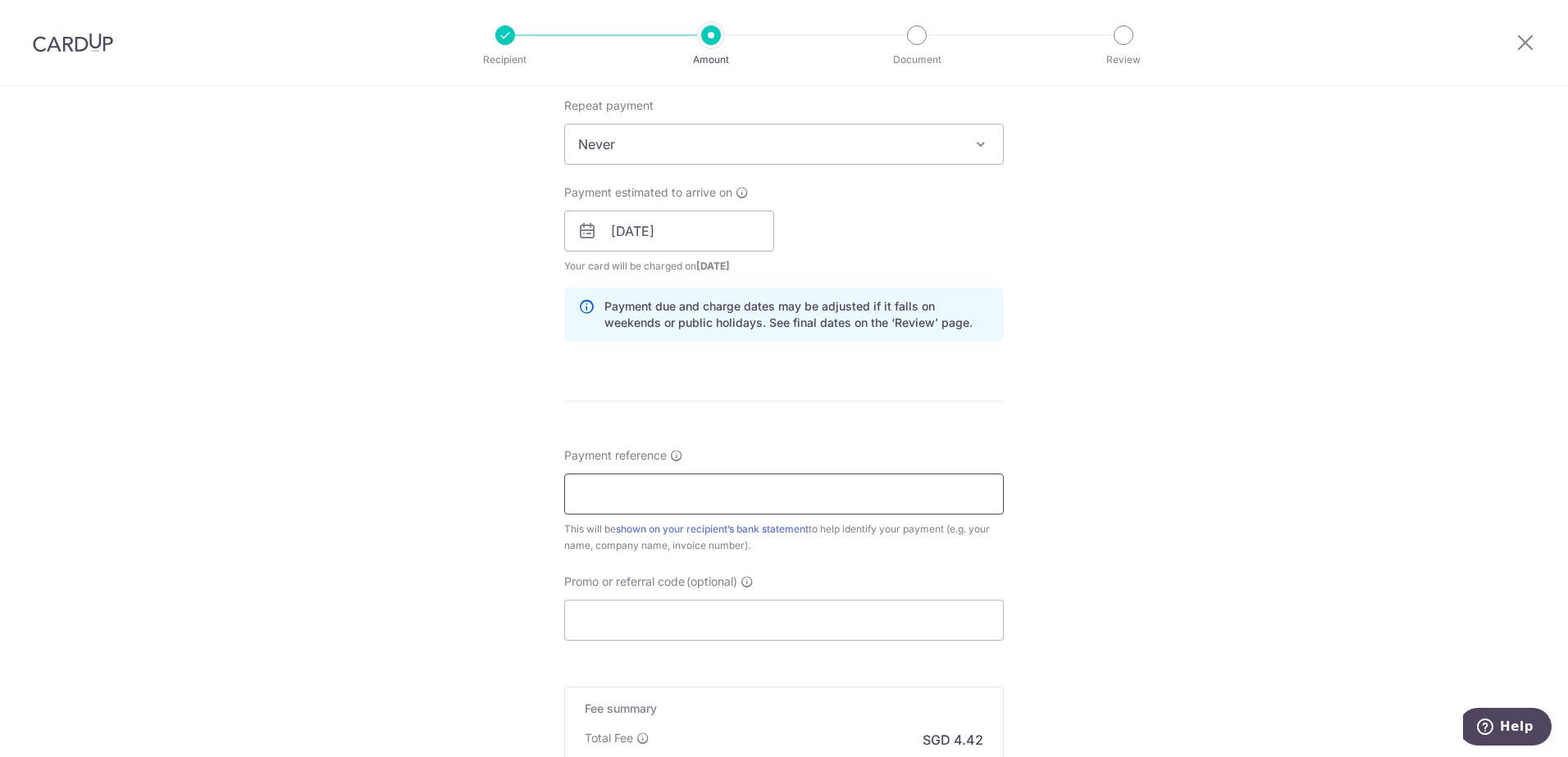
click at [918, 507] on input "Payment reference" at bounding box center [783, 494] width 439 height 41
click at [658, 483] on input "Payment reference" at bounding box center [783, 494] width 439 height 41
paste input "INV-000839"
click at [1408, 489] on div "Tell us more about your payment Enter payment amount SGD 170.00 170.00 Select C…" at bounding box center [784, 205] width 1568 height 1550
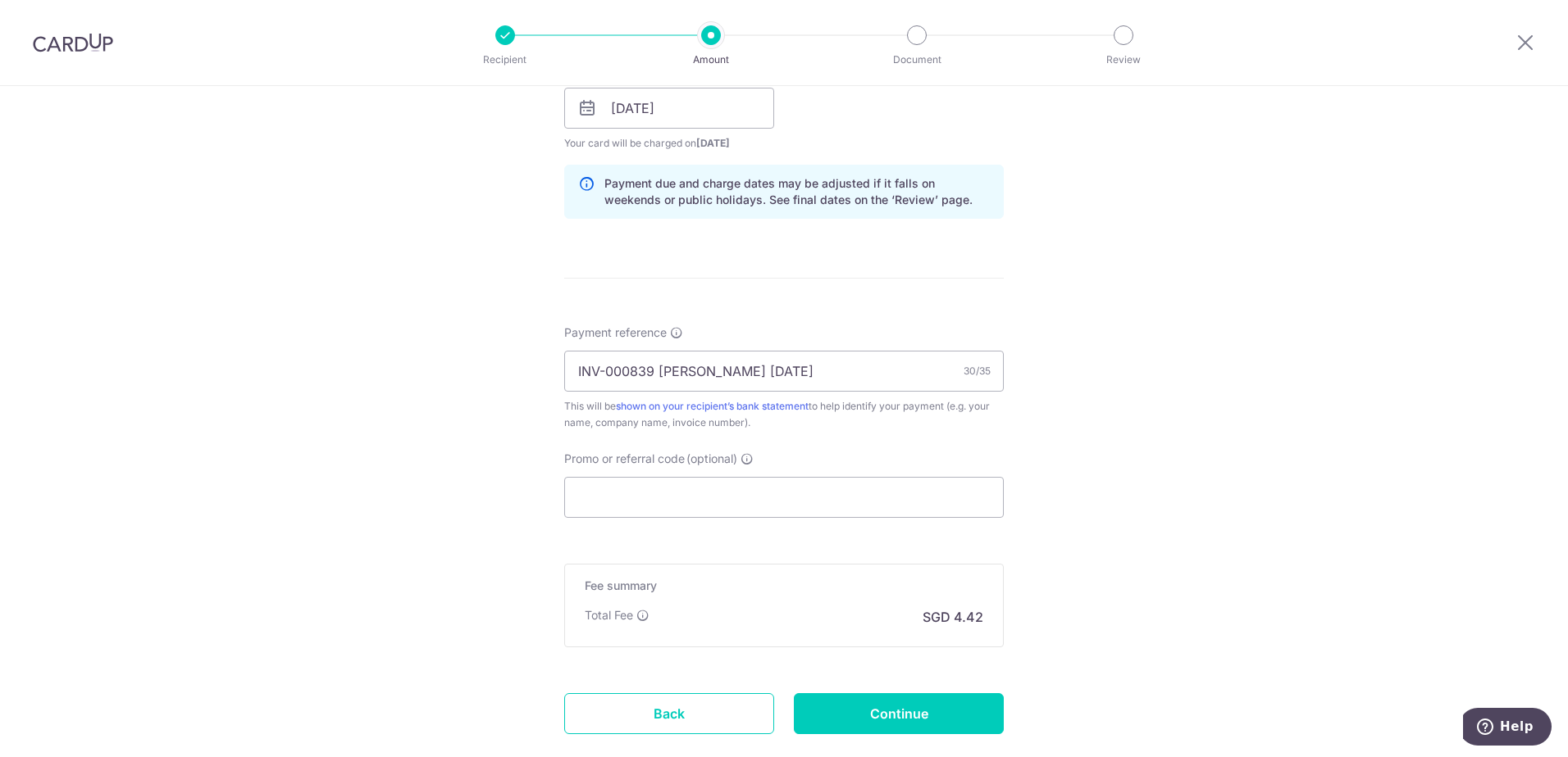
scroll to position [820, 0]
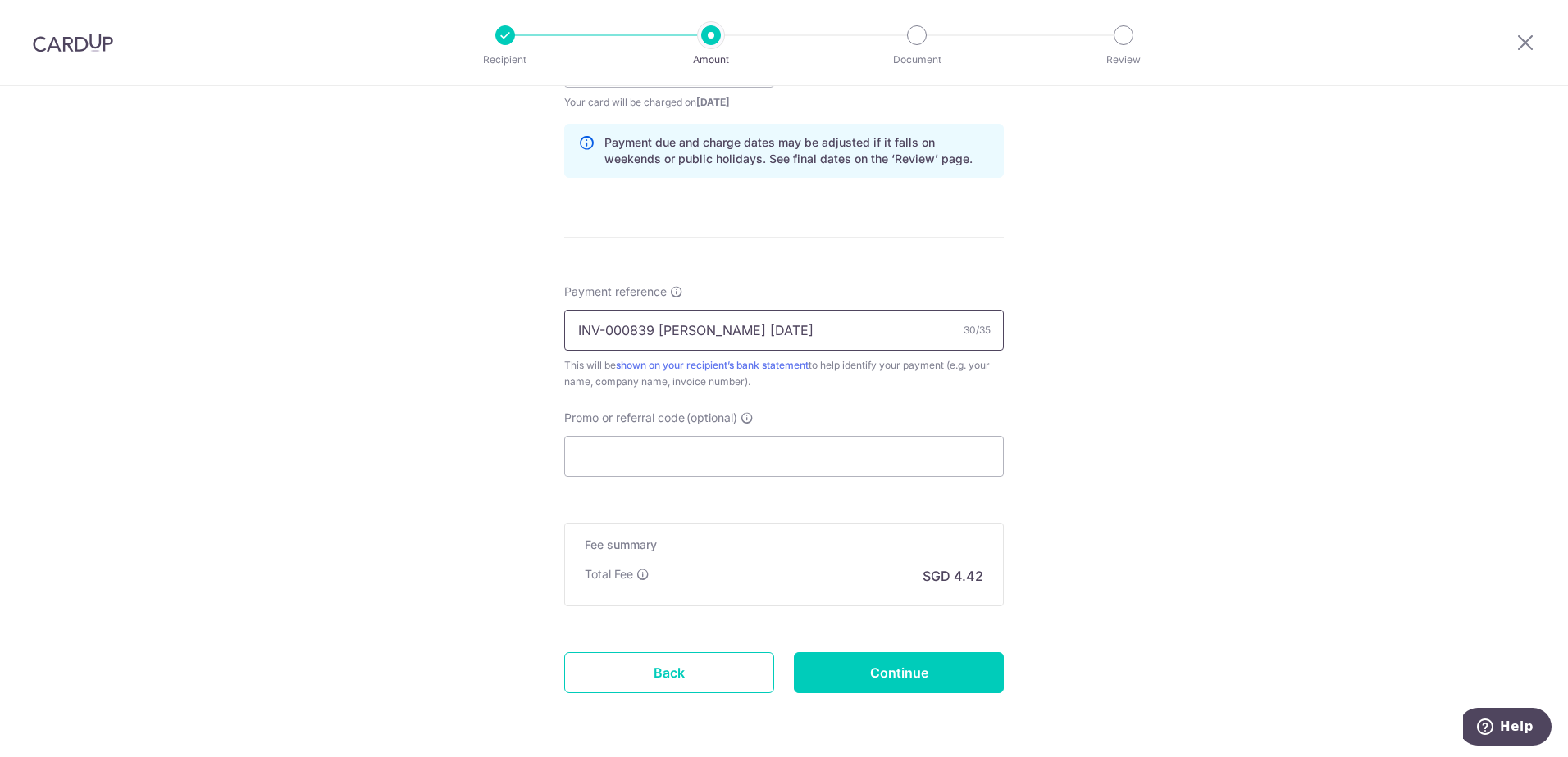
click at [875, 341] on input "INV-000839 Lyana Zhairil 01Nov" at bounding box center [783, 330] width 439 height 41
type input "INV-000839 [PERSON_NAME] [DATE] HTNS"
click at [1203, 344] on div "Tell us more about your payment Enter payment amount SGD 170.00 170.00 Select C…" at bounding box center [784, 41] width 1568 height 1550
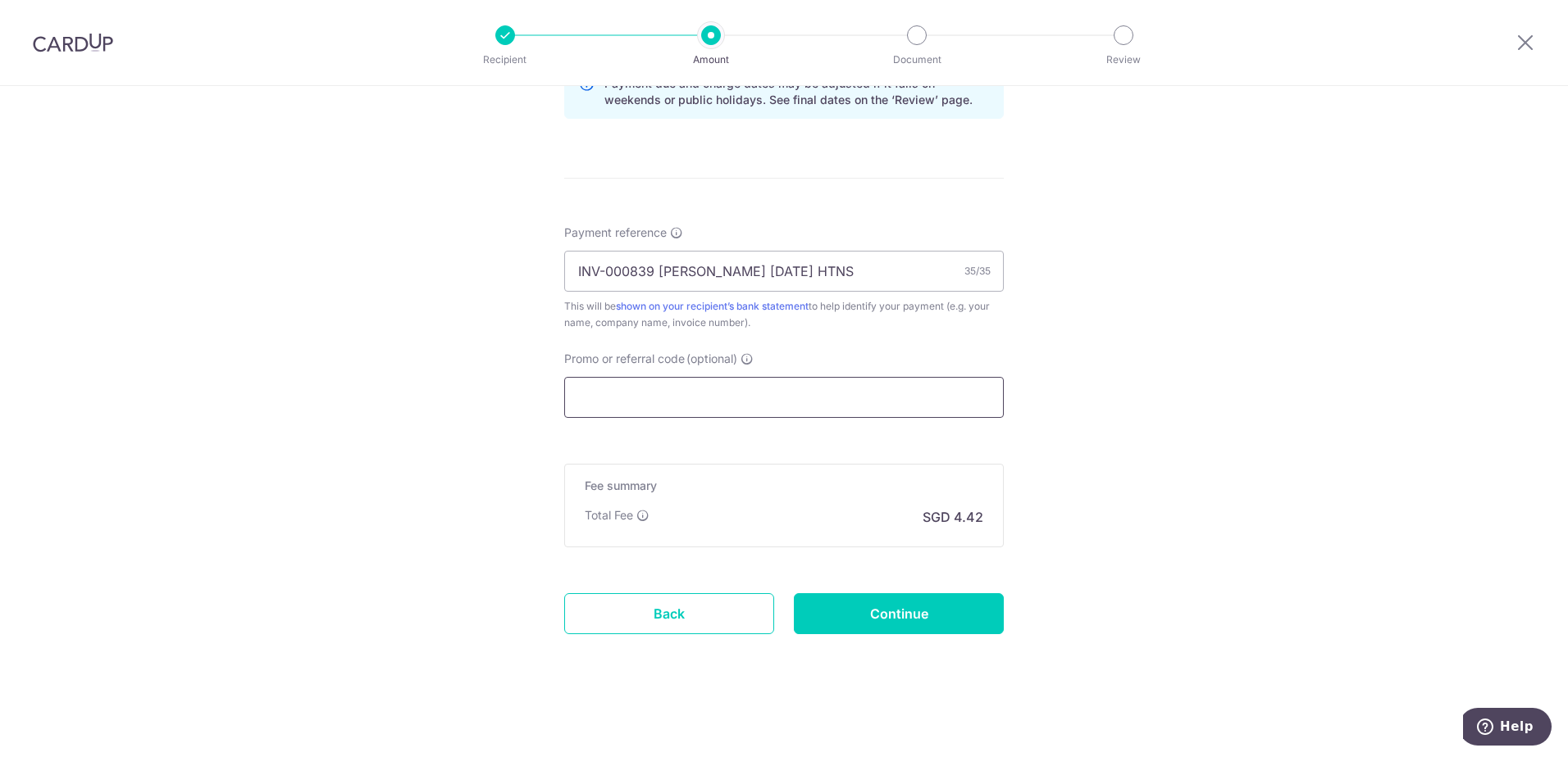
click at [929, 389] on input "Promo or referral code (optional)" at bounding box center [783, 397] width 439 height 41
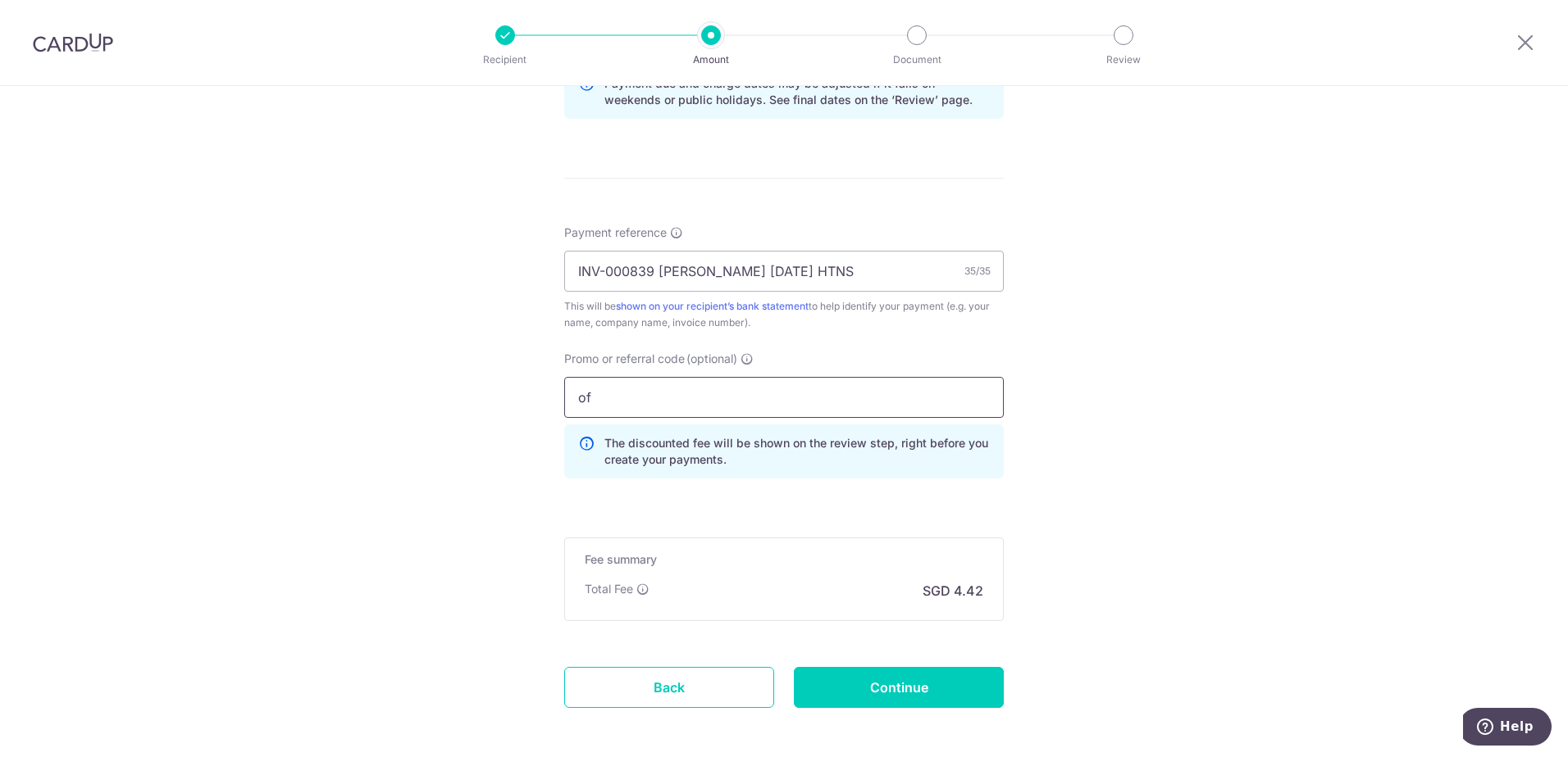
type input "o"
type input "OFF225"
click at [977, 671] on input "Continue" at bounding box center [898, 687] width 210 height 41
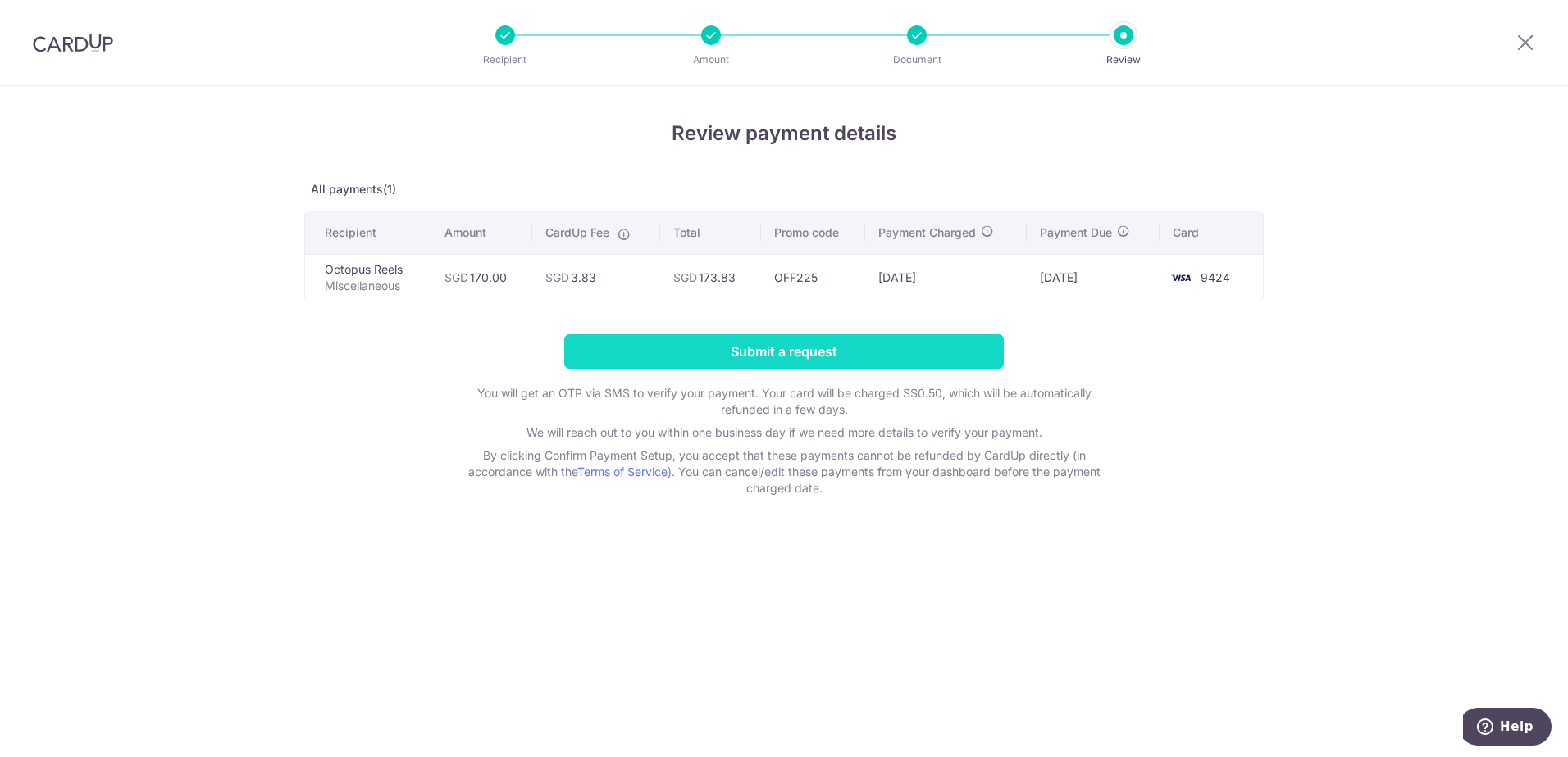
click at [973, 354] on input "Submit a request" at bounding box center [783, 351] width 439 height 34
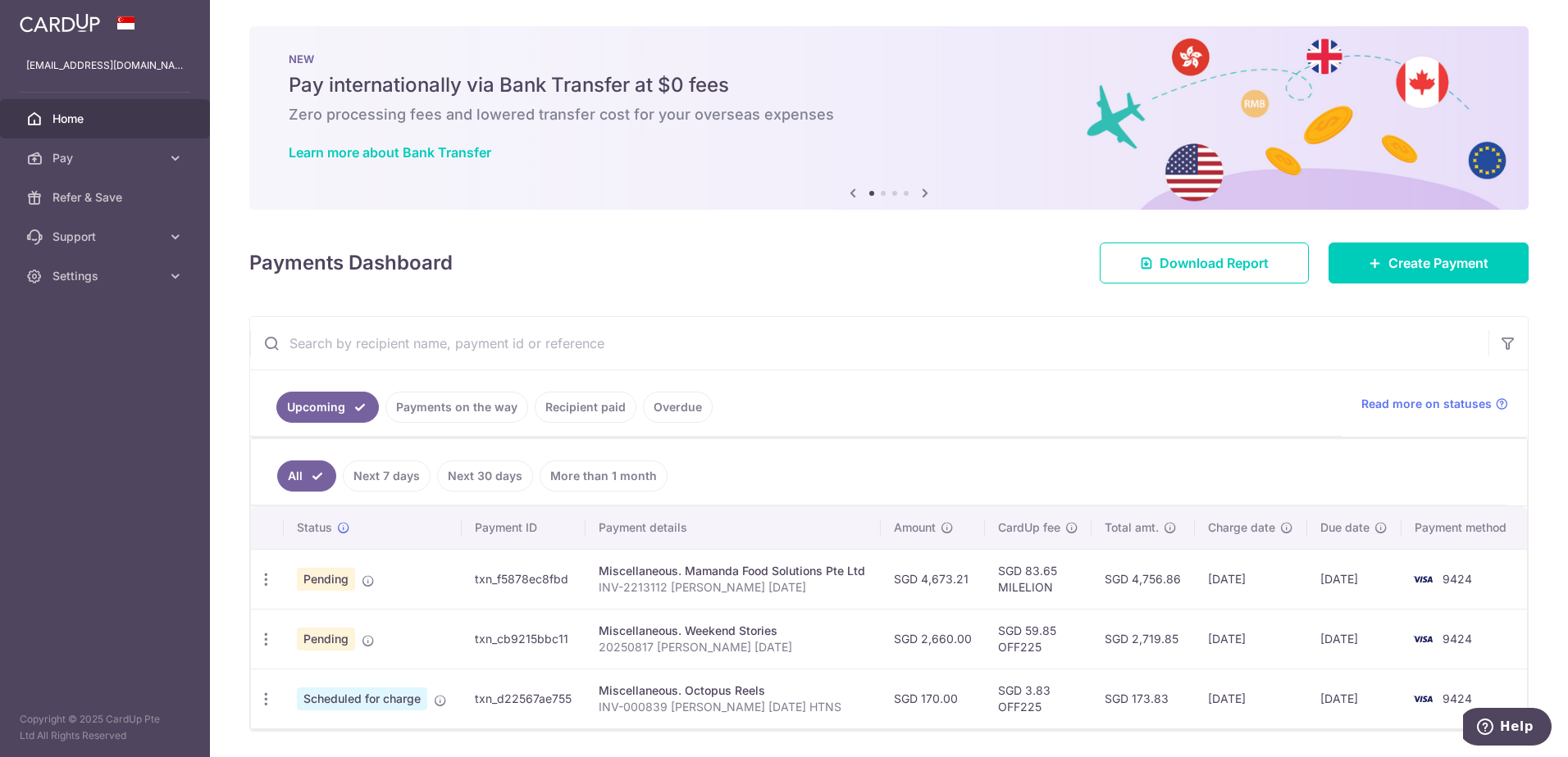
scroll to position [52, 0]
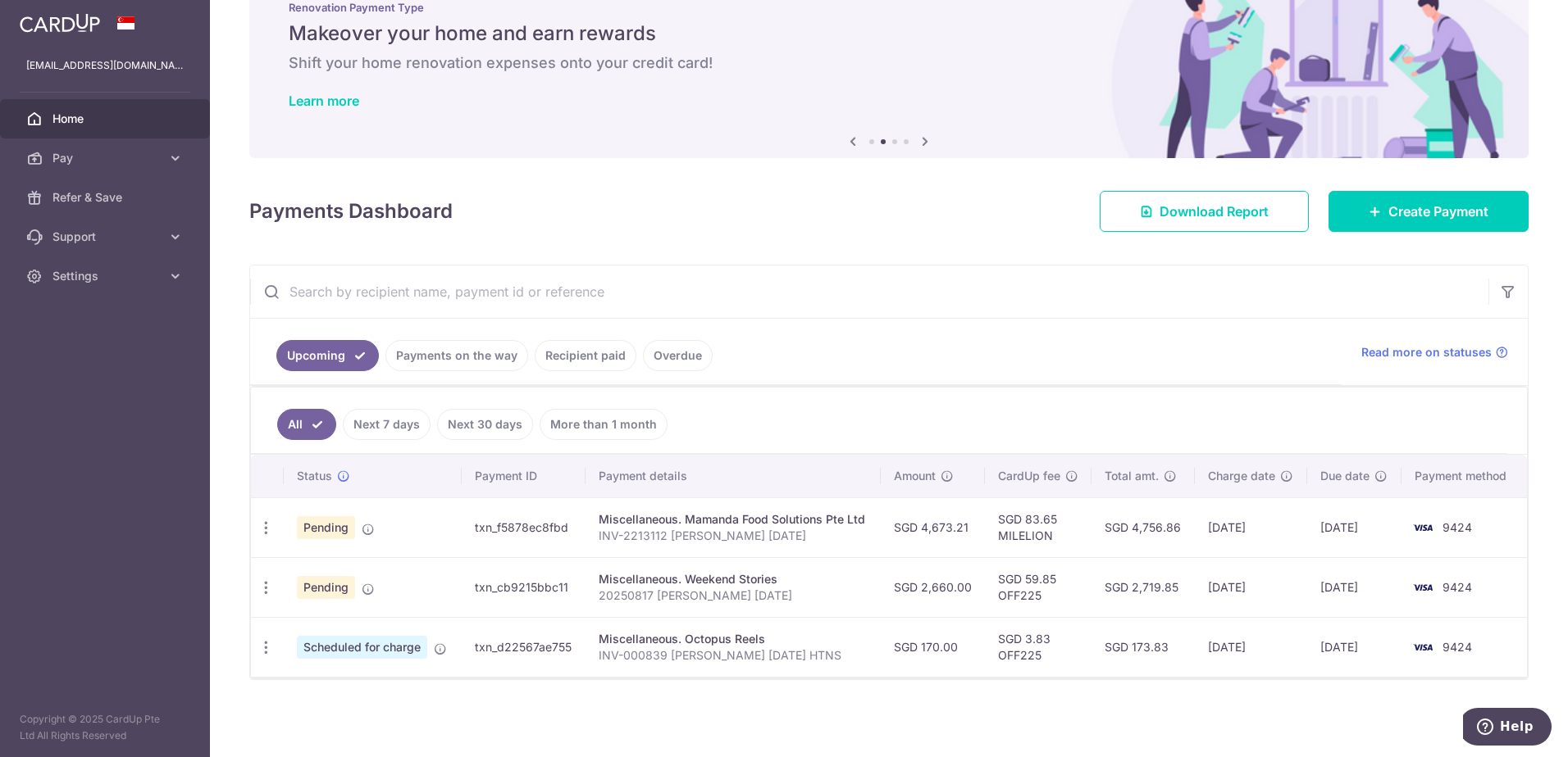
click at [397, 349] on link "Payments on the way" at bounding box center [456, 355] width 143 height 31
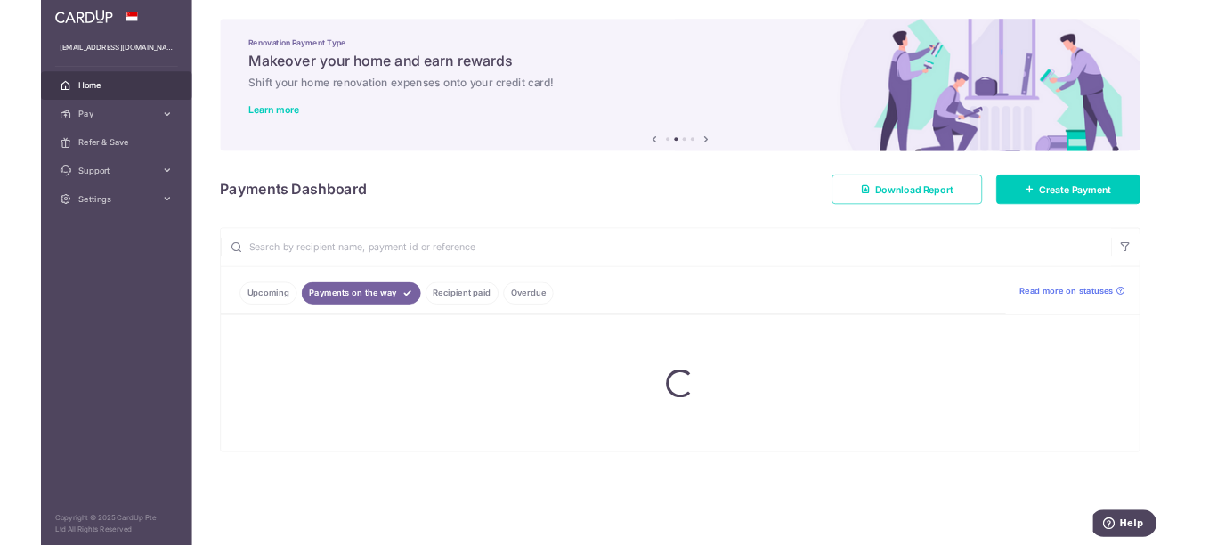
scroll to position [0, 0]
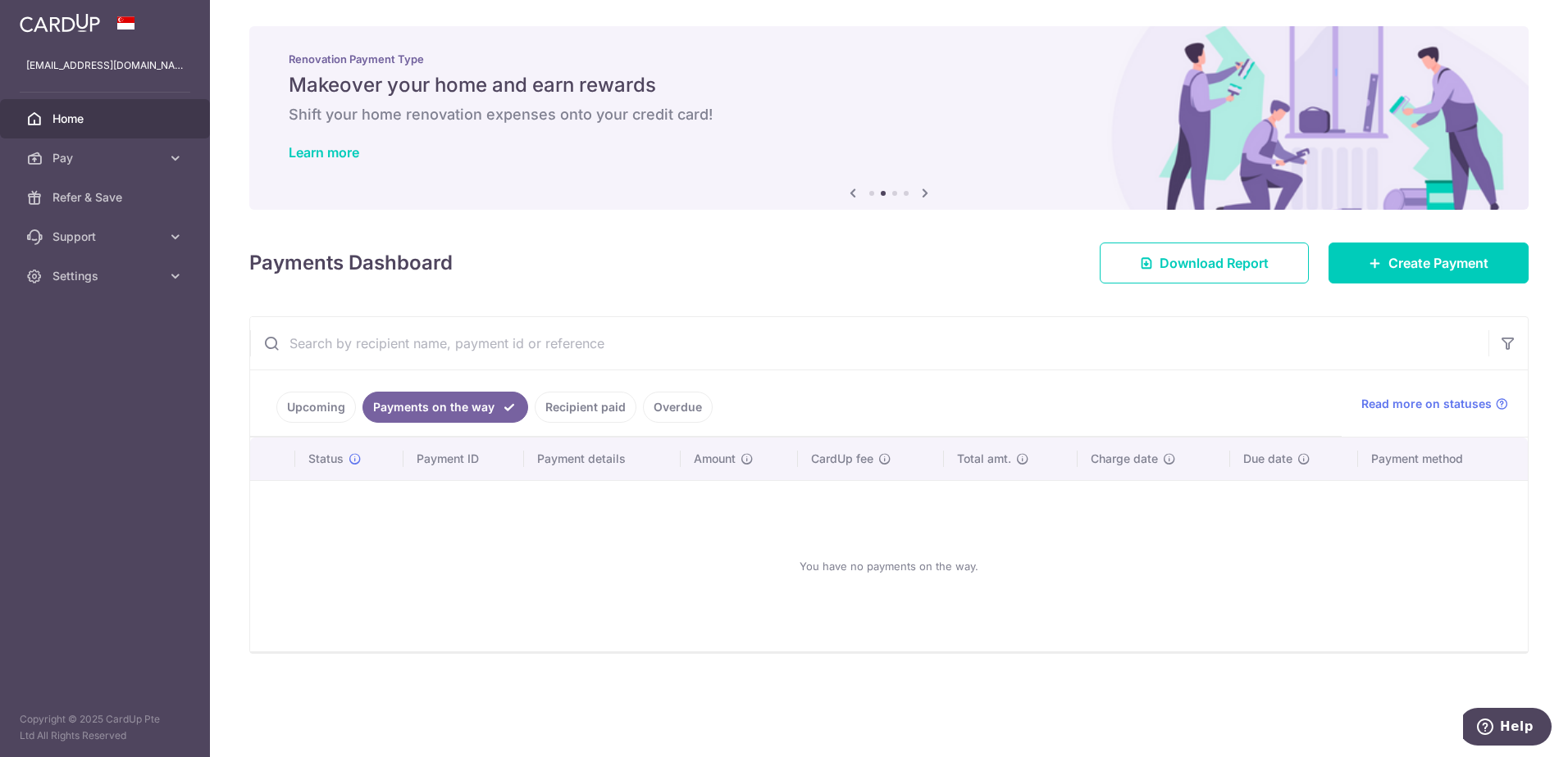
click at [313, 408] on link "Upcoming" at bounding box center [316, 407] width 79 height 31
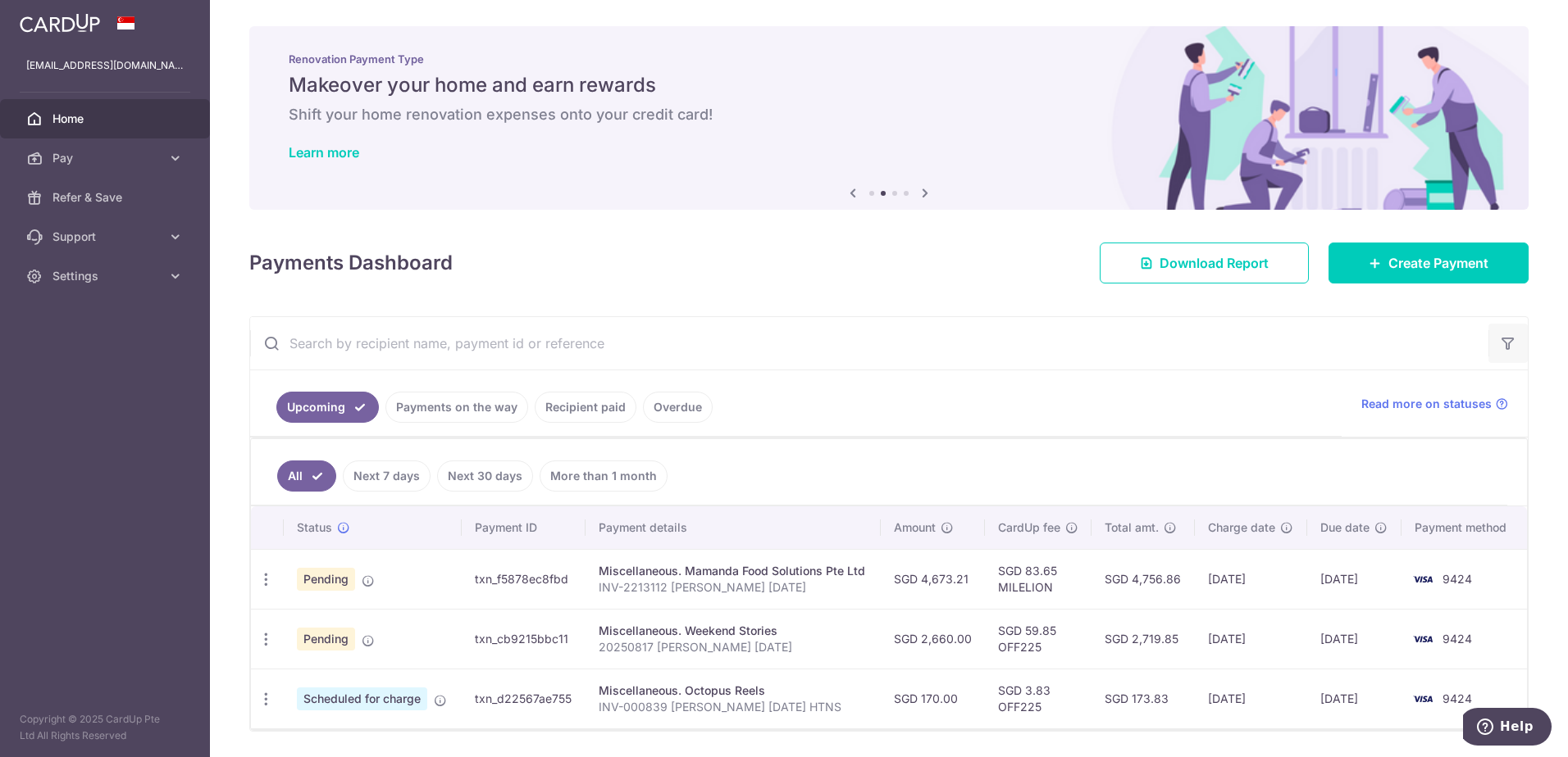
click at [1500, 337] on icon "button" at bounding box center [1508, 344] width 17 height 17
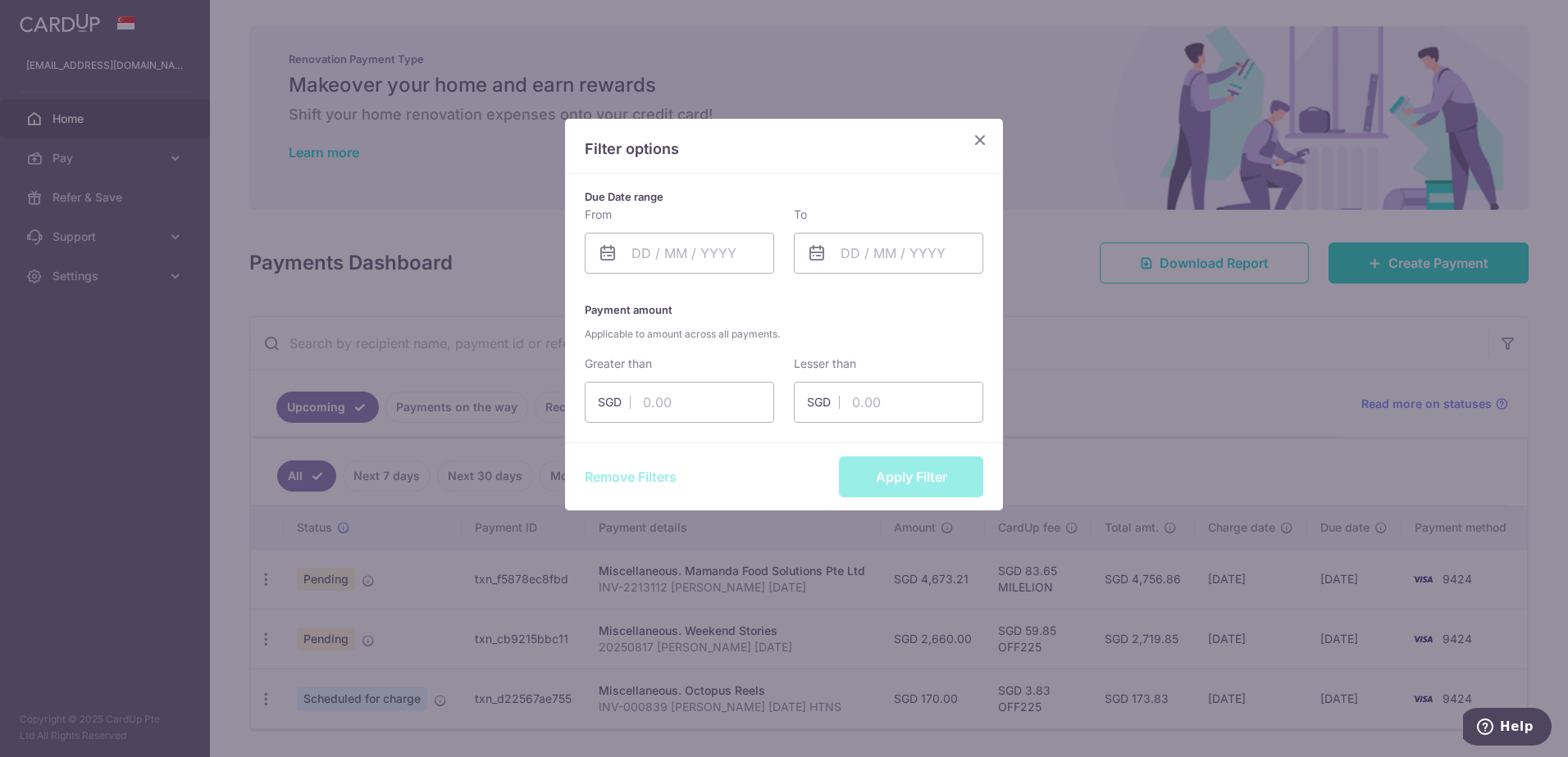
click at [982, 141] on icon "Close" at bounding box center [979, 140] width 19 height 20
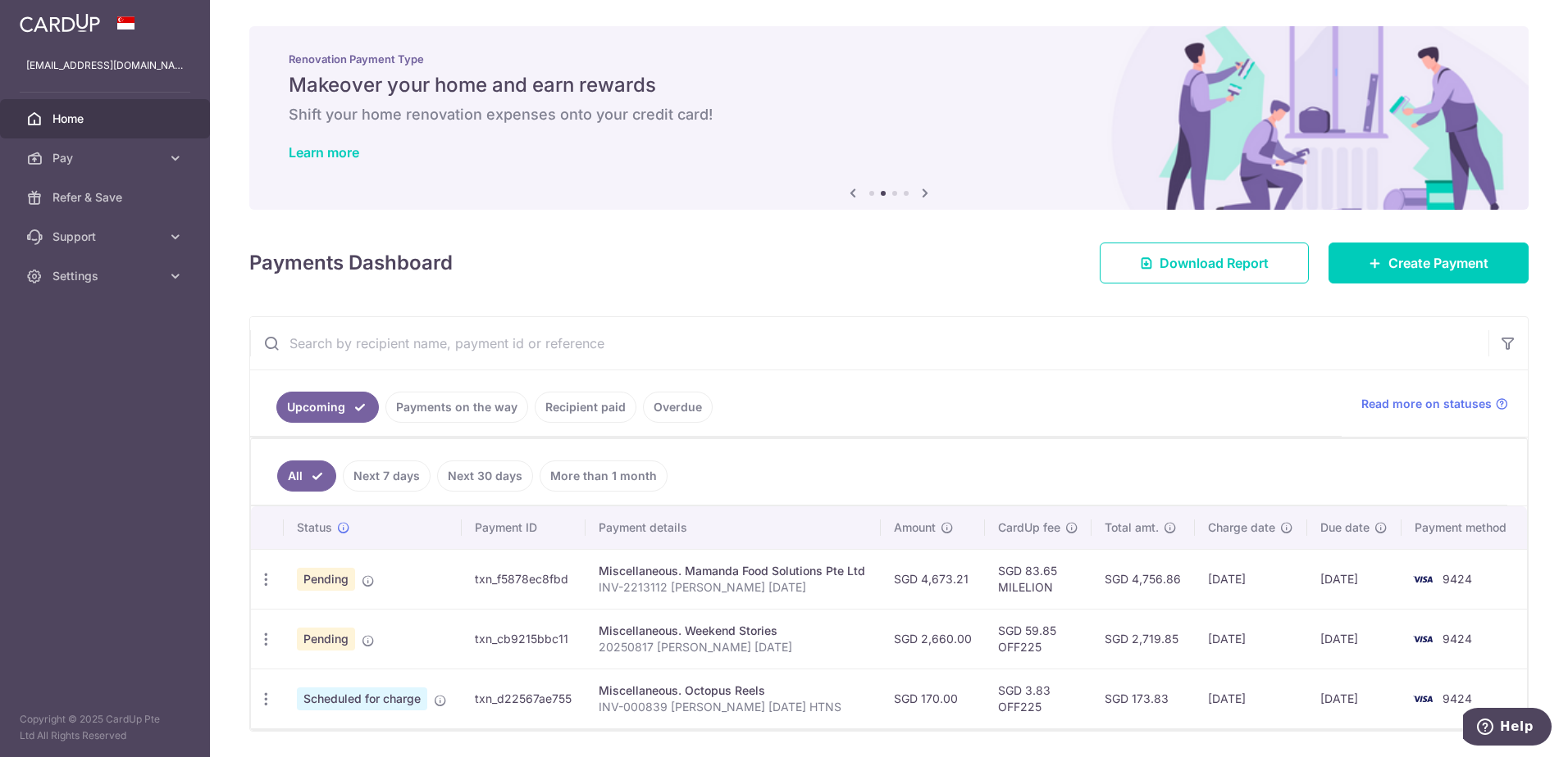
click at [396, 339] on input "text" at bounding box center [869, 343] width 1238 height 52
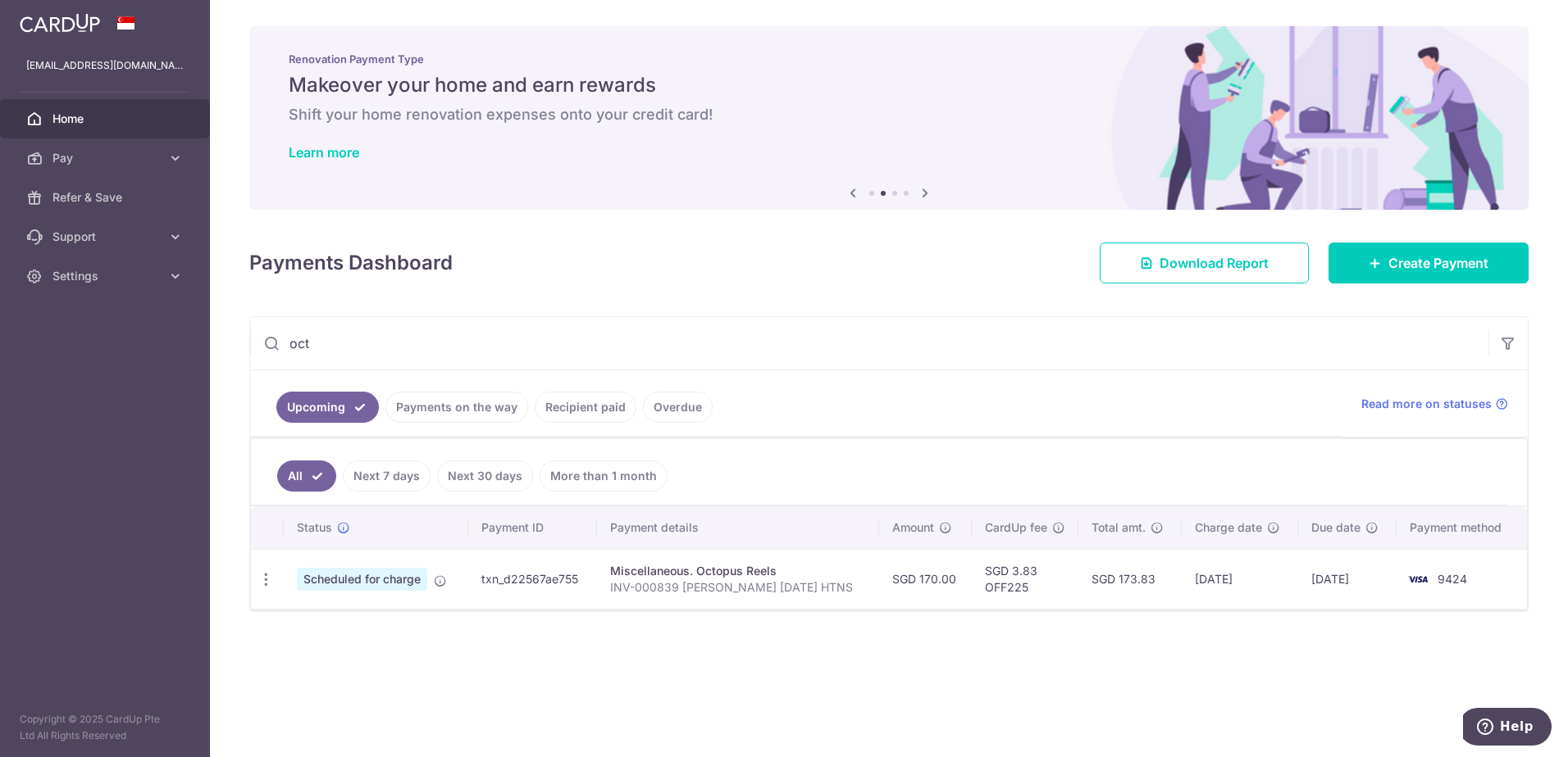
type input "oct"
